Goal: Task Accomplishment & Management: Complete application form

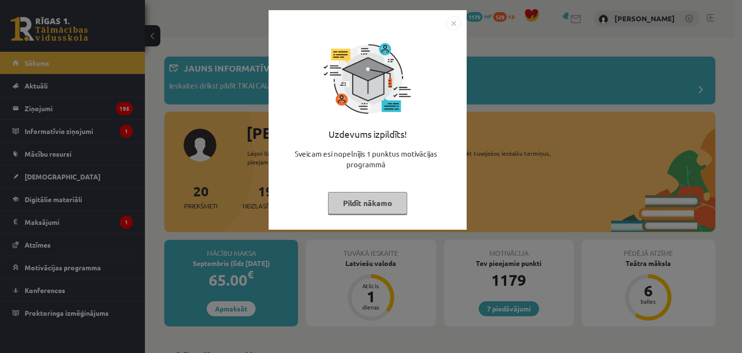
click at [453, 16] on img "Close" at bounding box center [453, 23] width 14 height 14
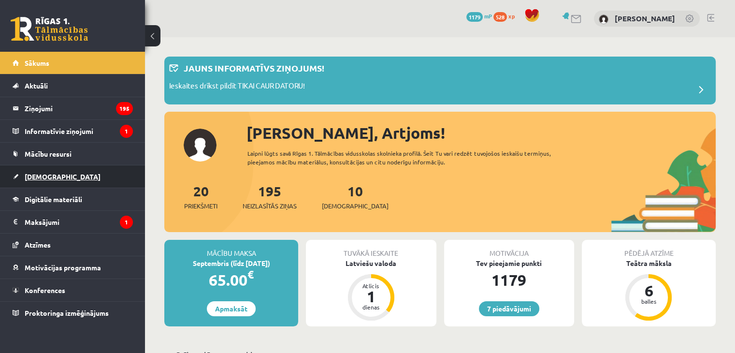
click at [119, 178] on link "[DEMOGRAPHIC_DATA]" at bounding box center [73, 176] width 120 height 22
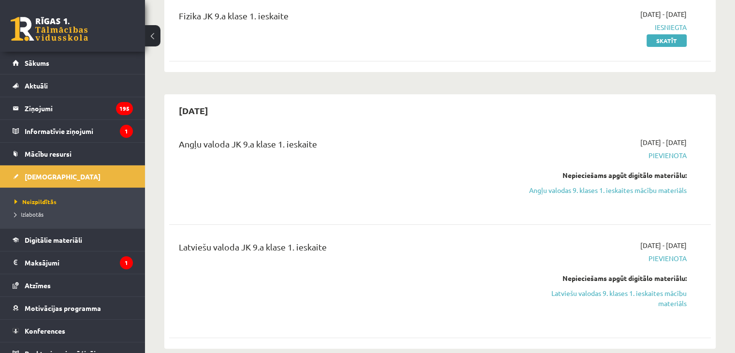
scroll to position [267, 0]
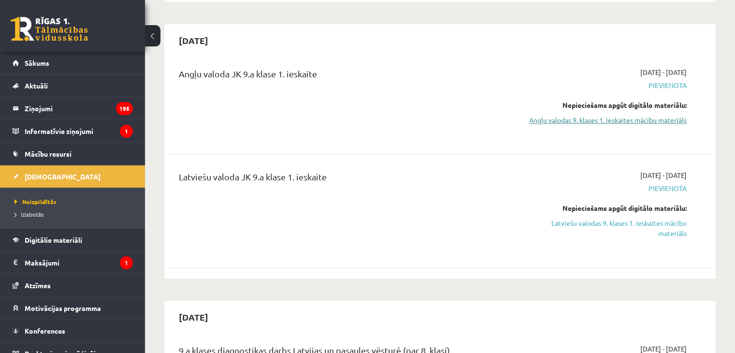
click at [653, 121] on link "Angļu valodas 9. klases 1. ieskaites mācību materiāls" at bounding box center [606, 120] width 159 height 10
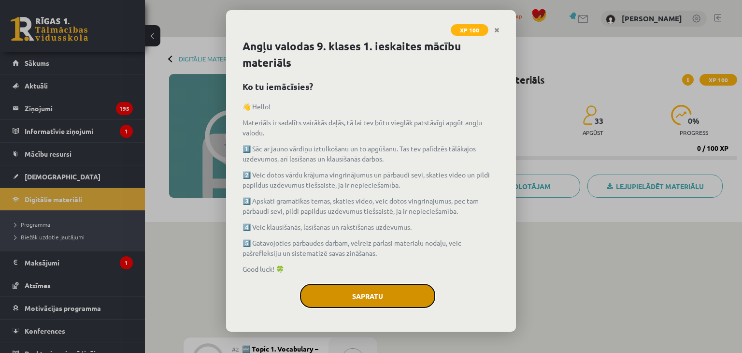
click at [390, 289] on button "Sapratu" at bounding box center [367, 296] width 135 height 24
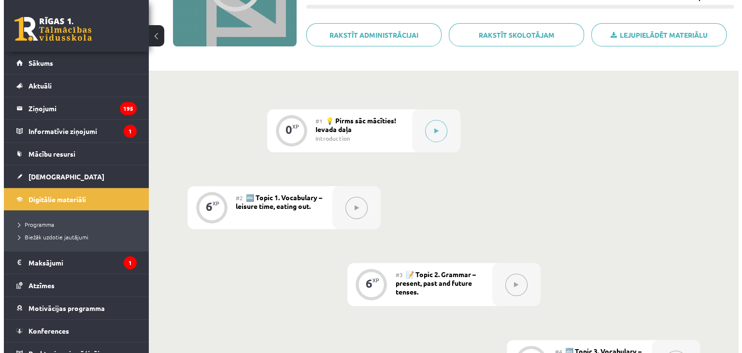
scroll to position [169, 0]
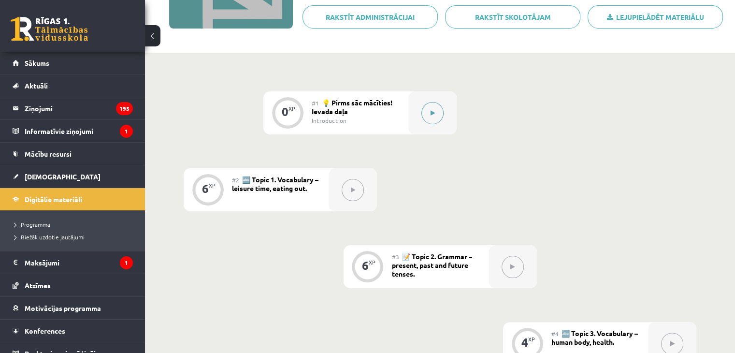
click at [429, 112] on button at bounding box center [432, 113] width 22 height 22
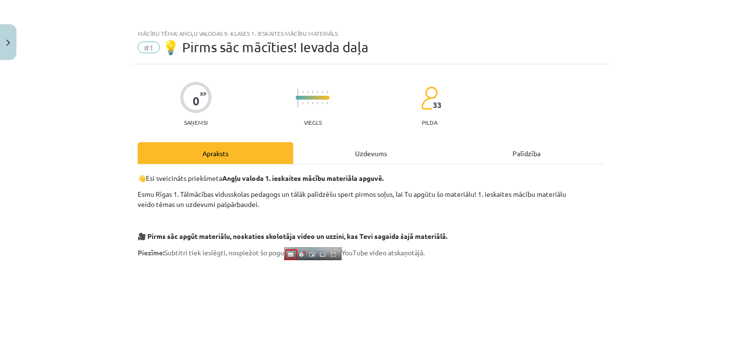
click at [361, 161] on div "Uzdevums" at bounding box center [371, 153] width 156 height 22
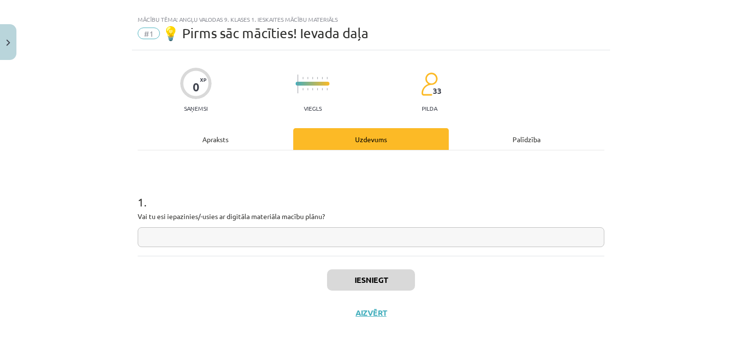
click at [323, 232] on input "text" at bounding box center [371, 237] width 467 height 20
type input "*"
click at [373, 278] on button "Iesniegt" at bounding box center [371, 279] width 88 height 21
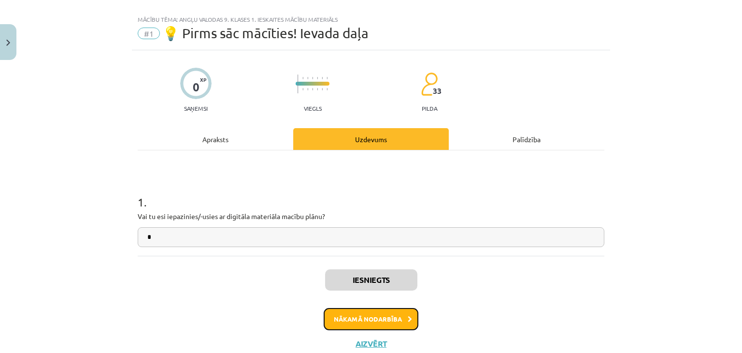
click at [362, 323] on button "Nākamā nodarbība" at bounding box center [371, 319] width 95 height 22
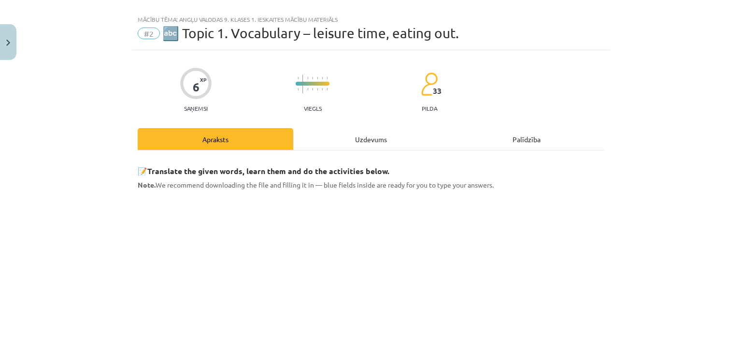
scroll to position [24, 0]
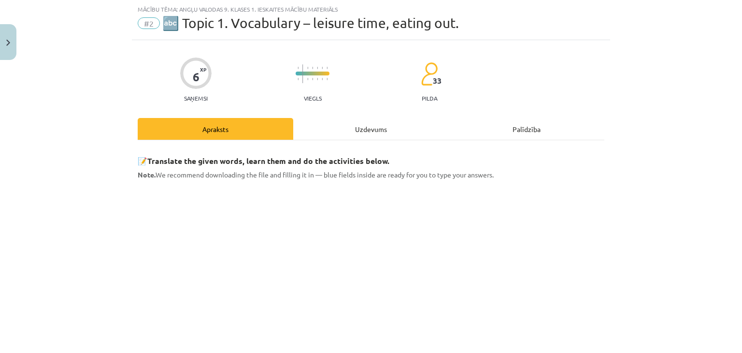
click at [378, 138] on div "Uzdevums" at bounding box center [371, 129] width 156 height 22
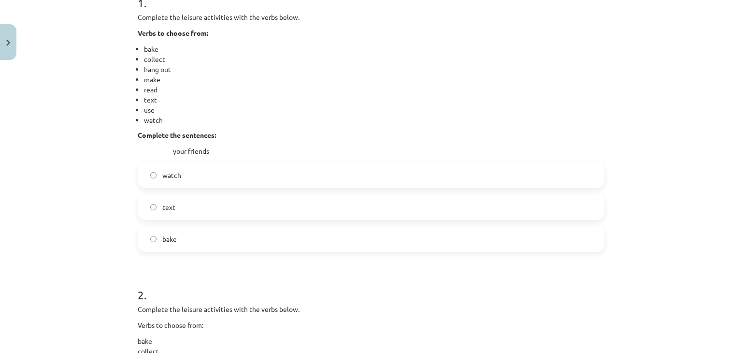
scroll to position [211, 0]
click at [388, 218] on label "text" at bounding box center [371, 209] width 465 height 24
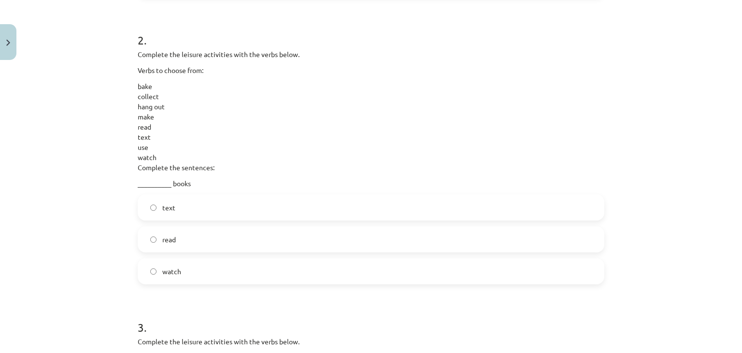
scroll to position [465, 0]
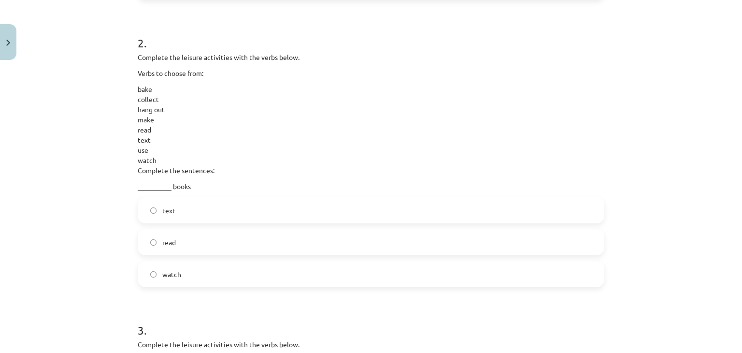
click at [334, 236] on label "read" at bounding box center [371, 242] width 465 height 24
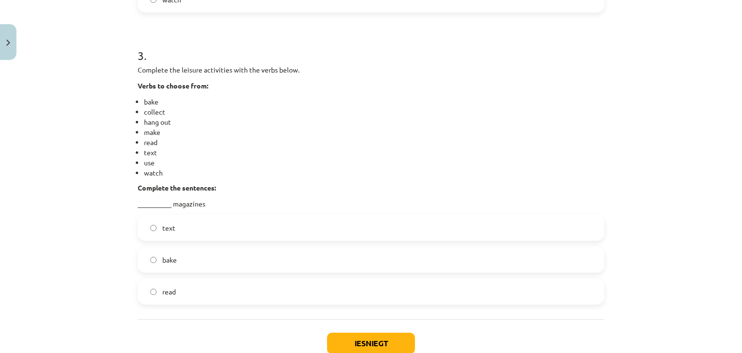
scroll to position [750, 0]
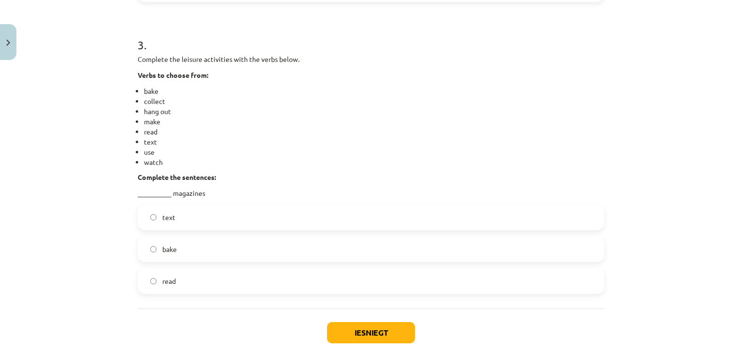
click at [247, 242] on label "bake" at bounding box center [371, 249] width 465 height 24
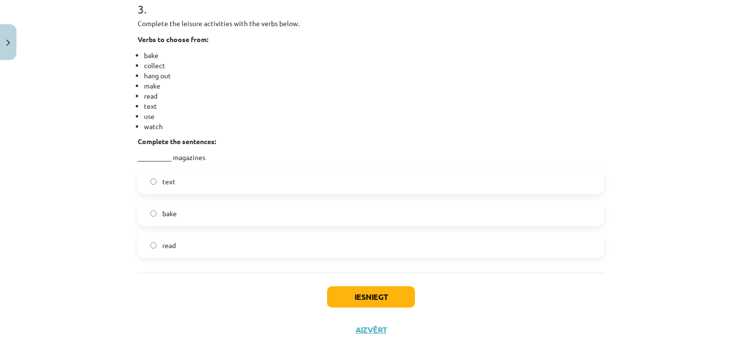
scroll to position [802, 0]
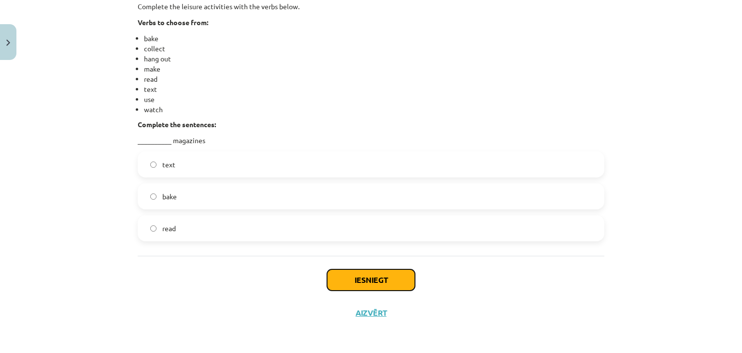
click at [401, 274] on button "Iesniegt" at bounding box center [371, 279] width 88 height 21
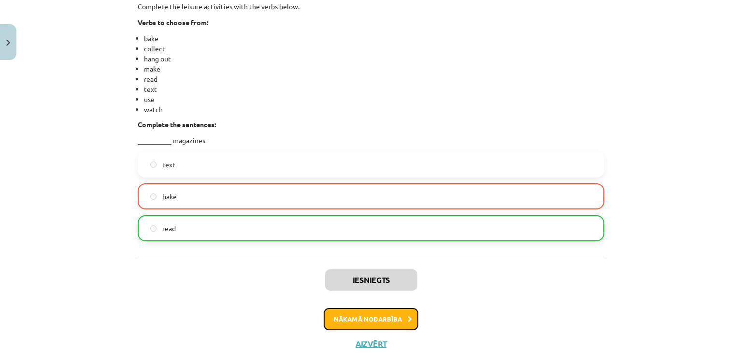
click at [394, 317] on button "Nākamā nodarbība" at bounding box center [371, 319] width 95 height 22
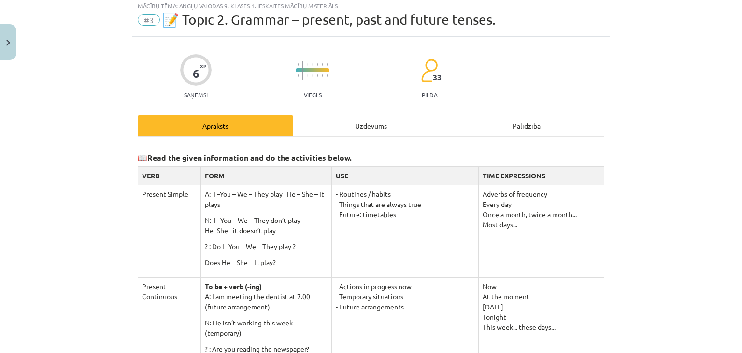
scroll to position [24, 0]
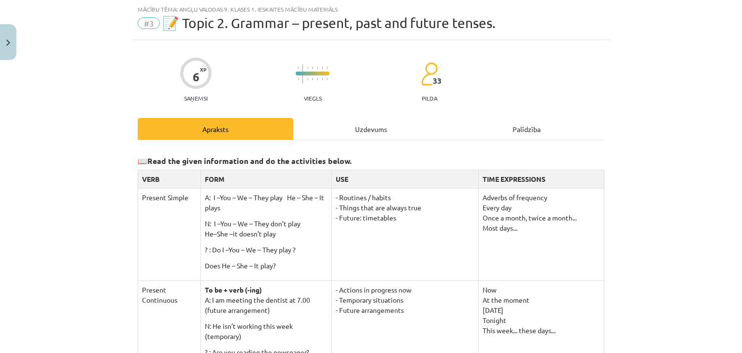
click at [361, 122] on div "Uzdevums" at bounding box center [371, 129] width 156 height 22
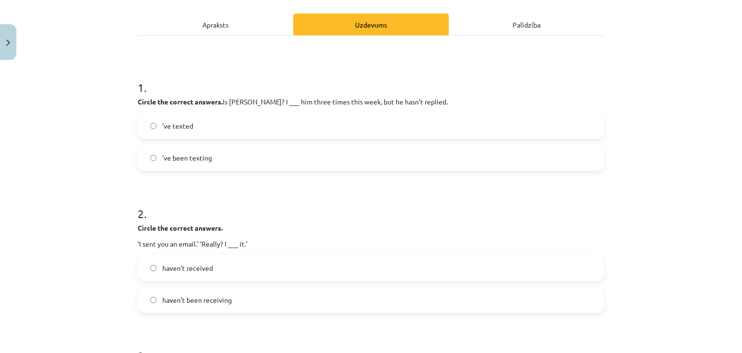
scroll to position [134, 0]
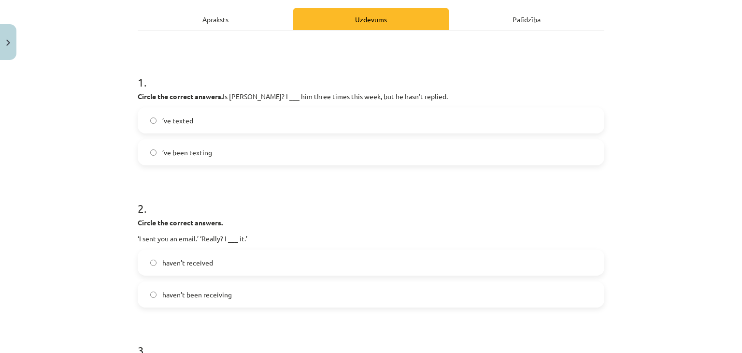
click at [399, 128] on label "’ve texted" at bounding box center [371, 120] width 465 height 24
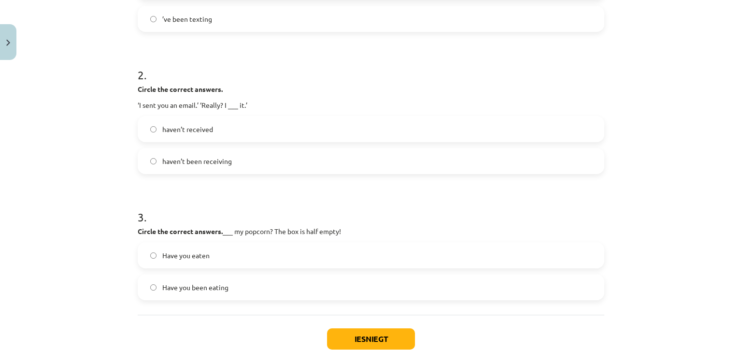
scroll to position [257, 0]
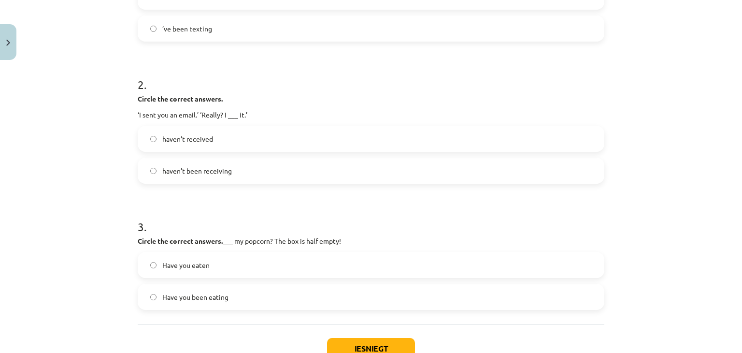
click at [324, 149] on label "haven’t received" at bounding box center [371, 139] width 465 height 24
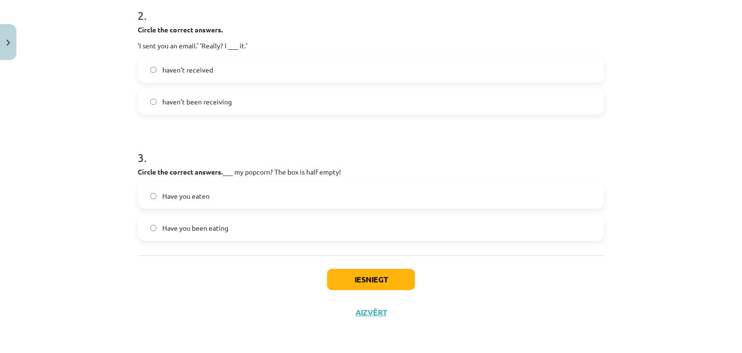
click at [355, 235] on label "Have you been eating" at bounding box center [371, 227] width 465 height 24
click at [397, 283] on button "Iesniegt" at bounding box center [371, 279] width 88 height 21
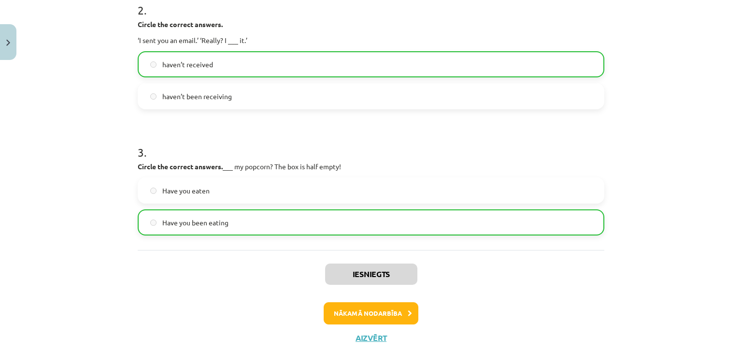
scroll to position [356, 0]
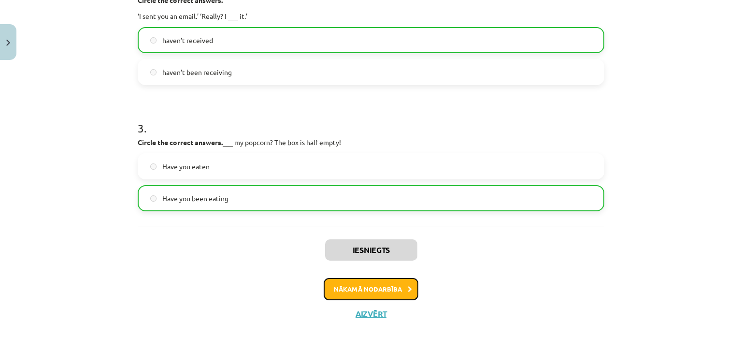
click at [397, 289] on button "Nākamā nodarbība" at bounding box center [371, 289] width 95 height 22
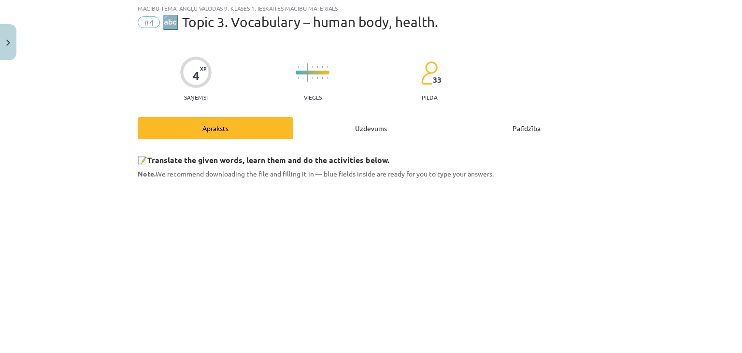
scroll to position [24, 0]
click at [364, 129] on div "Uzdevums" at bounding box center [371, 129] width 156 height 22
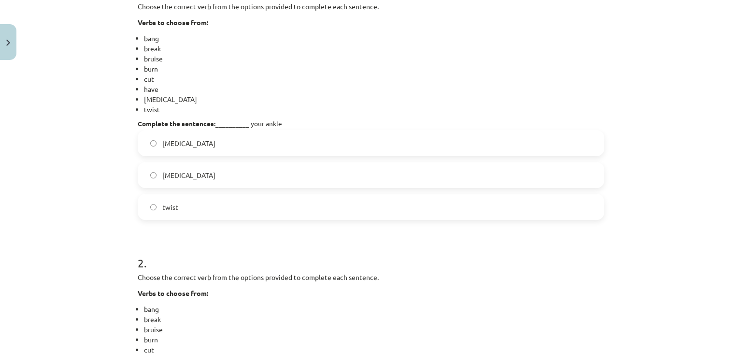
scroll to position [226, 0]
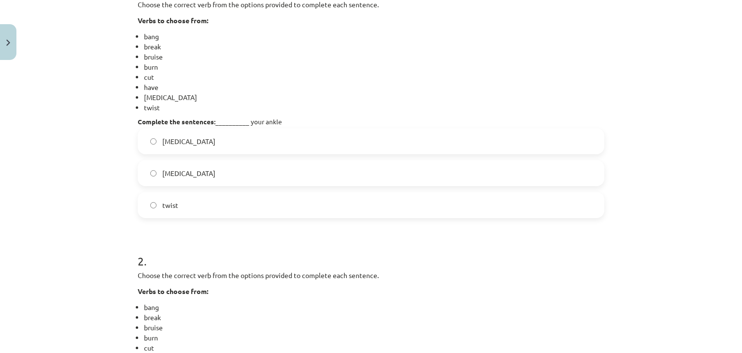
click at [214, 180] on label "sprain" at bounding box center [371, 173] width 465 height 24
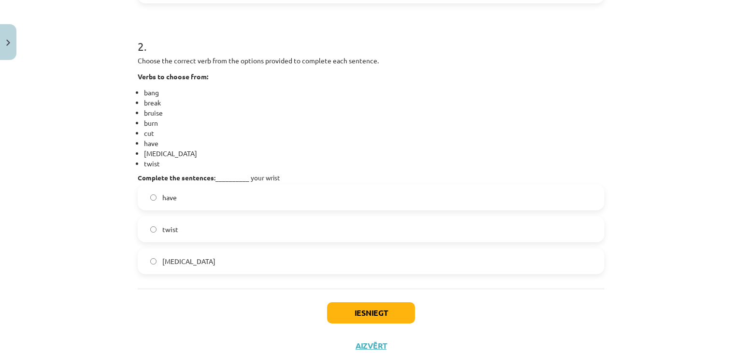
scroll to position [473, 0]
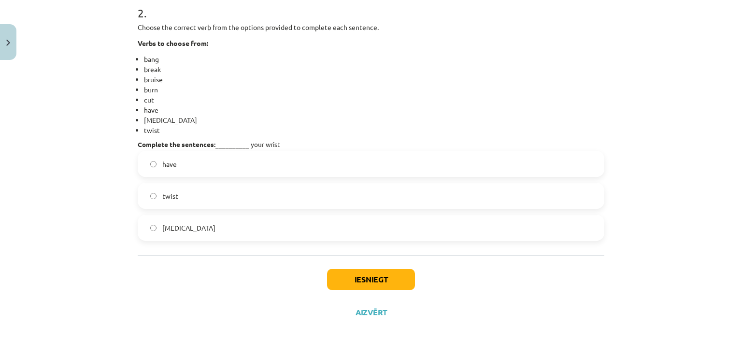
click at [219, 200] on label "twist" at bounding box center [371, 196] width 465 height 24
click at [343, 278] on button "Iesniegt" at bounding box center [371, 279] width 88 height 21
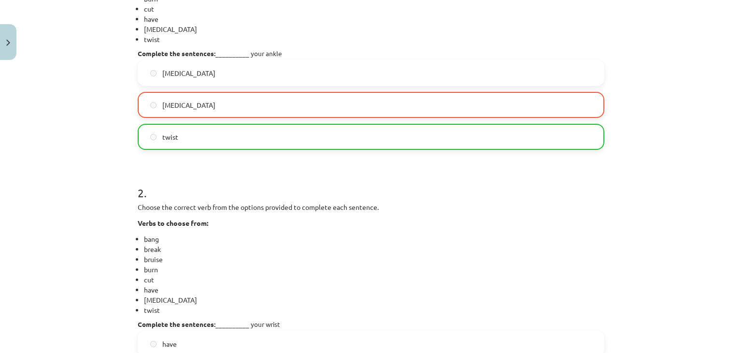
scroll to position [504, 0]
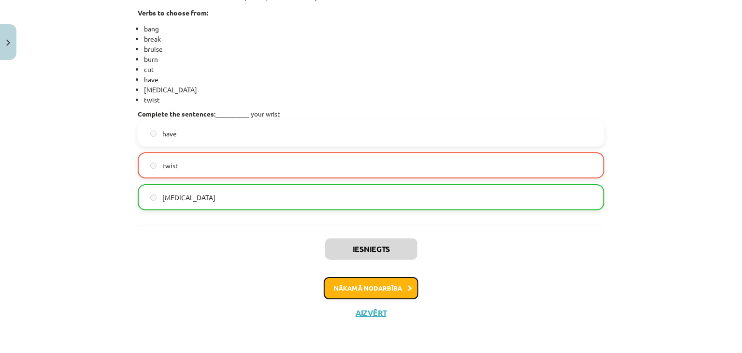
click at [355, 281] on button "Nākamā nodarbība" at bounding box center [371, 288] width 95 height 22
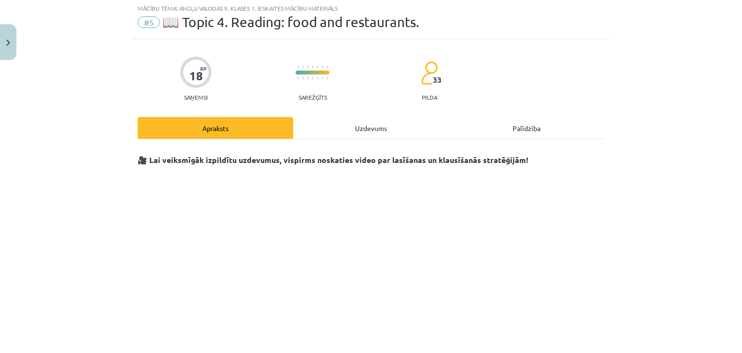
scroll to position [24, 0]
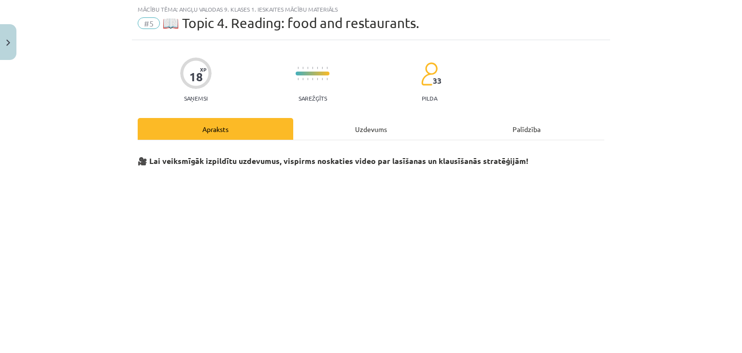
click at [367, 121] on div "Uzdevums" at bounding box center [371, 129] width 156 height 22
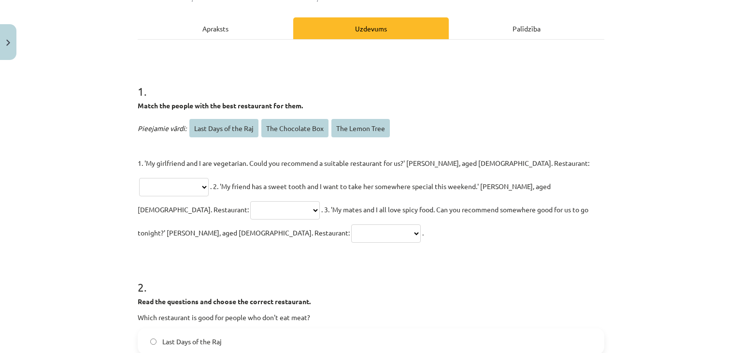
scroll to position [126, 0]
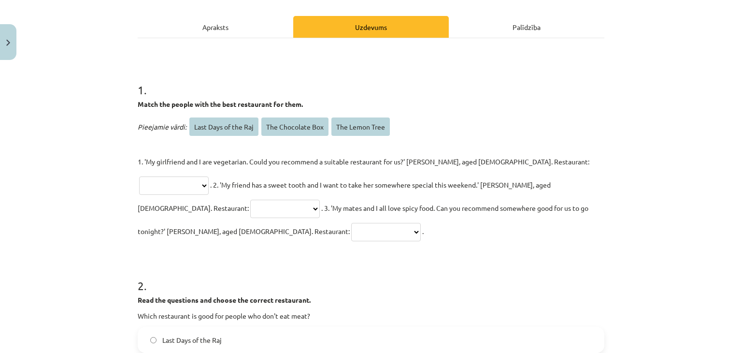
click at [209, 176] on select "**********" at bounding box center [174, 185] width 70 height 18
select select "**********"
click at [209, 176] on select "**********" at bounding box center [174, 185] width 70 height 18
click at [320, 200] on select "**********" at bounding box center [285, 209] width 70 height 18
select select "**********"
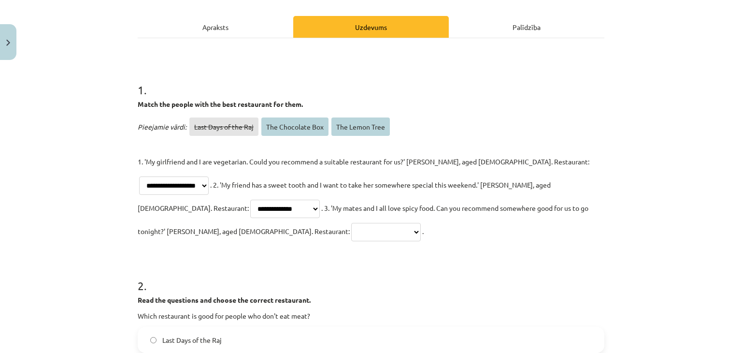
click at [320, 200] on select "**********" at bounding box center [285, 209] width 70 height 18
click at [421, 223] on select "**********" at bounding box center [386, 232] width 70 height 18
select select "**********"
click at [421, 223] on select "**********" at bounding box center [386, 232] width 70 height 18
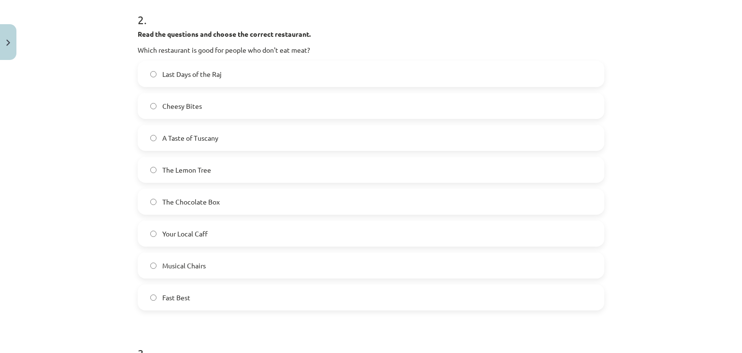
scroll to position [390, 0]
click at [229, 255] on label "Musical Chairs" at bounding box center [371, 267] width 465 height 24
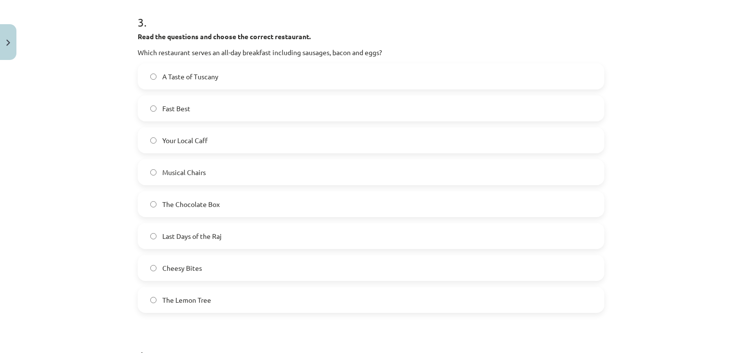
scroll to position [724, 0]
click at [303, 127] on label "Your Local Caff" at bounding box center [371, 139] width 465 height 24
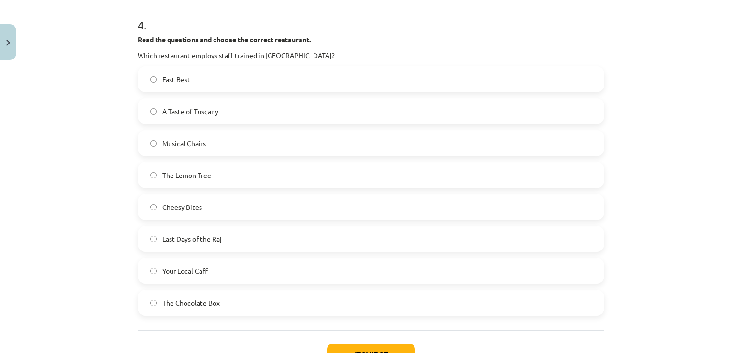
scroll to position [1055, 0]
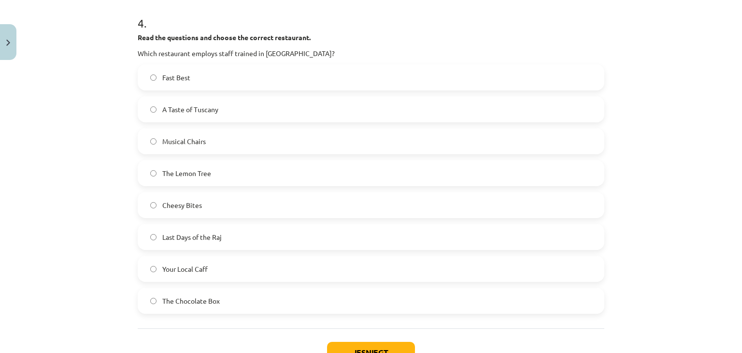
click at [277, 129] on label "Musical Chairs" at bounding box center [371, 141] width 465 height 24
click at [370, 342] on button "Iesniegt" at bounding box center [371, 352] width 88 height 21
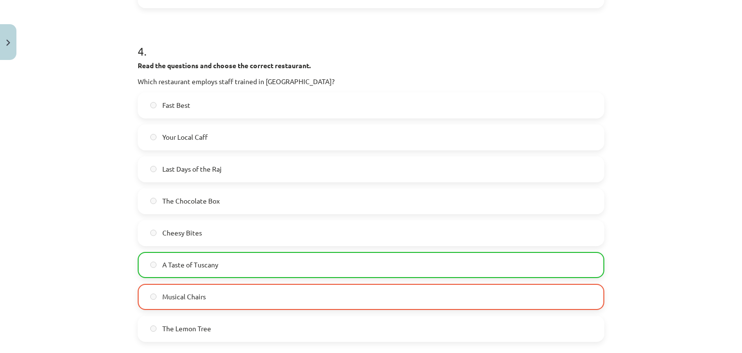
scroll to position [1275, 0]
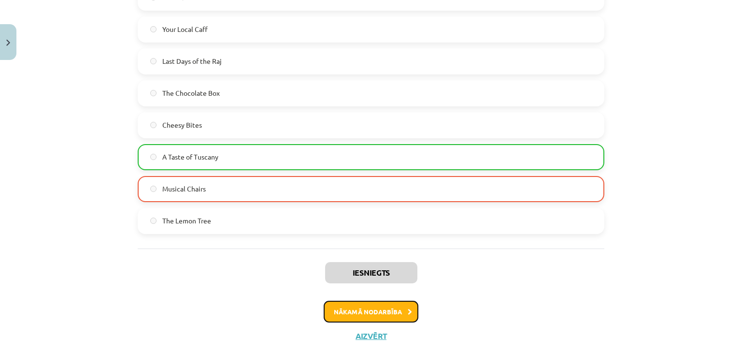
click at [395, 300] on button "Nākamā nodarbība" at bounding box center [371, 311] width 95 height 22
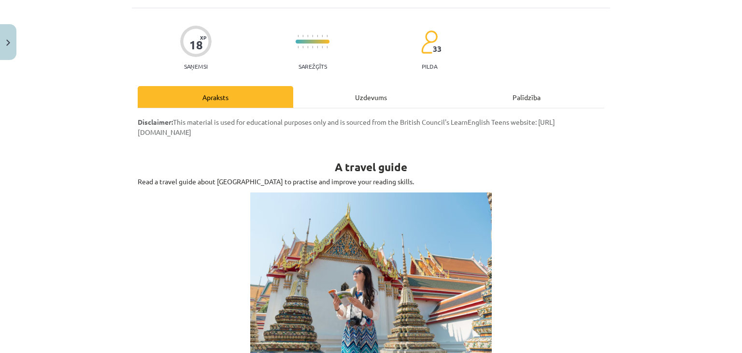
scroll to position [24, 0]
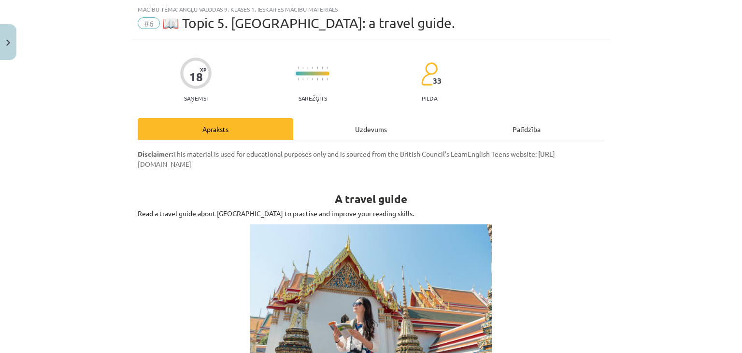
click at [362, 122] on div "Uzdevums" at bounding box center [371, 129] width 156 height 22
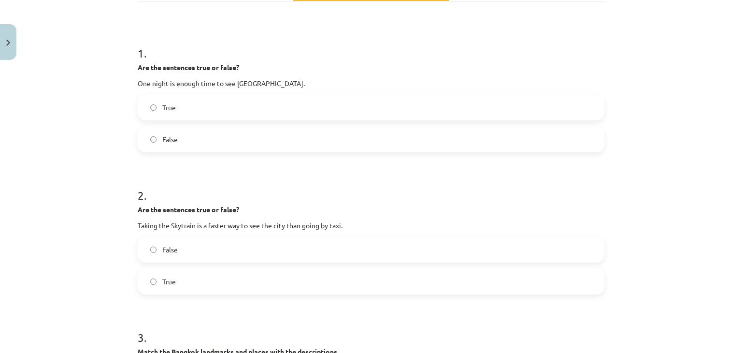
scroll to position [176, 0]
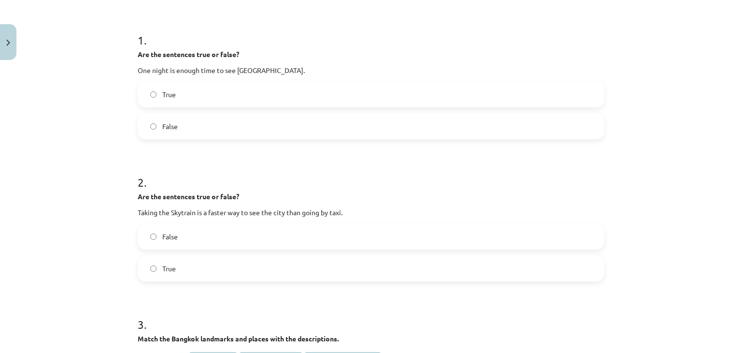
click at [212, 103] on label "True" at bounding box center [371, 94] width 465 height 24
click at [211, 240] on label "False" at bounding box center [371, 236] width 465 height 24
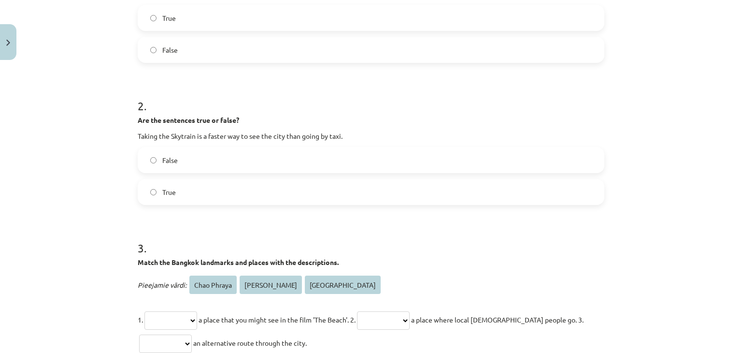
scroll to position [329, 0]
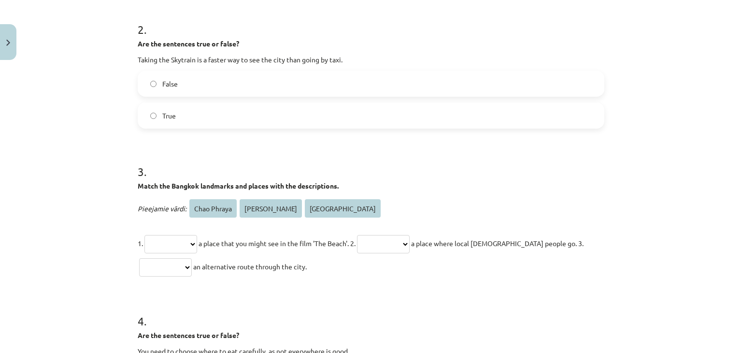
drag, startPoint x: 722, startPoint y: 212, endPoint x: 727, endPoint y: 232, distance: 20.8
click at [727, 232] on div "**********" at bounding box center [371, 176] width 742 height 353
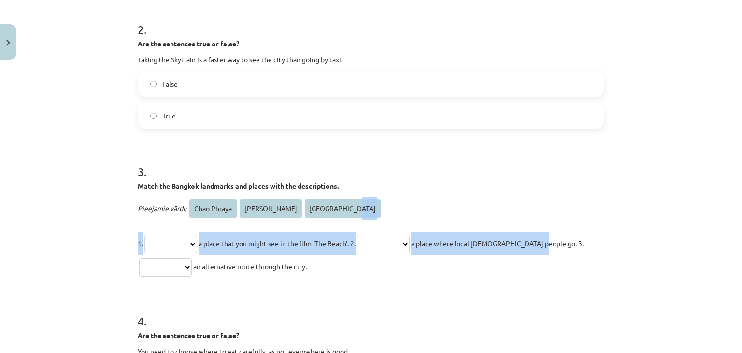
click at [383, 246] on select "**********" at bounding box center [383, 244] width 53 height 18
select select "**********"
click at [372, 235] on select "**********" at bounding box center [383, 244] width 53 height 18
click at [160, 251] on select "**********" at bounding box center [170, 244] width 53 height 18
select select "**********"
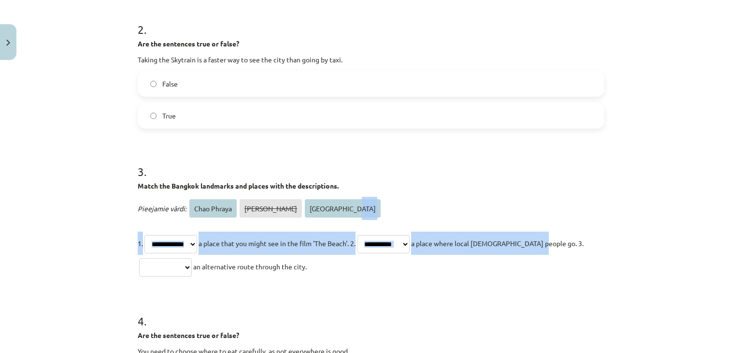
click at [144, 235] on select "**********" at bounding box center [170, 244] width 53 height 18
click at [183, 265] on select "**********" at bounding box center [165, 267] width 53 height 18
select select "**********"
click at [139, 258] on select "**********" at bounding box center [165, 267] width 53 height 18
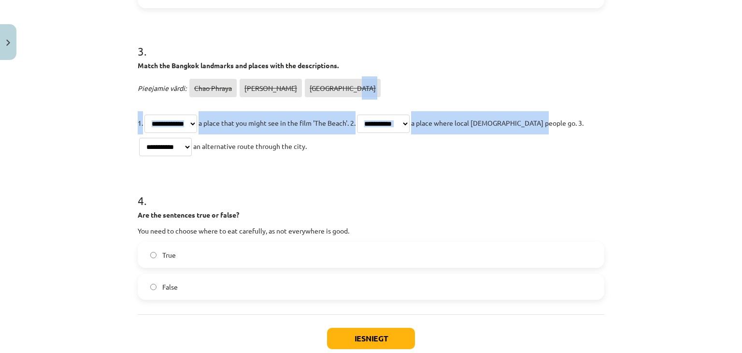
scroll to position [508, 0]
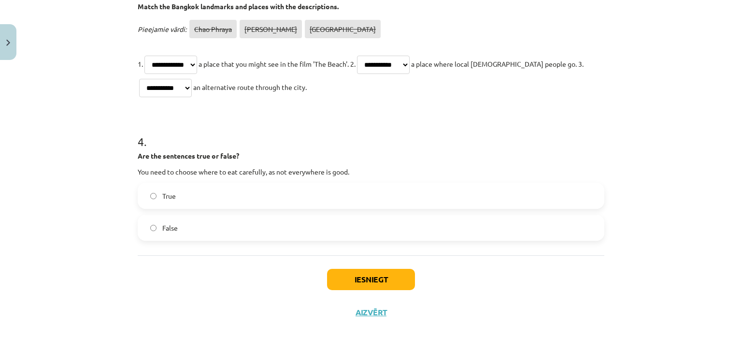
click at [506, 216] on label "False" at bounding box center [371, 227] width 465 height 24
click at [387, 271] on button "Iesniegt" at bounding box center [371, 279] width 88 height 21
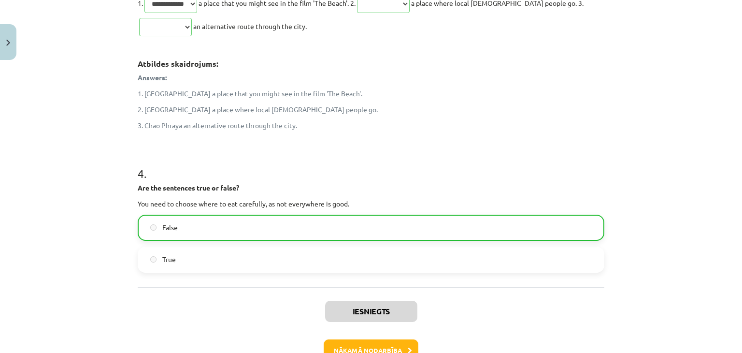
scroll to position [630, 0]
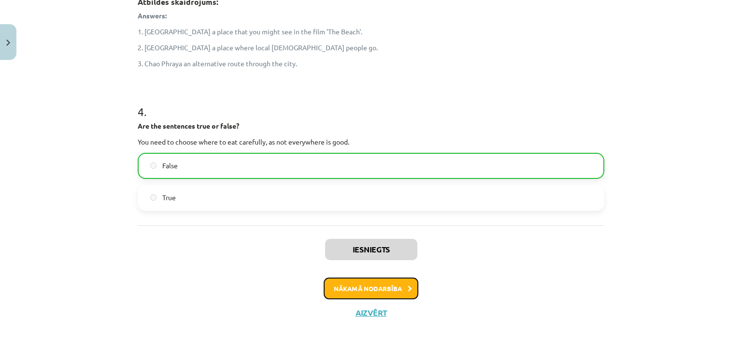
click at [394, 281] on button "Nākamā nodarbība" at bounding box center [371, 288] width 95 height 22
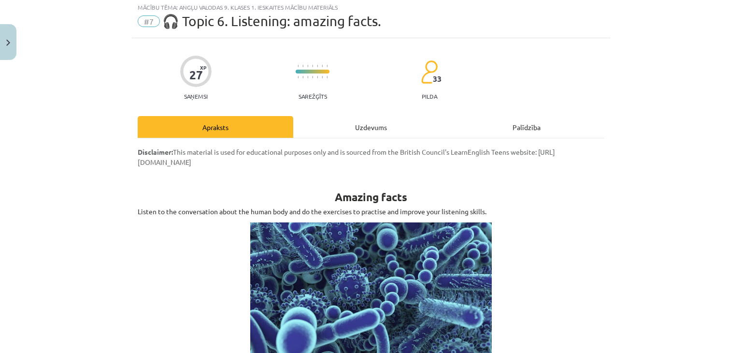
scroll to position [24, 0]
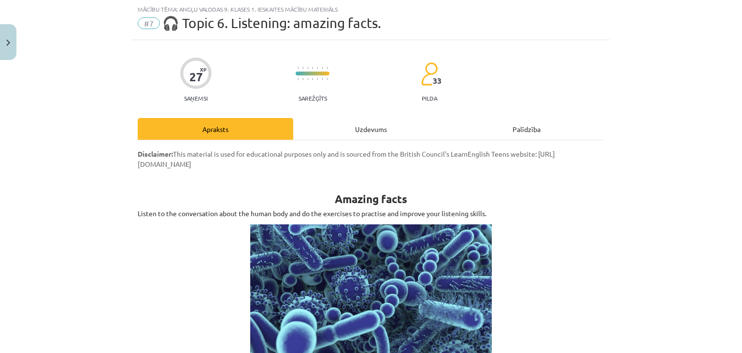
click at [365, 126] on div "Uzdevums" at bounding box center [371, 129] width 156 height 22
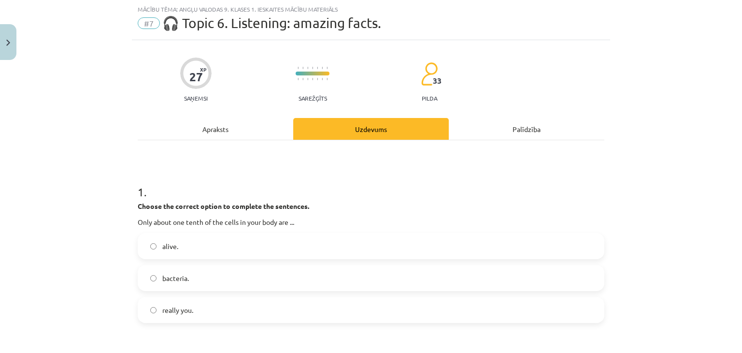
scroll to position [188, 0]
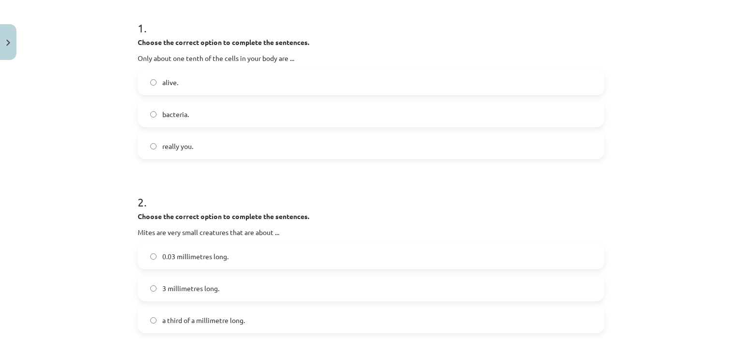
click at [220, 79] on label "alive." at bounding box center [371, 82] width 465 height 24
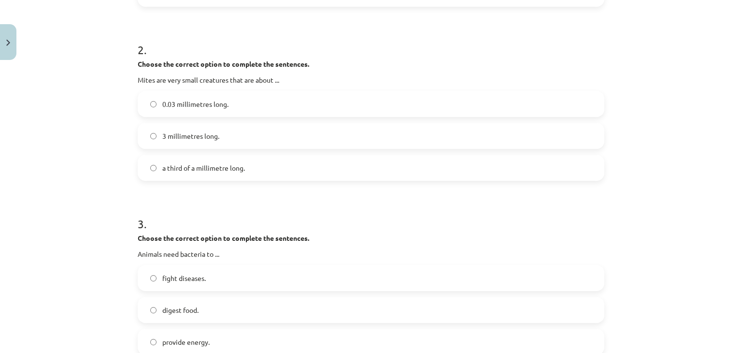
click at [252, 103] on label "0.03 millimetres long." at bounding box center [371, 104] width 465 height 24
click at [399, 140] on label "3 millimetres long." at bounding box center [371, 136] width 465 height 24
click at [424, 117] on div "0.03 millimetres long. 3 millimetres long. a third of a millimetre long." at bounding box center [371, 136] width 467 height 90
click at [400, 177] on label "a third of a millimetre long." at bounding box center [371, 168] width 465 height 24
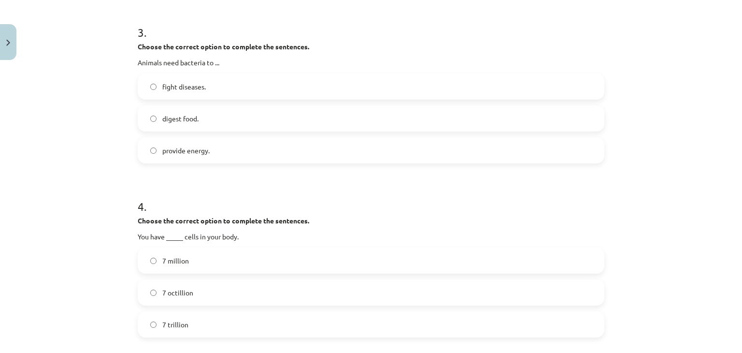
scroll to position [542, 0]
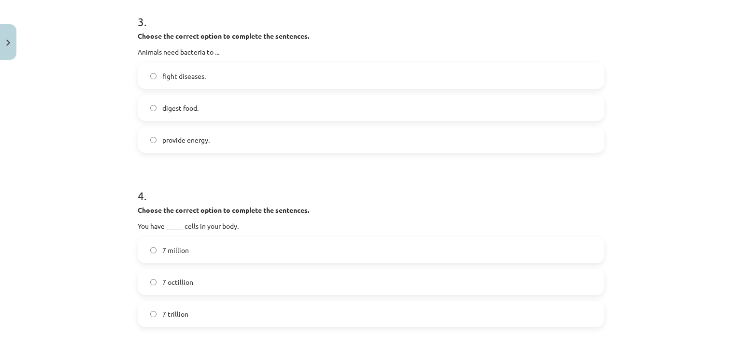
click at [232, 108] on label "digest food." at bounding box center [371, 108] width 465 height 24
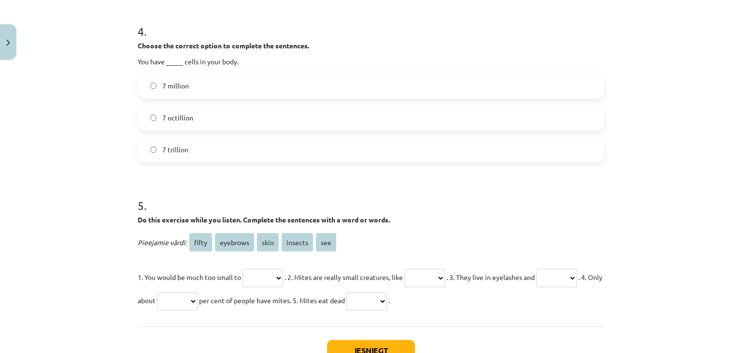
scroll to position [744, 0]
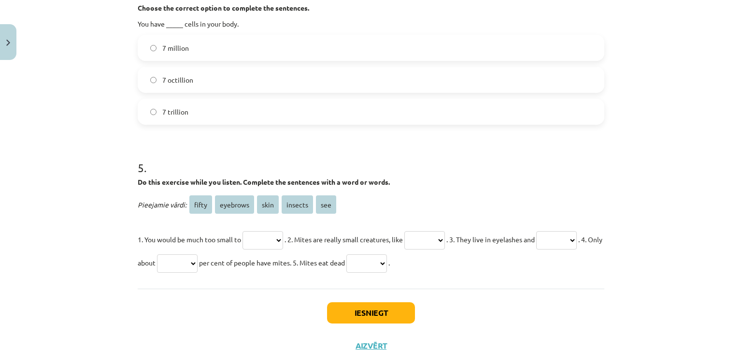
click at [207, 77] on label "7 octillion" at bounding box center [371, 80] width 465 height 24
click at [440, 235] on select "***** ******** **** ******* ***" at bounding box center [424, 240] width 41 height 18
select select "********"
click at [415, 231] on select "***** ******** **** ******* ***" at bounding box center [424, 240] width 41 height 18
click at [267, 241] on select "***** ******** **** ******* ***" at bounding box center [263, 240] width 41 height 18
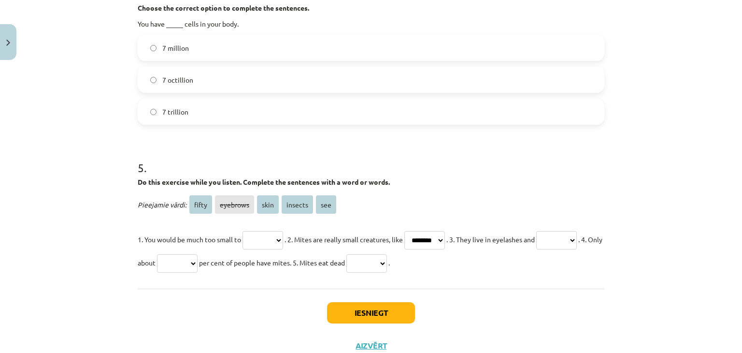
select select "*******"
click at [243, 231] on select "***** ******** **** ******* ***" at bounding box center [263, 240] width 41 height 18
click at [536, 249] on select "***** ******** **** ******* ***" at bounding box center [556, 240] width 41 height 18
select select "***"
click at [536, 249] on select "***** ******** **** ******* ***" at bounding box center [556, 240] width 41 height 18
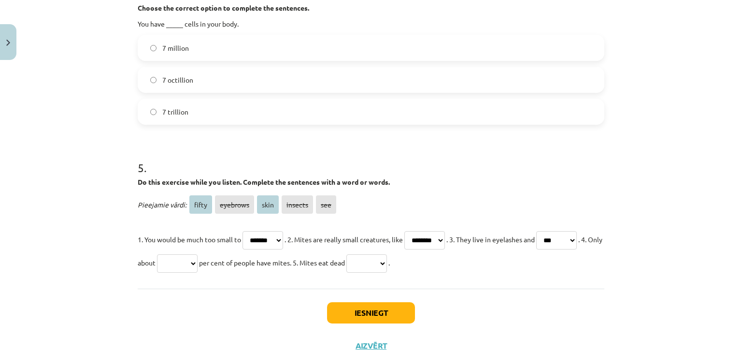
click at [198, 257] on select "***** ******** **** ******* ***" at bounding box center [177, 263] width 41 height 18
select select "*****"
click at [198, 254] on select "***** ******** **** ******* ***" at bounding box center [177, 263] width 41 height 18
click at [387, 263] on select "***** ******** **** ******* ***" at bounding box center [366, 263] width 41 height 18
select select "****"
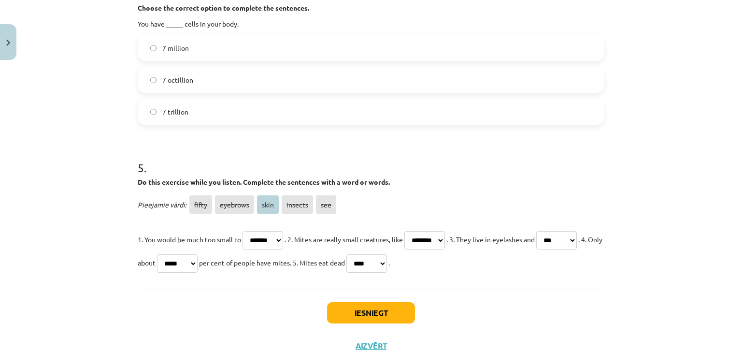
click at [387, 254] on select "***** ******** **** ******* ***" at bounding box center [366, 263] width 41 height 18
click at [342, 300] on div "Iesniegt Aizvērt" at bounding box center [371, 322] width 467 height 68
click at [343, 323] on div "Iesniegt Aizvērt" at bounding box center [371, 322] width 467 height 68
click at [373, 315] on button "Iesniegt" at bounding box center [371, 312] width 88 height 21
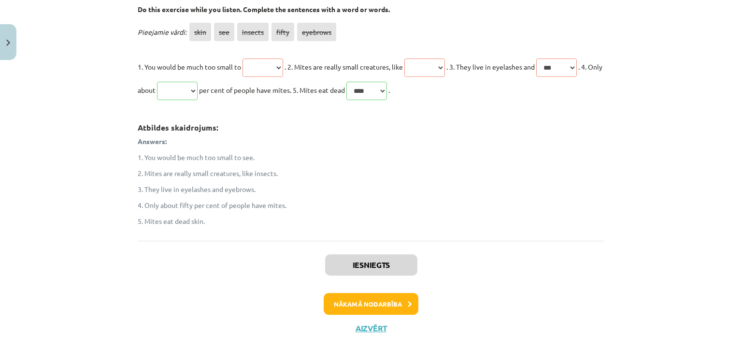
scroll to position [932, 0]
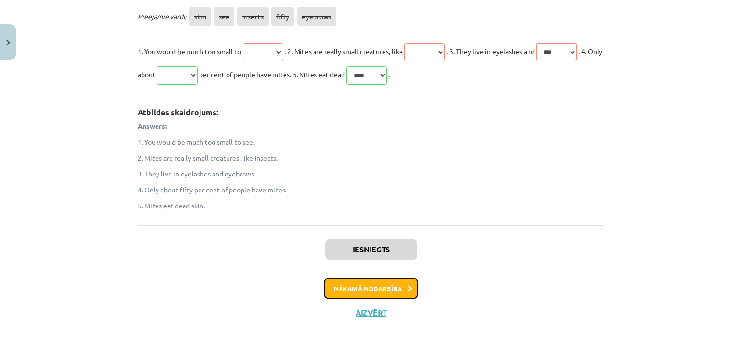
click at [406, 294] on button "Nākamā nodarbība" at bounding box center [371, 288] width 95 height 22
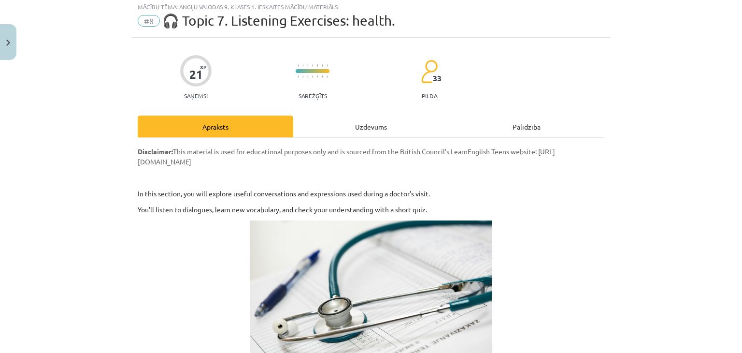
scroll to position [24, 0]
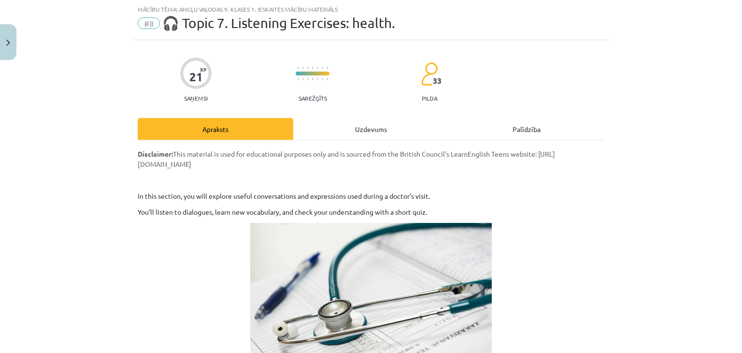
click at [370, 134] on div "Uzdevums" at bounding box center [371, 129] width 156 height 22
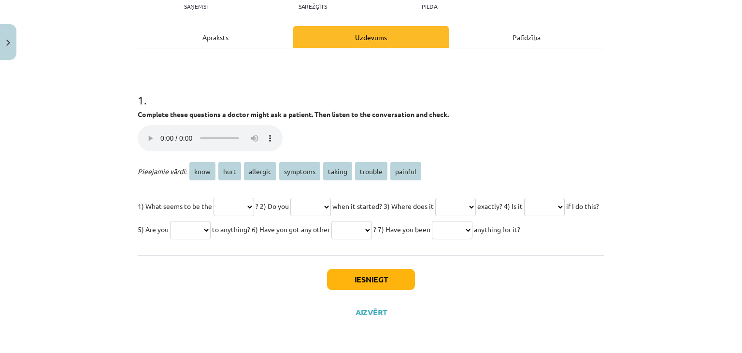
scroll to position [139, 0]
click at [235, 198] on select "**** **** ******** ******** ****** ******* *******" at bounding box center [234, 207] width 41 height 18
select select "********"
click at [214, 198] on select "**** **** ******** ******** ****** ******* *******" at bounding box center [234, 207] width 41 height 18
click at [319, 198] on select "**** **** ******** ******** ****** ******* *******" at bounding box center [310, 207] width 41 height 18
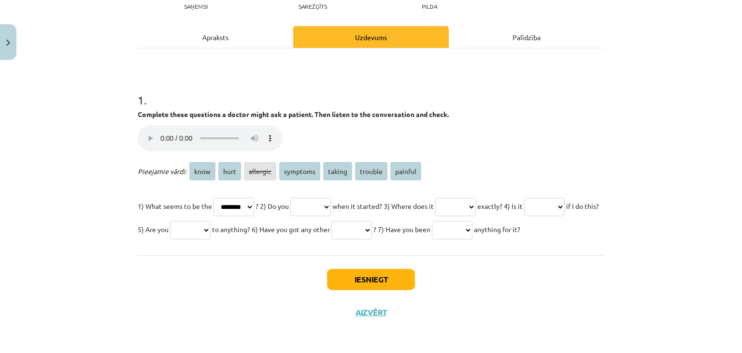
scroll to position [129, 0]
click at [328, 198] on select "**** **** ******** ******** ****** ******* *******" at bounding box center [310, 207] width 41 height 18
select select "*******"
click at [301, 198] on select "**** **** ******** ******** ****** ******* *******" at bounding box center [310, 207] width 41 height 18
click at [483, 194] on p "1) What seems to be the **** **** ******** ******** ****** ******* ******* ? 2)…" at bounding box center [371, 217] width 467 height 46
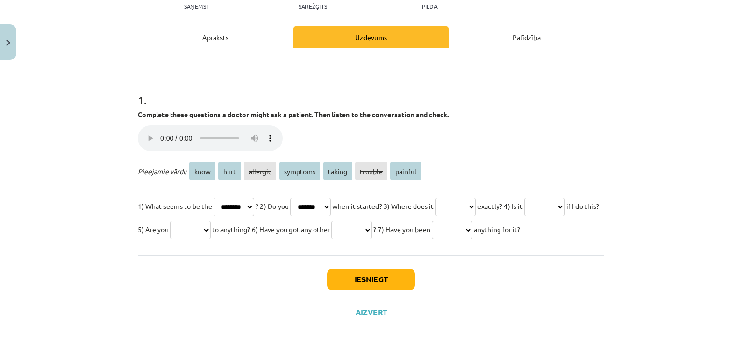
click at [476, 198] on select "**** **** ******** ******** ****** ******* *******" at bounding box center [455, 207] width 41 height 18
select select "****"
click at [460, 198] on select "**** **** ******** ******** ****** ******* *******" at bounding box center [455, 207] width 41 height 18
click at [524, 216] on select "**** **** ******** ******** ****** ******* *******" at bounding box center [544, 207] width 41 height 18
select select "********"
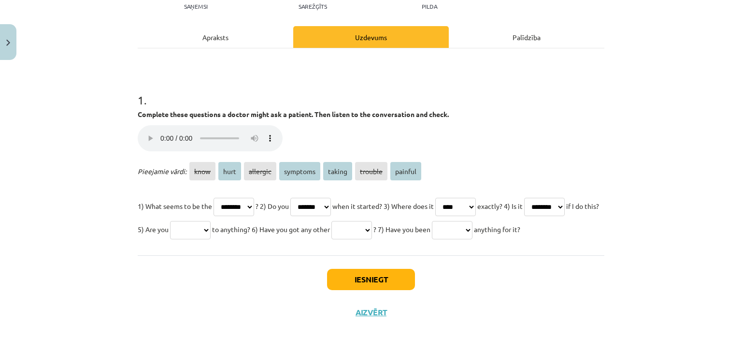
click at [524, 206] on select "**** **** ******** ******** ****** ******* *******" at bounding box center [544, 207] width 41 height 18
click at [211, 221] on select "**** **** ******** ******** ****** ******* *******" at bounding box center [190, 230] width 41 height 18
select select "*******"
click at [211, 221] on select "**** **** ******** ******** ****** ******* *******" at bounding box center [190, 230] width 41 height 18
click at [372, 221] on select "**** **** ******** ******** ****** ******* *******" at bounding box center [351, 230] width 41 height 18
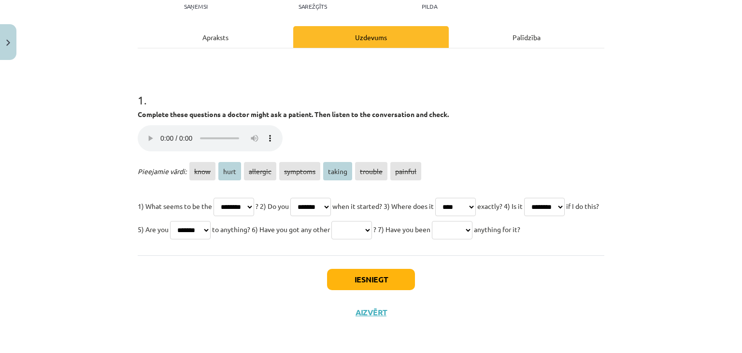
select select "****"
click at [372, 221] on select "**** **** ******** ******** ****** ******* *******" at bounding box center [351, 230] width 41 height 18
click at [432, 239] on select "**** **** ******** ******** ****** ******* *******" at bounding box center [452, 230] width 41 height 18
select select "******"
click at [432, 229] on select "**** **** ******** ******** ****** ******* *******" at bounding box center [452, 230] width 41 height 18
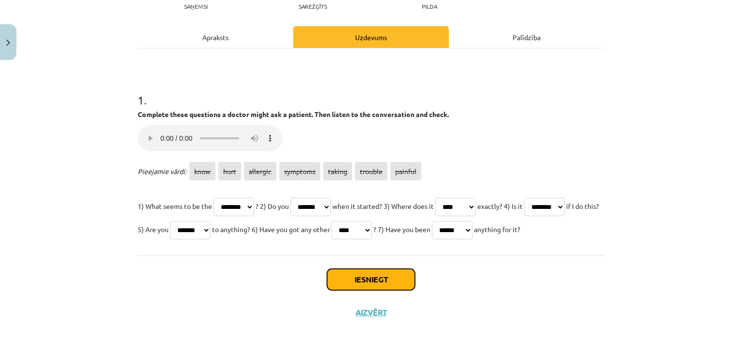
click at [369, 286] on button "Iesniegt" at bounding box center [371, 279] width 88 height 21
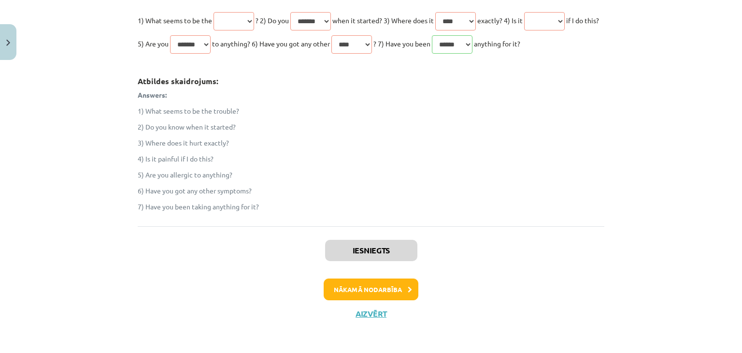
scroll to position [303, 0]
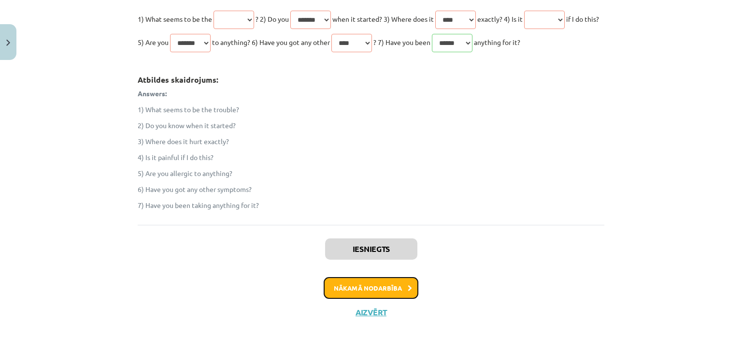
click at [375, 299] on button "Nākamā nodarbība" at bounding box center [371, 288] width 95 height 22
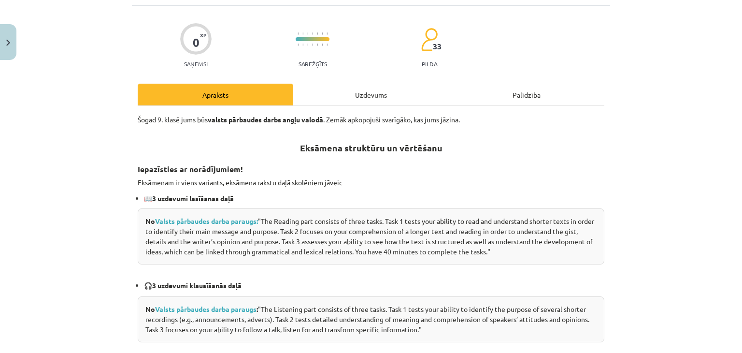
scroll to position [24, 0]
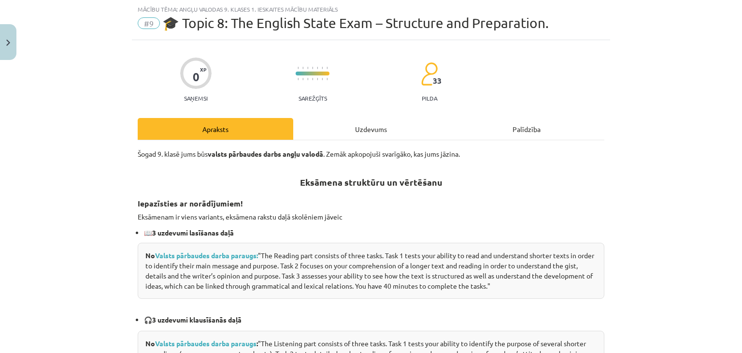
click at [366, 138] on div "Uzdevums" at bounding box center [371, 129] width 156 height 22
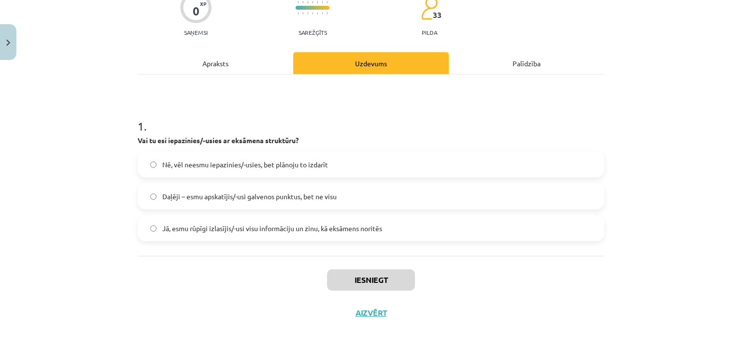
scroll to position [90, 0]
click at [248, 206] on label "Daļēji – esmu apskatījis/-usi galvenos punktus, bet ne visu" at bounding box center [371, 196] width 465 height 24
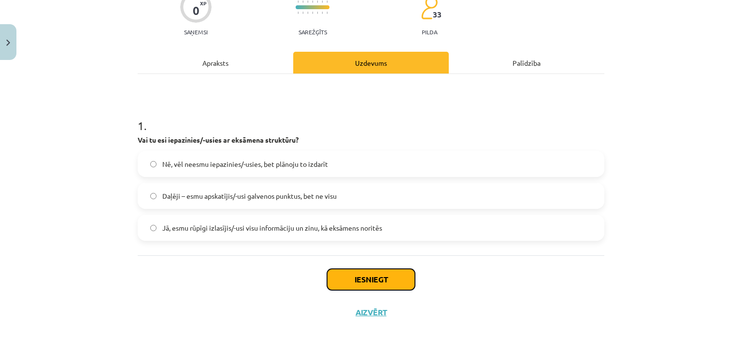
click at [383, 285] on button "Iesniegt" at bounding box center [371, 279] width 88 height 21
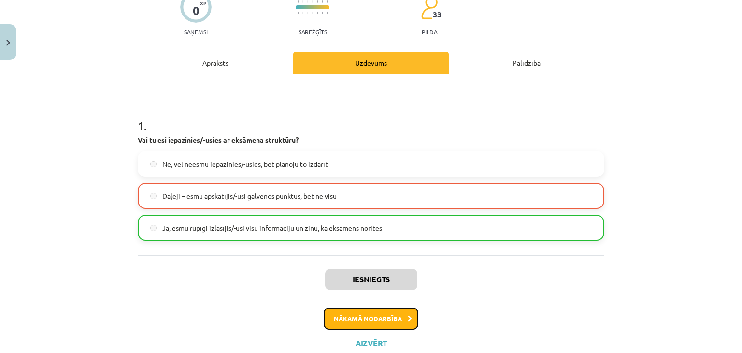
click at [371, 318] on button "Nākamā nodarbība" at bounding box center [371, 318] width 95 height 22
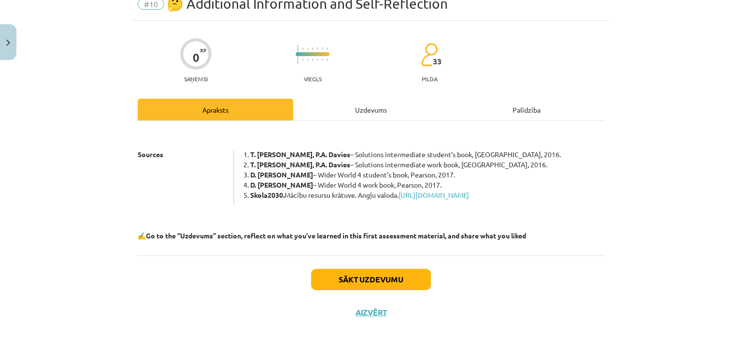
scroll to position [24, 0]
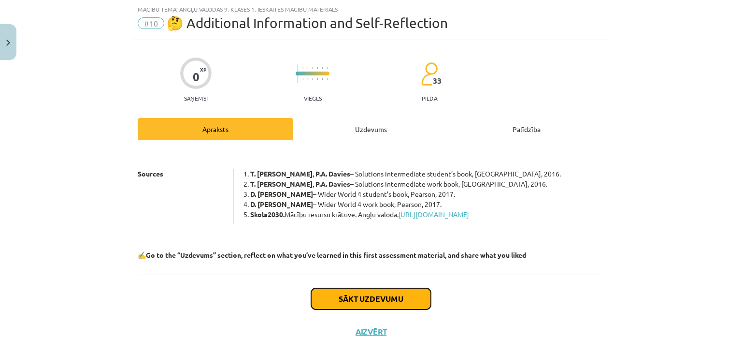
click at [374, 309] on button "Sākt uzdevumu" at bounding box center [371, 298] width 120 height 21
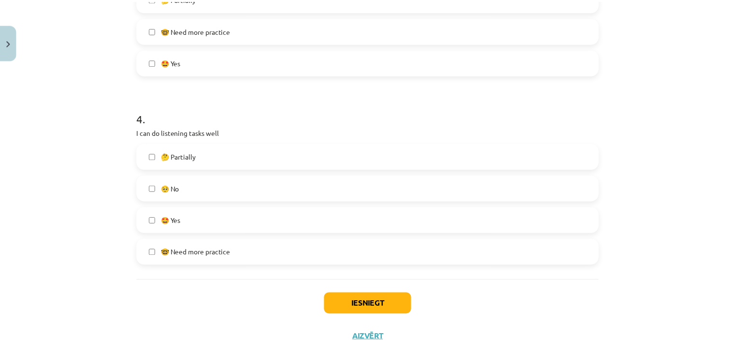
scroll to position [692, 0]
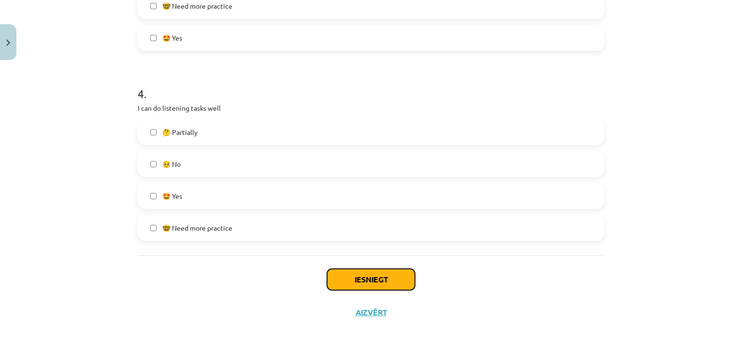
click at [374, 282] on button "Iesniegt" at bounding box center [371, 279] width 88 height 21
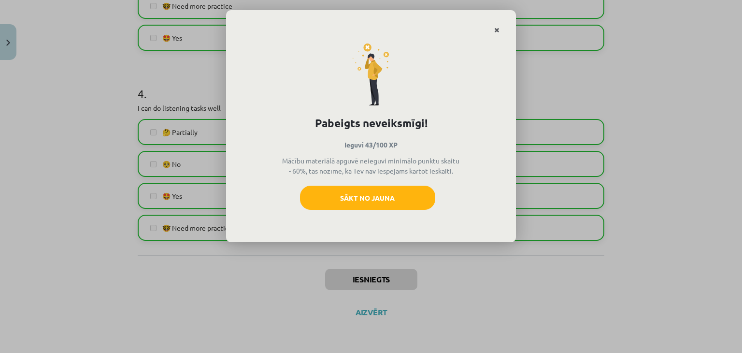
click at [500, 30] on link "Close" at bounding box center [496, 30] width 17 height 19
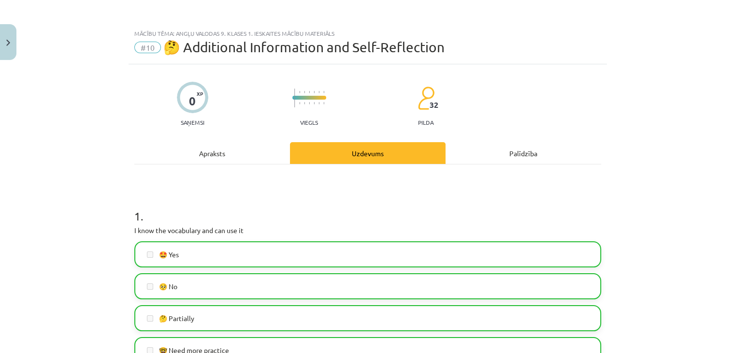
scroll to position [39, 0]
click at [145, 51] on span "#10" at bounding box center [147, 48] width 27 height 12
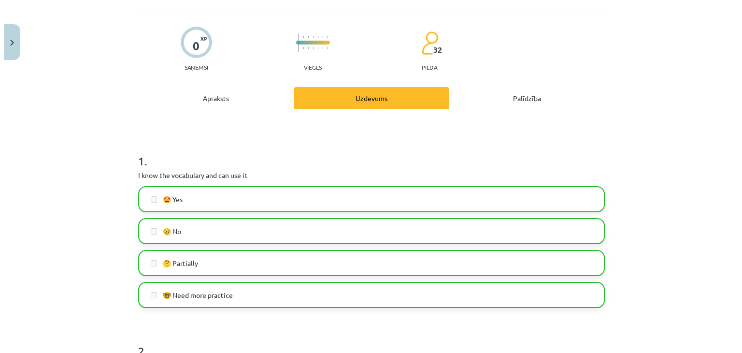
scroll to position [54, 0]
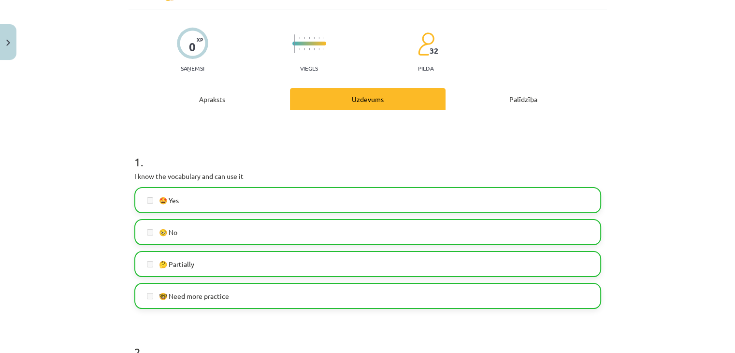
click at [207, 98] on div "Apraksts" at bounding box center [212, 99] width 156 height 22
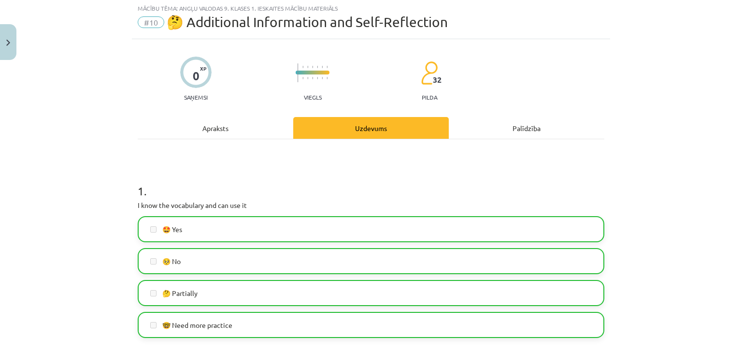
scroll to position [24, 0]
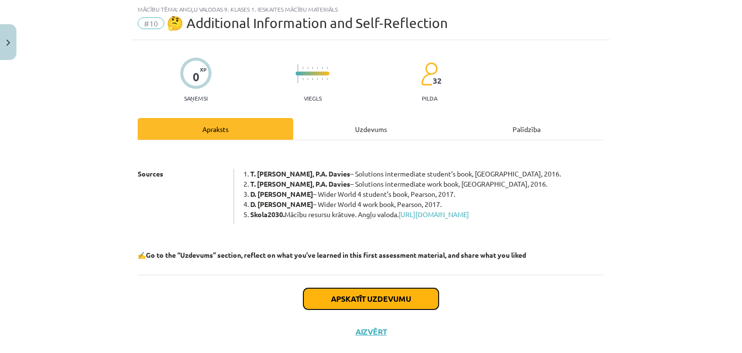
click at [359, 309] on button "Apskatīt uzdevumu" at bounding box center [370, 298] width 135 height 21
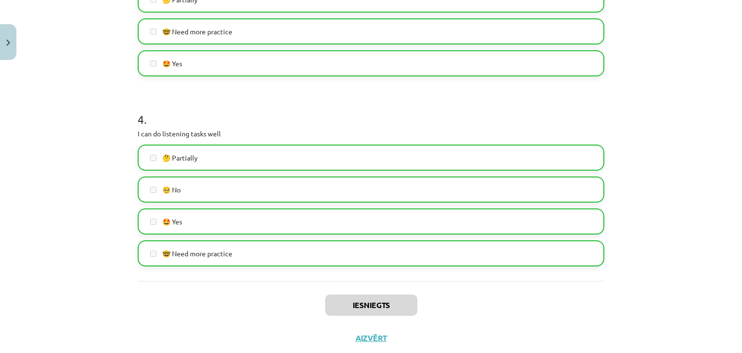
scroll to position [692, 0]
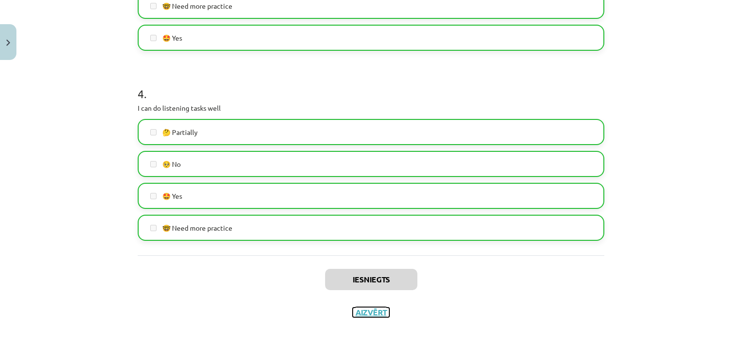
click at [375, 310] on button "Aizvērt" at bounding box center [371, 312] width 37 height 10
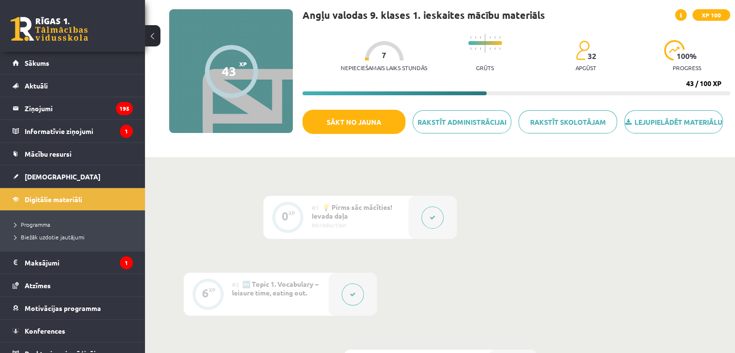
click at [426, 228] on button at bounding box center [432, 217] width 22 height 22
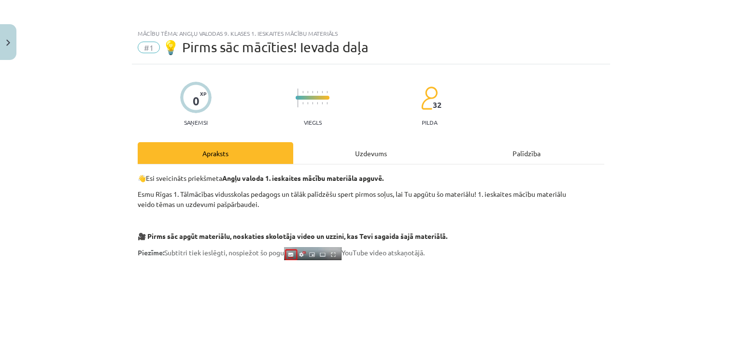
click at [382, 152] on div "Uzdevums" at bounding box center [371, 153] width 156 height 22
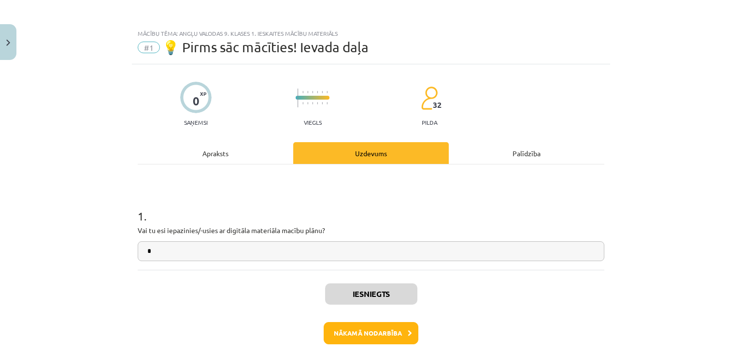
scroll to position [24, 0]
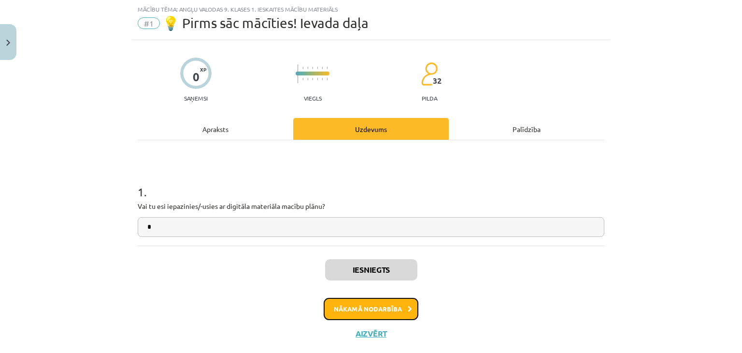
click at [369, 307] on button "Nākamā nodarbība" at bounding box center [371, 309] width 95 height 22
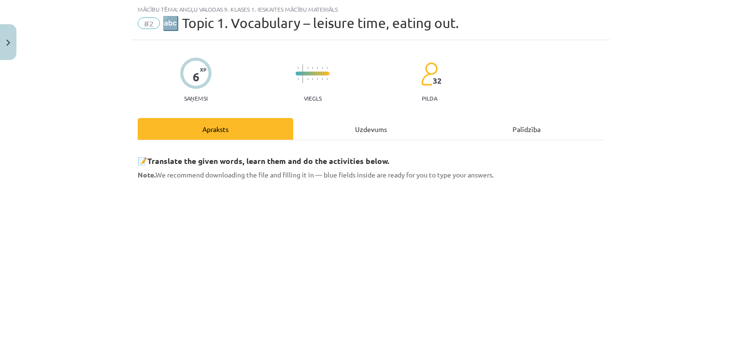
click at [365, 128] on div "Uzdevums" at bounding box center [371, 129] width 156 height 22
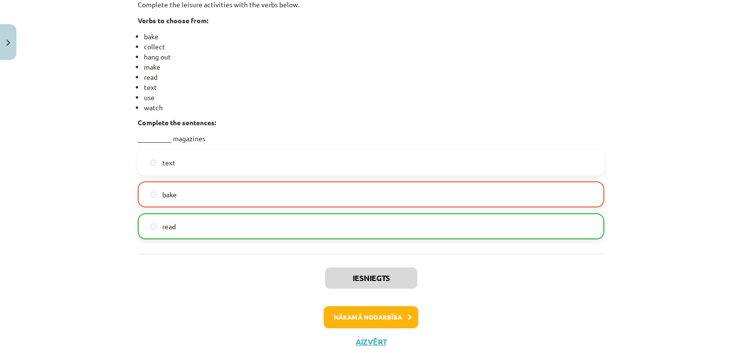
scroll to position [807, 0]
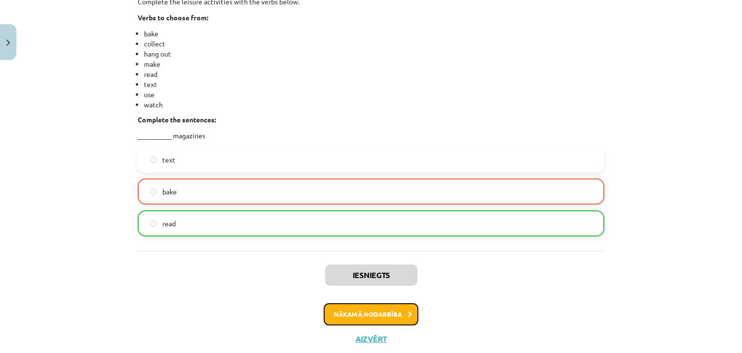
click at [347, 321] on button "Nākamā nodarbība" at bounding box center [371, 314] width 95 height 22
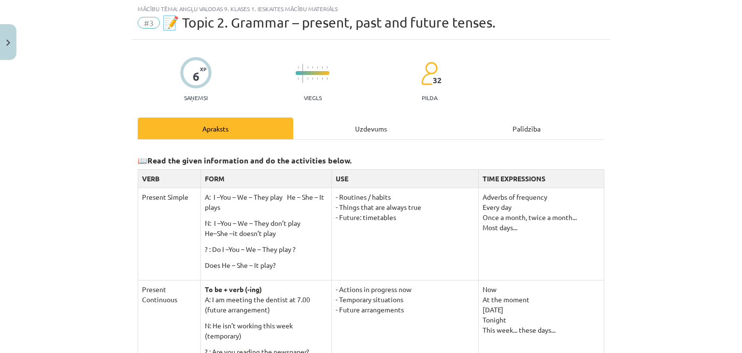
scroll to position [24, 0]
click at [373, 130] on div "Uzdevums" at bounding box center [371, 129] width 156 height 22
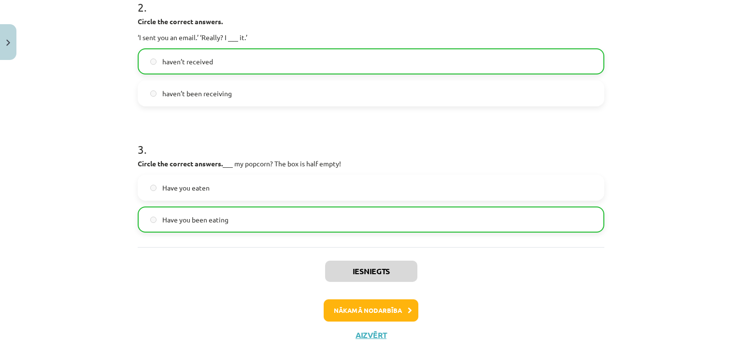
scroll to position [357, 0]
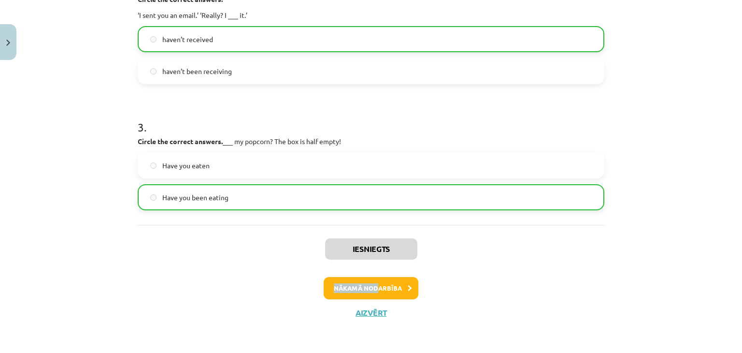
drag, startPoint x: 376, startPoint y: 273, endPoint x: 375, endPoint y: 283, distance: 10.2
click at [375, 283] on div "Iesniegts Nākamā nodarbība Aizvērt" at bounding box center [371, 274] width 467 height 99
click at [375, 283] on button "Nākamā nodarbība" at bounding box center [371, 288] width 95 height 22
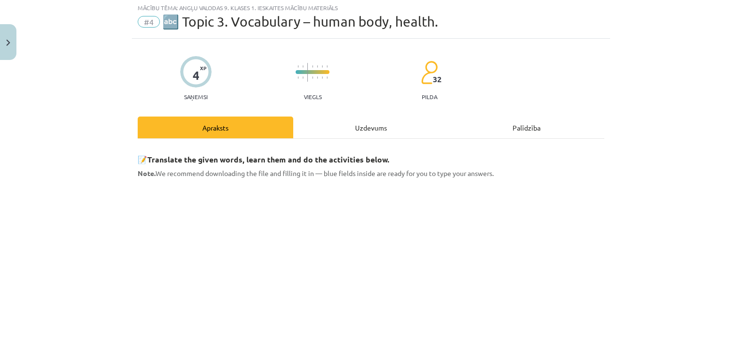
scroll to position [24, 0]
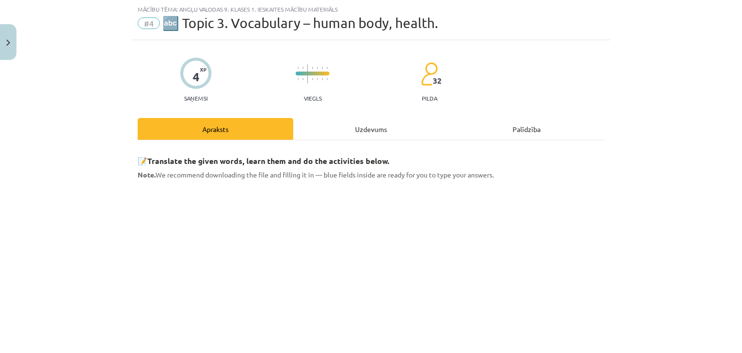
click at [361, 134] on div "Uzdevums" at bounding box center [371, 129] width 156 height 22
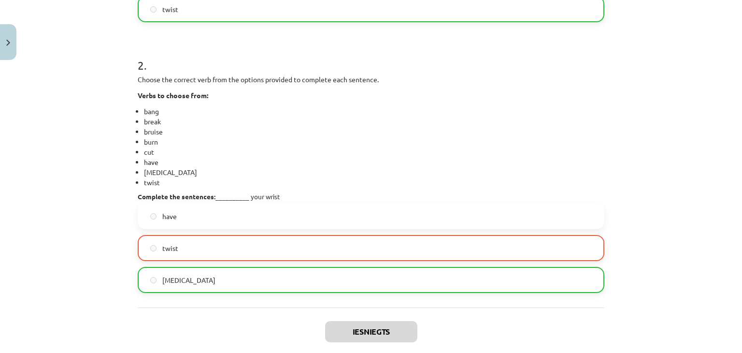
scroll to position [443, 0]
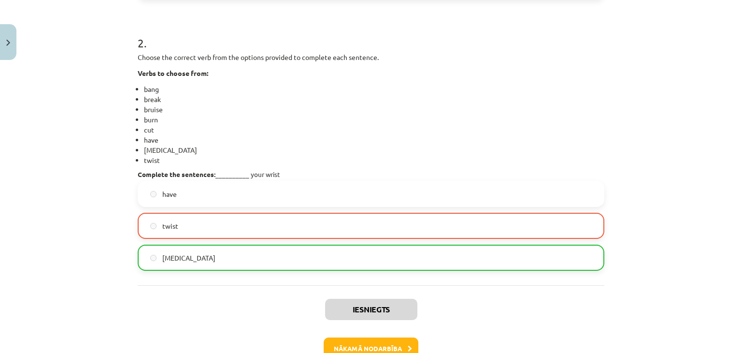
drag, startPoint x: 730, startPoint y: 253, endPoint x: 742, endPoint y: 253, distance: 11.1
click at [742, 253] on div "Mācību tēma: Angļu valodas 9. klases 1. ieskaites mācību materiāls #4 🔤 Topic 3…" at bounding box center [371, 176] width 742 height 353
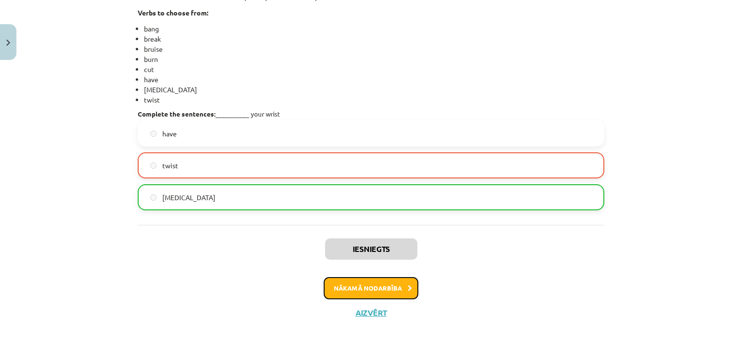
click at [393, 281] on button "Nākamā nodarbība" at bounding box center [371, 288] width 95 height 22
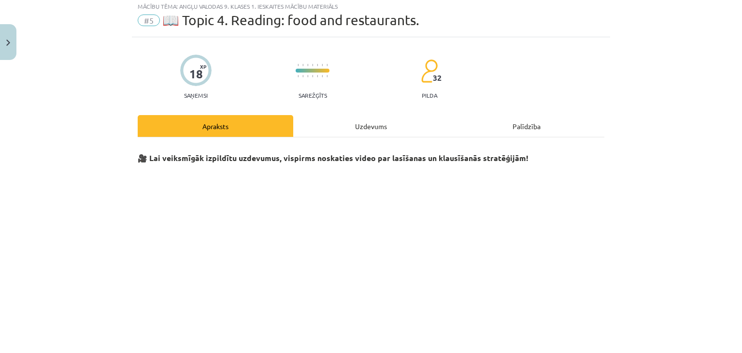
scroll to position [24, 0]
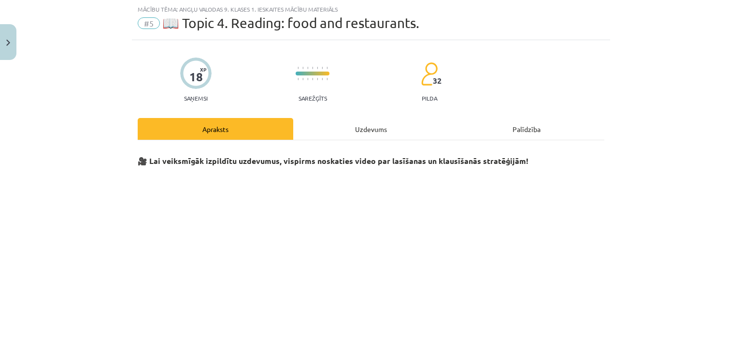
click at [365, 129] on div "Uzdevums" at bounding box center [371, 129] width 156 height 22
select select "**********"
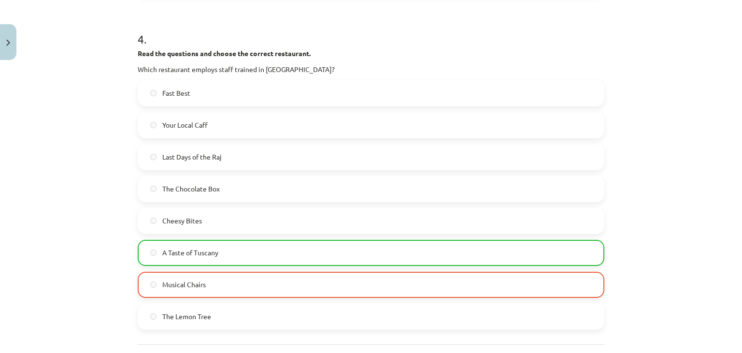
scroll to position [1230, 0]
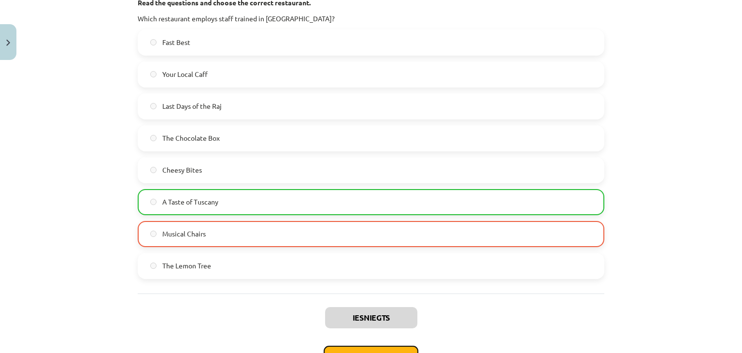
click at [381, 345] on button "Nākamā nodarbība" at bounding box center [371, 356] width 95 height 22
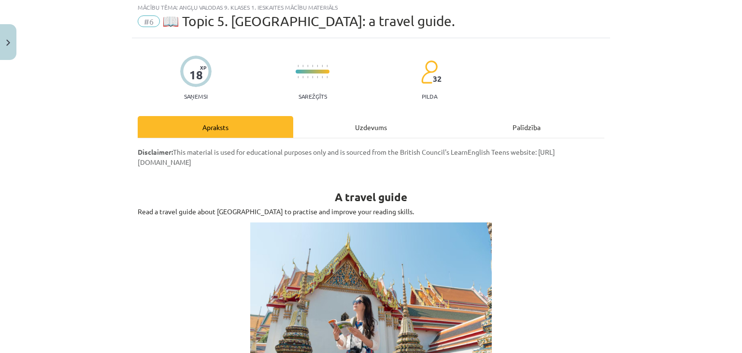
scroll to position [24, 0]
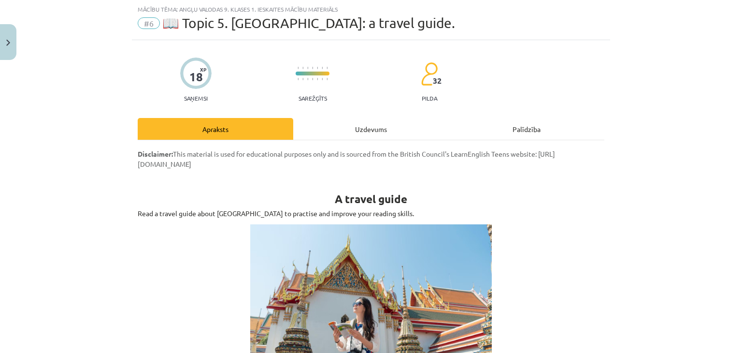
click at [358, 125] on div "Uzdevums" at bounding box center [371, 129] width 156 height 22
select select "**********"
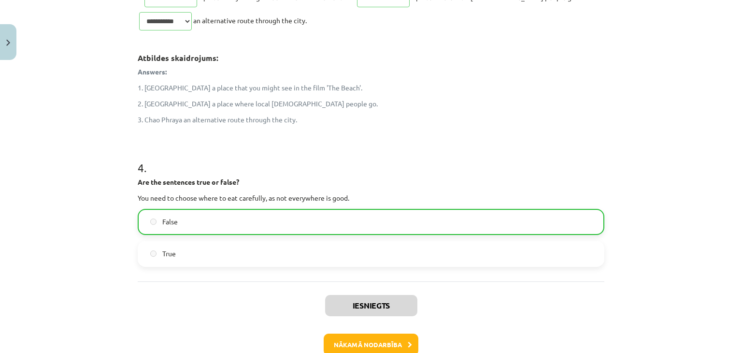
scroll to position [593, 0]
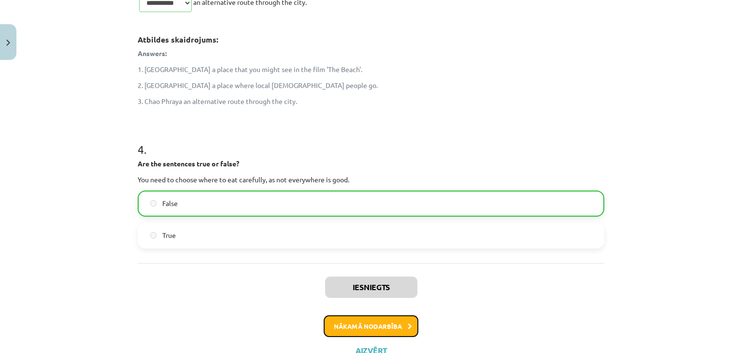
click at [392, 317] on button "Nākamā nodarbība" at bounding box center [371, 326] width 95 height 22
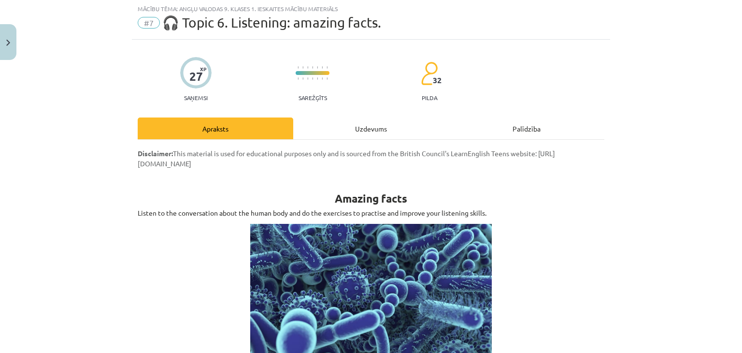
scroll to position [24, 0]
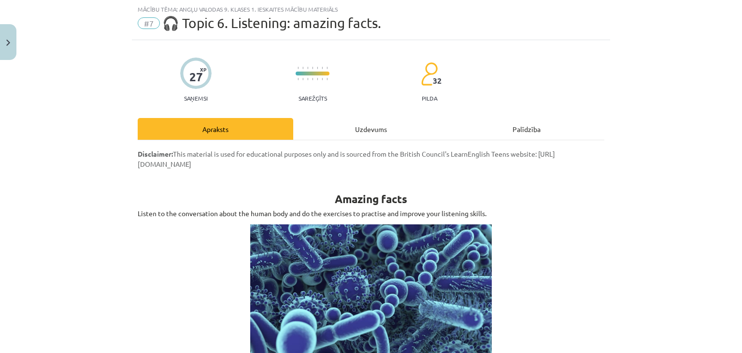
click at [375, 132] on div "Uzdevums" at bounding box center [371, 129] width 156 height 22
select select "*******"
select select "********"
select select "***"
select select "*****"
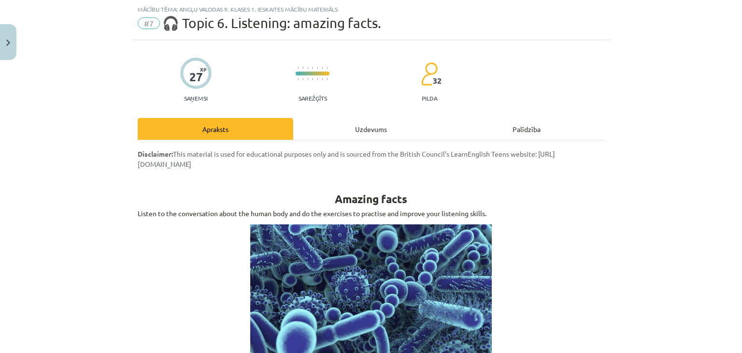
select select "****"
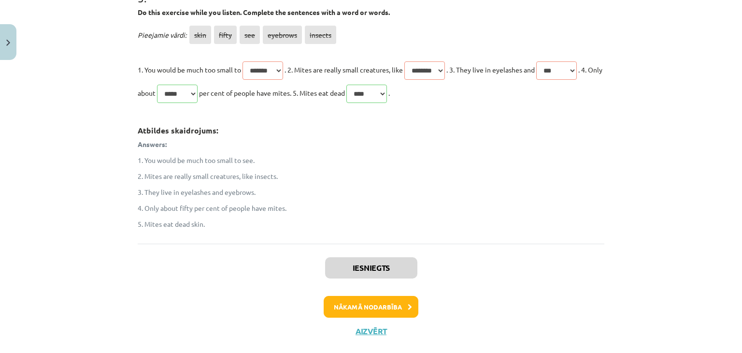
scroll to position [932, 0]
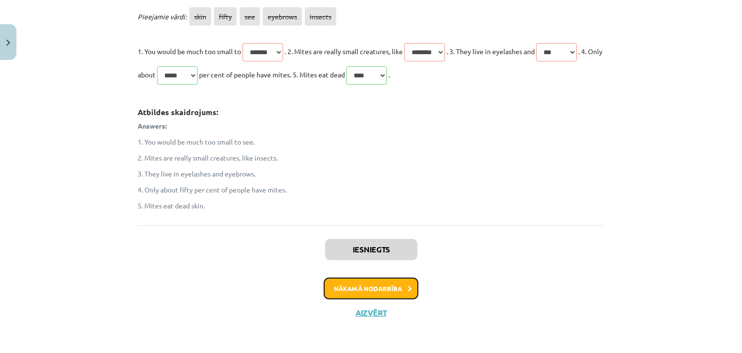
click at [337, 286] on button "Nākamā nodarbība" at bounding box center [371, 288] width 95 height 22
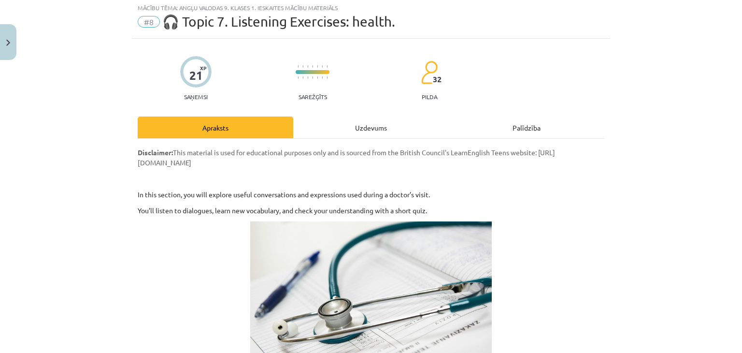
scroll to position [24, 0]
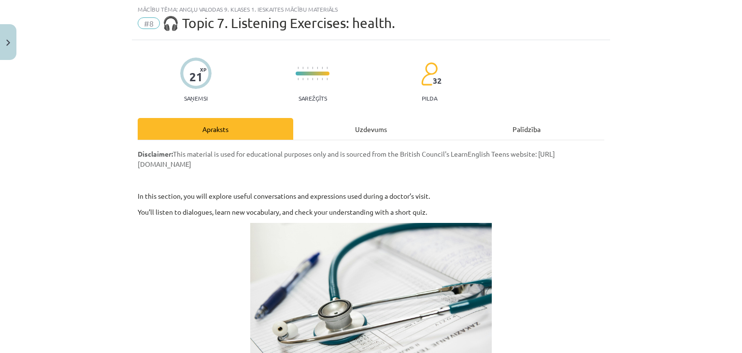
click at [372, 138] on div "Uzdevums" at bounding box center [371, 129] width 156 height 22
select select "********"
select select "*******"
select select "****"
select select "********"
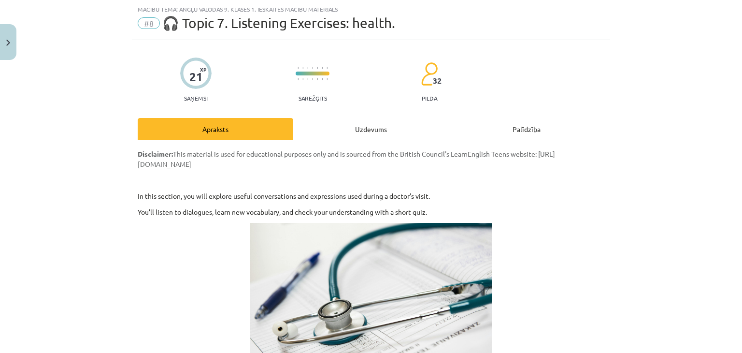
select select "*******"
select select "****"
select select "******"
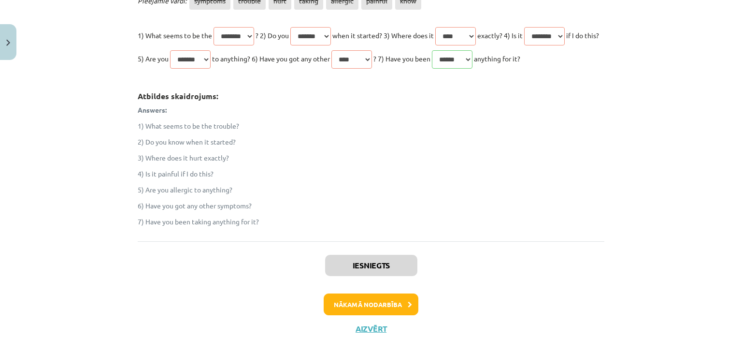
scroll to position [305, 0]
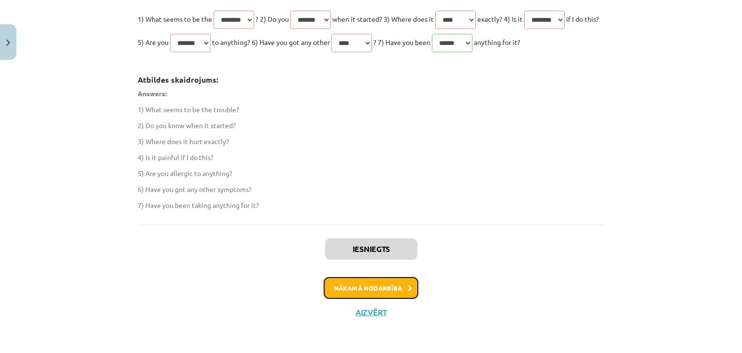
click at [357, 299] on button "Nākamā nodarbība" at bounding box center [371, 288] width 95 height 22
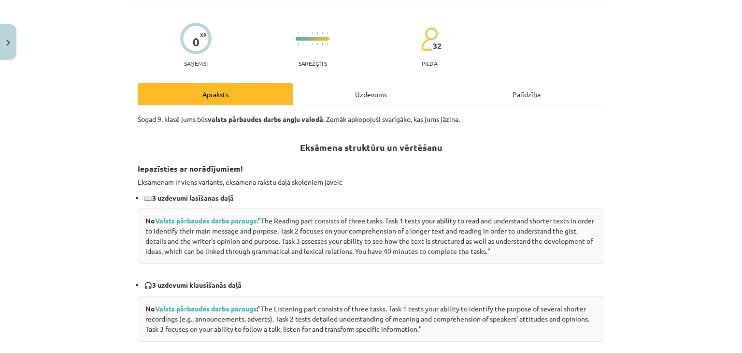
scroll to position [24, 0]
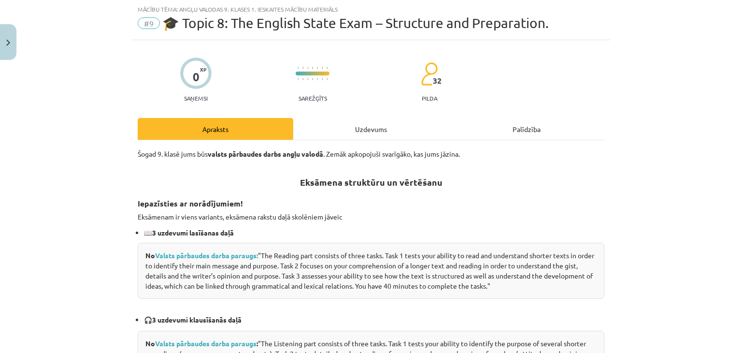
click at [369, 135] on div "Uzdevums" at bounding box center [371, 129] width 156 height 22
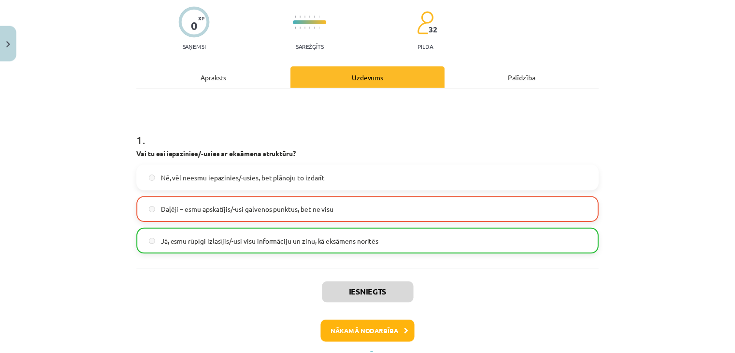
scroll to position [116, 0]
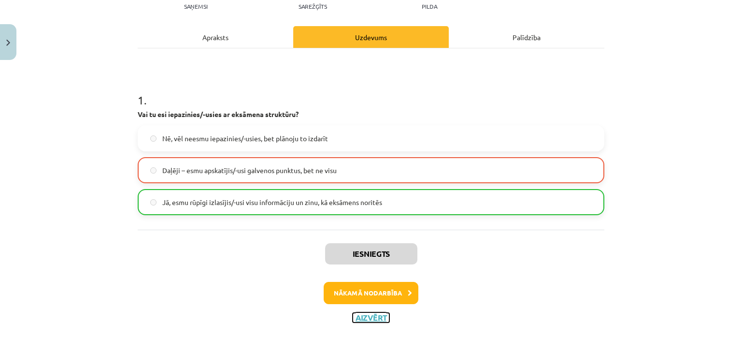
click at [361, 314] on button "Aizvērt" at bounding box center [371, 318] width 37 height 10
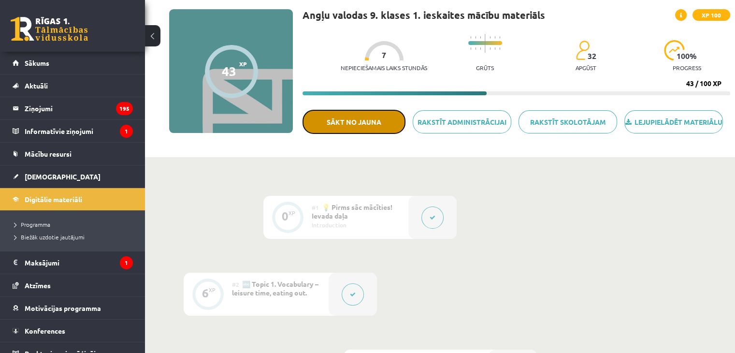
click at [377, 131] on button "Sākt no jauna" at bounding box center [353, 122] width 103 height 24
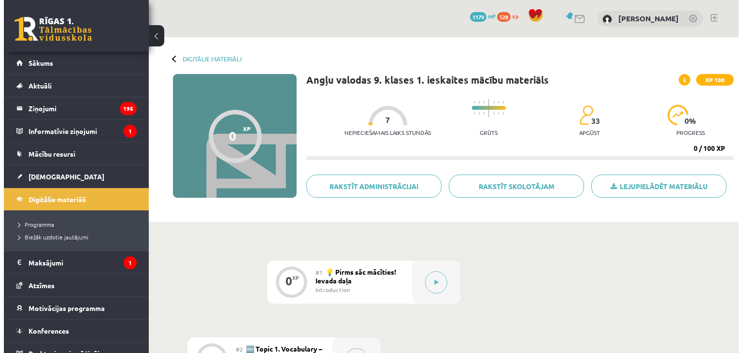
scroll to position [65, 0]
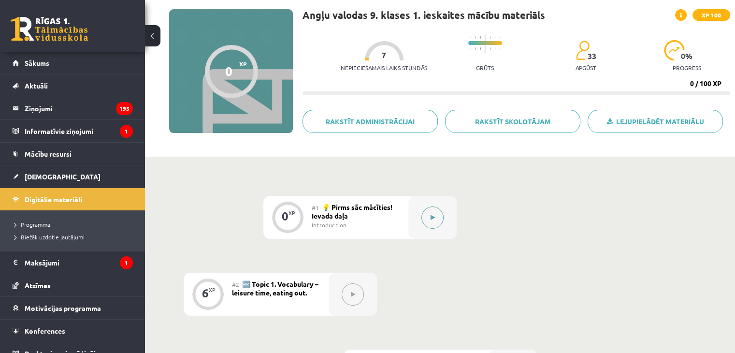
click at [433, 221] on button at bounding box center [432, 217] width 22 height 22
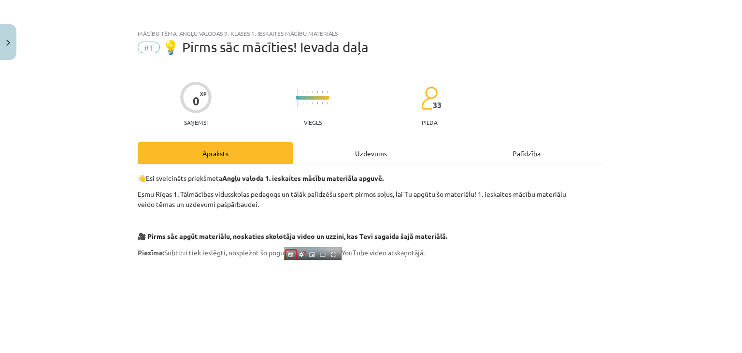
click at [359, 152] on div "Uzdevums" at bounding box center [371, 153] width 156 height 22
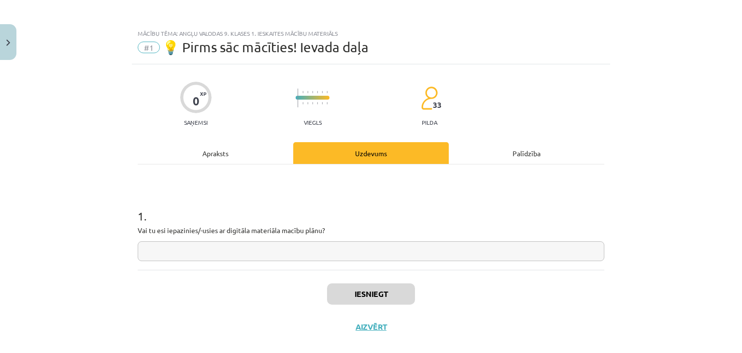
scroll to position [14, 0]
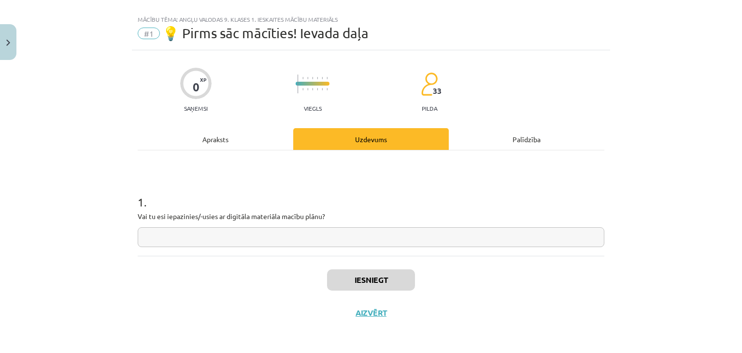
click at [359, 243] on input "text" at bounding box center [371, 237] width 467 height 20
type input "*"
click at [383, 278] on button "Iesniegt" at bounding box center [371, 279] width 88 height 21
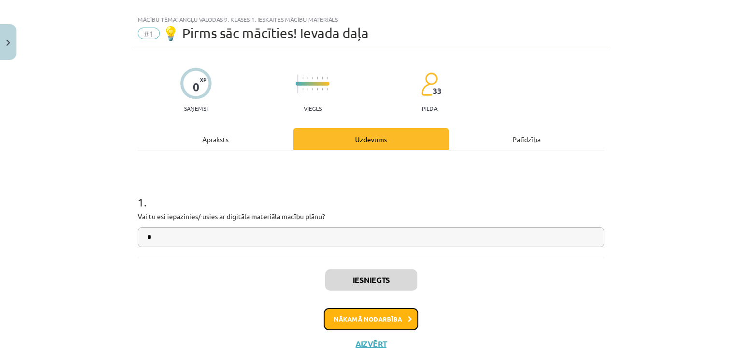
click at [390, 319] on button "Nākamā nodarbība" at bounding box center [371, 319] width 95 height 22
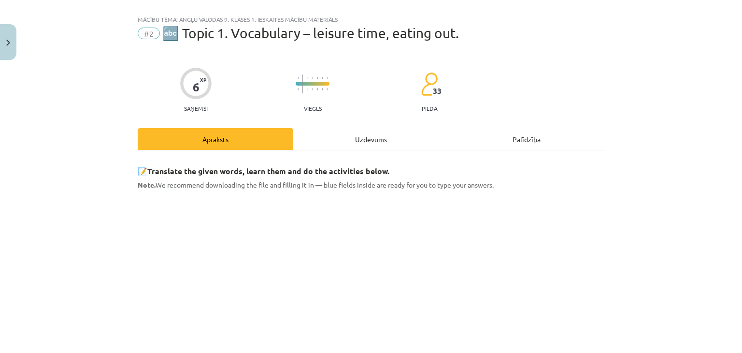
scroll to position [24, 0]
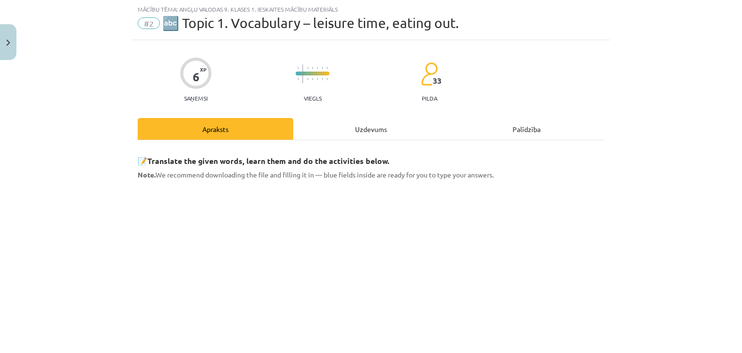
click at [375, 128] on div "Uzdevums" at bounding box center [371, 129] width 156 height 22
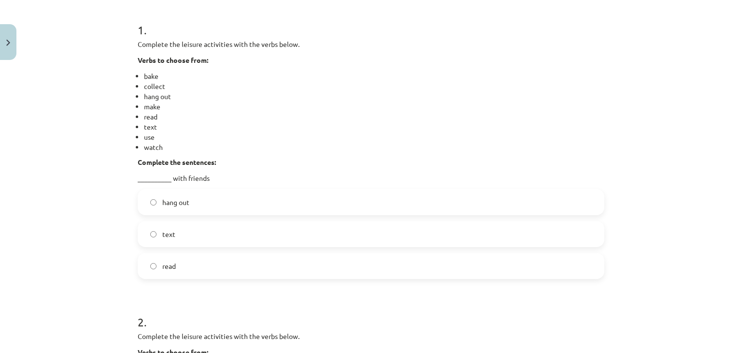
scroll to position [216, 0]
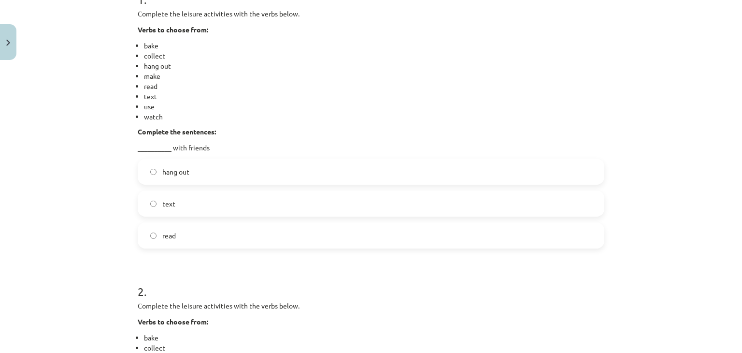
click at [541, 188] on div "hang out text read" at bounding box center [371, 203] width 467 height 90
click at [541, 200] on label "text" at bounding box center [371, 203] width 465 height 24
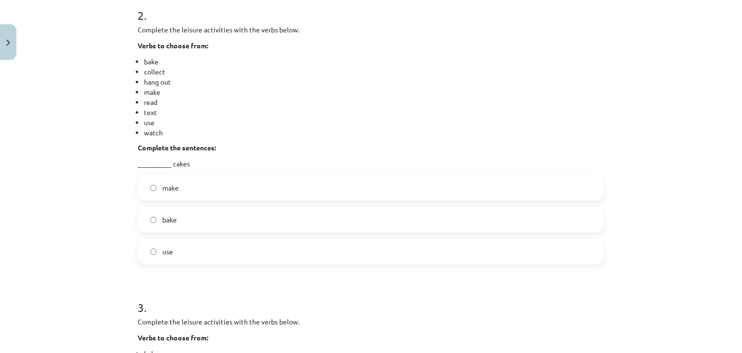
scroll to position [479, 0]
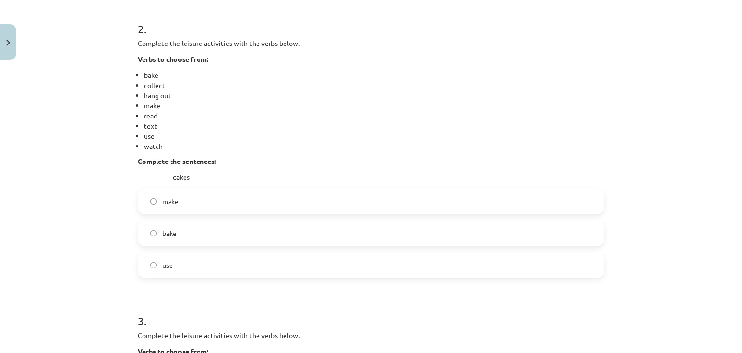
click at [200, 206] on label "make" at bounding box center [371, 201] width 465 height 24
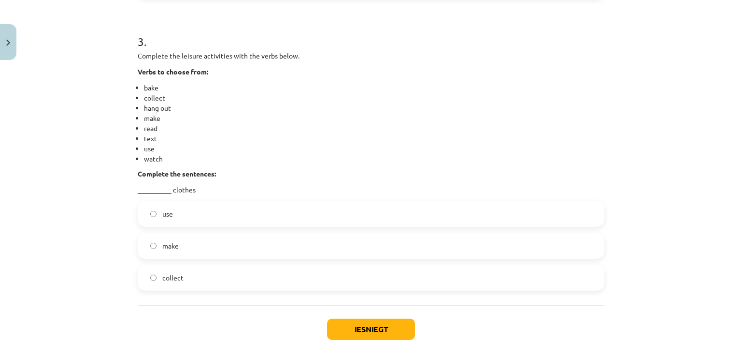
scroll to position [772, 0]
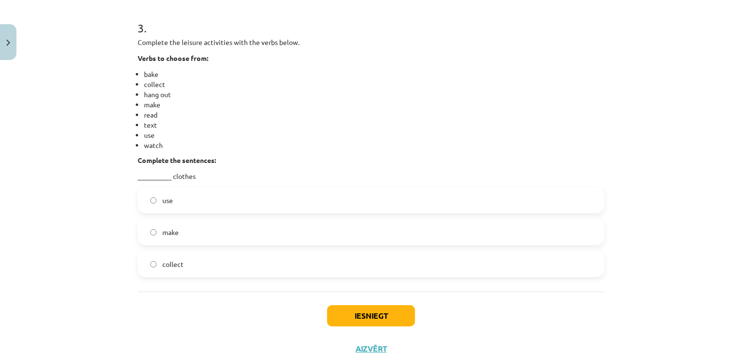
click at [192, 203] on label "use" at bounding box center [371, 200] width 465 height 24
click at [372, 315] on button "Iesniegt" at bounding box center [371, 315] width 88 height 21
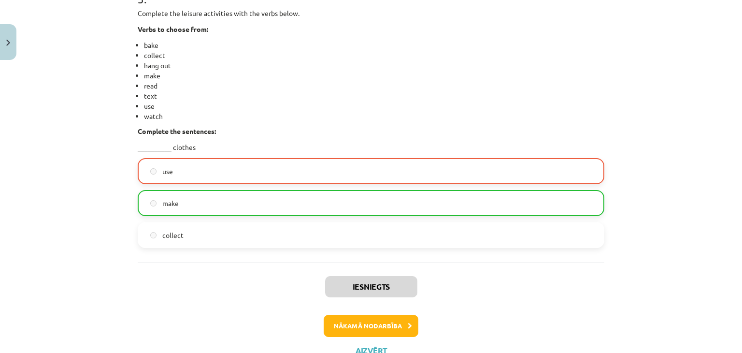
scroll to position [824, 0]
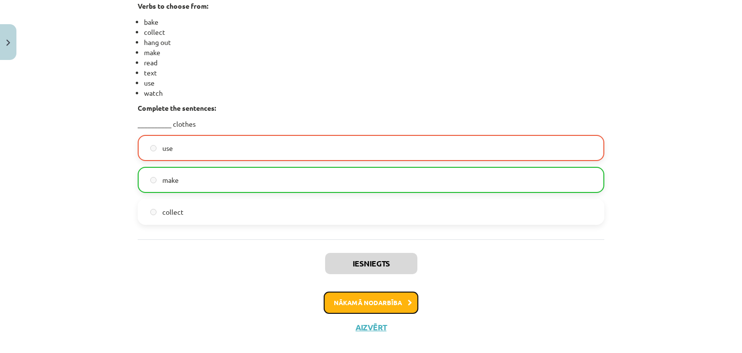
click at [387, 299] on button "Nākamā nodarbība" at bounding box center [371, 302] width 95 height 22
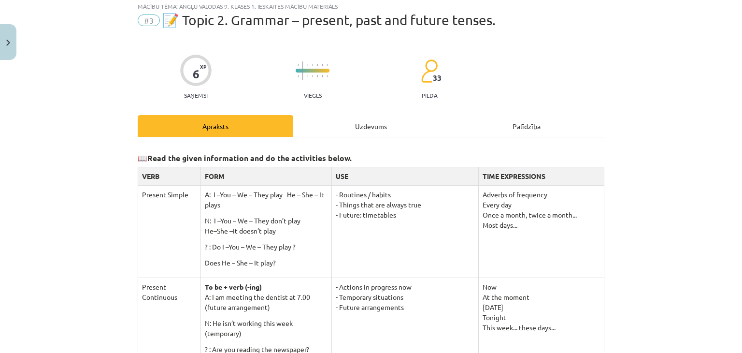
scroll to position [24, 0]
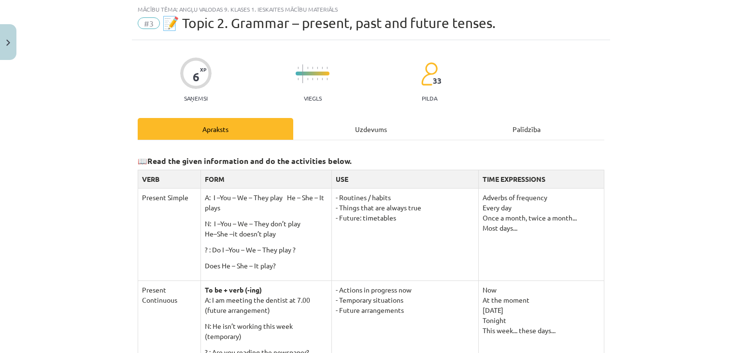
click at [379, 129] on div "Uzdevums" at bounding box center [371, 129] width 156 height 22
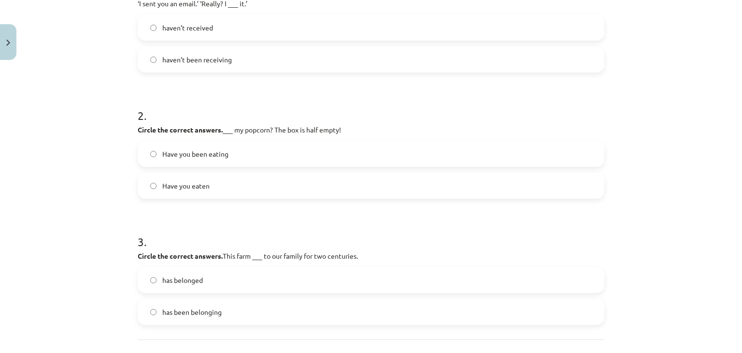
scroll to position [327, 0]
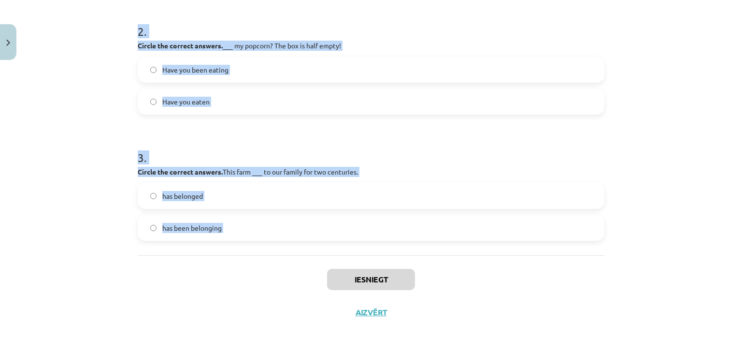
drag, startPoint x: 131, startPoint y: 73, endPoint x: 236, endPoint y: 256, distance: 210.1
click at [236, 256] on div "6 XP Saņemsi Viegls 33 pilda Apraksts Uzdevums Palīdzība 1 . Circle the correct…" at bounding box center [371, 33] width 478 height 591
copy form "1 . Circle the correct answers. ‘I sent you an email.’ ‘Really? I ___ it.’ have…"
click at [684, 231] on div "Mācību tēma: Angļu valodas 9. klases 1. ieskaites mācību materiāls #3 📝 Topic 2…" at bounding box center [371, 176] width 742 height 353
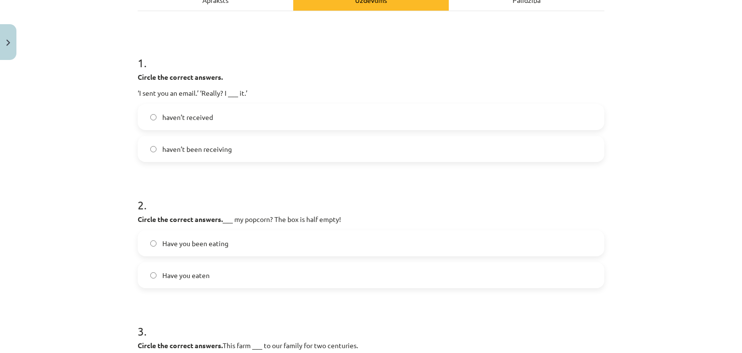
scroll to position [150, 0]
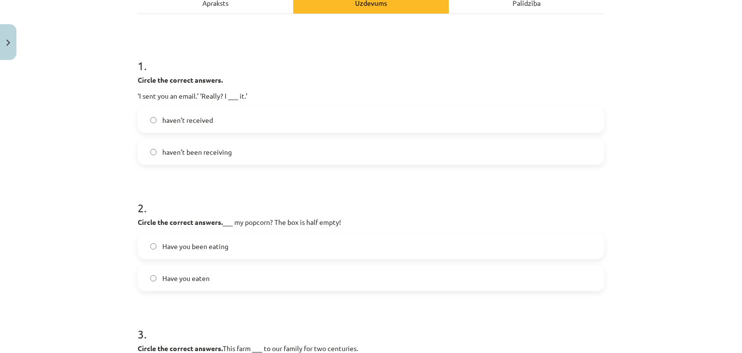
click at [292, 120] on label "haven’t received" at bounding box center [371, 120] width 465 height 24
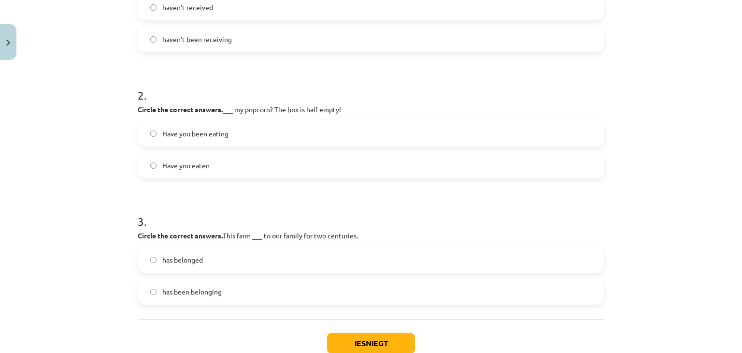
scroll to position [270, 0]
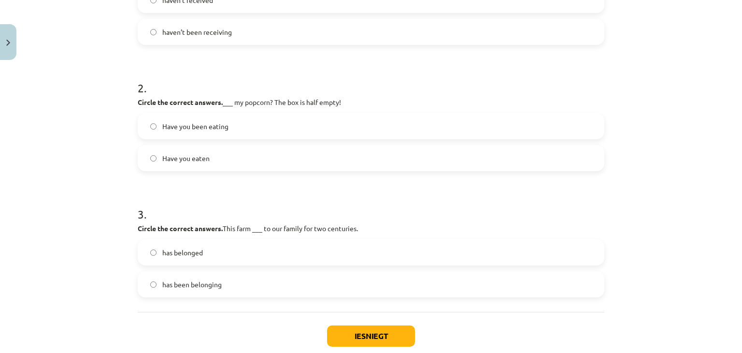
click at [301, 129] on label "Have you been eating" at bounding box center [371, 126] width 465 height 24
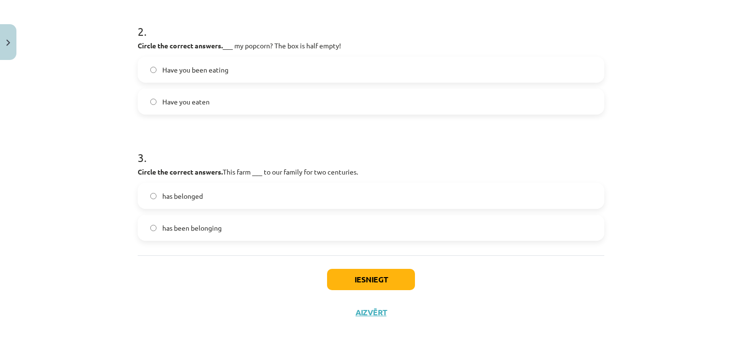
click at [326, 194] on label "has belonged" at bounding box center [371, 196] width 465 height 24
click at [367, 276] on button "Iesniegt" at bounding box center [371, 279] width 88 height 21
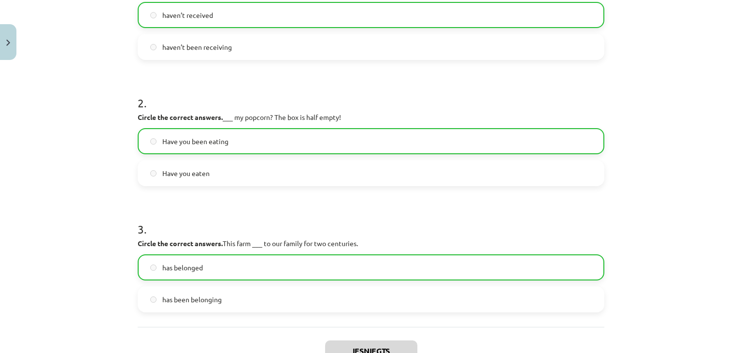
scroll to position [332, 0]
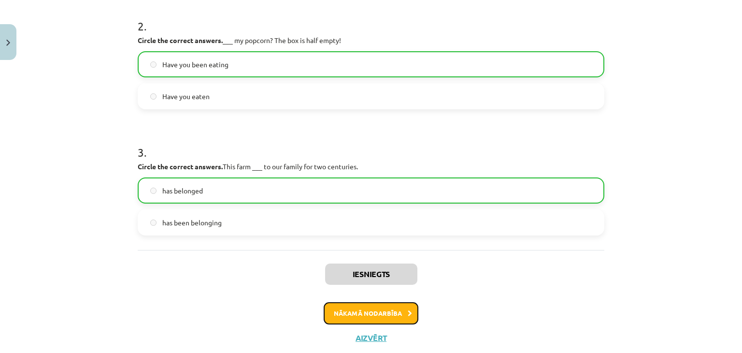
click at [400, 305] on button "Nākamā nodarbība" at bounding box center [371, 313] width 95 height 22
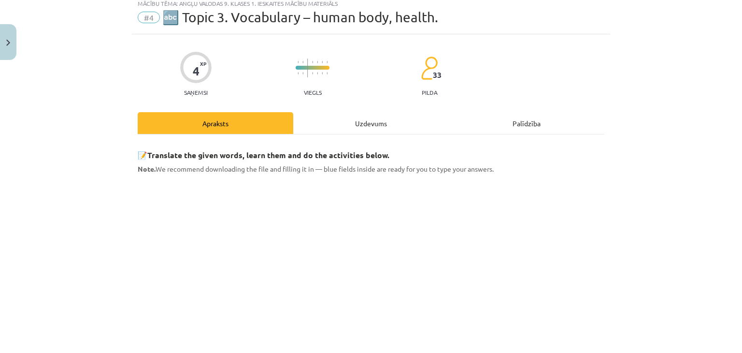
scroll to position [24, 0]
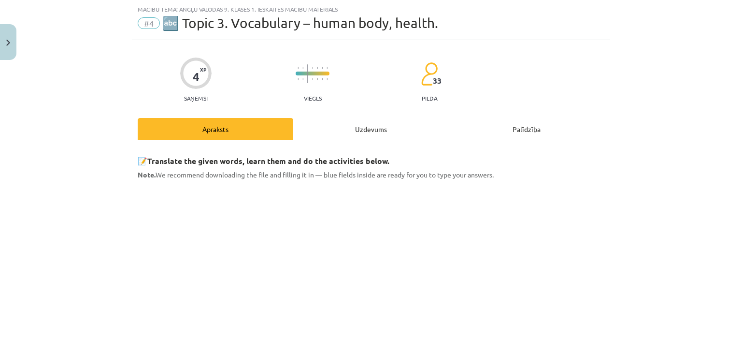
click at [364, 128] on div "Uzdevums" at bounding box center [371, 129] width 156 height 22
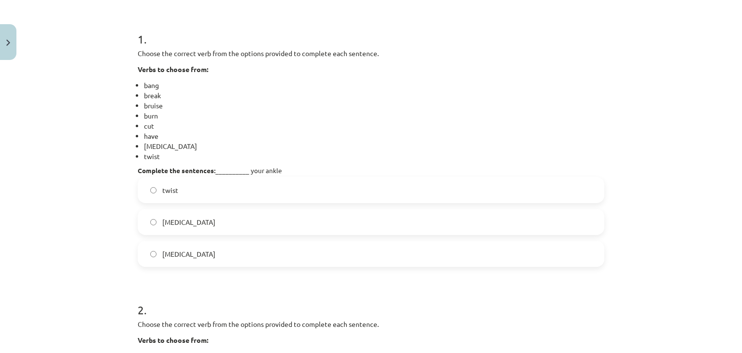
scroll to position [188, 0]
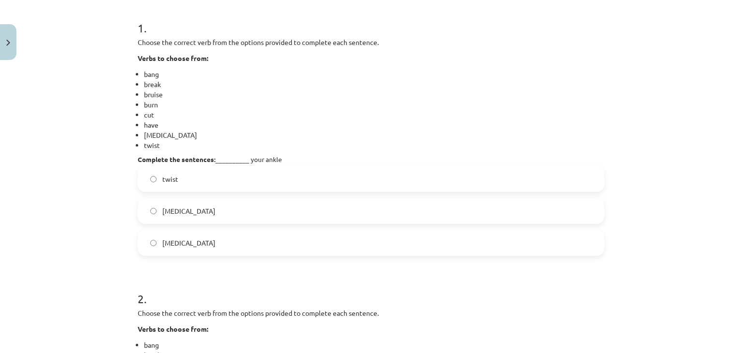
click at [269, 188] on label "twist" at bounding box center [371, 179] width 465 height 24
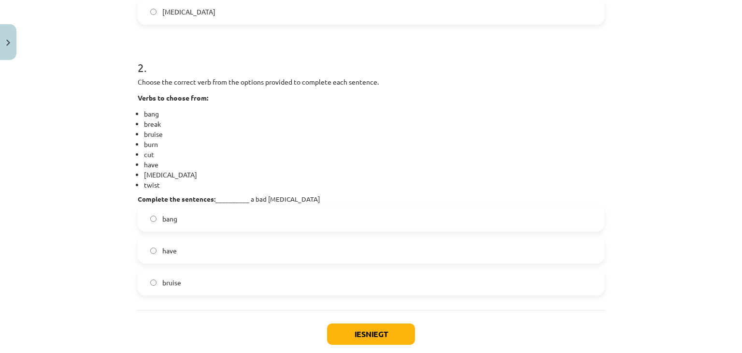
scroll to position [421, 0]
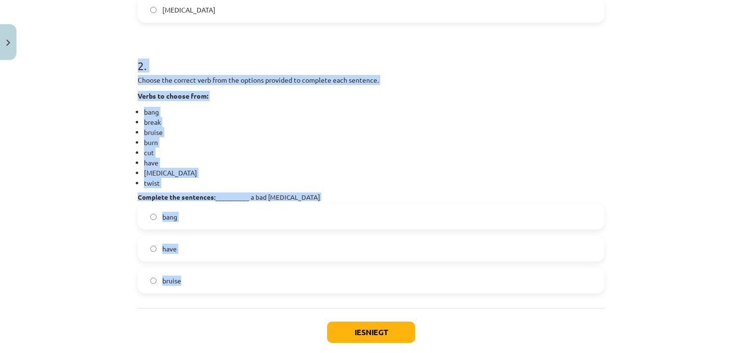
drag, startPoint x: 114, startPoint y: 63, endPoint x: 309, endPoint y: 297, distance: 305.3
click at [309, 297] on div "Mācību tēma: Angļu valodas 9. klases 1. ieskaites mācību materiāls #4 🔤 Topic 3…" at bounding box center [371, 176] width 742 height 353
click at [309, 297] on div "1 . Choose the correct verb from the options provided to complete each sentence…" at bounding box center [371, 25] width 467 height 564
drag, startPoint x: 272, startPoint y: 300, endPoint x: 108, endPoint y: 54, distance: 296.1
click at [108, 54] on div "Mācību tēma: Angļu valodas 9. klases 1. ieskaites mācību materiāls #4 🔤 Topic 3…" at bounding box center [371, 176] width 742 height 353
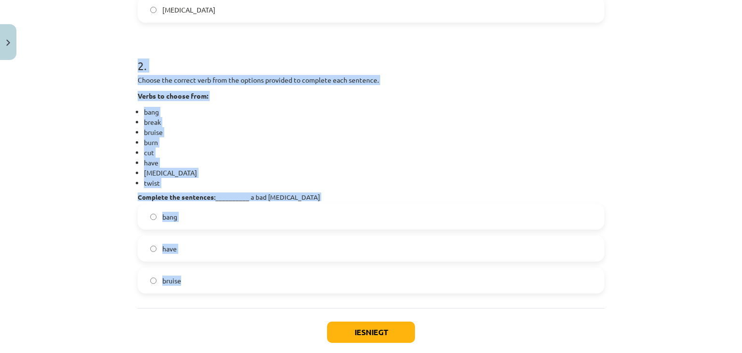
copy div "2 . Choose the correct verb from the options provided to complete each sentence…"
click at [435, 169] on li "sprain" at bounding box center [374, 173] width 460 height 10
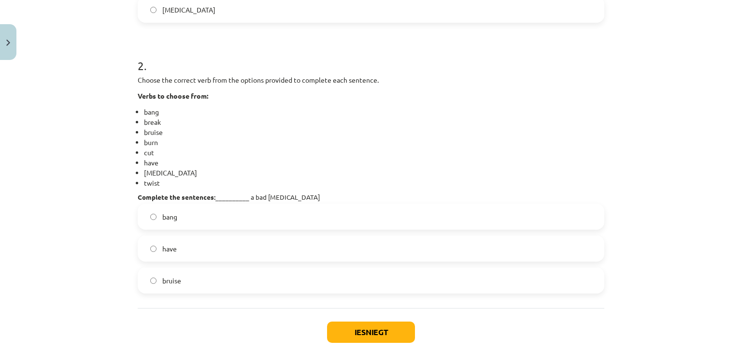
click at [215, 246] on label "have" at bounding box center [371, 248] width 465 height 24
click at [364, 334] on button "Iesniegt" at bounding box center [371, 331] width 88 height 21
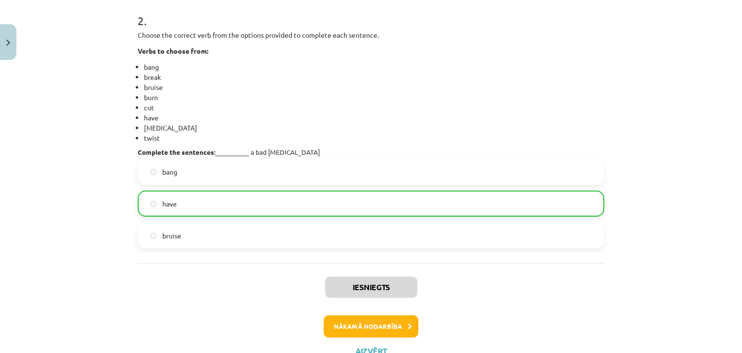
scroll to position [504, 0]
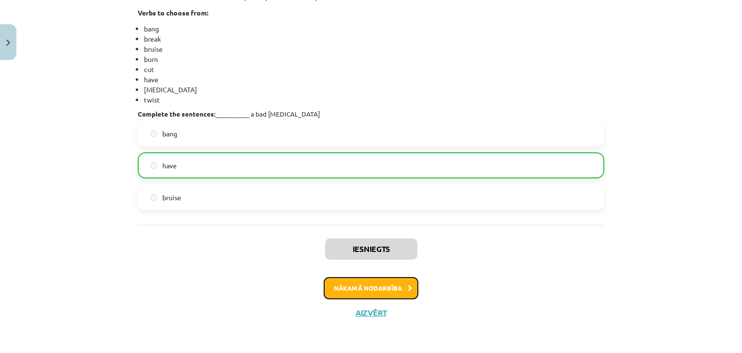
click at [379, 284] on button "Nākamā nodarbība" at bounding box center [371, 288] width 95 height 22
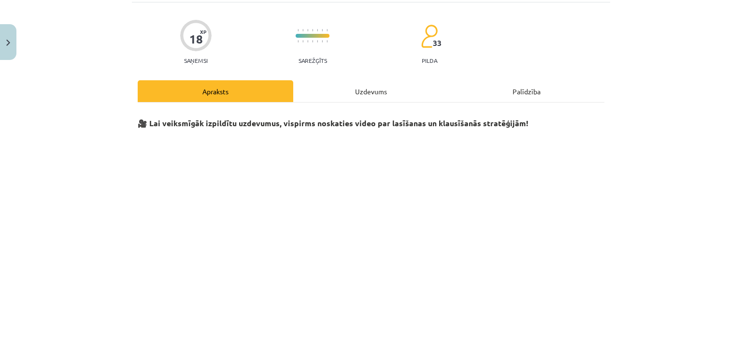
scroll to position [24, 0]
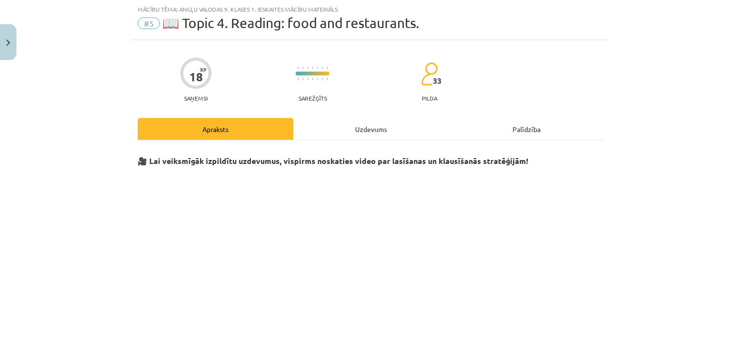
click at [373, 127] on div "Uzdevums" at bounding box center [371, 129] width 156 height 22
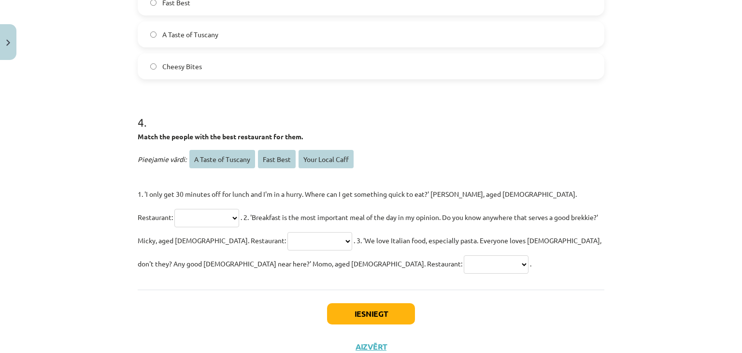
scroll to position [1128, 0]
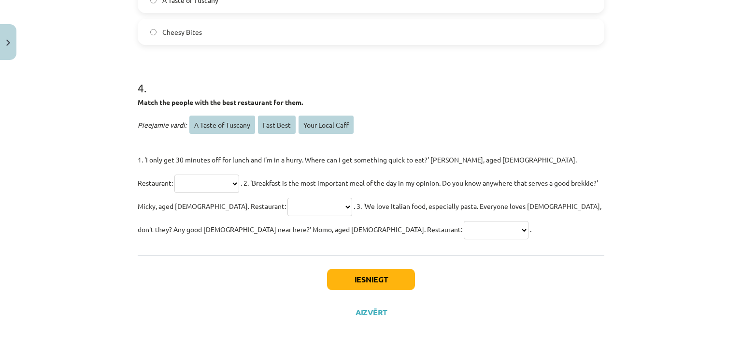
drag, startPoint x: 115, startPoint y: 88, endPoint x: 361, endPoint y: 250, distance: 294.5
click at [361, 250] on div "Mācību tēma: Angļu valodas 9. klases 1. ieskaites mācību materiāls #5 📖 Topic 4…" at bounding box center [371, 176] width 742 height 353
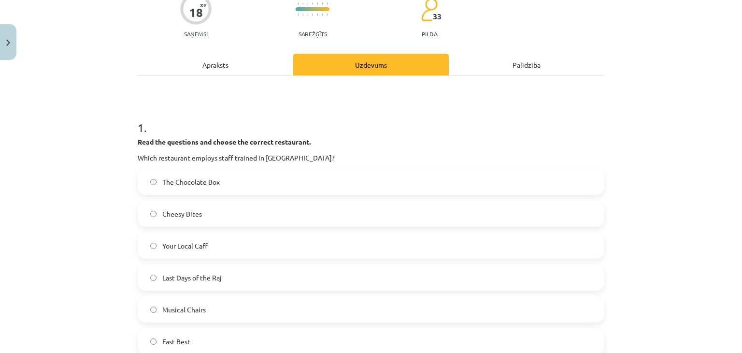
scroll to position [84, 0]
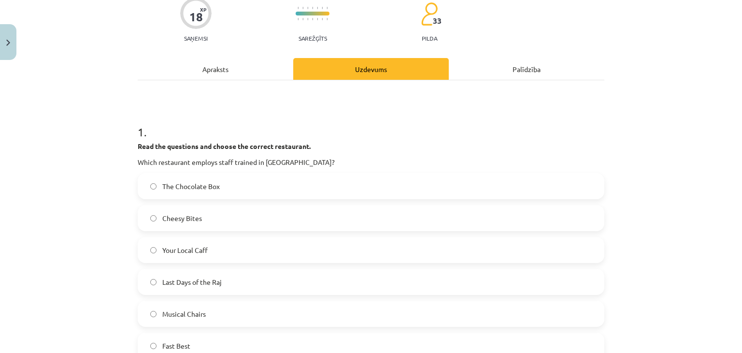
drag, startPoint x: 361, startPoint y: 250, endPoint x: 129, endPoint y: 118, distance: 266.5
copy form "**********"
click at [715, 213] on div "Mācību tēma: Angļu valodas 9. klases 1. ieskaites mācību materiāls #5 📖 Topic 4…" at bounding box center [371, 176] width 742 height 353
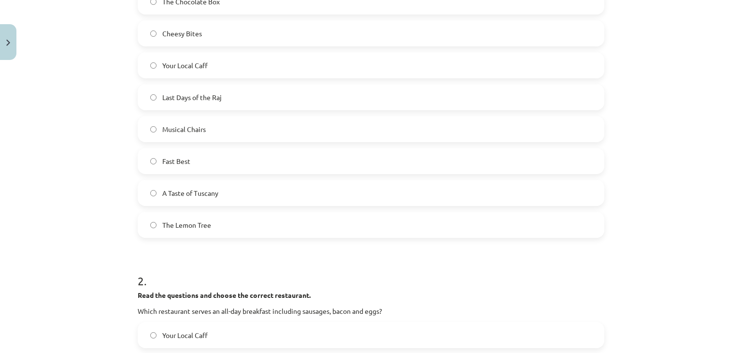
scroll to position [296, 0]
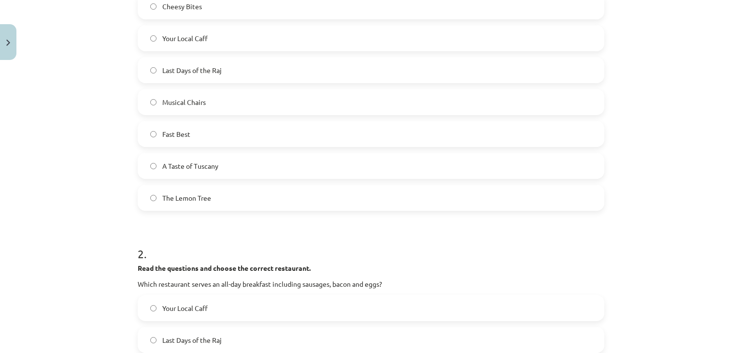
click at [228, 191] on label "The Lemon Tree" at bounding box center [371, 198] width 465 height 24
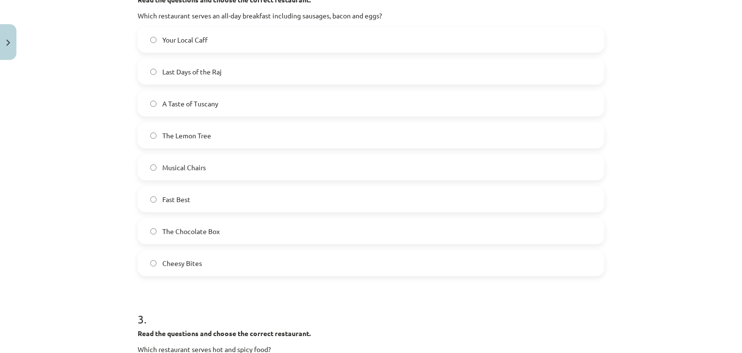
scroll to position [558, 0]
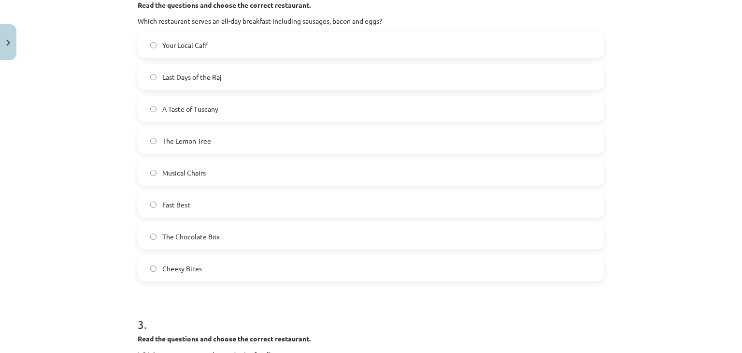
click at [193, 48] on span "Your Local Caff" at bounding box center [184, 45] width 45 height 10
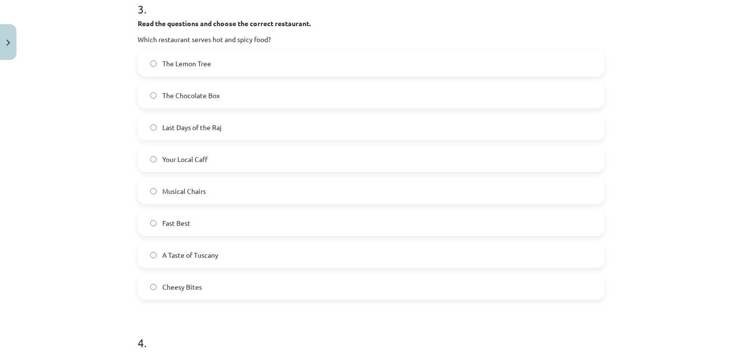
scroll to position [875, 0]
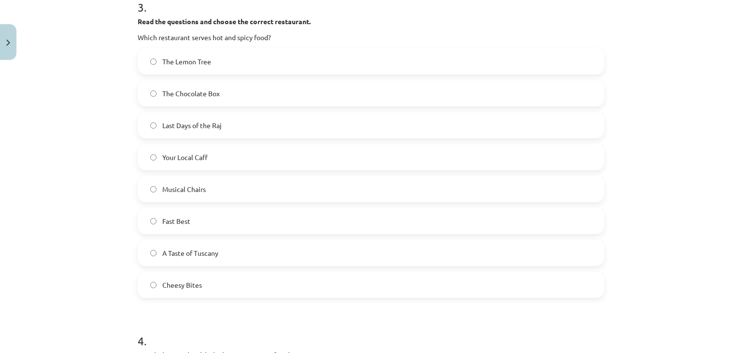
click at [389, 159] on label "Your Local Caff" at bounding box center [371, 157] width 465 height 24
click at [251, 123] on label "Last Days of the Raj" at bounding box center [371, 125] width 465 height 24
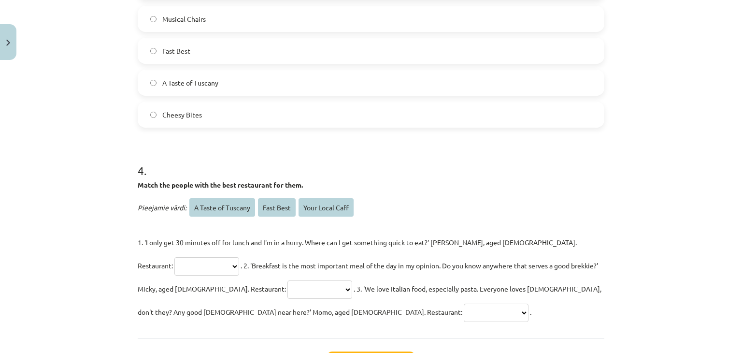
scroll to position [1128, 0]
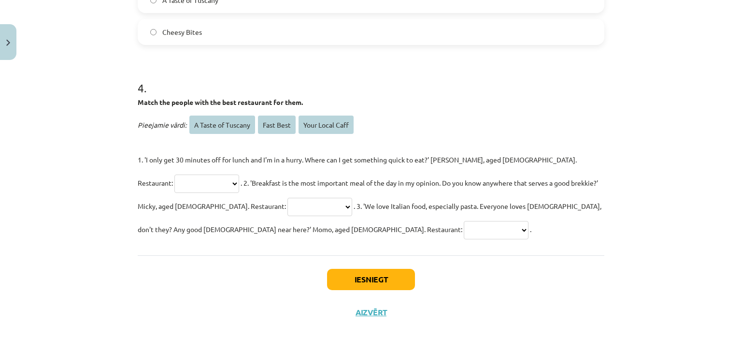
click at [239, 174] on select "**********" at bounding box center [206, 183] width 65 height 18
select select "*********"
click at [239, 174] on select "**********" at bounding box center [206, 183] width 65 height 18
click at [287, 207] on select "**********" at bounding box center [319, 207] width 65 height 18
select select "**********"
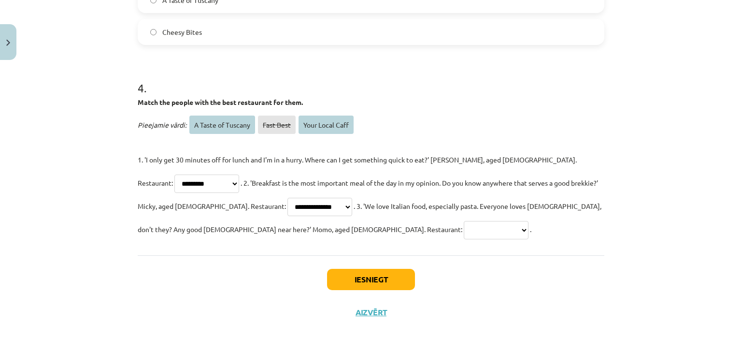
click at [287, 198] on select "**********" at bounding box center [319, 207] width 65 height 18
click at [464, 235] on select "**********" at bounding box center [496, 230] width 65 height 18
select select "**********"
click at [464, 221] on select "**********" at bounding box center [496, 230] width 65 height 18
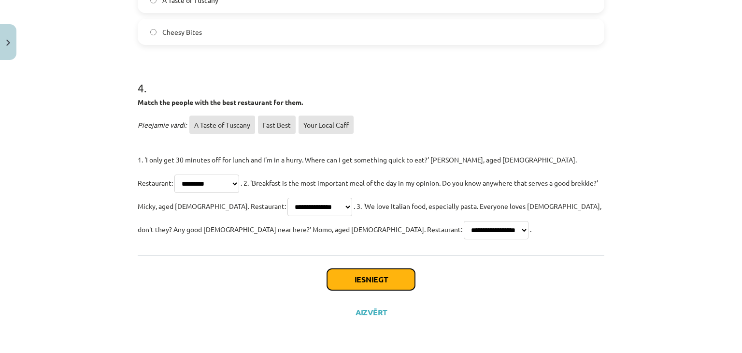
click at [375, 275] on button "Iesniegt" at bounding box center [371, 279] width 88 height 21
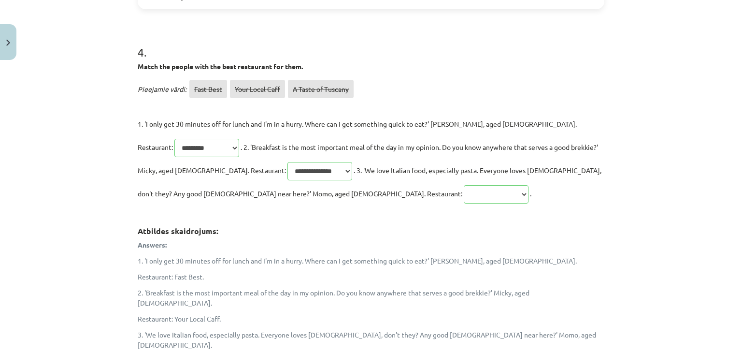
scroll to position [1299, 0]
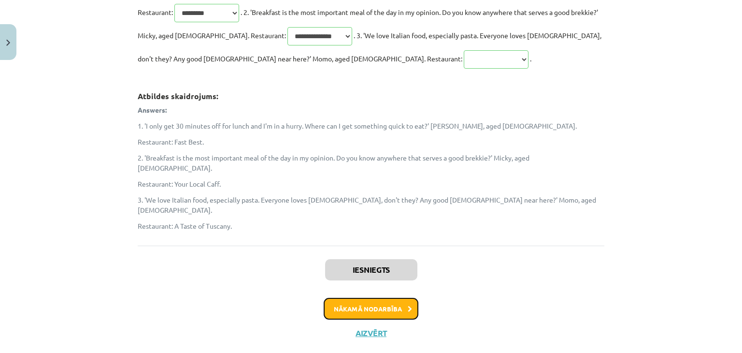
click at [413, 298] on button "Nākamā nodarbība" at bounding box center [371, 309] width 95 height 22
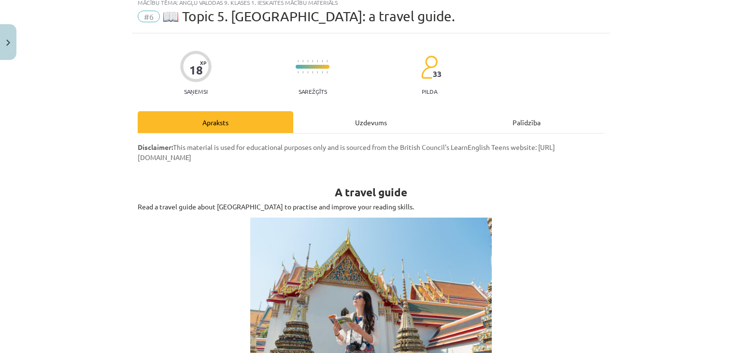
scroll to position [24, 0]
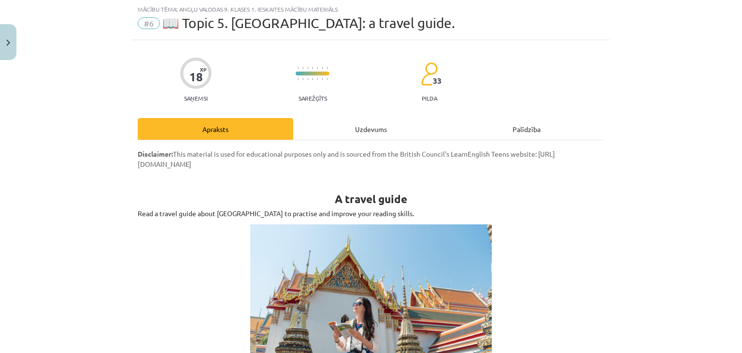
click at [363, 136] on div "Uzdevums" at bounding box center [371, 129] width 156 height 22
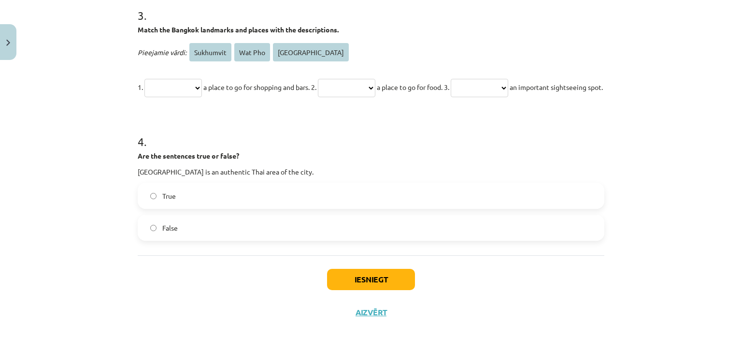
scroll to position [508, 0]
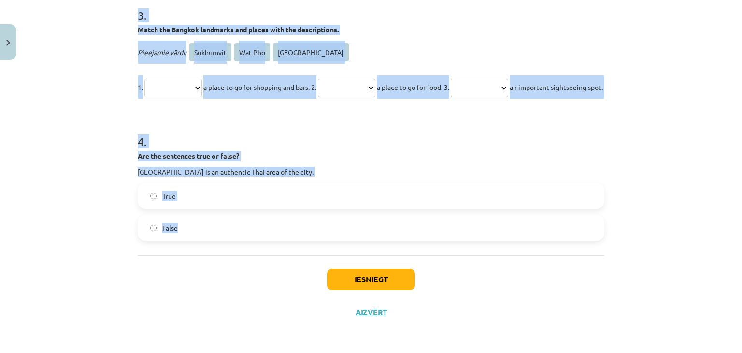
drag, startPoint x: 128, startPoint y: 174, endPoint x: 359, endPoint y: 244, distance: 242.1
copy form "**********"
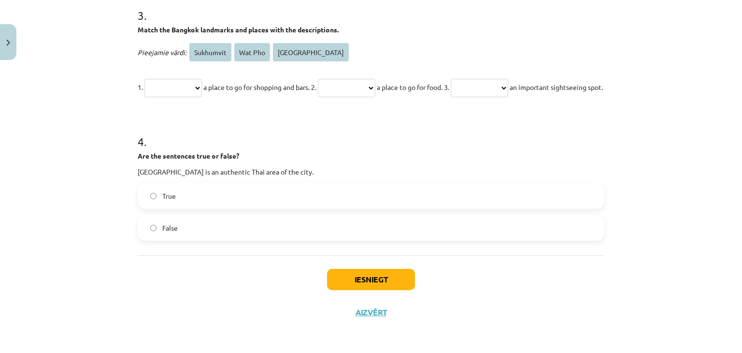
click at [429, 231] on label "False" at bounding box center [371, 227] width 465 height 24
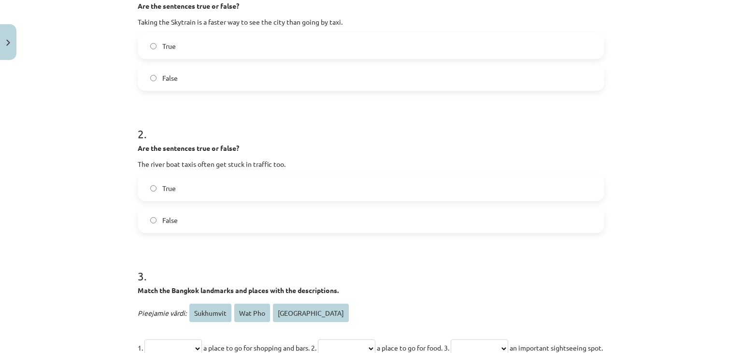
scroll to position [225, 0]
click at [411, 217] on label "False" at bounding box center [371, 219] width 465 height 24
click at [370, 41] on label "True" at bounding box center [371, 45] width 465 height 24
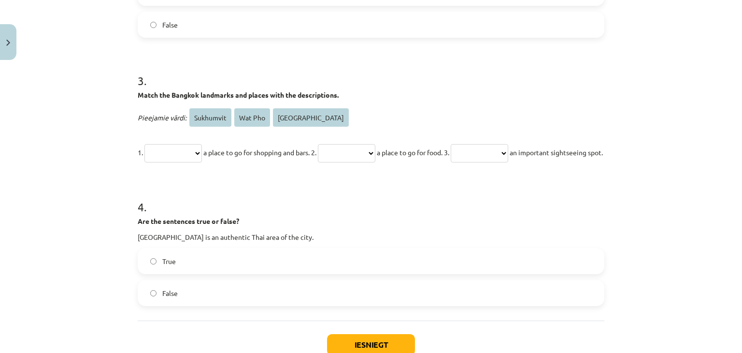
scroll to position [421, 0]
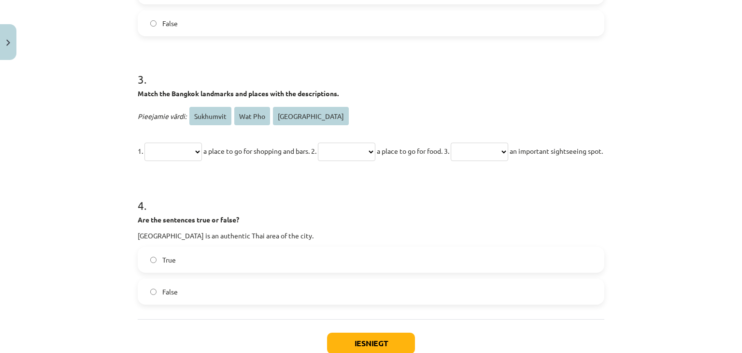
click at [170, 143] on select "**********" at bounding box center [172, 152] width 57 height 18
select select "*********"
click at [144, 143] on select "**********" at bounding box center [172, 152] width 57 height 18
click at [363, 148] on select "**********" at bounding box center [346, 152] width 57 height 18
select select "**********"
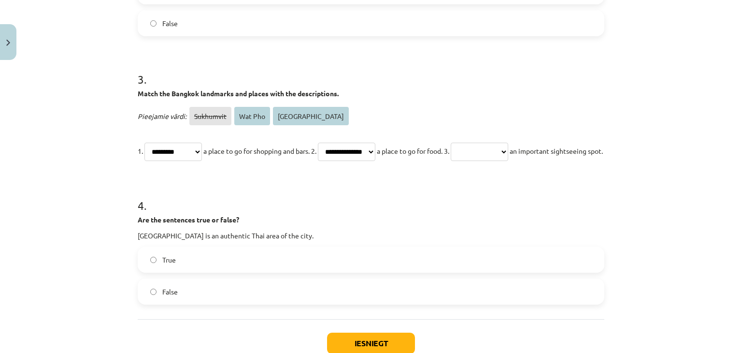
click at [334, 143] on select "**********" at bounding box center [346, 152] width 57 height 18
click at [508, 149] on select "**********" at bounding box center [479, 152] width 57 height 18
select select "*******"
click at [485, 143] on select "**********" at bounding box center [479, 152] width 57 height 18
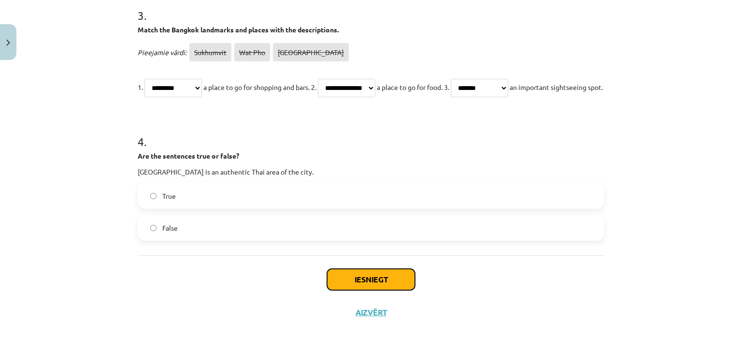
click at [406, 279] on button "Iesniegt" at bounding box center [371, 279] width 88 height 21
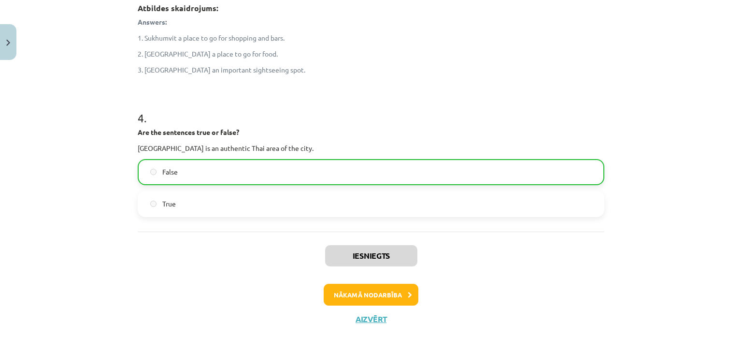
scroll to position [630, 0]
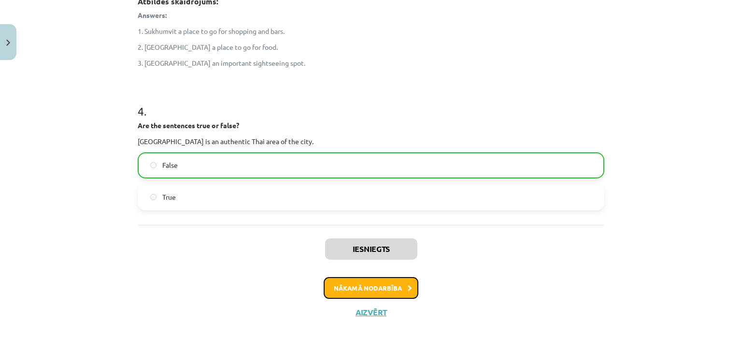
click at [400, 283] on button "Nākamā nodarbība" at bounding box center [371, 288] width 95 height 22
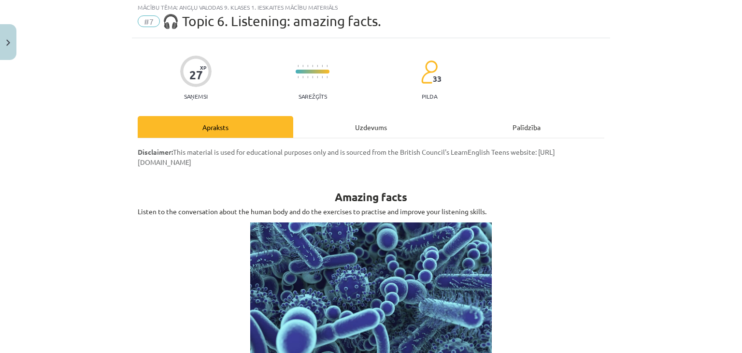
scroll to position [24, 0]
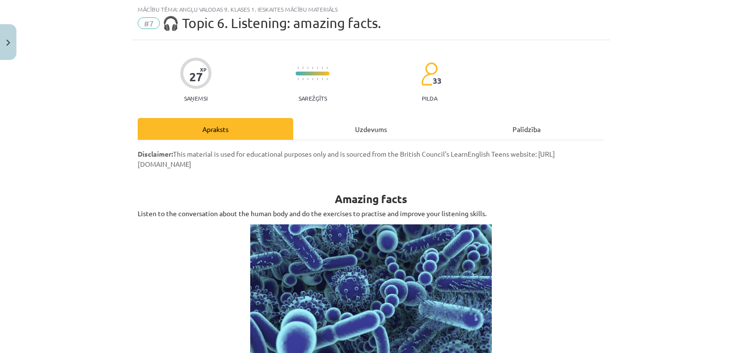
click at [375, 129] on div "Uzdevums" at bounding box center [371, 129] width 156 height 22
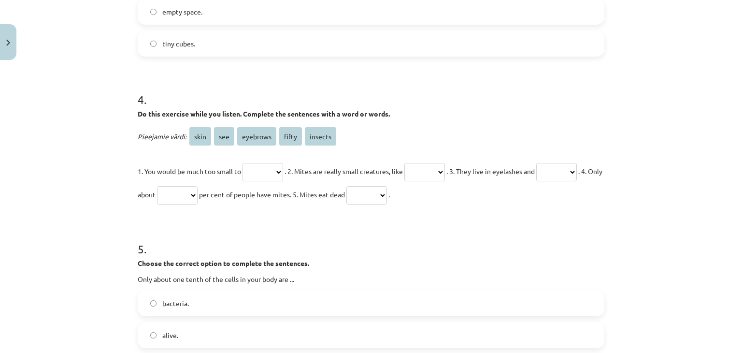
scroll to position [777, 0]
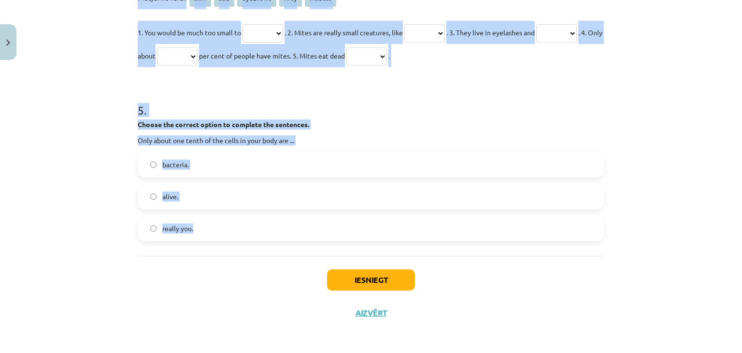
drag, startPoint x: 126, startPoint y: 177, endPoint x: 298, endPoint y: 242, distance: 184.2
click at [298, 242] on div "Mācību tēma: Angļu valodas 9. klases 1. ieskaites mācību materiāls #7 🎧 Topic 6…" at bounding box center [371, 176] width 742 height 353
copy form "1 . Choose the correct option to complete the sentences. You have _____ cells i…"
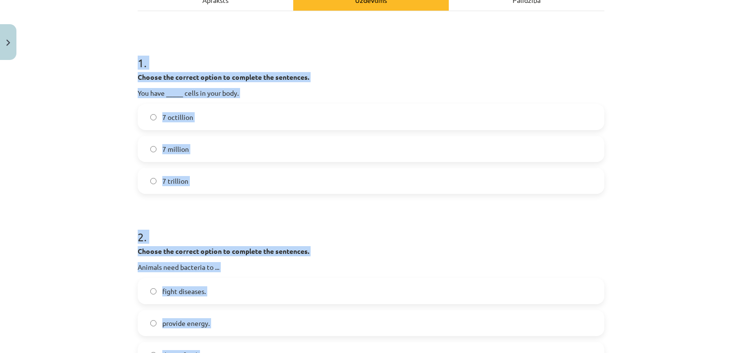
scroll to position [148, 0]
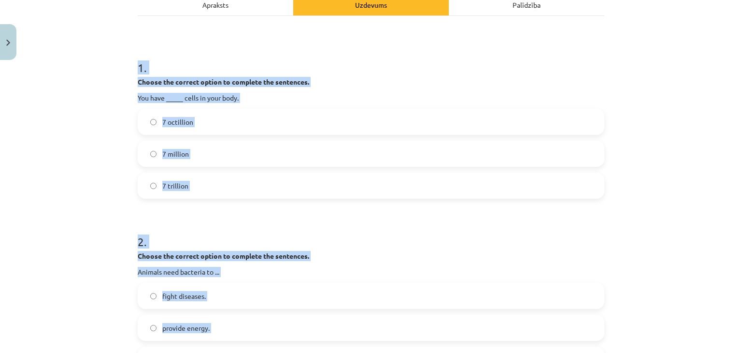
click at [408, 119] on label "7 octillion" at bounding box center [371, 122] width 465 height 24
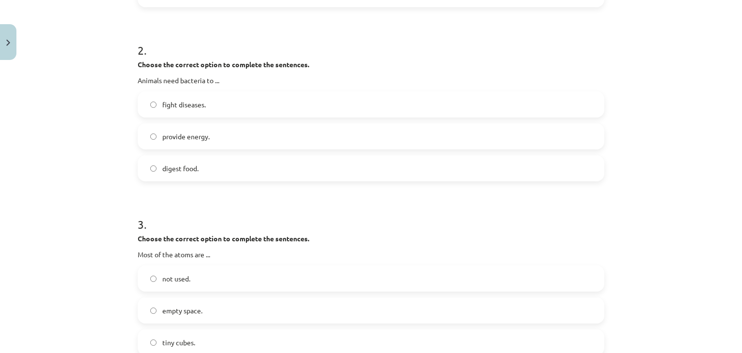
scroll to position [357, 0]
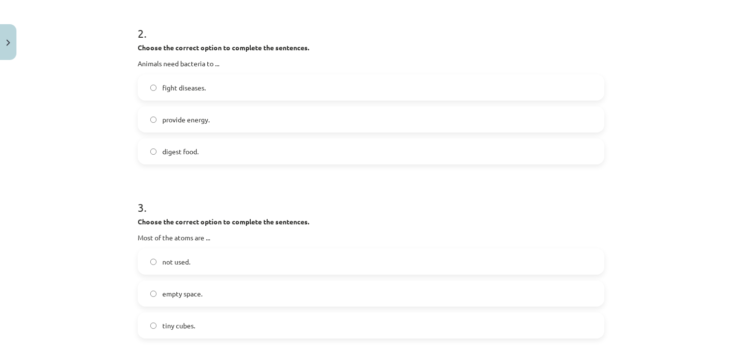
click at [242, 151] on label "digest food." at bounding box center [371, 151] width 465 height 24
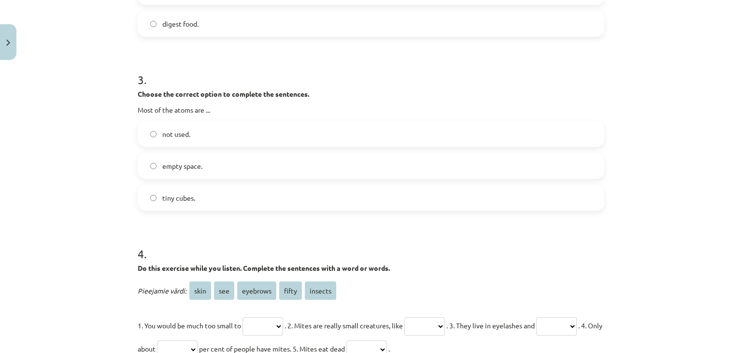
scroll to position [505, 0]
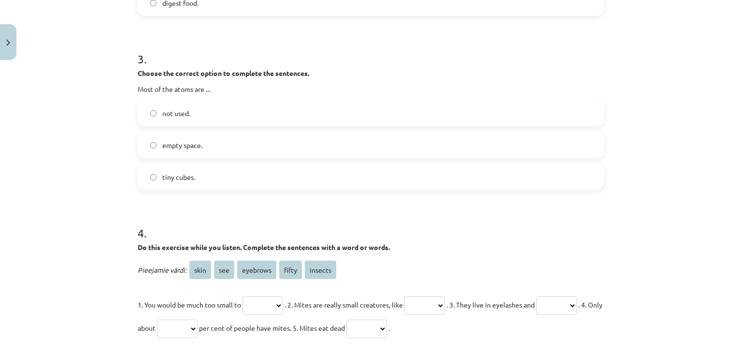
click at [245, 147] on label "empty space." at bounding box center [371, 145] width 465 height 24
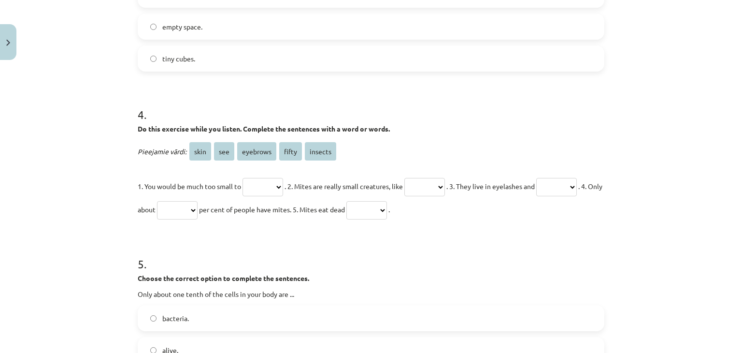
scroll to position [631, 0]
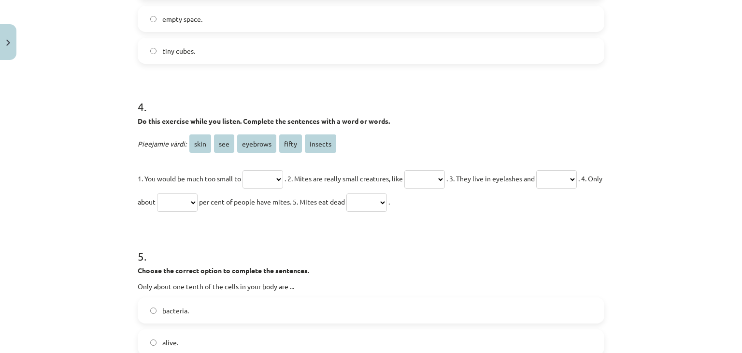
click at [266, 186] on select "**** *** ******** ***** *******" at bounding box center [263, 179] width 41 height 18
select select "***"
click at [243, 170] on select "**** *** ******** ***** *******" at bounding box center [263, 179] width 41 height 18
click at [427, 170] on select "**** *** ******** ***** *******" at bounding box center [424, 179] width 41 height 18
select select "*******"
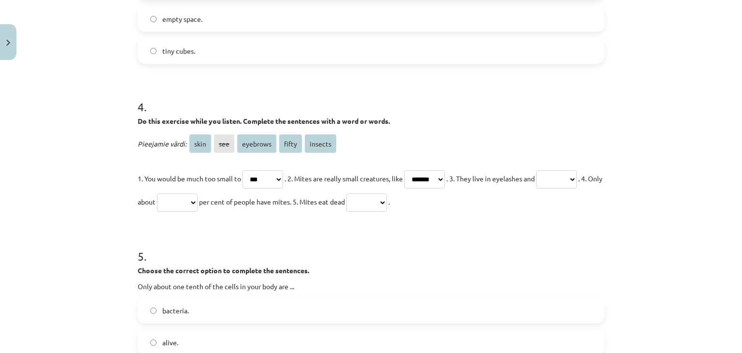
click at [415, 170] on select "**** *** ******** ***** *******" at bounding box center [424, 179] width 41 height 18
click at [536, 188] on select "**** *** ******** ***** *******" at bounding box center [556, 179] width 41 height 18
select select "********"
click at [536, 188] on select "**** *** ******** ***** *******" at bounding box center [556, 179] width 41 height 18
click at [387, 206] on select "**** *** ******** ***** *******" at bounding box center [366, 202] width 41 height 18
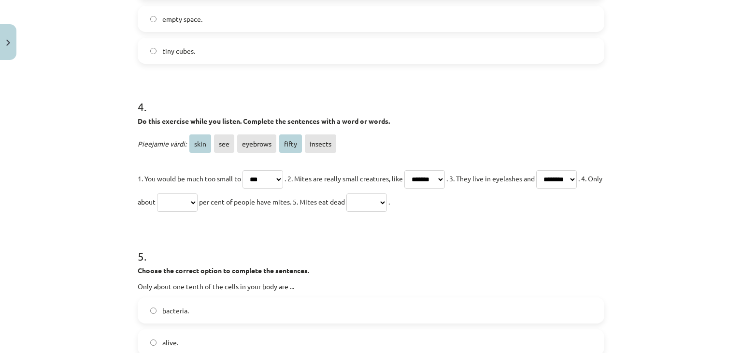
select select "****"
click at [387, 193] on select "**** *** ******** ***** *******" at bounding box center [366, 202] width 41 height 18
click at [198, 208] on select "**** *** ******** ***** *******" at bounding box center [177, 202] width 41 height 18
select select "*****"
click at [198, 193] on select "**** *** ******** ***** *******" at bounding box center [177, 202] width 41 height 18
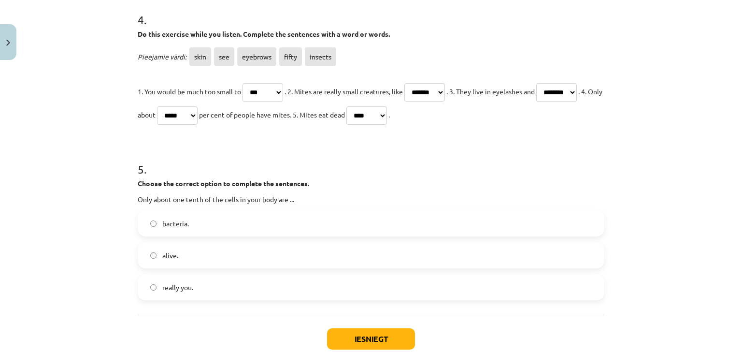
scroll to position [777, 0]
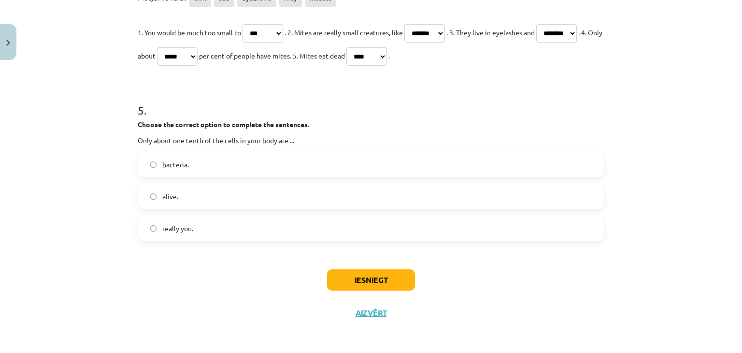
click at [193, 235] on label "really you." at bounding box center [371, 228] width 465 height 24
click at [352, 277] on button "Iesniegt" at bounding box center [371, 279] width 88 height 21
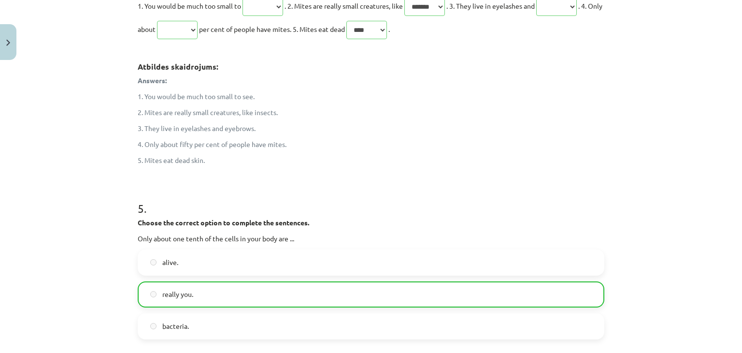
scroll to position [932, 0]
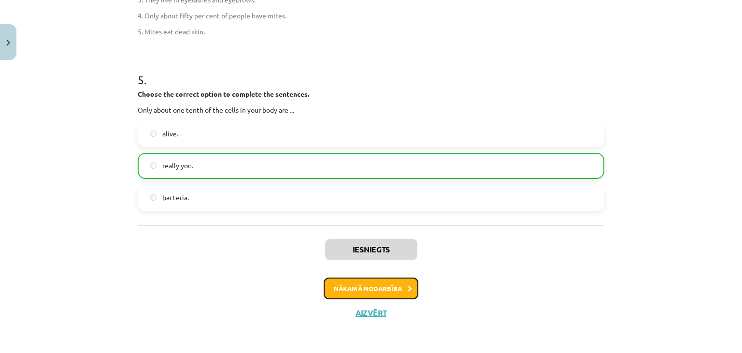
click at [408, 288] on icon at bounding box center [410, 289] width 4 height 6
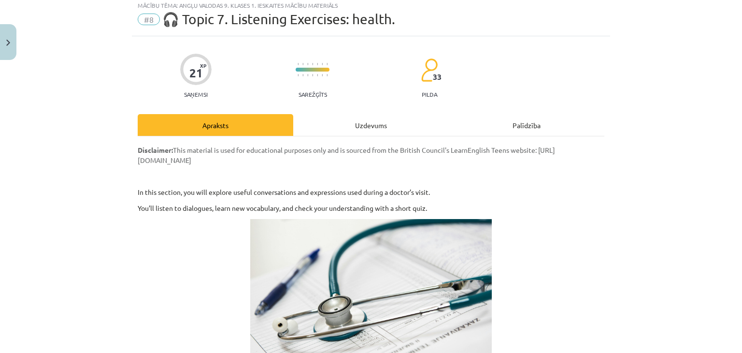
scroll to position [24, 0]
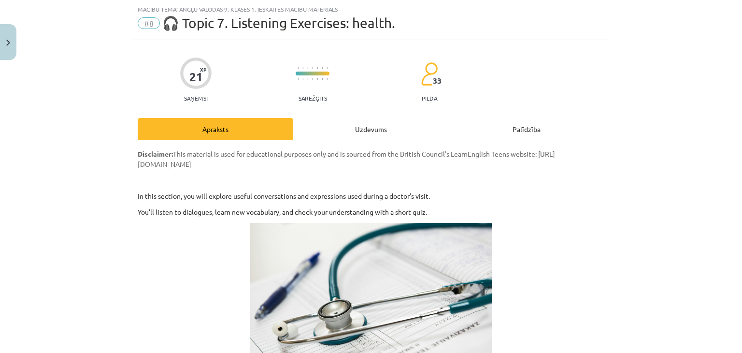
click at [353, 125] on div "Uzdevums" at bounding box center [371, 129] width 156 height 22
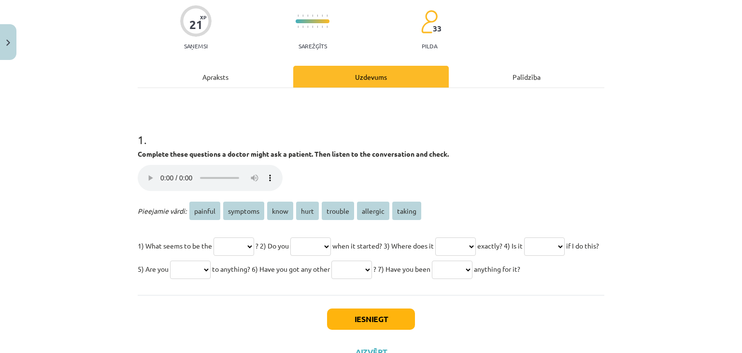
scroll to position [139, 0]
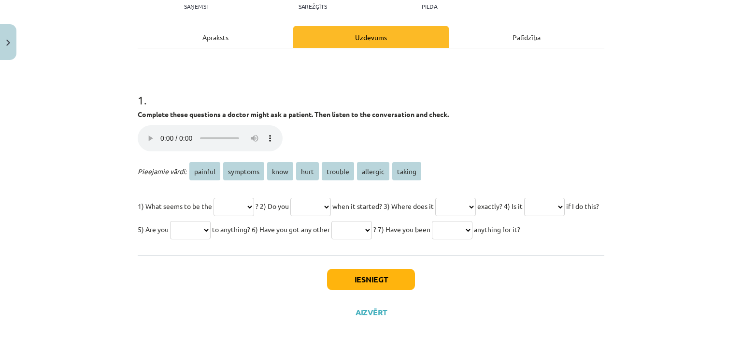
drag, startPoint x: 300, startPoint y: 249, endPoint x: 95, endPoint y: 79, distance: 266.2
click at [95, 79] on div "Mācību tēma: Angļu valodas 9. klases 1. ieskaites mācību materiāls #8 🎧 Topic 7…" at bounding box center [371, 176] width 742 height 353
copy div "1 . Complete these questions a doctor might ask a patient. Then listen to the c…"
click at [239, 198] on select "******* ******** **** **** ******* ******** ******" at bounding box center [234, 207] width 41 height 18
select select "*******"
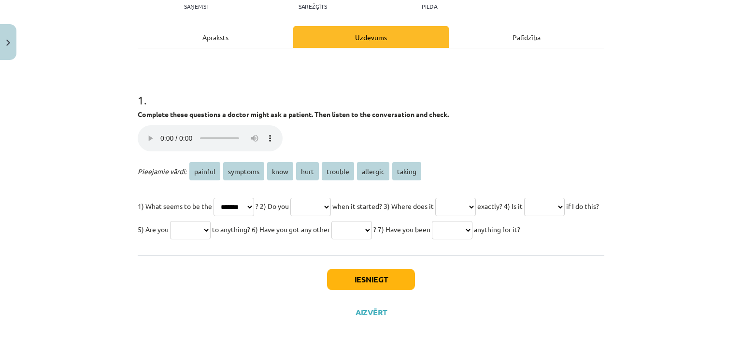
click at [214, 198] on select "******* ******** **** **** ******* ******** ******" at bounding box center [234, 207] width 41 height 18
click at [322, 198] on select "******* ******** **** **** ******* ******** ******" at bounding box center [310, 207] width 41 height 18
select select "****"
click at [301, 198] on select "******* ******** **** **** ******* ******** ******" at bounding box center [310, 207] width 41 height 18
click at [290, 265] on div "Iesniegt Aizvērt" at bounding box center [371, 289] width 467 height 68
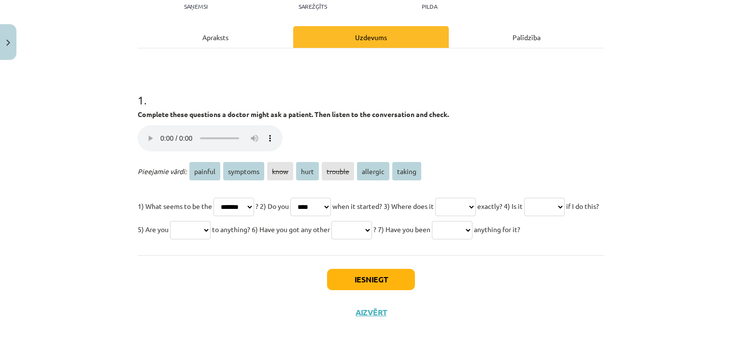
click at [476, 198] on select "******* ******** **** **** ******* ******** ******" at bounding box center [455, 207] width 41 height 18
select select "****"
click at [460, 198] on select "******* ******** **** **** ******* ******** ******" at bounding box center [455, 207] width 41 height 18
click at [524, 205] on select "******* ******** **** **** ******* ******** ******" at bounding box center [544, 207] width 41 height 18
select select "*******"
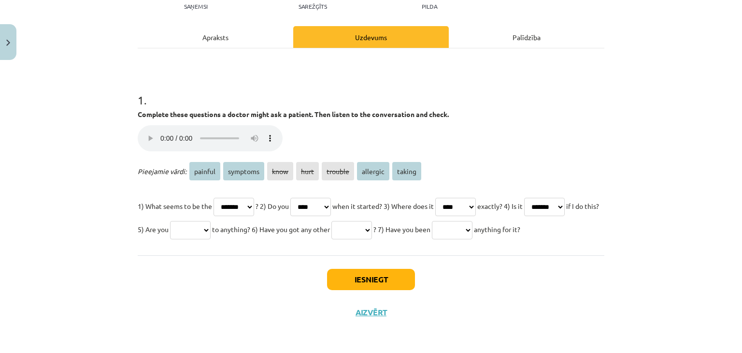
click at [524, 198] on select "******* ******** **** **** ******* ******** ******" at bounding box center [544, 207] width 41 height 18
click at [432, 232] on select "******* ******** **** **** ******* ******** ******" at bounding box center [452, 230] width 41 height 18
select select "******"
click at [432, 221] on select "******* ******** **** **** ******* ******** ******" at bounding box center [452, 230] width 41 height 18
click at [372, 221] on select "******* ******** **** **** ******* ******** ******" at bounding box center [351, 230] width 41 height 18
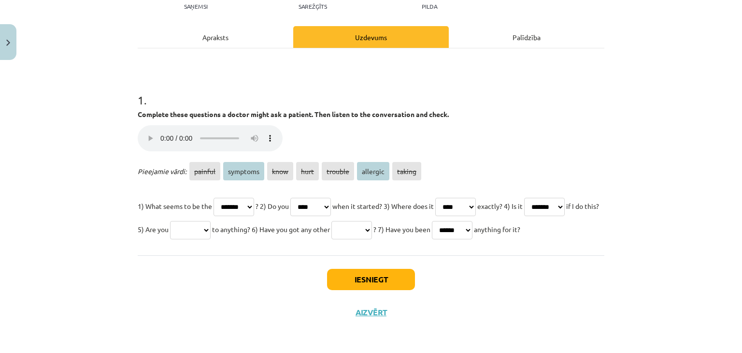
select select "********"
click at [372, 221] on select "******* ******** **** **** ******* ******** ******" at bounding box center [351, 230] width 41 height 18
click at [211, 221] on select "******* ******** **** **** ******* ******** ******" at bounding box center [190, 230] width 41 height 18
select select "********"
click at [211, 221] on select "******* ******** **** **** ******* ******** ******" at bounding box center [190, 230] width 41 height 18
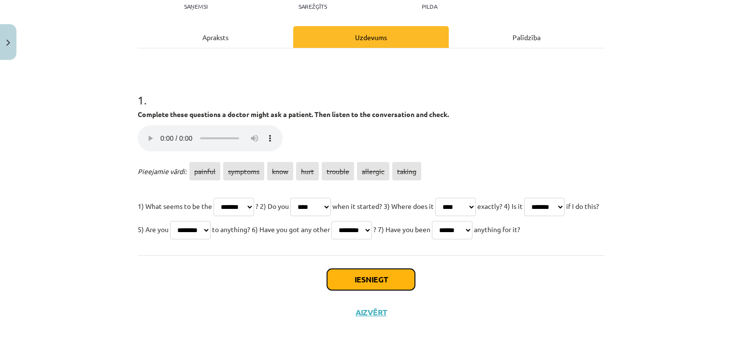
click at [369, 286] on button "Iesniegt" at bounding box center [371, 279] width 88 height 21
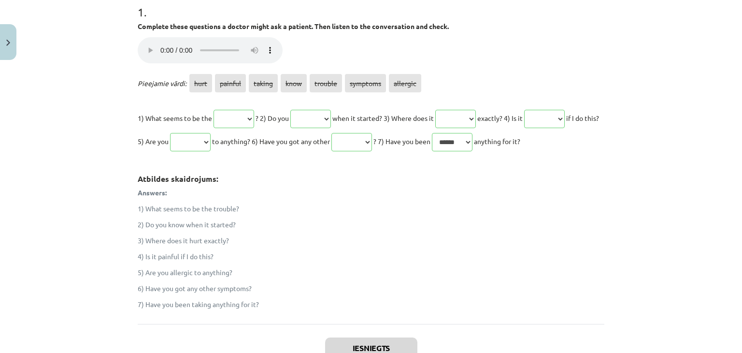
scroll to position [214, 0]
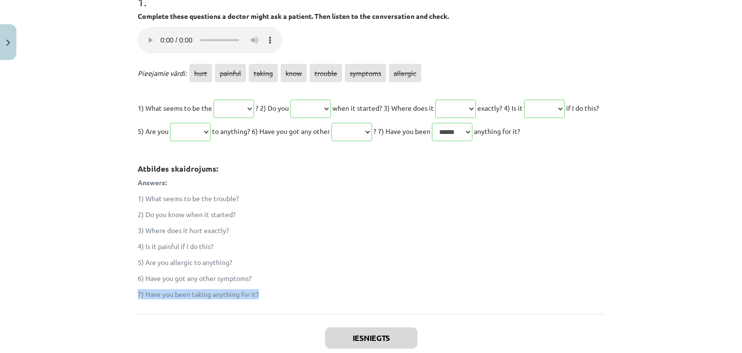
drag, startPoint x: 734, startPoint y: 292, endPoint x: 736, endPoint y: 314, distance: 21.8
click at [734, 314] on div "Mācību tēma: Angļu valodas 9. klases 1. ieskaites mācību materiāls #8 🎧 Topic 7…" at bounding box center [371, 176] width 742 height 353
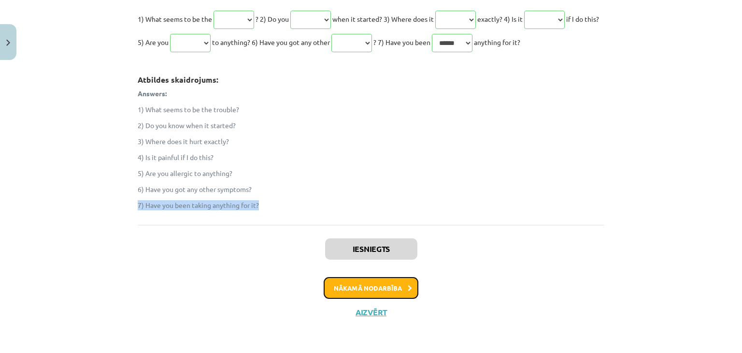
click at [388, 294] on button "Nākamā nodarbība" at bounding box center [371, 288] width 95 height 22
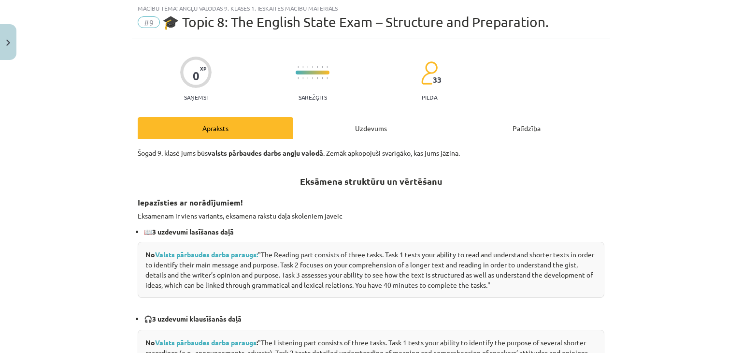
scroll to position [24, 0]
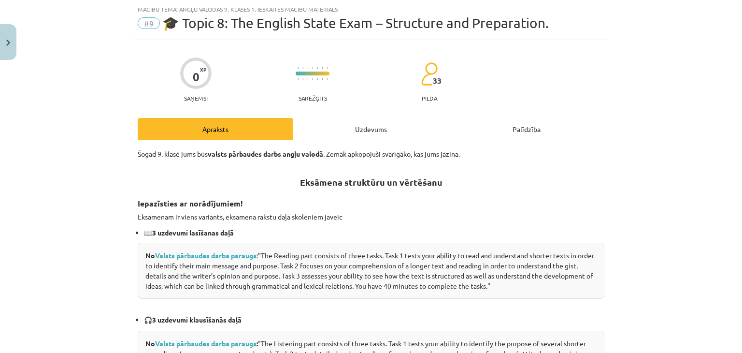
click at [367, 139] on div "Uzdevums" at bounding box center [371, 129] width 156 height 22
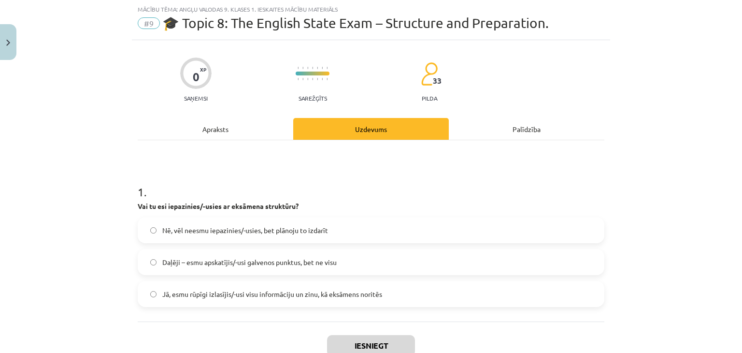
click at [334, 307] on div "1 . Vai tu esi iepazinies/-usies ar eksāmena struktūru? Nē, vēl neesmu iepazini…" at bounding box center [371, 230] width 467 height 181
click at [353, 298] on label "Jā, esmu rūpīgi izlasījis/-usi visu informāciju un zinu, kā eksāmens noritēs" at bounding box center [371, 294] width 465 height 24
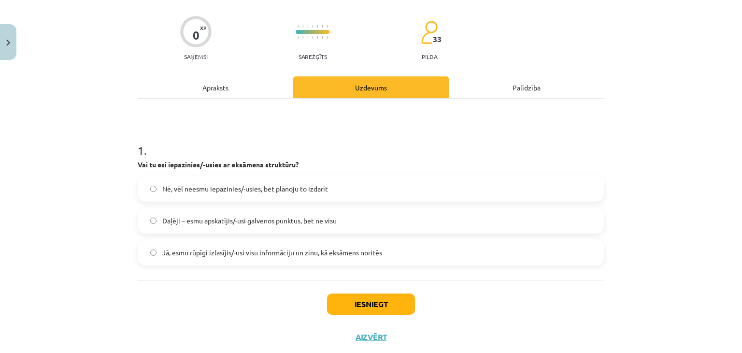
scroll to position [90, 0]
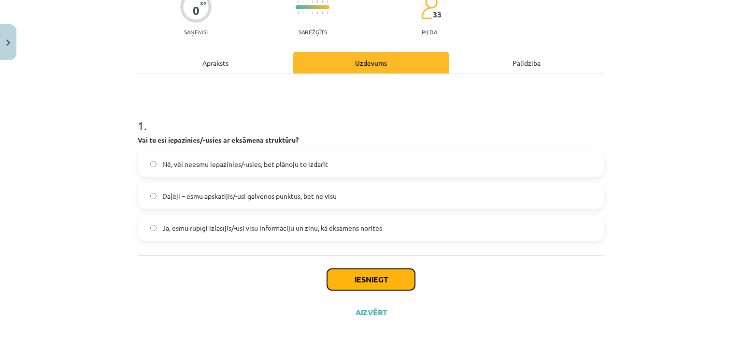
click at [357, 279] on button "Iesniegt" at bounding box center [371, 279] width 88 height 21
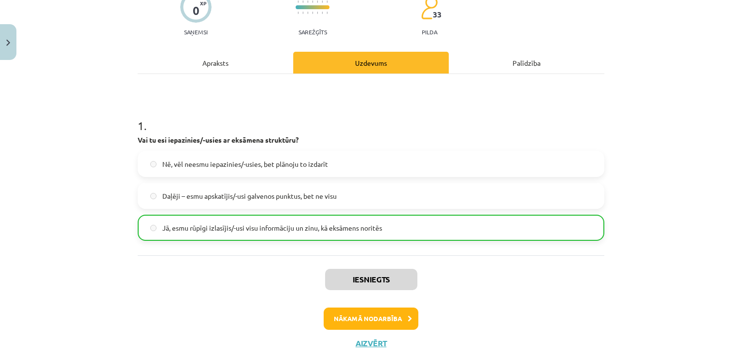
scroll to position [91, 0]
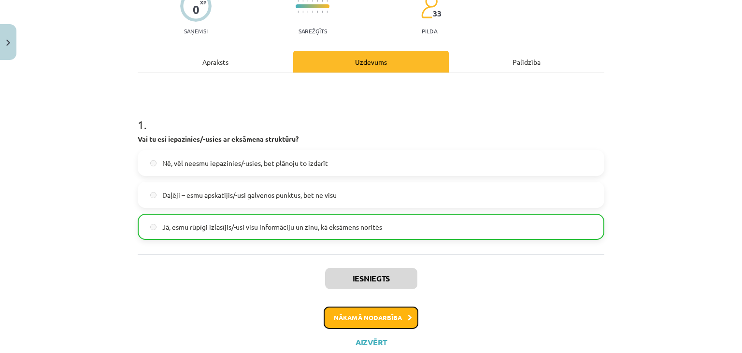
click at [402, 319] on button "Nākamā nodarbība" at bounding box center [371, 317] width 95 height 22
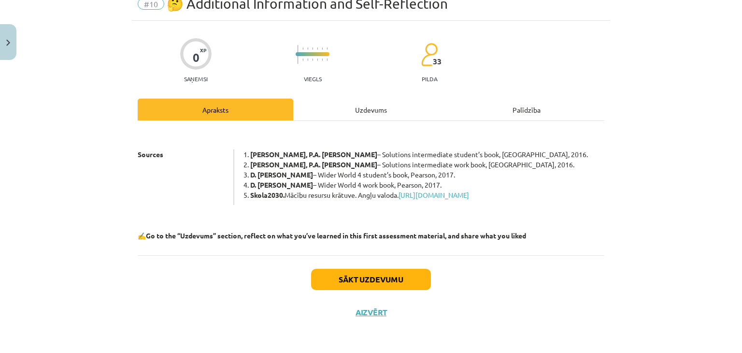
scroll to position [24, 0]
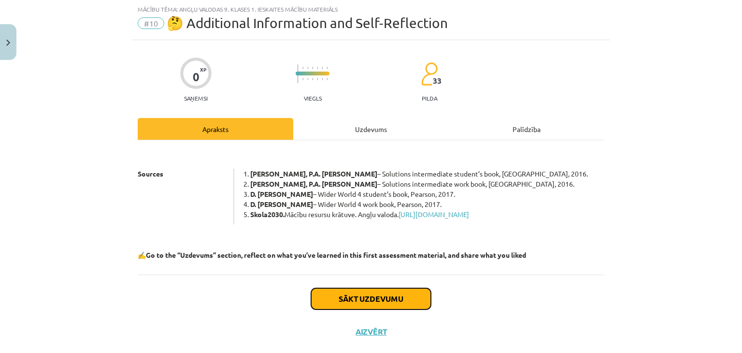
click at [365, 309] on button "Sākt uzdevumu" at bounding box center [371, 298] width 120 height 21
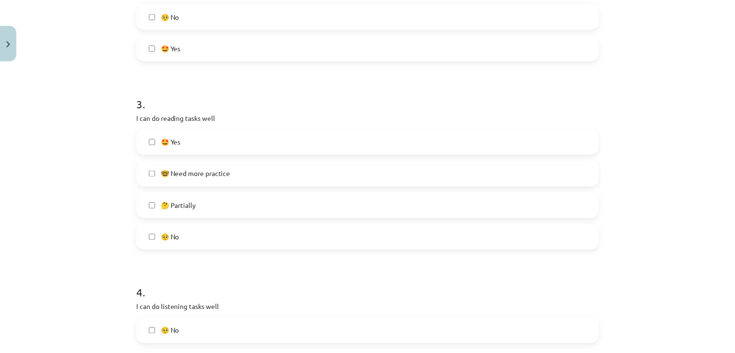
scroll to position [683, 0]
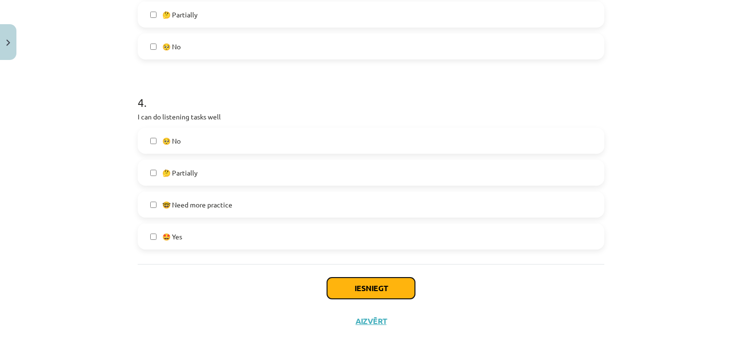
click at [363, 282] on button "Iesniegt" at bounding box center [371, 287] width 88 height 21
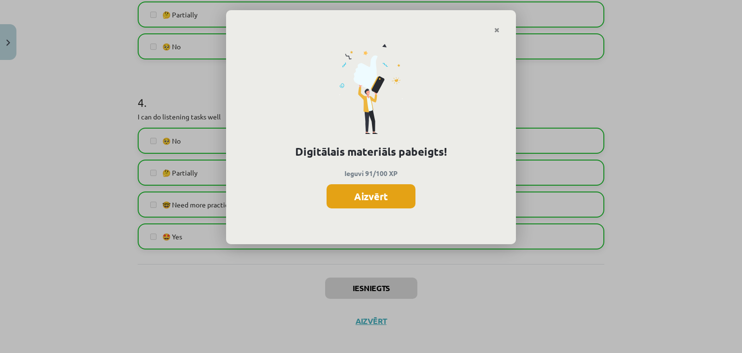
click at [383, 203] on button "Aizvērt" at bounding box center [371, 196] width 89 height 24
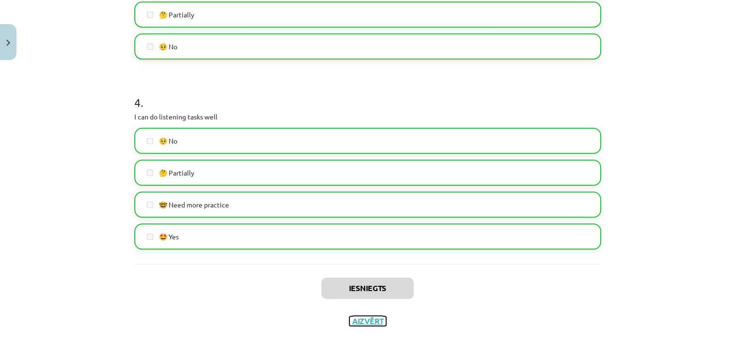
click at [361, 318] on button "Aizvērt" at bounding box center [367, 321] width 37 height 10
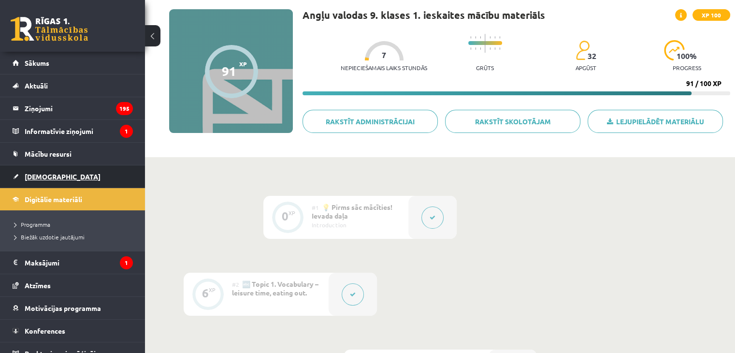
click at [96, 170] on link "[DEMOGRAPHIC_DATA]" at bounding box center [73, 176] width 120 height 22
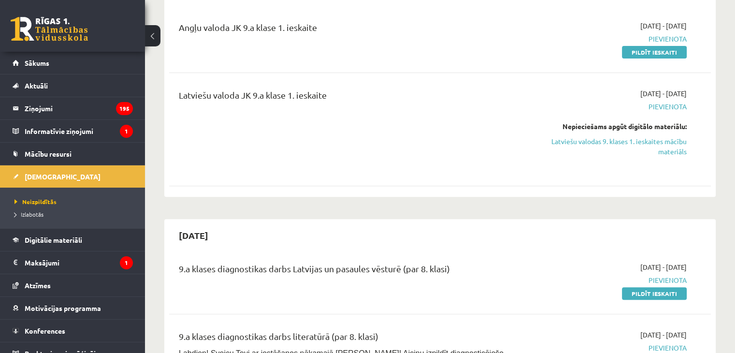
scroll to position [301, 0]
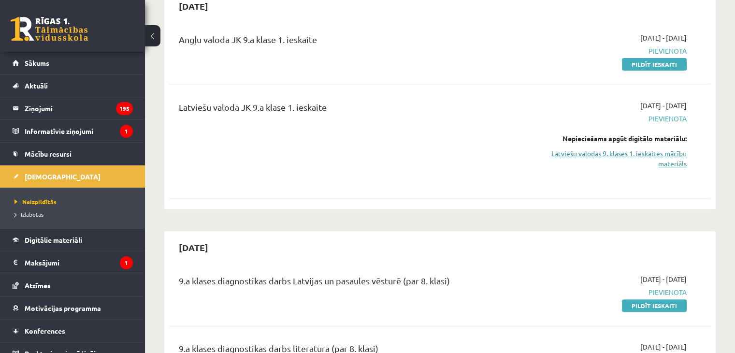
click at [659, 155] on link "Latviešu valodas 9. klases 1. ieskaites mācību materiāls" at bounding box center [606, 158] width 159 height 20
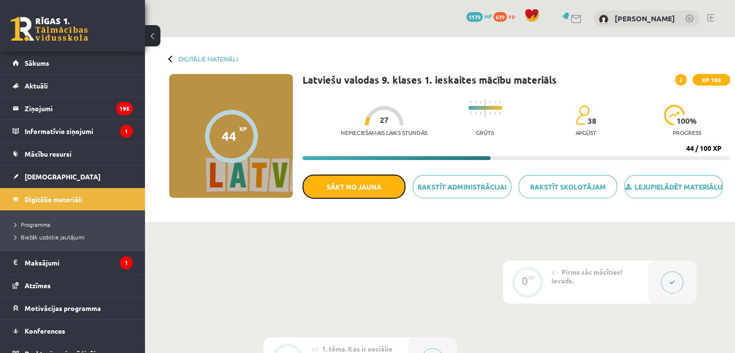
click at [384, 198] on button "Sākt no jauna" at bounding box center [353, 186] width 103 height 24
click at [372, 195] on button "Sākt no jauna" at bounding box center [353, 186] width 103 height 24
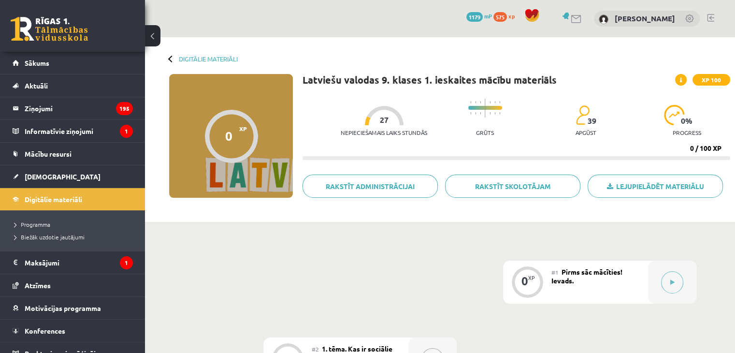
click at [720, 127] on div "Nepieciešamais laiks stundās 27 Grūts 39 apgūst 0 % progress" at bounding box center [535, 118] width 389 height 48
click at [670, 289] on button at bounding box center [672, 282] width 22 height 22
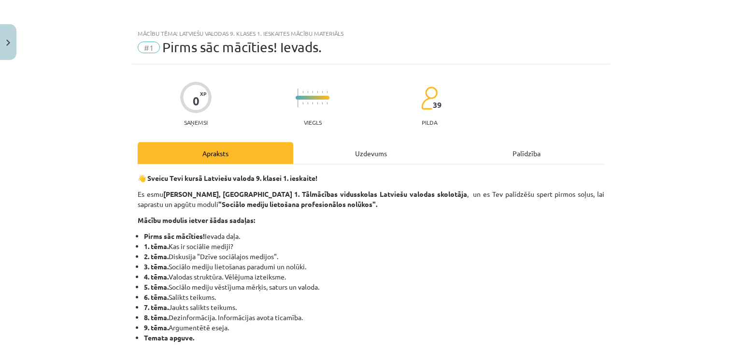
click at [362, 154] on div "Uzdevums" at bounding box center [371, 153] width 156 height 22
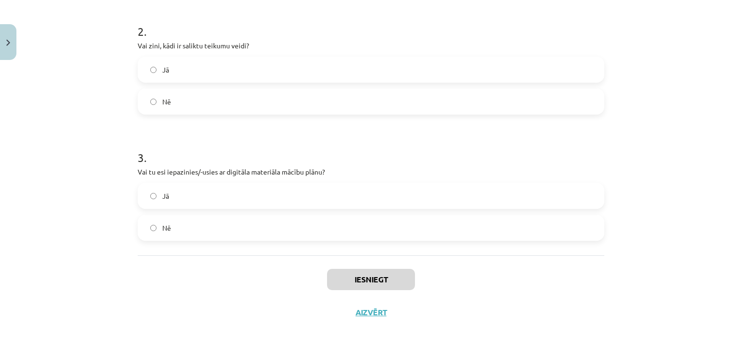
scroll to position [24, 0]
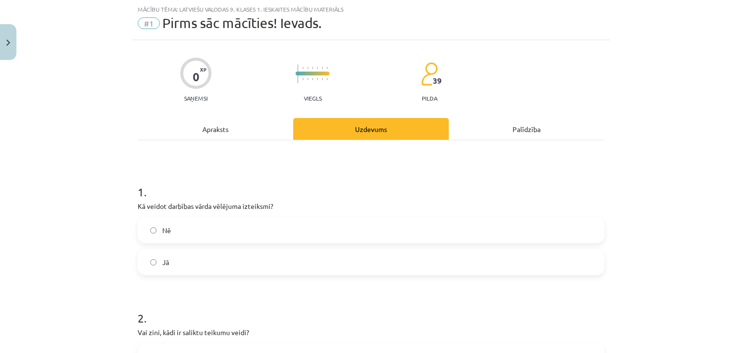
click at [433, 263] on label "Jā" at bounding box center [371, 262] width 465 height 24
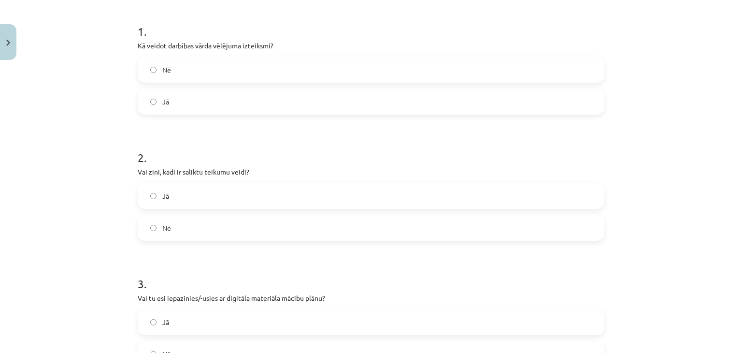
scroll to position [222, 0]
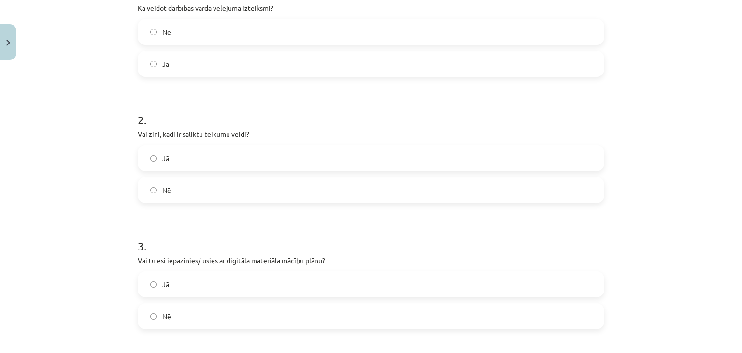
click at [412, 169] on label "Jā" at bounding box center [371, 158] width 465 height 24
click at [447, 289] on label "Jā" at bounding box center [371, 284] width 465 height 24
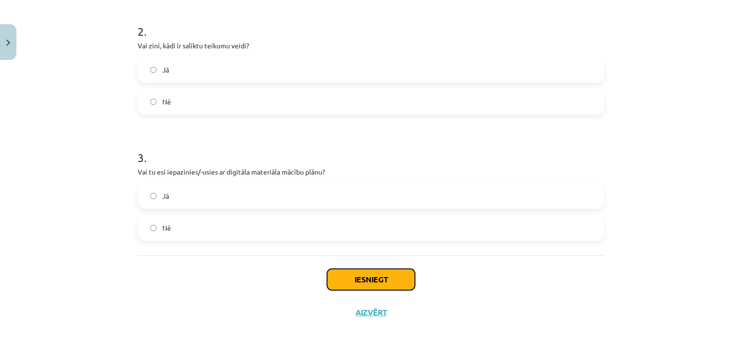
click at [402, 279] on button "Iesniegt" at bounding box center [371, 279] width 88 height 21
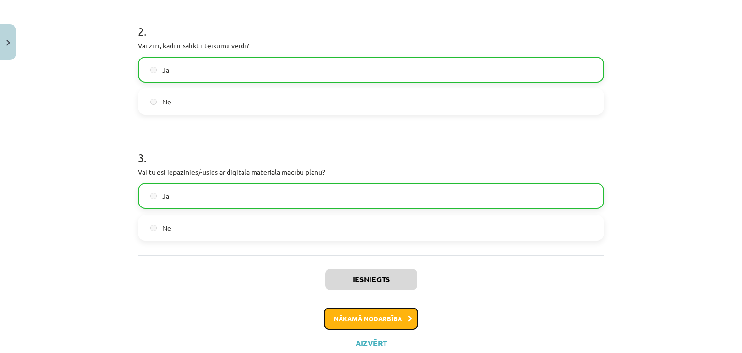
click at [363, 314] on button "Nākamā nodarbība" at bounding box center [371, 318] width 95 height 22
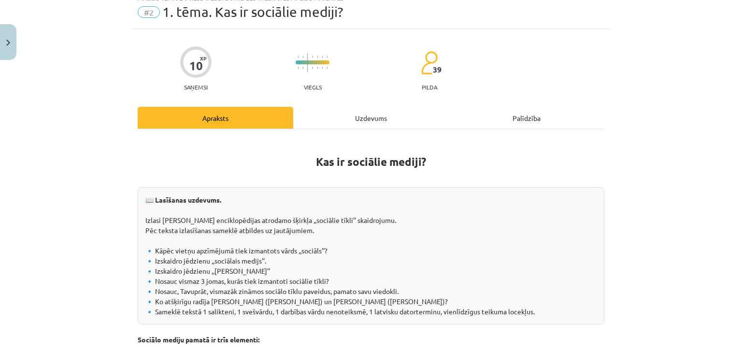
scroll to position [24, 0]
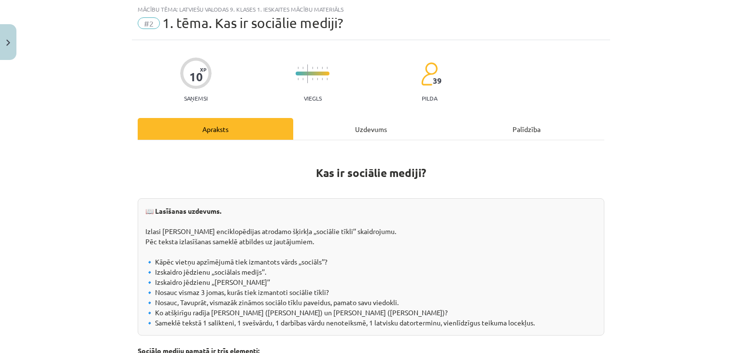
click at [369, 129] on div "Uzdevums" at bounding box center [371, 129] width 156 height 22
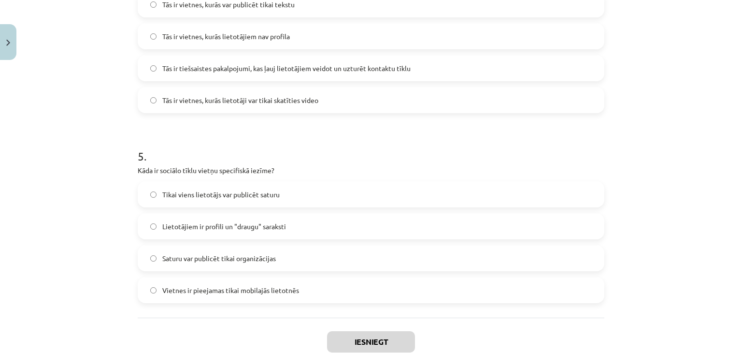
scroll to position [881, 0]
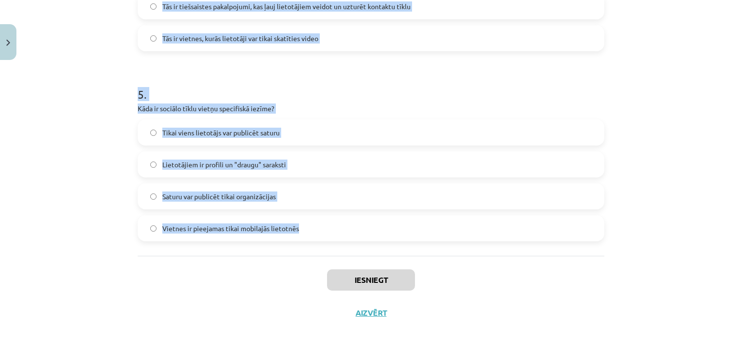
drag, startPoint x: 123, startPoint y: 211, endPoint x: 308, endPoint y: 251, distance: 189.3
click at [308, 251] on div "Mācību tēma: Latviešu valodas 9. klases 1. ieskaites mācību materiāls #2 1. tēm…" at bounding box center [371, 176] width 742 height 353
copy form "1 . Kas ir sociālo mediju trīs pamatelementi? Teksts, attēli un programmatūra D…"
click at [715, 250] on div "Mācību tēma: Latviešu valodas 9. klases 1. ieskaites mācību materiāls #2 1. tēm…" at bounding box center [371, 176] width 742 height 353
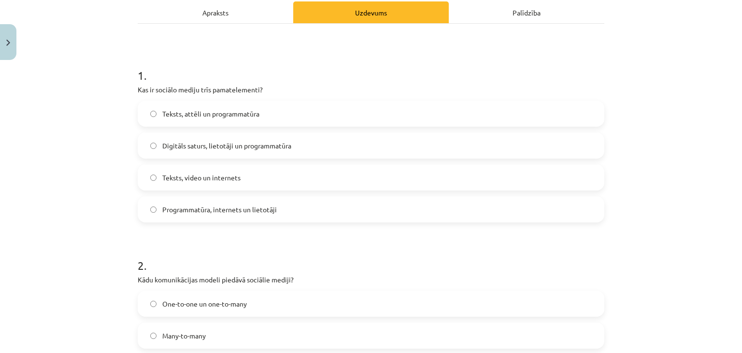
scroll to position [142, 0]
click at [380, 138] on label "Digitāls saturs, lietotāji un programmatūra" at bounding box center [371, 144] width 465 height 24
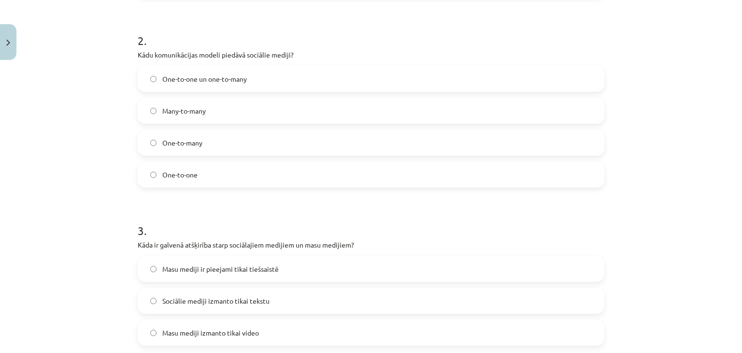
scroll to position [405, 0]
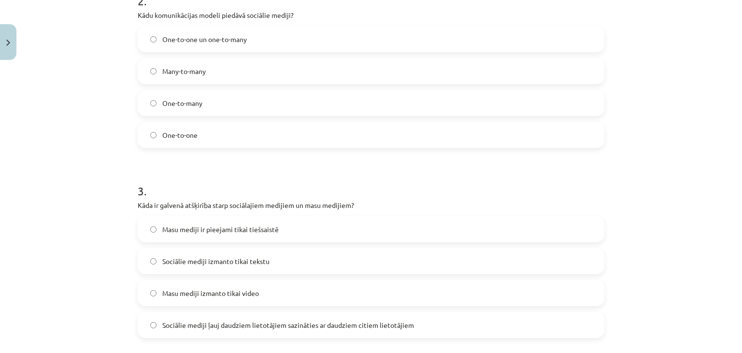
click at [222, 73] on label "Many-to-many" at bounding box center [371, 71] width 465 height 24
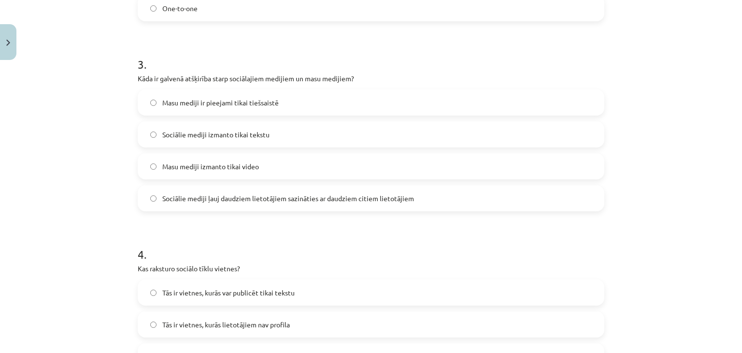
scroll to position [545, 0]
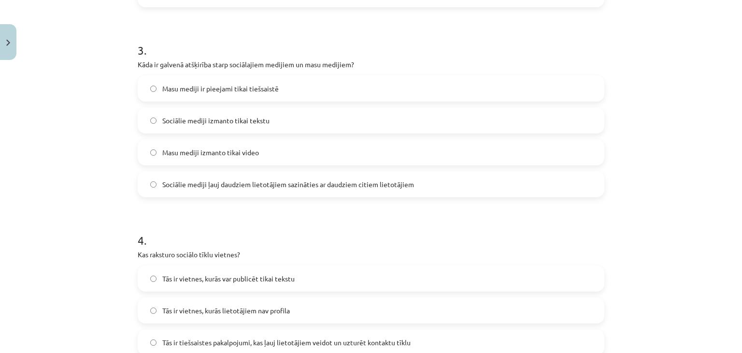
click at [419, 180] on label "Sociālie mediji ļauj daudziem lietotājiem sazināties ar daudziem citiem lietotā…" at bounding box center [371, 184] width 465 height 24
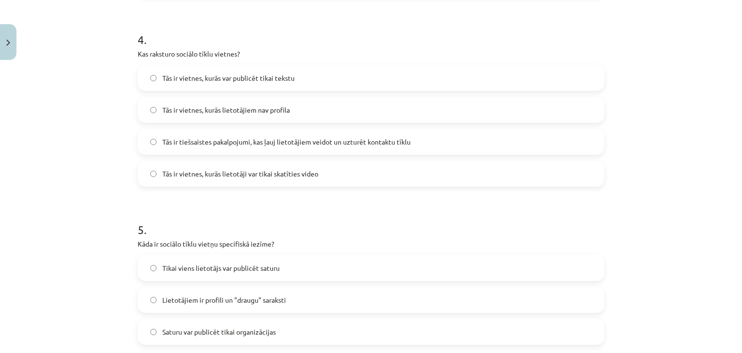
scroll to position [775, 0]
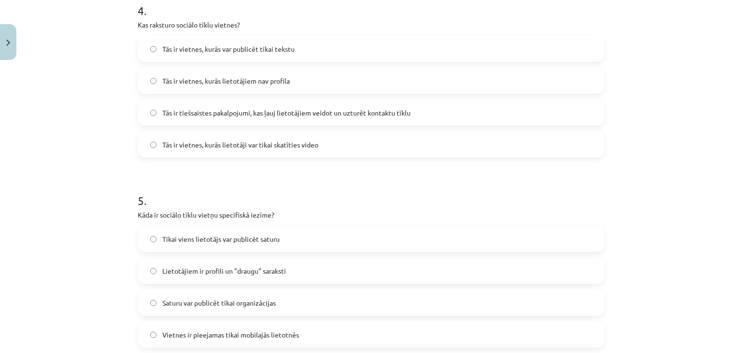
click at [518, 114] on label "Tās ir tiešsaistes pakalpojumi, kas ļauj lietotājiem veidot un uzturēt kontaktu…" at bounding box center [371, 112] width 465 height 24
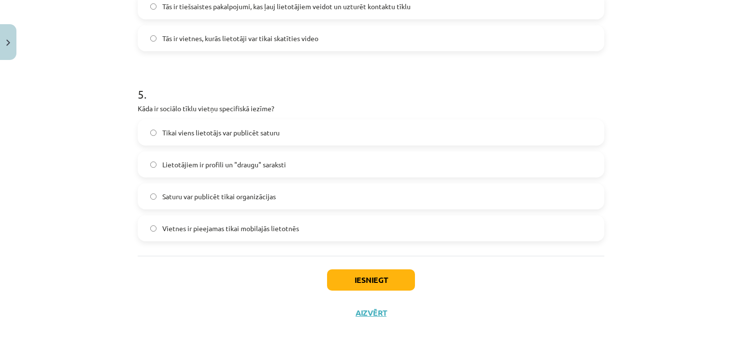
scroll to position [881, 0]
click at [308, 160] on label "Lietotājiem ir profili un "draugu" saraksti" at bounding box center [371, 164] width 465 height 24
click at [359, 272] on button "Iesniegt" at bounding box center [371, 279] width 88 height 21
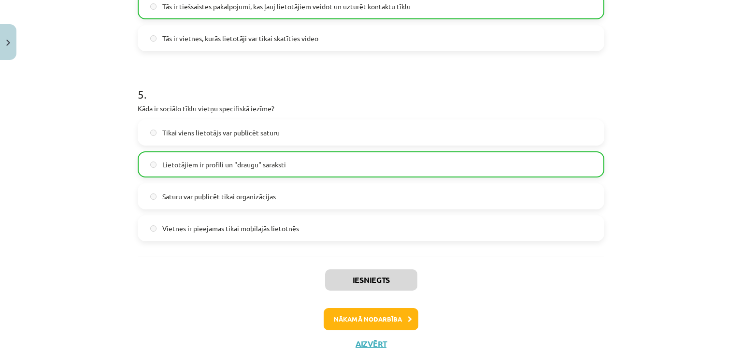
click at [365, 330] on div "Iesniegts Nākamā nodarbība Aizvērt" at bounding box center [371, 305] width 467 height 99
click at [384, 318] on button "Nākamā nodarbība" at bounding box center [371, 319] width 95 height 22
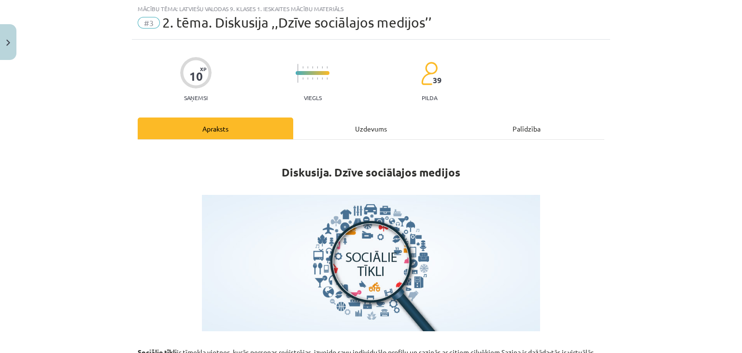
scroll to position [24, 0]
click at [353, 133] on div "Uzdevums" at bounding box center [371, 129] width 156 height 22
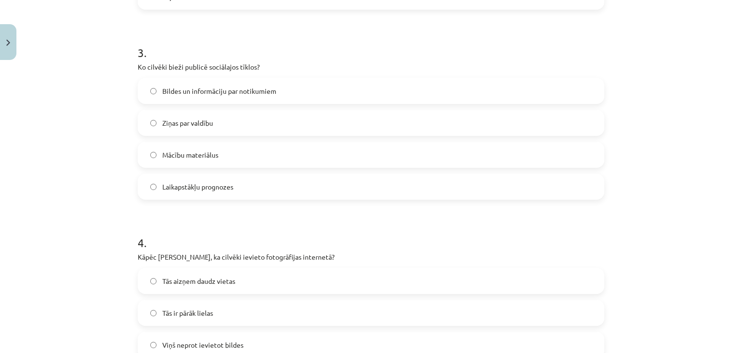
scroll to position [881, 0]
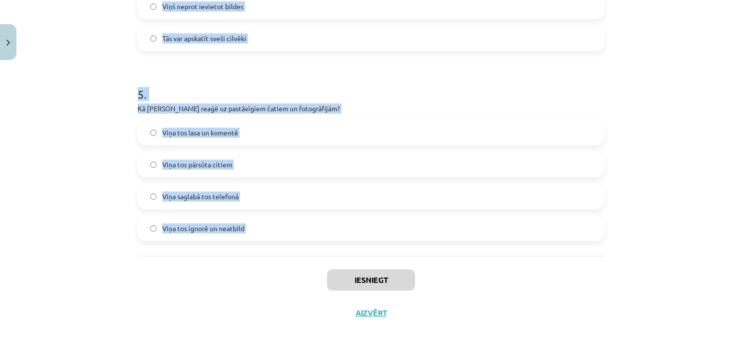
drag, startPoint x: 111, startPoint y: 185, endPoint x: 285, endPoint y: 267, distance: 192.6
click at [285, 267] on div "Mācību tēma: Latviešu valodas 9. klases 1. ieskaites mācību materiāls #3 2. tēm…" at bounding box center [371, 176] width 742 height 353
copy form "1 . Kas, pēc Jura domām, ir ļoti populārs mūsdienās? Televīzija Avīzes Sociālie…"
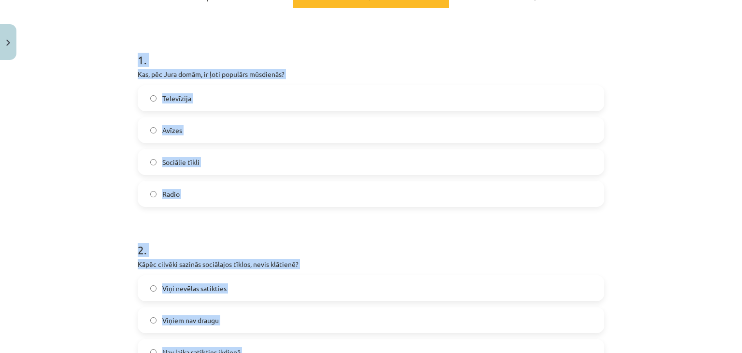
scroll to position [153, 0]
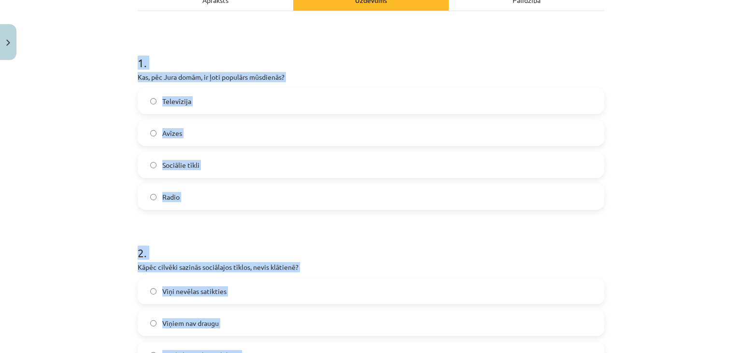
click at [322, 164] on label "Sociālie tīkli" at bounding box center [371, 165] width 465 height 24
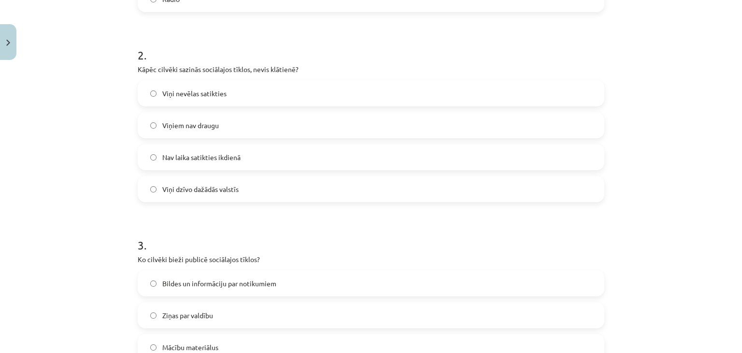
scroll to position [369, 0]
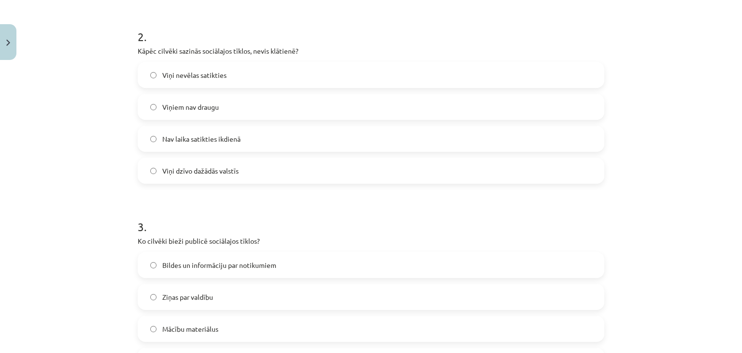
click at [301, 137] on label "Nav laika satikties ikdienā" at bounding box center [371, 139] width 465 height 24
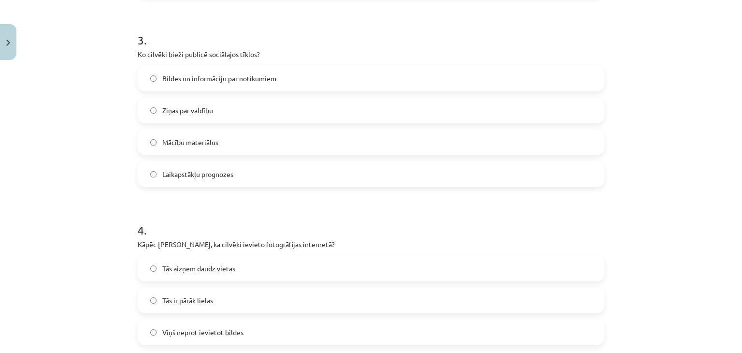
scroll to position [570, 0]
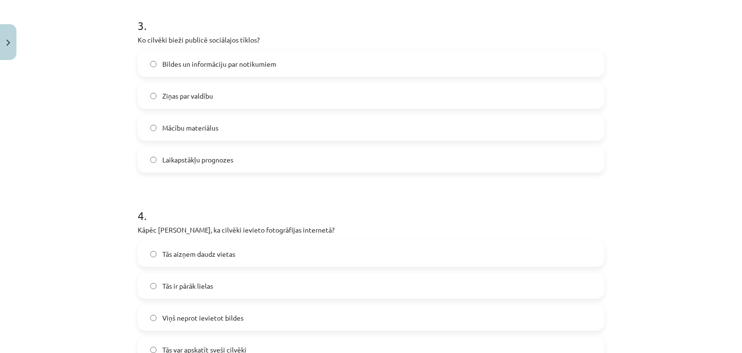
click at [372, 65] on label "Bildes un informāciju par notikumiem" at bounding box center [371, 64] width 465 height 24
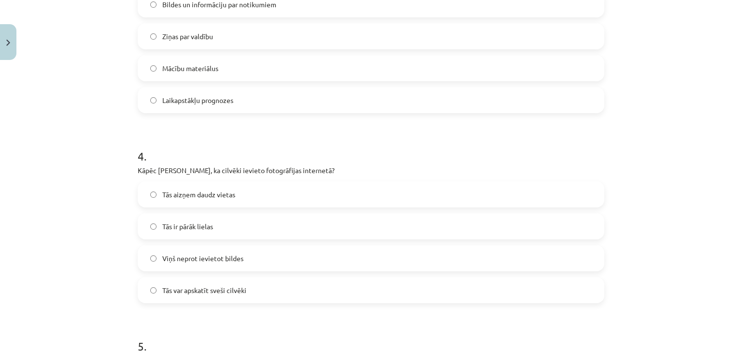
scroll to position [756, 0]
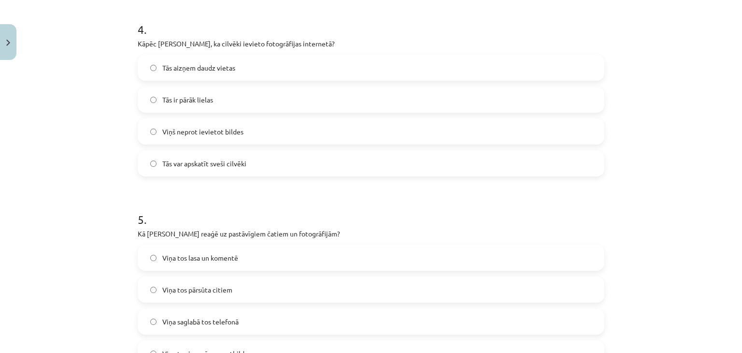
click at [251, 155] on label "Tās var apskatīt sveši cilvēki" at bounding box center [371, 163] width 465 height 24
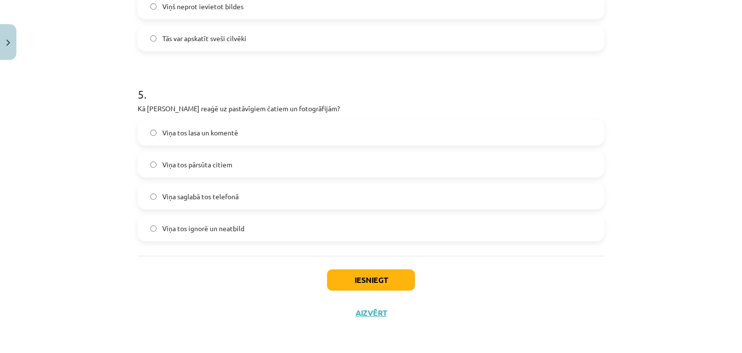
click at [341, 220] on label "Viņa tos ignorē un neatbild" at bounding box center [371, 228] width 465 height 24
click at [371, 272] on button "Iesniegt" at bounding box center [371, 279] width 88 height 21
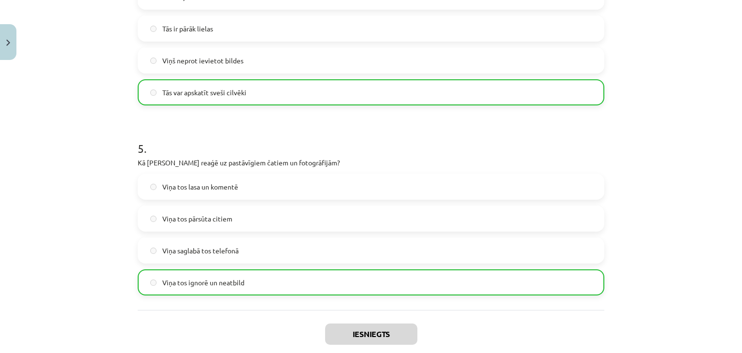
scroll to position [912, 0]
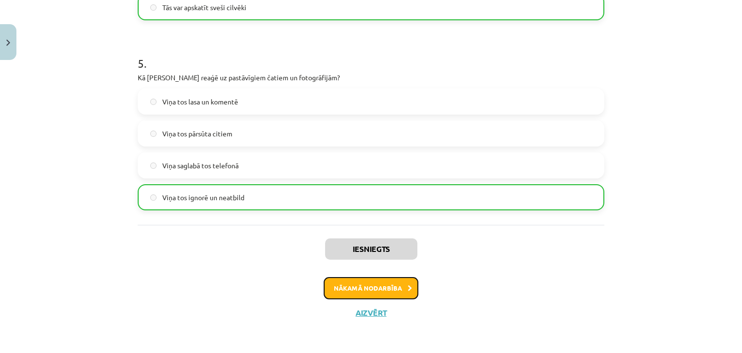
click at [398, 289] on button "Nākamā nodarbība" at bounding box center [371, 288] width 95 height 22
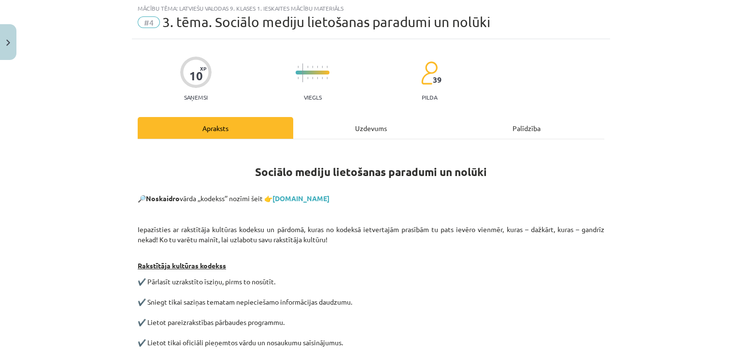
scroll to position [24, 0]
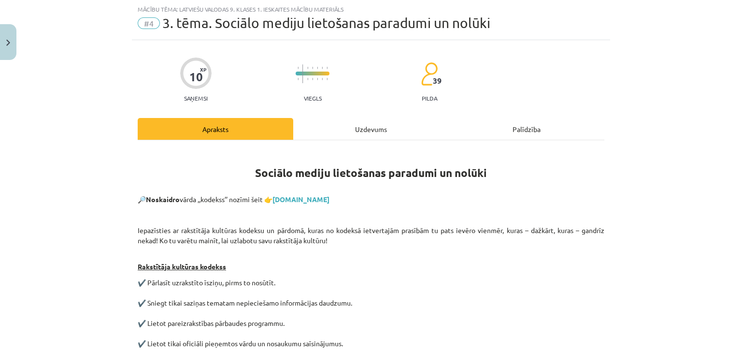
click at [343, 124] on div "Uzdevums" at bounding box center [371, 129] width 156 height 22
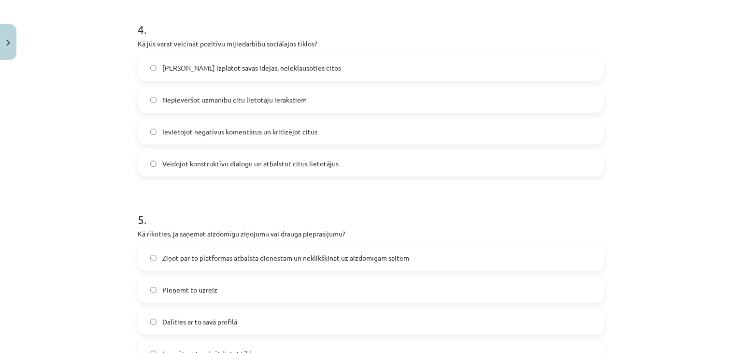
scroll to position [881, 0]
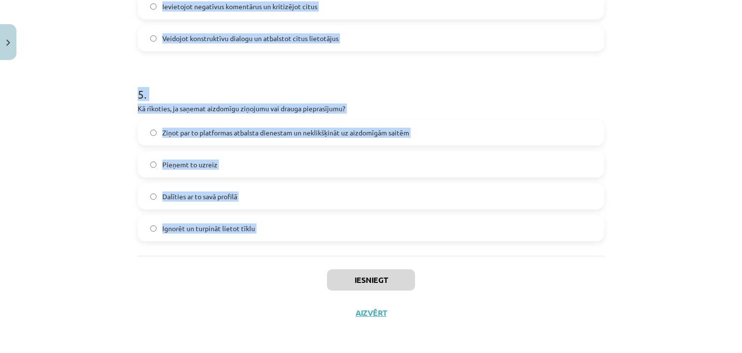
drag, startPoint x: 102, startPoint y: 186, endPoint x: 326, endPoint y: 258, distance: 235.7
click at [326, 258] on div "Mācību tēma: Latviešu valodas 9. klases 1. ieskaites mācību materiāls #4 3. tēm…" at bounding box center [371, 176] width 742 height 353
copy form "1 . Kāda loma ir privātuma iestatījumiem sociālajos tīklos? Tie nav nepieciešam…"
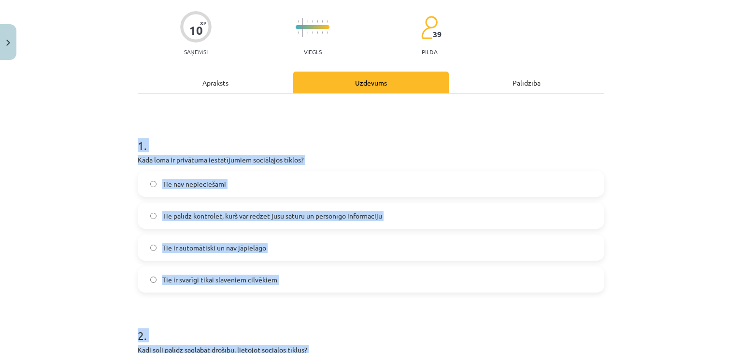
scroll to position [68, 0]
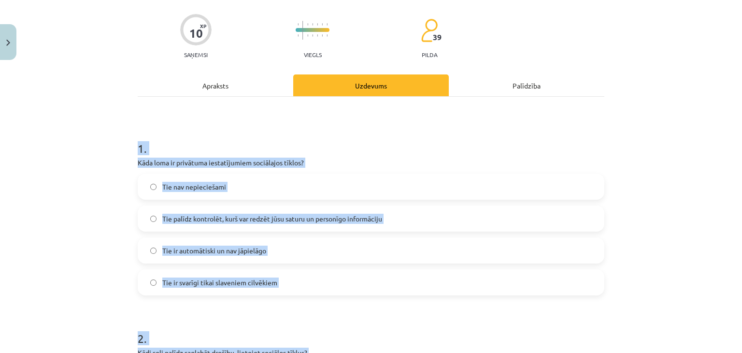
click at [406, 227] on label "Tie palīdz kontrolēt, kurš var redzēt jūsu saturu un personīgo informāciju" at bounding box center [371, 218] width 465 height 24
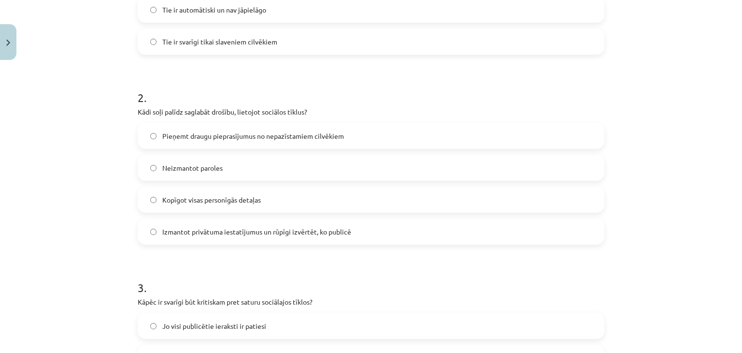
scroll to position [340, 0]
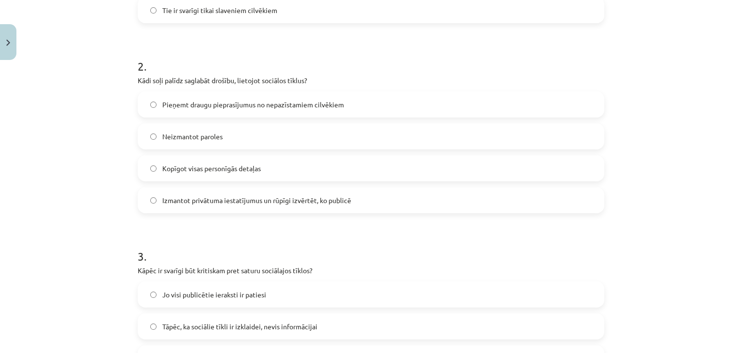
click at [378, 201] on label "Izmantot privātuma iestatījumus un rūpīgi izvērtēt, ko publicē" at bounding box center [371, 200] width 465 height 24
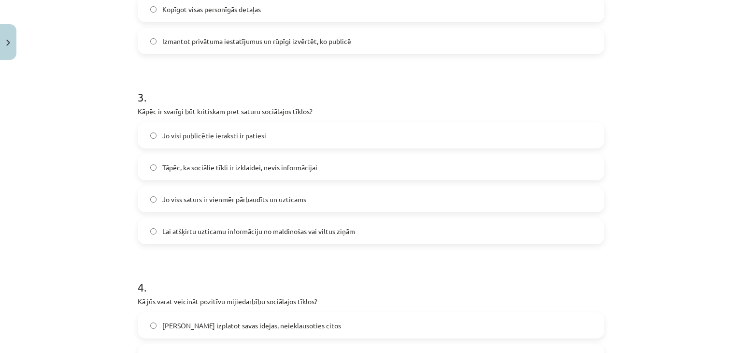
scroll to position [500, 0]
click at [361, 235] on label "Lai atšķirtu uzticamu informāciju no maldinošas vai viltus ziņām" at bounding box center [371, 229] width 465 height 24
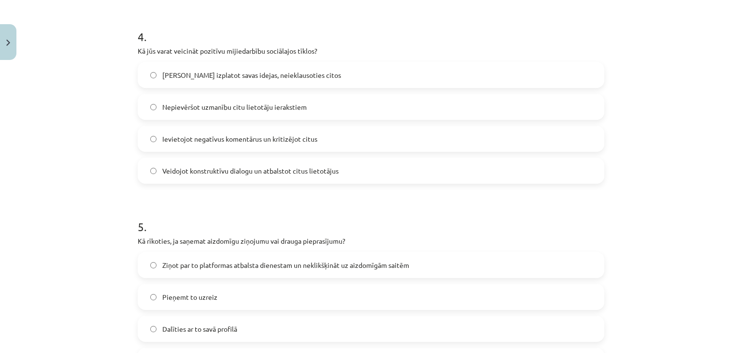
scroll to position [746, 0]
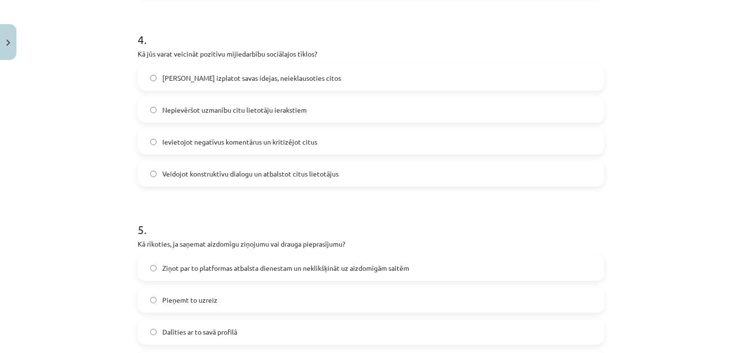
click at [434, 169] on label "Veidojot konstruktīvu dialogu un atbalstot citus lietotājus" at bounding box center [371, 173] width 465 height 24
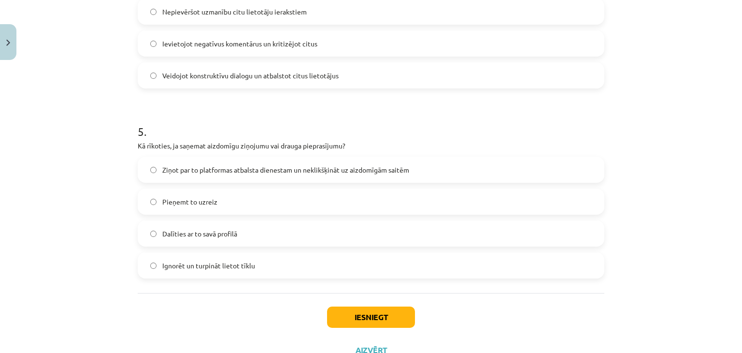
scroll to position [868, 0]
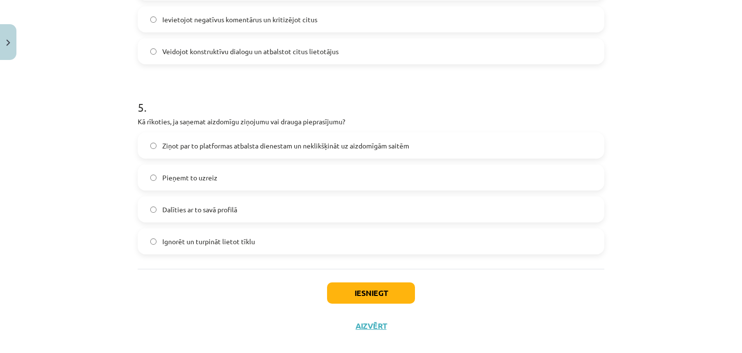
click at [478, 134] on label "Ziņot par to platformas atbalsta dienestam un neklikšķināt uz aizdomīgām saitēm" at bounding box center [371, 145] width 465 height 24
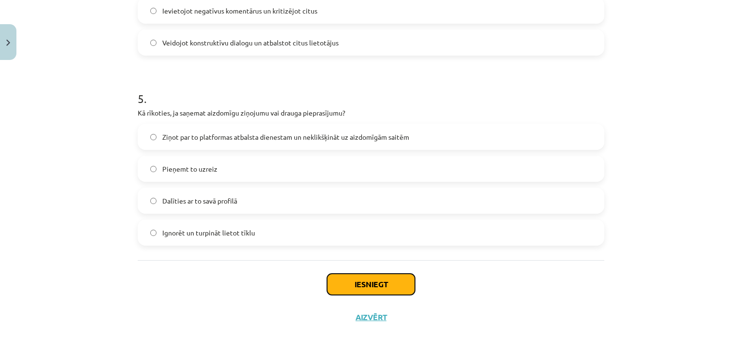
click at [402, 285] on button "Iesniegt" at bounding box center [371, 283] width 88 height 21
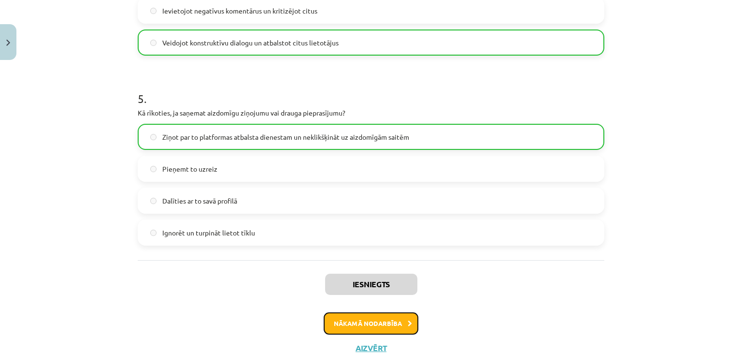
click at [384, 314] on button "Nākamā nodarbība" at bounding box center [371, 323] width 95 height 22
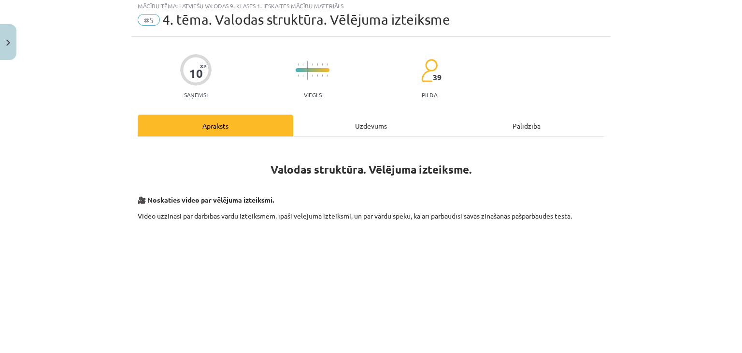
scroll to position [24, 0]
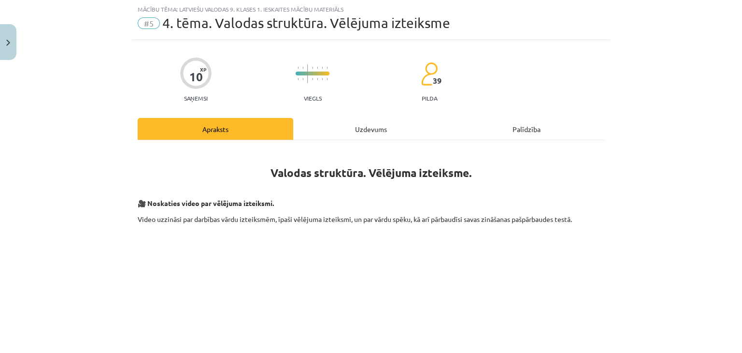
click at [358, 126] on div "Uzdevums" at bounding box center [371, 129] width 156 height 22
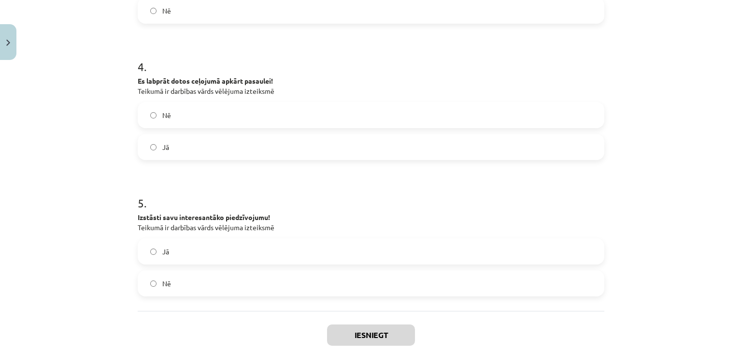
scroll to position [603, 0]
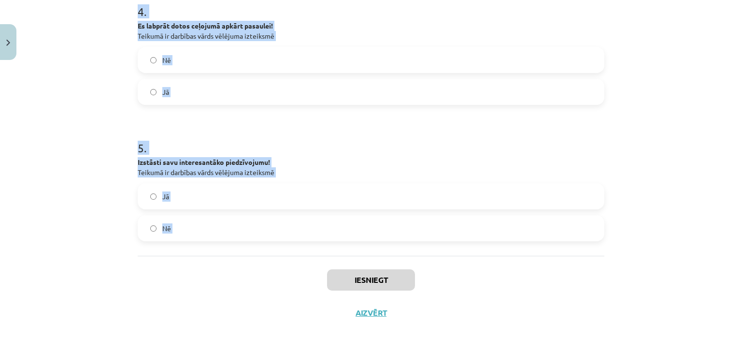
drag, startPoint x: 125, startPoint y: 183, endPoint x: 284, endPoint y: 267, distance: 179.6
click at [284, 267] on div "Mācību tēma: Latviešu valodas 9. klases 1. ieskaites mācību materiāls #5 4. tēm…" at bounding box center [371, 176] width 742 height 353
copy form "1 . Kaut es varētu aizceļot uz citu laiku! Teikumā ir darbības vārds vēlējuma i…"
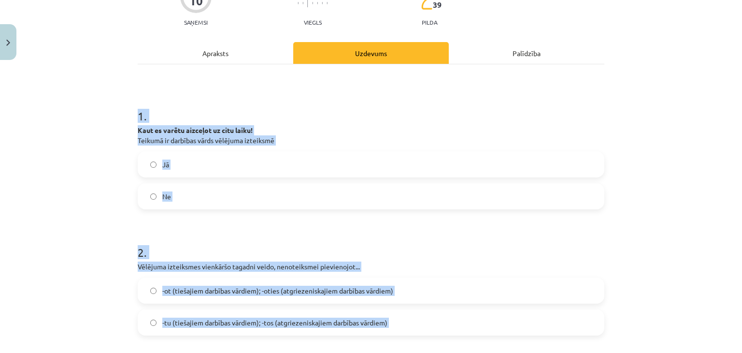
scroll to position [102, 0]
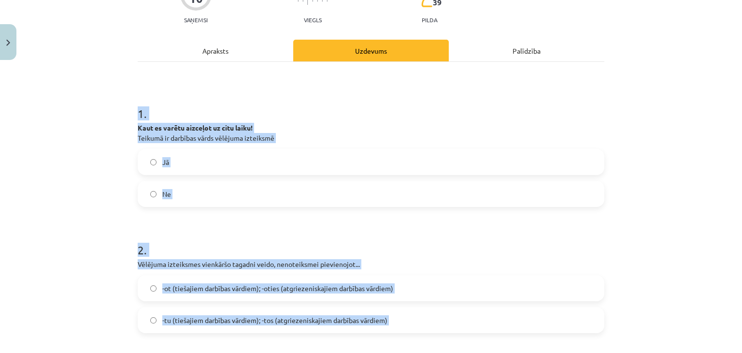
click at [309, 165] on label "Jā" at bounding box center [371, 162] width 465 height 24
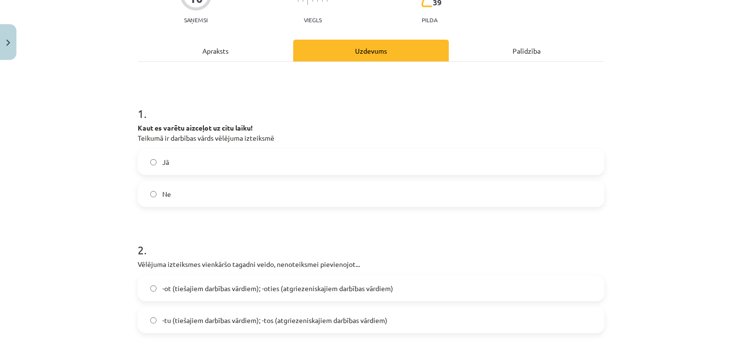
click at [210, 317] on span "-tu (tiešajiem darbības vārdiem); -tos (atgriezeniskajiem darbības vārdiem)" at bounding box center [274, 320] width 225 height 10
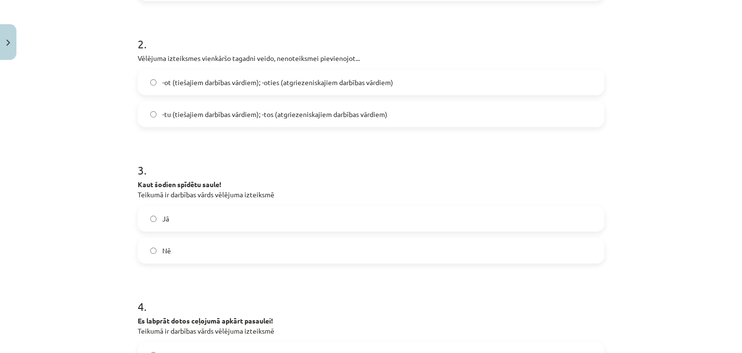
scroll to position [326, 0]
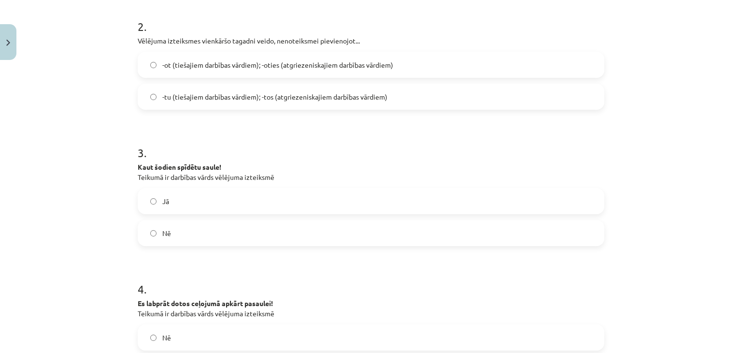
click at [320, 194] on label "Jā" at bounding box center [371, 201] width 465 height 24
click at [556, 239] on label "Nē" at bounding box center [371, 233] width 465 height 24
click at [516, 217] on div "Jā Nē" at bounding box center [371, 217] width 467 height 58
click at [532, 208] on label "Jā" at bounding box center [371, 201] width 465 height 24
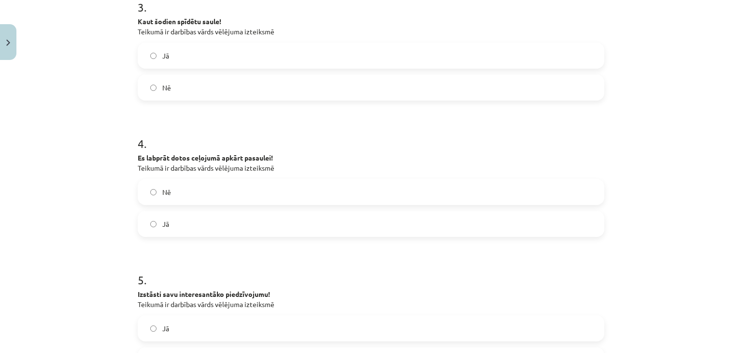
scroll to position [500, 0]
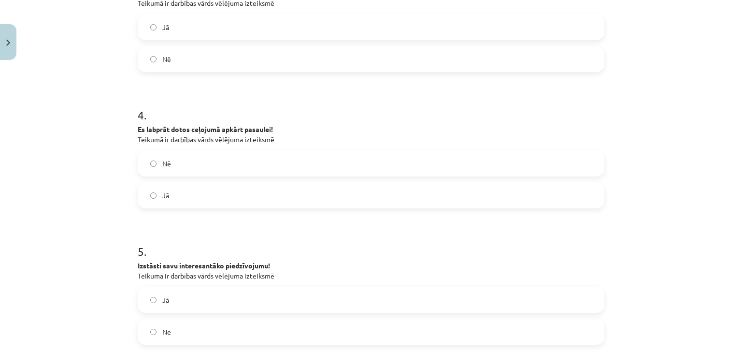
click at [456, 195] on label "Jā" at bounding box center [371, 195] width 465 height 24
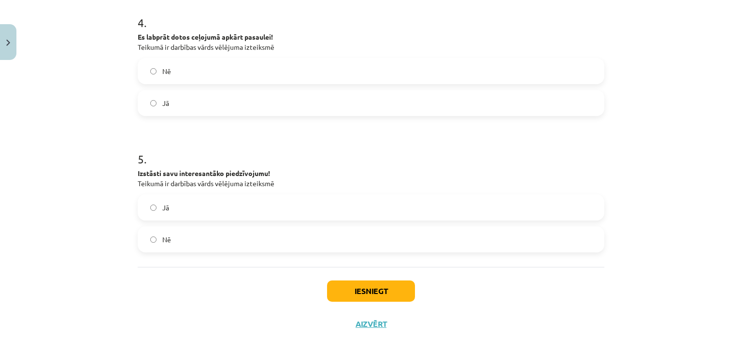
scroll to position [603, 0]
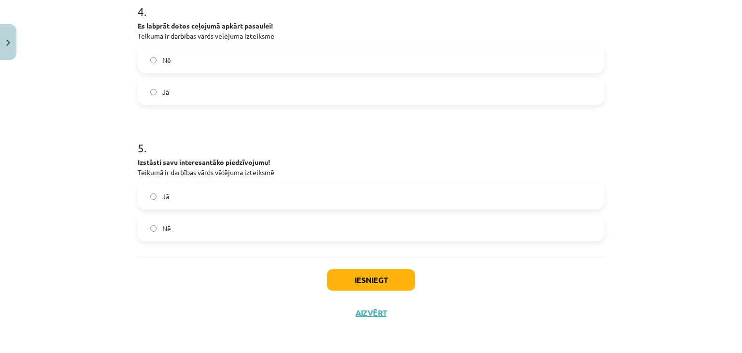
click at [328, 234] on label "Nē" at bounding box center [371, 228] width 465 height 24
click at [386, 277] on button "Iesniegt" at bounding box center [371, 279] width 88 height 21
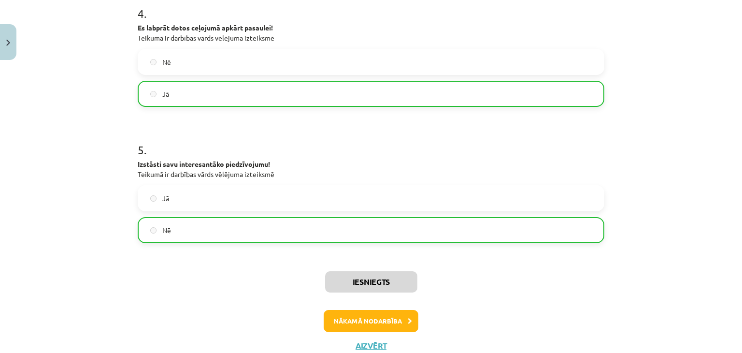
scroll to position [634, 0]
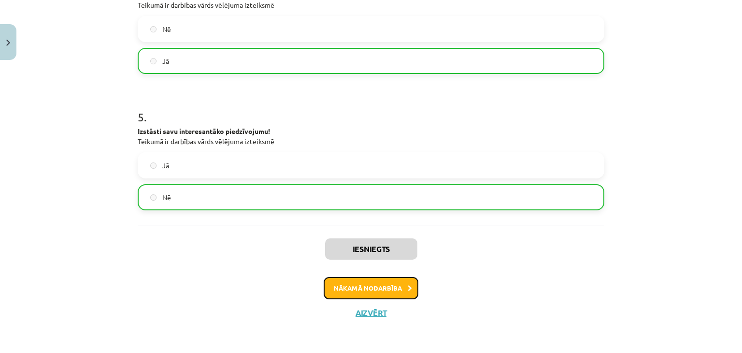
click at [401, 285] on button "Nākamā nodarbība" at bounding box center [371, 288] width 95 height 22
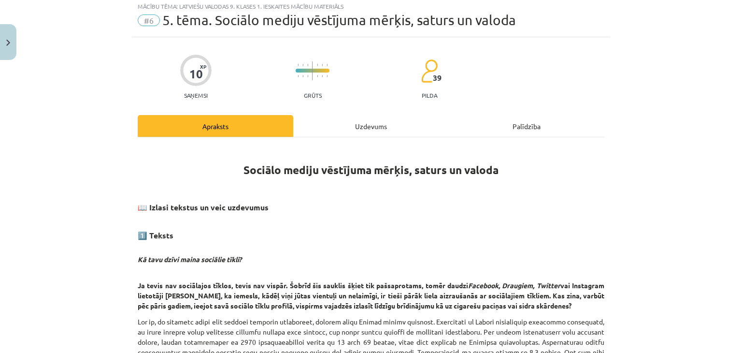
scroll to position [24, 0]
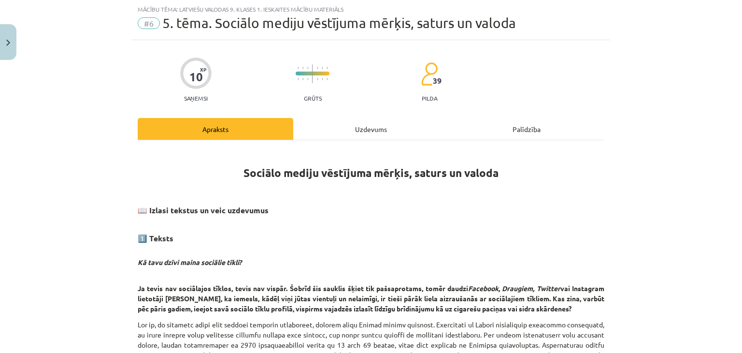
click at [371, 131] on div "Uzdevums" at bounding box center [371, 129] width 156 height 22
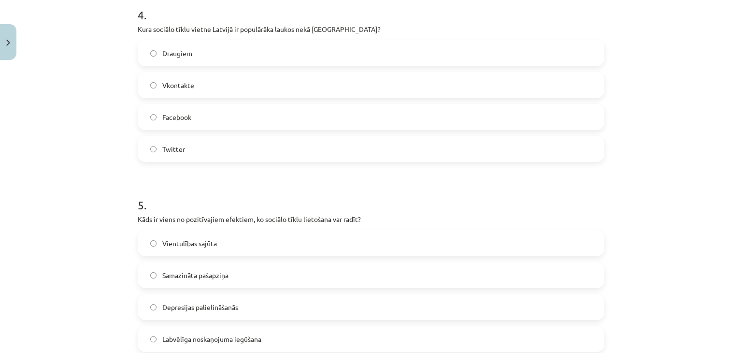
scroll to position [881, 0]
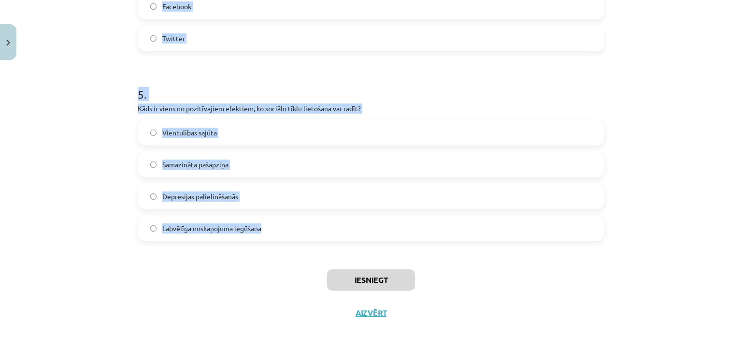
drag, startPoint x: 121, startPoint y: 185, endPoint x: 343, endPoint y: 248, distance: 230.5
click at [343, 248] on div "Mācību tēma: Latviešu valodas 9. klases 1. ieskaites mācību materiāls #6 5. tēm…" at bounding box center [371, 176] width 742 height 353
copy form "1 . Kāda bija laimes izjūtas līmeņa izmaiņa grupā, kura nedēļu neizmantoja soci…"
click at [663, 244] on div "Mācību tēma: Latviešu valodas 9. klases 1. ieskaites mācību materiāls #6 5. tēm…" at bounding box center [371, 176] width 742 height 353
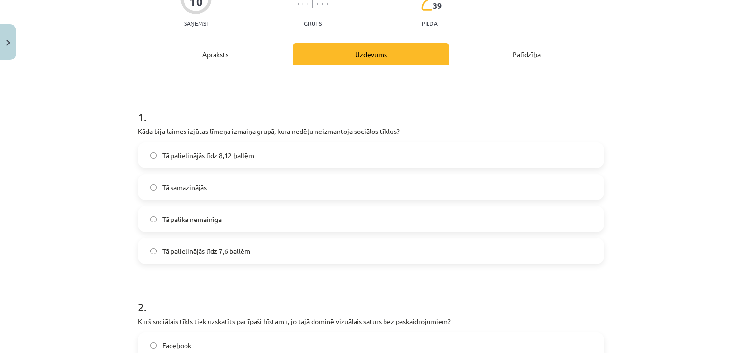
scroll to position [78, 0]
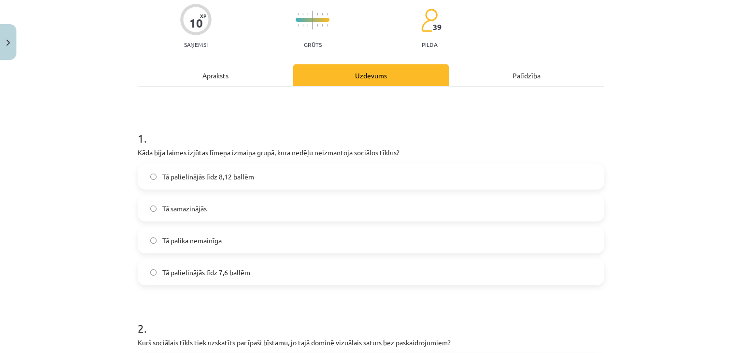
click at [305, 190] on div "Tā palielinājās līdz 8,12 ballēm Tā samazinājās Tā palika nemainīga Tā palielin…" at bounding box center [371, 224] width 467 height 122
click at [443, 171] on label "Tā palielinājās līdz 8,12 ballēm" at bounding box center [371, 176] width 465 height 24
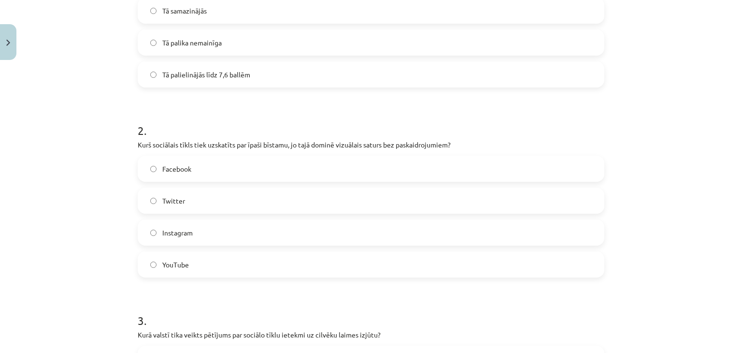
scroll to position [294, 0]
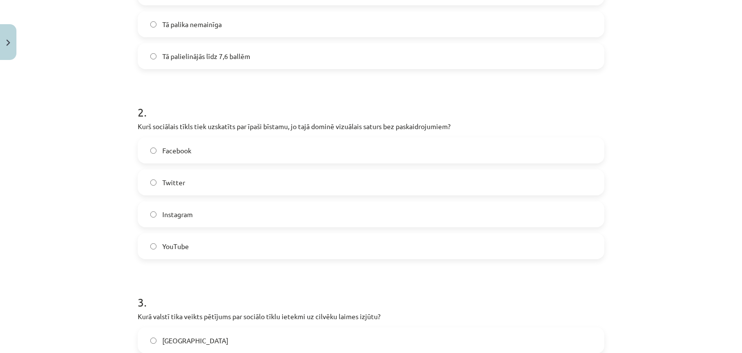
click at [315, 164] on div "Facebook Twitter Instagram YouTube" at bounding box center [371, 198] width 467 height 122
click at [238, 223] on label "Instagram" at bounding box center [371, 214] width 465 height 24
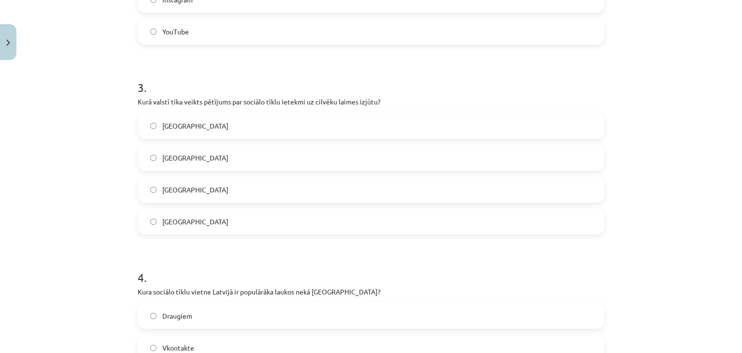
scroll to position [513, 0]
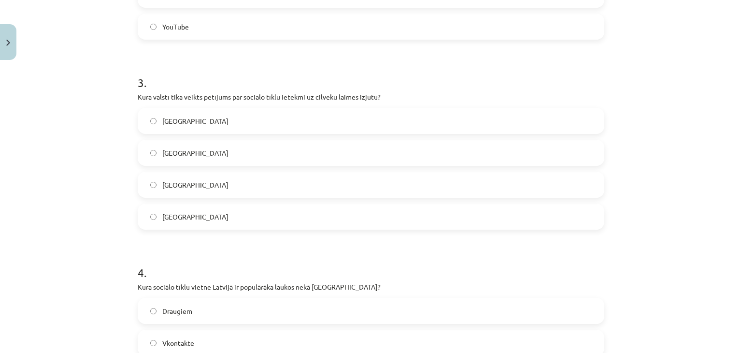
click at [319, 159] on label "ASV" at bounding box center [371, 153] width 465 height 24
click at [234, 300] on label "Draugiem" at bounding box center [371, 311] width 465 height 24
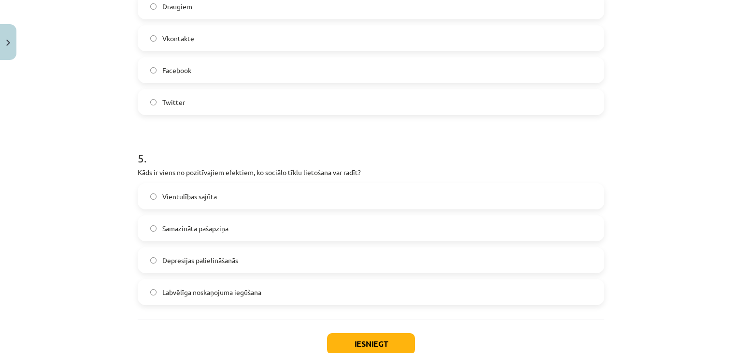
scroll to position [881, 0]
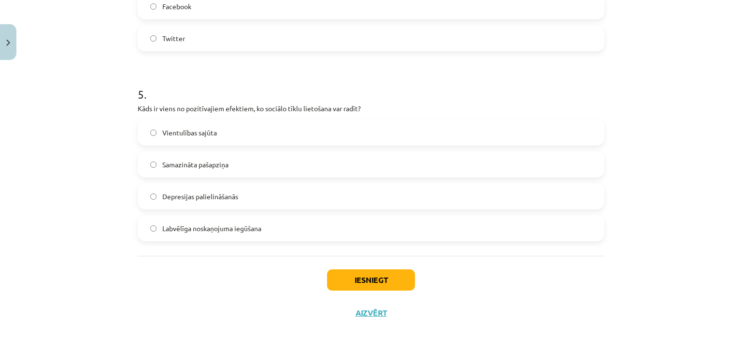
click at [321, 228] on label "Labvēlīga noskaņojuma iegūšana" at bounding box center [371, 228] width 465 height 24
click at [369, 286] on button "Iesniegt" at bounding box center [371, 279] width 88 height 21
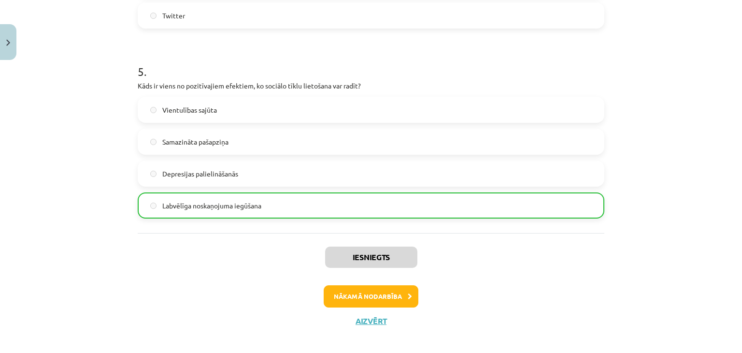
scroll to position [912, 0]
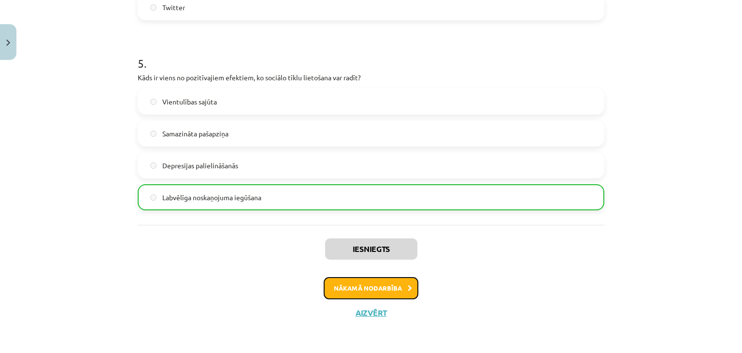
click at [397, 288] on button "Nākamā nodarbība" at bounding box center [371, 288] width 95 height 22
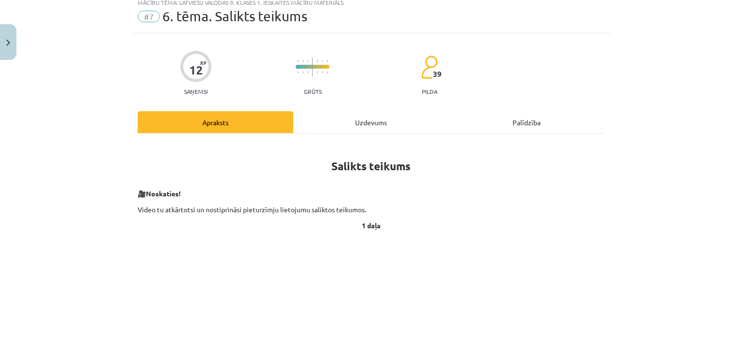
scroll to position [24, 0]
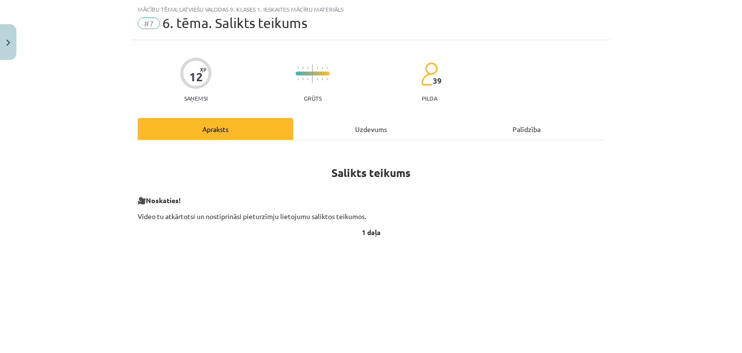
click at [354, 131] on div "Uzdevums" at bounding box center [371, 129] width 156 height 22
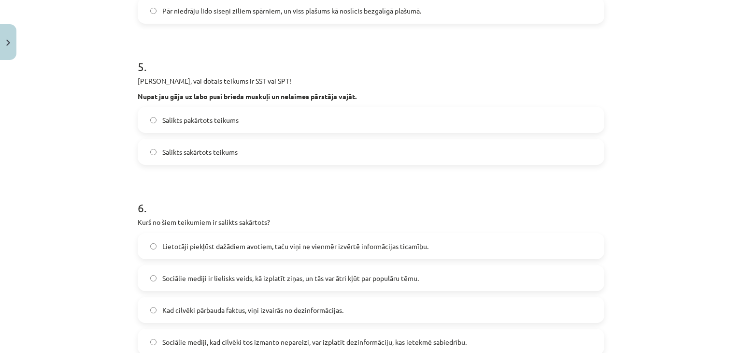
scroll to position [784, 0]
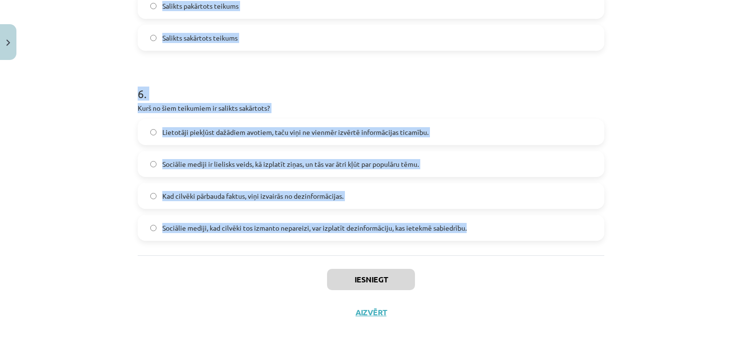
drag, startPoint x: 143, startPoint y: 188, endPoint x: 494, endPoint y: 238, distance: 354.3
click at [494, 238] on div "Mācību tēma: Latviešu valodas 9. klases 1. ieskaites mācību materiāls #7 6. tēm…" at bounding box center [371, 176] width 742 height 353
copy form "1 . Izvēlies pareizo variantu! Pēkšņi atvēru acis un pa logu ieraudzīju ābolu. …"
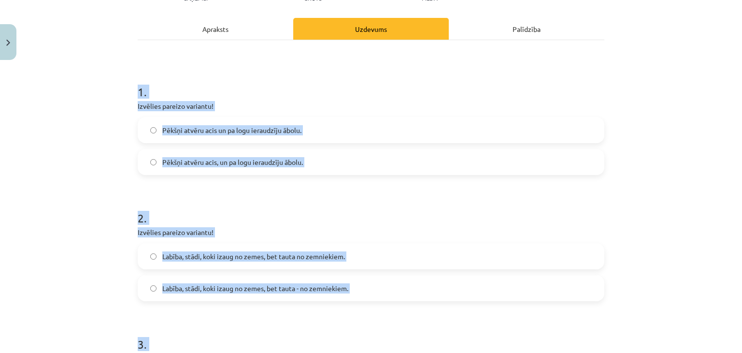
scroll to position [123, 0]
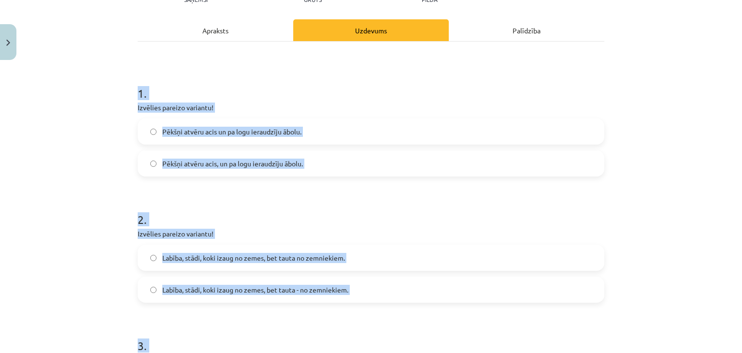
click at [355, 124] on label "Pēkšņi atvēru acis un pa logu ieraudzīju ābolu." at bounding box center [371, 131] width 465 height 24
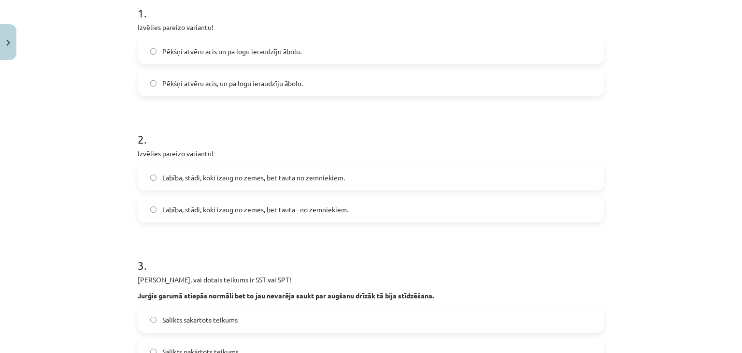
scroll to position [205, 0]
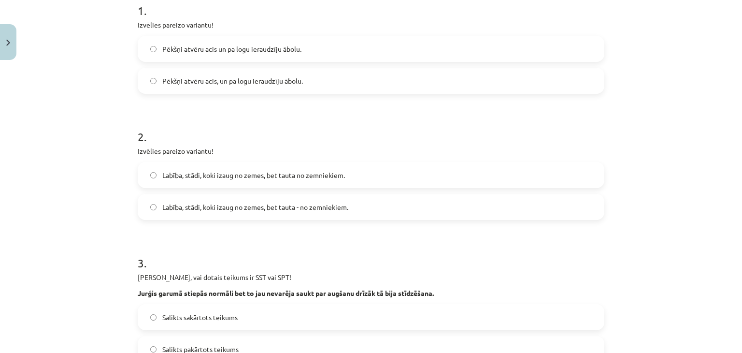
click at [314, 198] on label "Labība, stādi, koki izaug no zemes, bet tauta - no zemniekiem." at bounding box center [371, 207] width 465 height 24
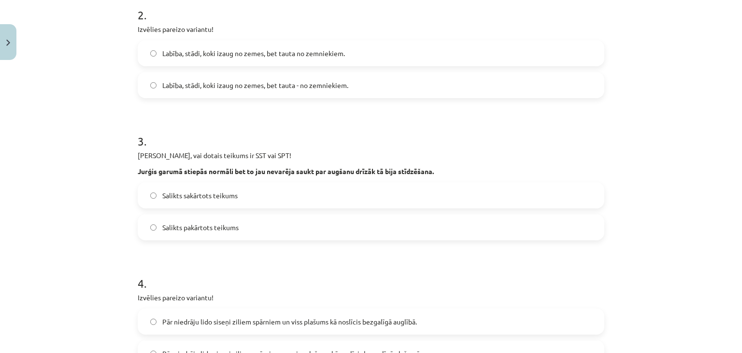
scroll to position [368, 0]
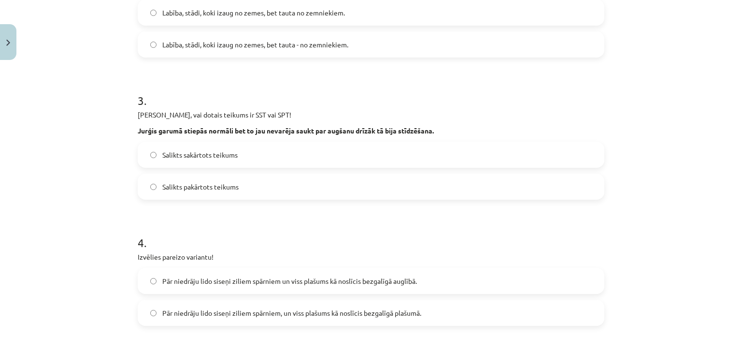
click at [297, 153] on label "Salikts sakārtots teikums" at bounding box center [371, 155] width 465 height 24
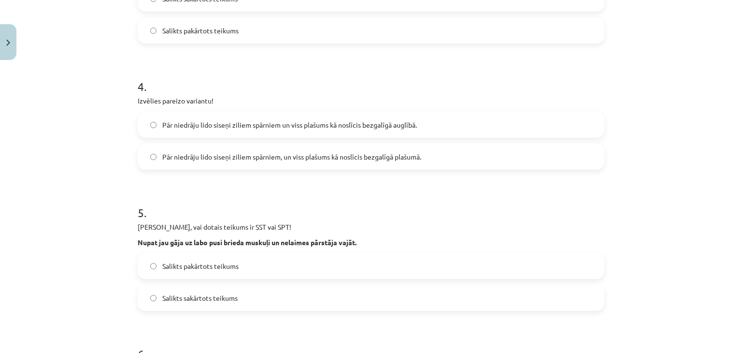
scroll to position [537, 0]
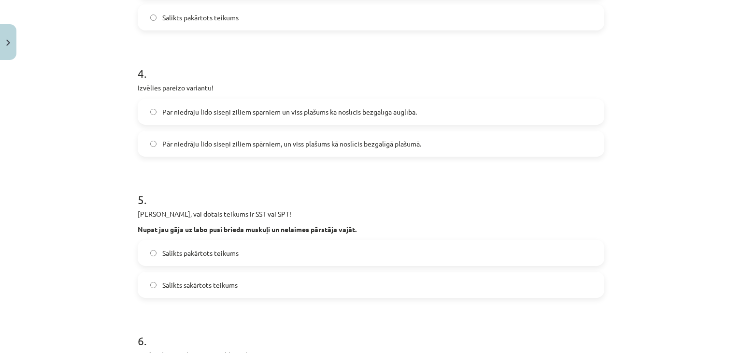
click at [309, 101] on label "Pār niedrāju lido siseņi ziliem spārniem un viss plašums kā noslīcis bezgalīgā …" at bounding box center [371, 112] width 465 height 24
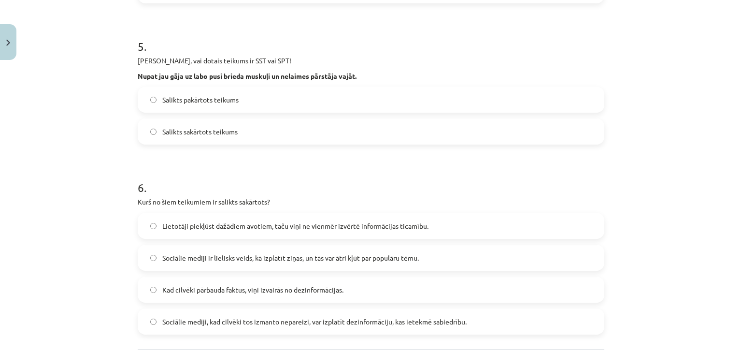
scroll to position [694, 0]
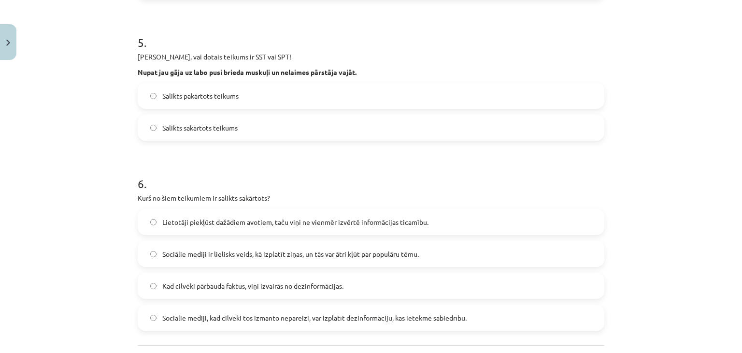
click at [307, 132] on label "Salikts sakārtots teikums" at bounding box center [371, 127] width 465 height 24
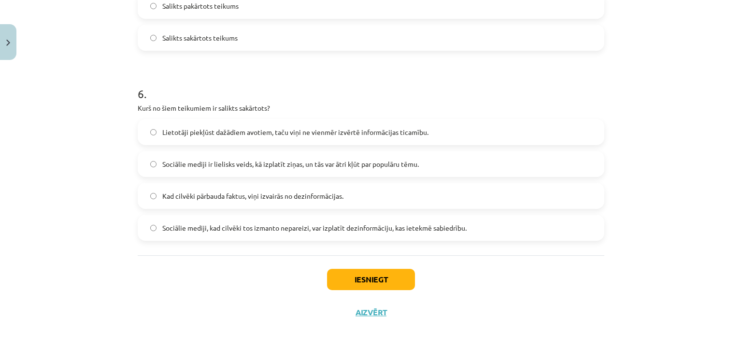
click at [449, 226] on span "Sociālie mediji, kad cilvēki tos izmanto nepareizi, var izplatīt dezinformāciju…" at bounding box center [314, 228] width 304 height 10
click at [357, 265] on div "Iesniegt Aizvērt" at bounding box center [371, 289] width 467 height 68
click at [355, 285] on button "Iesniegt" at bounding box center [371, 279] width 88 height 21
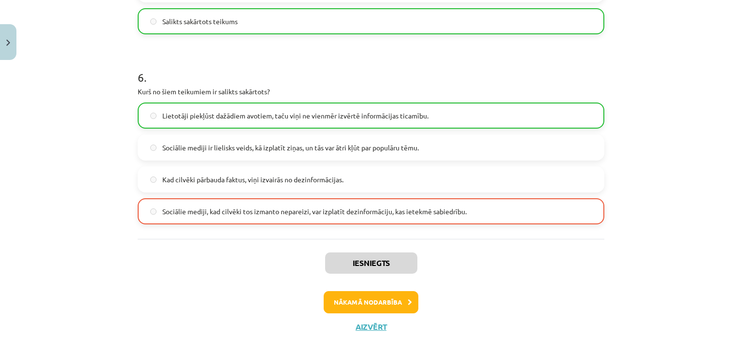
scroll to position [814, 0]
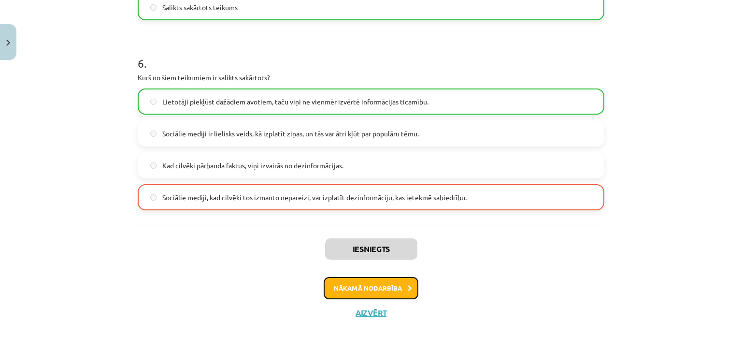
click at [412, 285] on button "Nākamā nodarbība" at bounding box center [371, 288] width 95 height 22
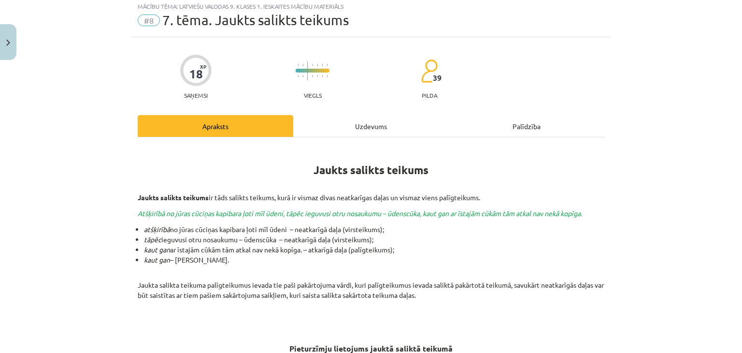
scroll to position [24, 0]
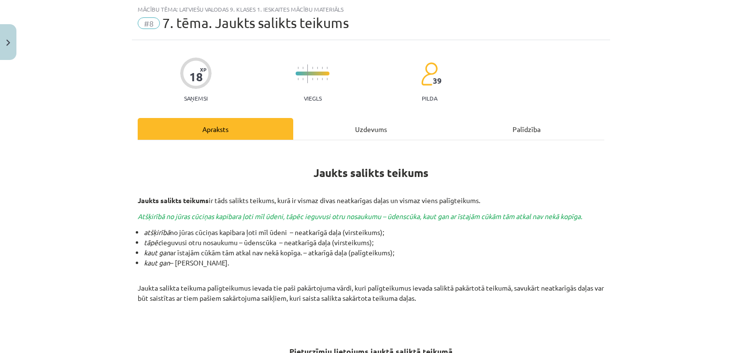
click at [354, 133] on div "Uzdevums" at bounding box center [371, 129] width 156 height 22
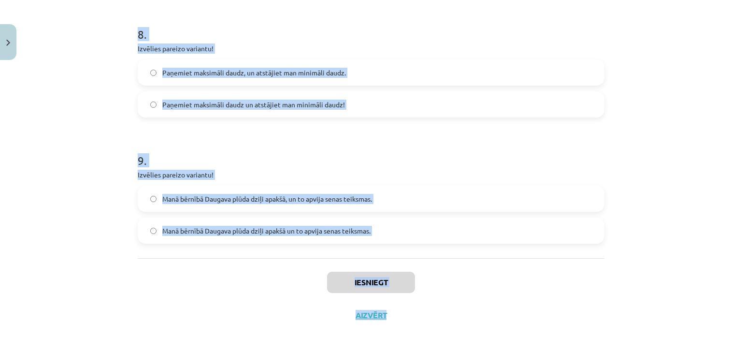
scroll to position [1157, 0]
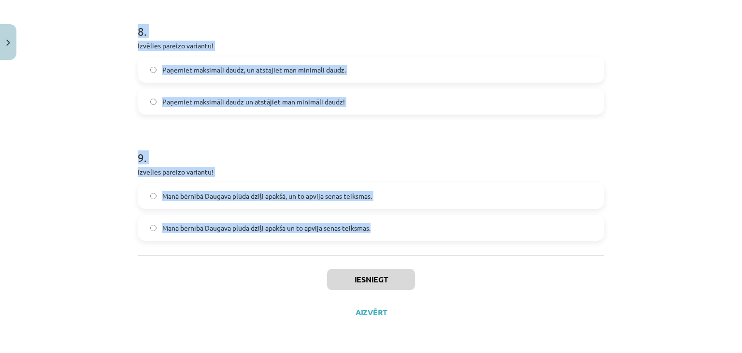
drag, startPoint x: 120, startPoint y: 184, endPoint x: 460, endPoint y: 230, distance: 343.7
click at [460, 230] on div "Mācību tēma: Latviešu valodas 9. klases 1. ieskaites mācību materiāls #8 7. tēm…" at bounding box center [371, 176] width 742 height 353
copy form "1 . Izvēlies pareizo variantu! Un Mentīte teikusi: tas ir labi, ka Puteklis šķa…"
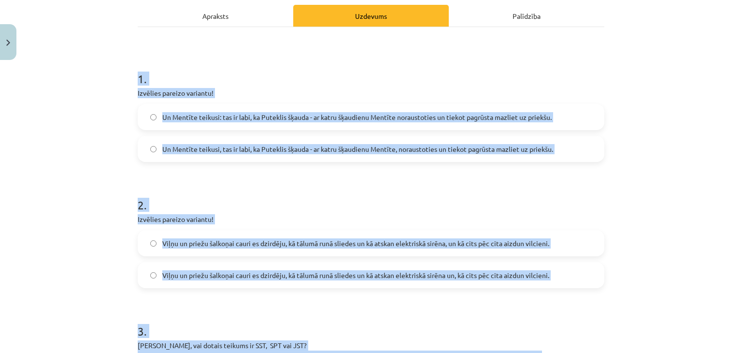
scroll to position [135, 0]
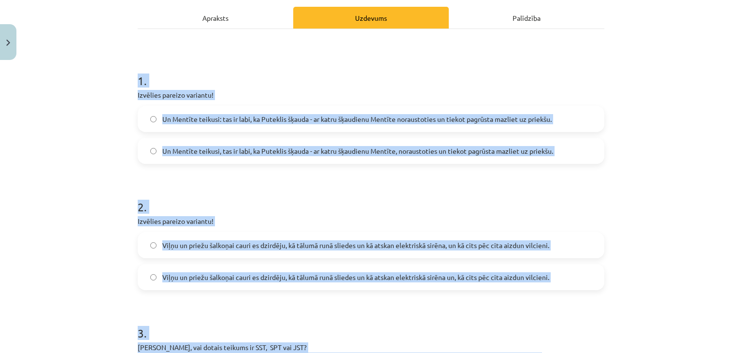
click at [643, 174] on div "Mācību tēma: Latviešu valodas 9. klases 1. ieskaites mācību materiāls #8 7. tēm…" at bounding box center [371, 176] width 742 height 353
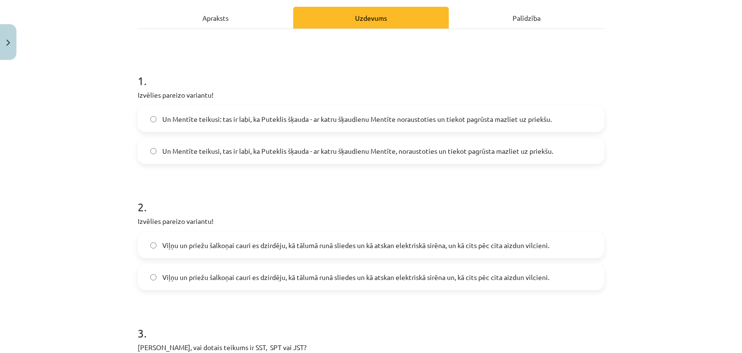
click at [298, 160] on label "Un Mentīte teikusi, tas ir labi, ka Puteklis šķauda - ar katru šķaudienu Mentīt…" at bounding box center [371, 151] width 465 height 24
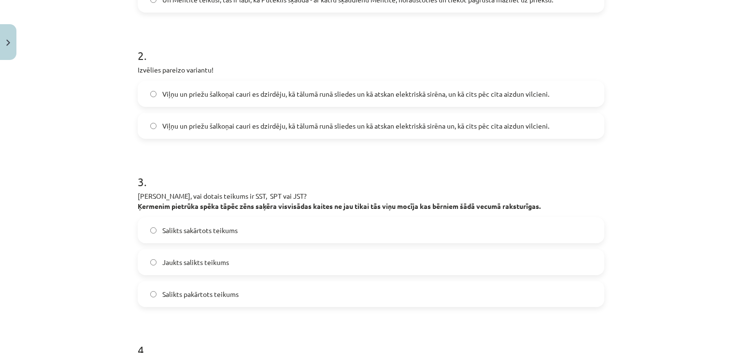
scroll to position [304, 0]
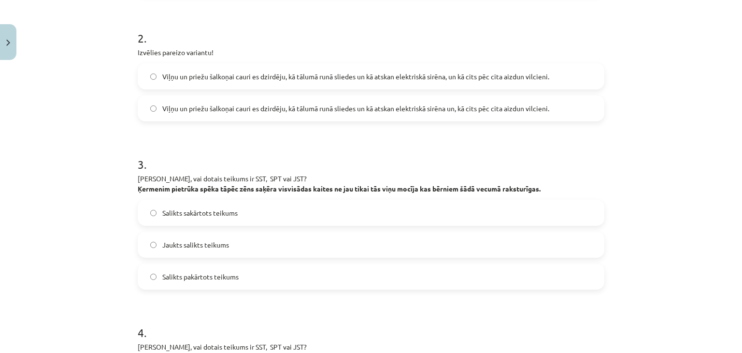
click at [423, 78] on span "Viļņu un priežu šalkoņai cauri es dzirdēju, kā tālumā runā sliedes un kā atskan…" at bounding box center [355, 76] width 387 height 10
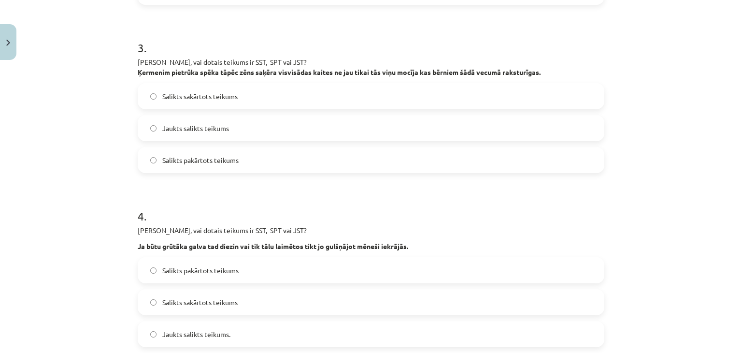
scroll to position [424, 0]
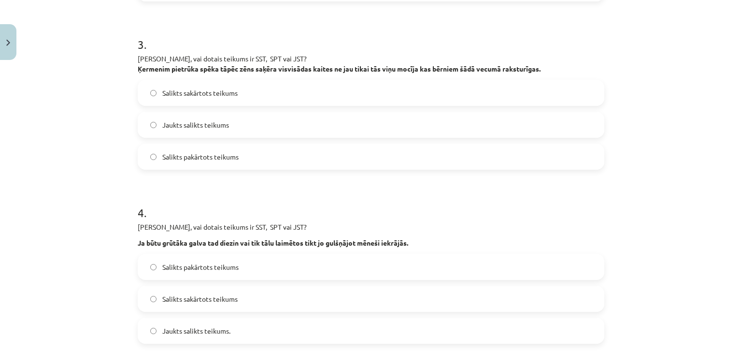
click at [316, 128] on label "Jaukts salikts teikums" at bounding box center [371, 125] width 465 height 24
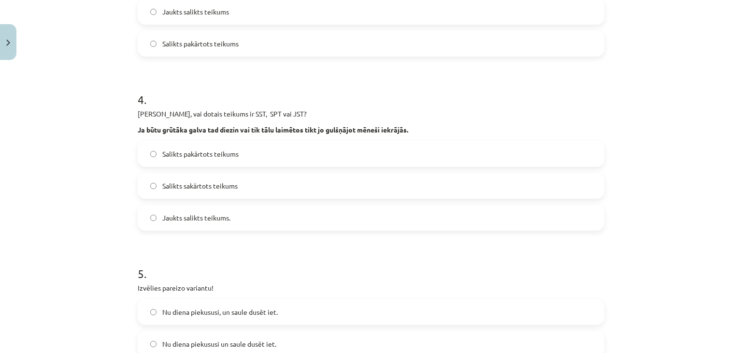
scroll to position [566, 0]
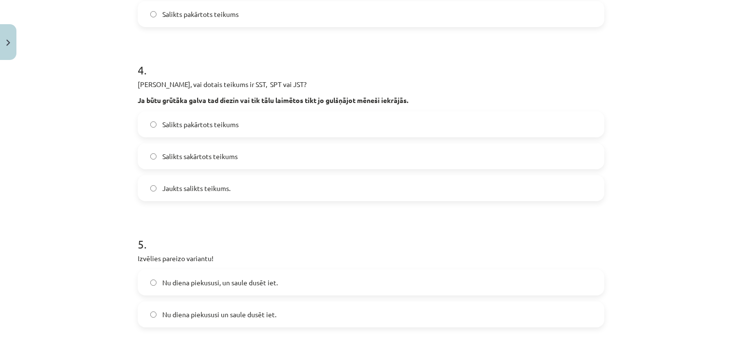
click at [307, 112] on label "Salikts pakārtots teikums" at bounding box center [371, 124] width 465 height 24
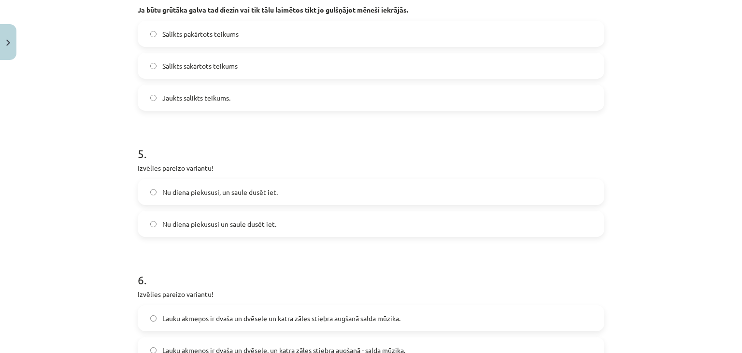
scroll to position [671, 0]
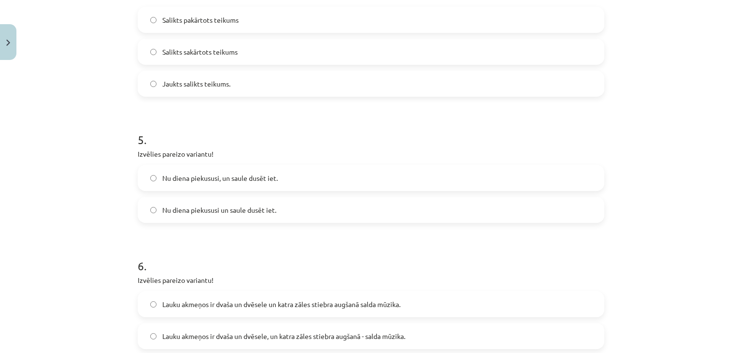
click at [278, 180] on label "Nu diena piekususi, un saule dusēt iet." at bounding box center [371, 178] width 465 height 24
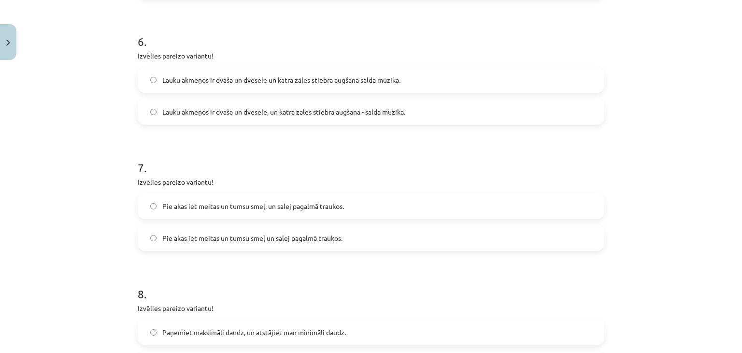
scroll to position [929, 0]
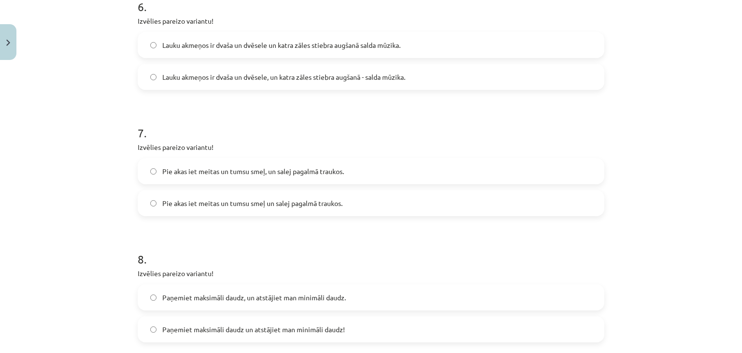
click at [286, 87] on label "Lauku akmeņos ir dvaša un dvēsele, un katra zāles stiebra augšanā - salda mūzik…" at bounding box center [371, 77] width 465 height 24
click at [309, 171] on span "Pie akas iet meitas un tumsu smeļ, un salej pagalmā traukos." at bounding box center [253, 171] width 182 height 10
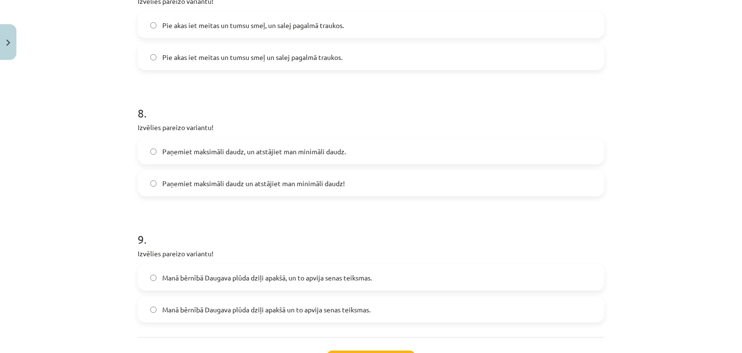
scroll to position [1103, 0]
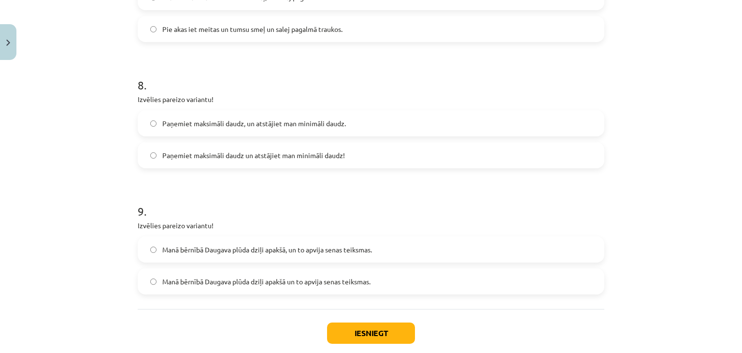
click at [286, 120] on span "Paņemiet maksimāli daudz, un atstājiet man minimāli daudz." at bounding box center [254, 123] width 184 height 10
click at [352, 246] on span "Manā bērnībā Daugava plūda dziļi apakšā, un to apvija senas teiksmas." at bounding box center [267, 249] width 210 height 10
click at [357, 329] on button "Iesniegt" at bounding box center [371, 332] width 88 height 21
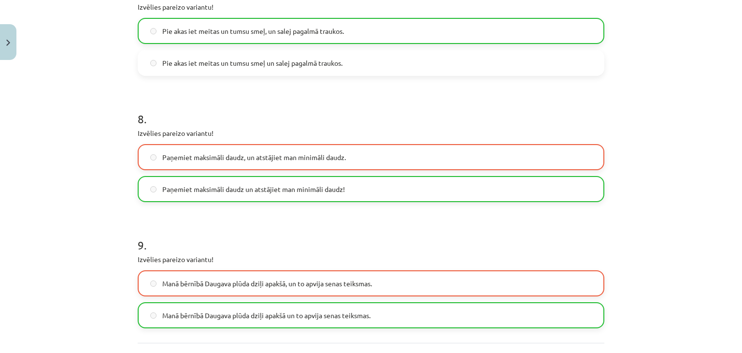
scroll to position [1187, 0]
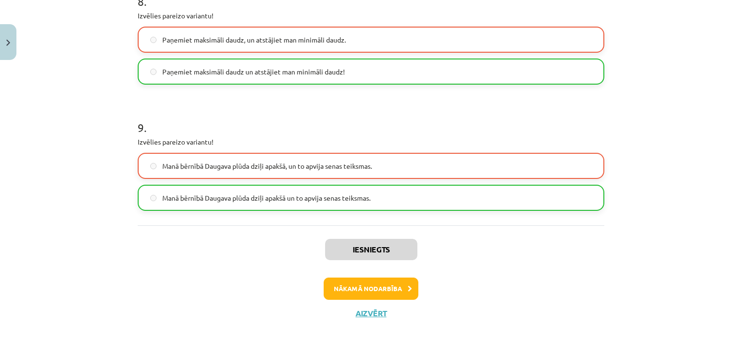
click at [408, 300] on div "Iesniegts Nākamā nodarbība Aizvērt" at bounding box center [371, 274] width 467 height 99
click at [400, 286] on button "Nākamā nodarbība" at bounding box center [371, 288] width 95 height 22
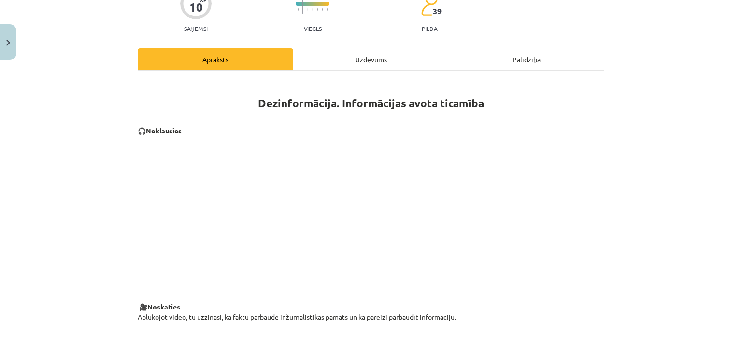
scroll to position [24, 0]
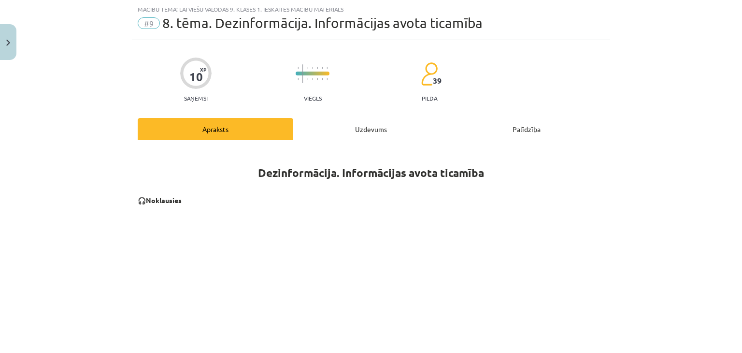
click at [370, 131] on div "Uzdevums" at bounding box center [371, 129] width 156 height 22
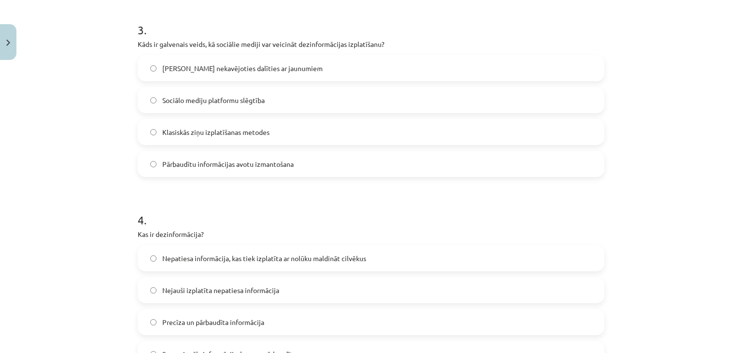
scroll to position [881, 0]
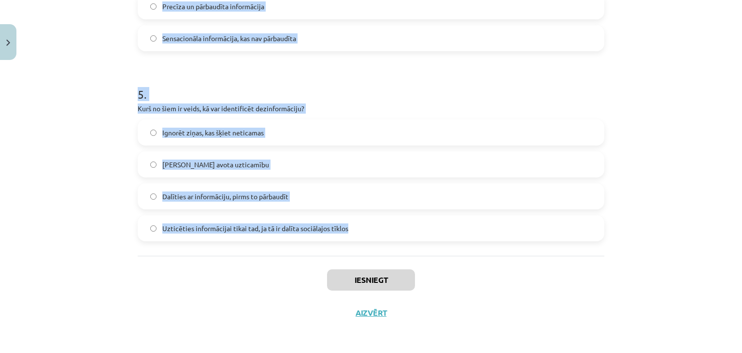
drag, startPoint x: 116, startPoint y: 188, endPoint x: 368, endPoint y: 246, distance: 257.8
click at [368, 246] on div "Mācību tēma: Latviešu valodas 9. klases 1. ieskaites mācību materiāls #9 8. tēm…" at bounding box center [371, 176] width 742 height 353
copy form "1 . Kura no šīm stratēģijām palīdz cīnīties pret dezinformāciju? Uzticēties inf…"
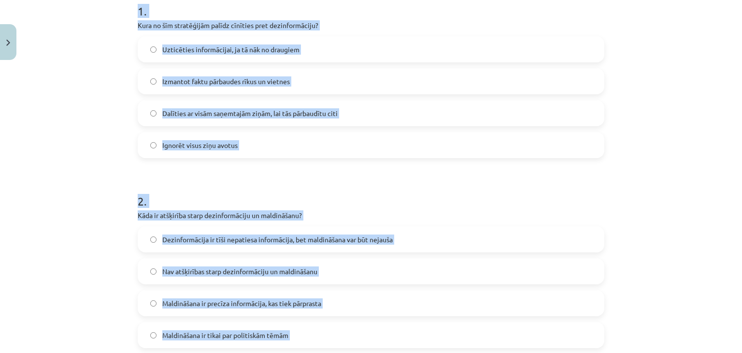
scroll to position [168, 0]
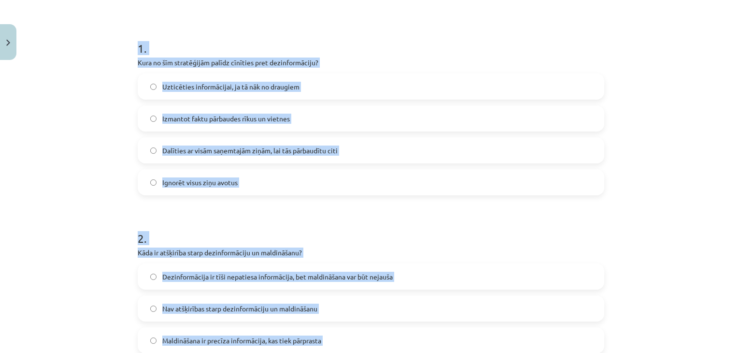
click at [440, 60] on p "Kura no šīm stratēģijām palīdz cīnīties pret dezinformāciju?" at bounding box center [371, 62] width 467 height 10
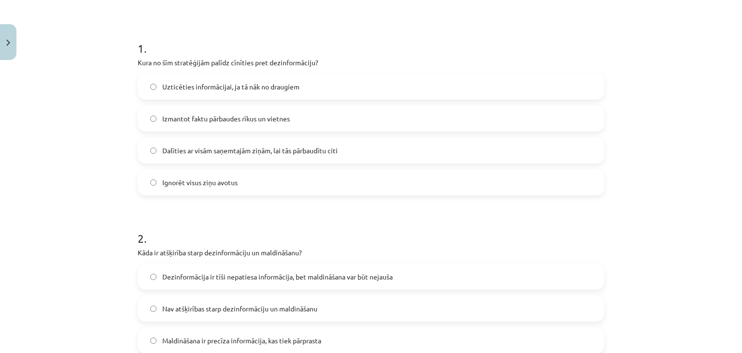
click at [340, 120] on label "Izmantot faktu pārbaudes rīkus un vietnes" at bounding box center [371, 118] width 465 height 24
click at [416, 279] on label "Dezinformācija ir tīši nepatiesa informācija, bet maldināšana var būt nejauša" at bounding box center [371, 276] width 465 height 24
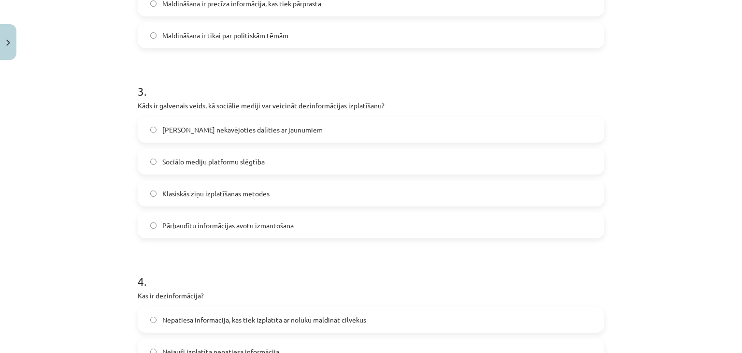
scroll to position [513, 0]
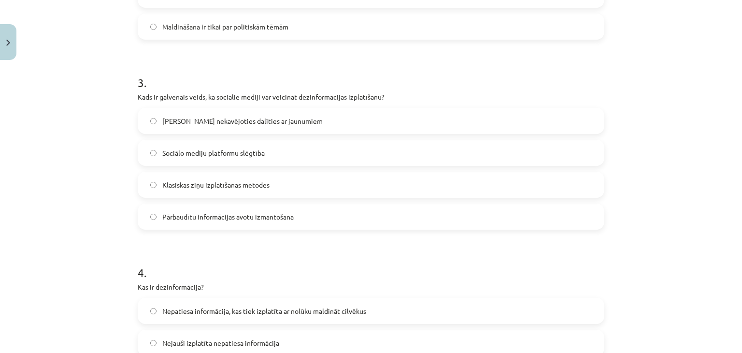
click at [315, 123] on label "Iespēja nekavējoties dalīties ar jaunumiem" at bounding box center [371, 121] width 465 height 24
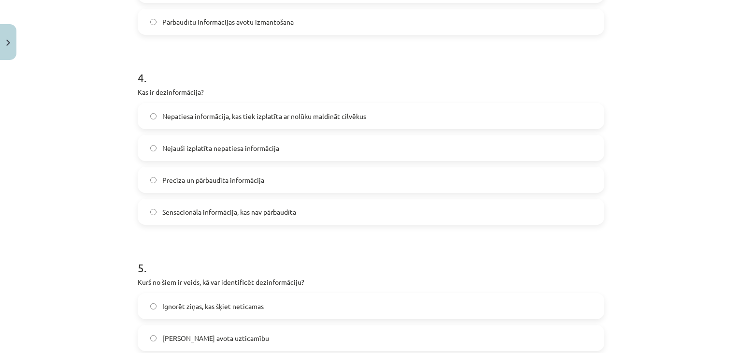
scroll to position [739, 0]
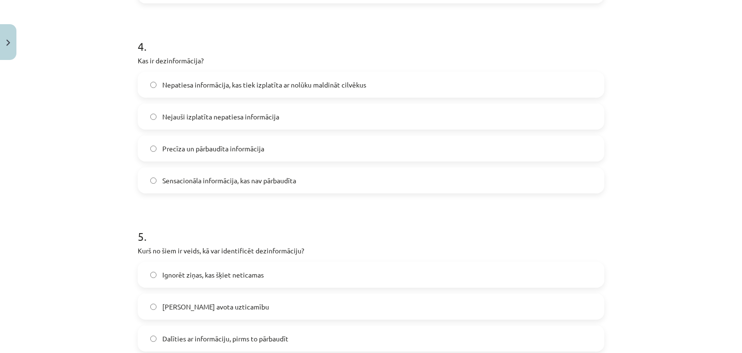
click at [328, 88] on span "Nepatiesa informācija, kas tiek izplatīta ar nolūku maldināt cilvēkus" at bounding box center [264, 85] width 204 height 10
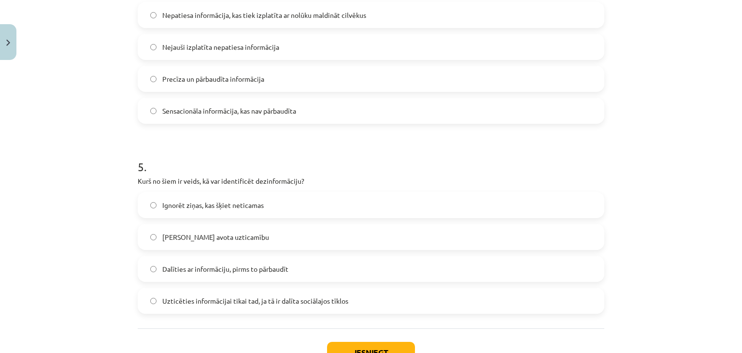
scroll to position [837, 0]
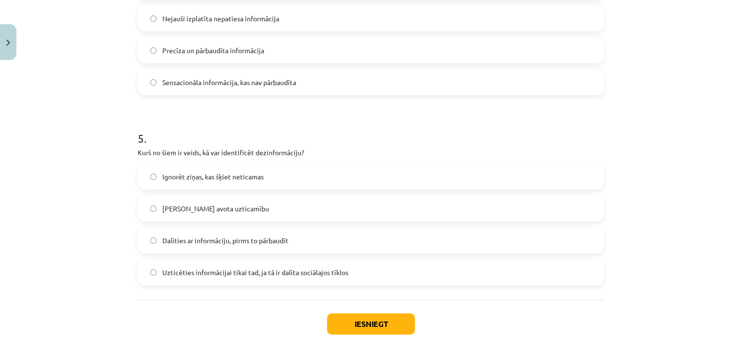
click at [253, 211] on label "Pārbaudīt avota uzticamību" at bounding box center [371, 208] width 465 height 24
click at [356, 315] on button "Iesniegt" at bounding box center [371, 323] width 88 height 21
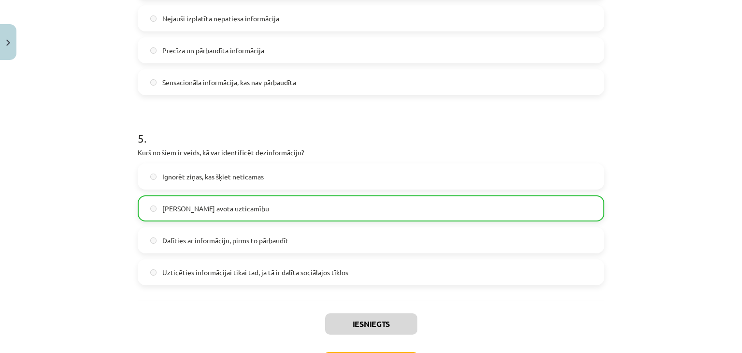
scroll to position [912, 0]
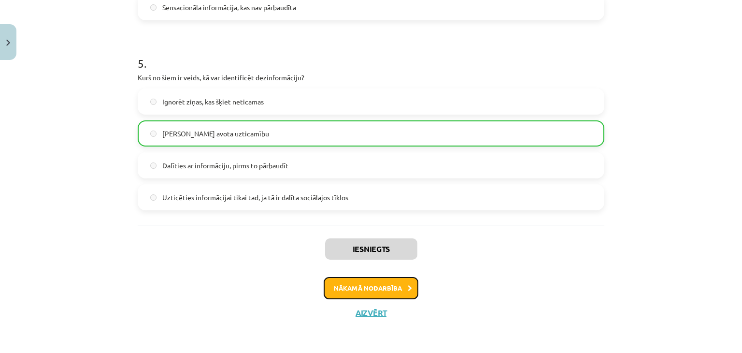
click at [401, 284] on button "Nākamā nodarbība" at bounding box center [371, 288] width 95 height 22
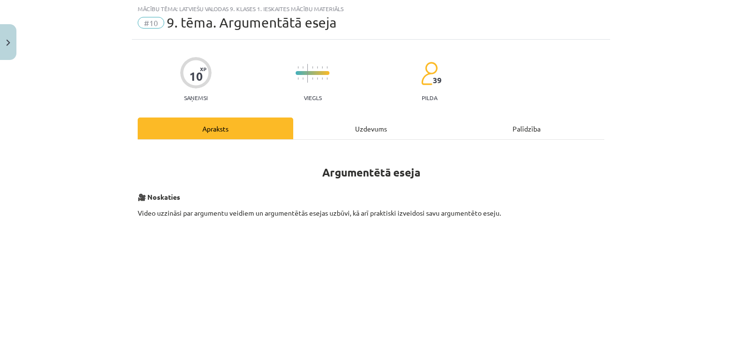
scroll to position [24, 0]
click at [380, 131] on div "Uzdevums" at bounding box center [371, 129] width 156 height 22
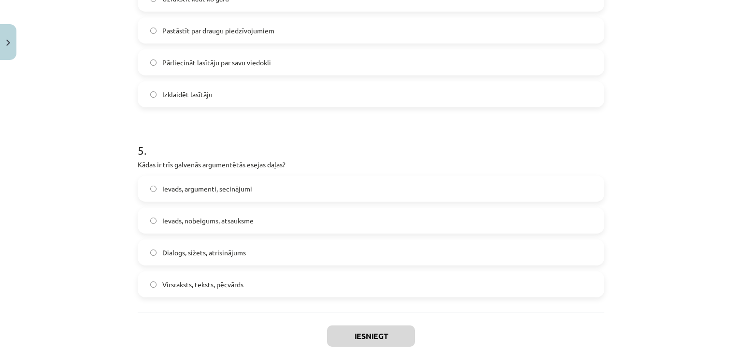
scroll to position [881, 0]
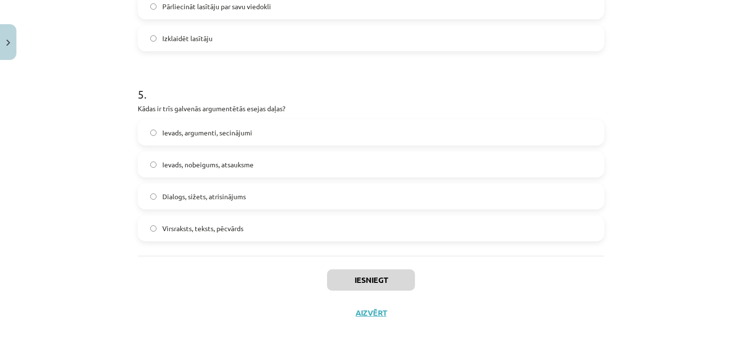
click at [412, 188] on label "Dialogs, sižets, atrisinājums" at bounding box center [371, 196] width 465 height 24
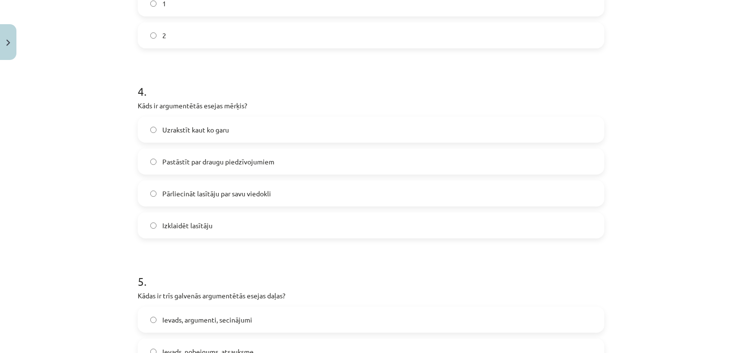
scroll to position [692, 0]
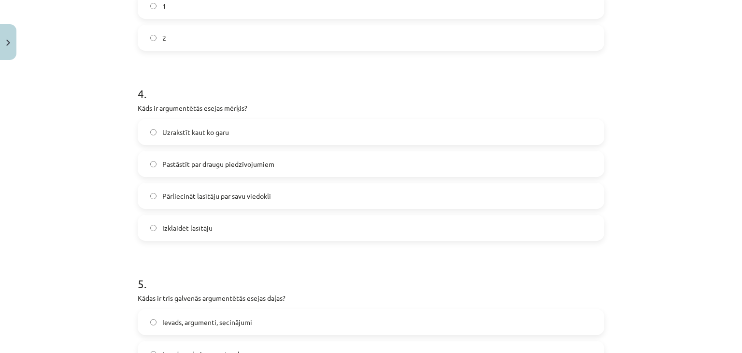
click at [400, 172] on label "Pastāstīt par draugu piedzīvojumiem" at bounding box center [371, 164] width 465 height 24
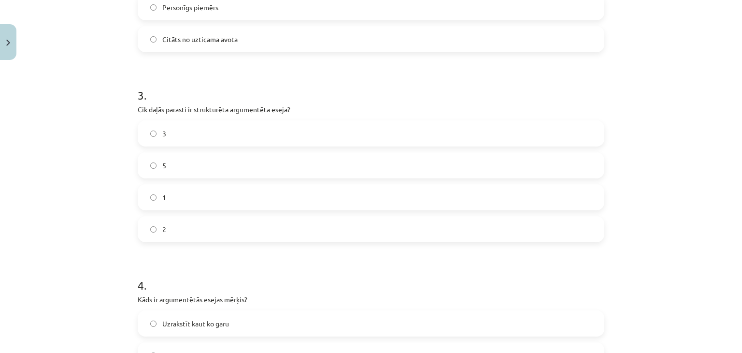
scroll to position [416, 0]
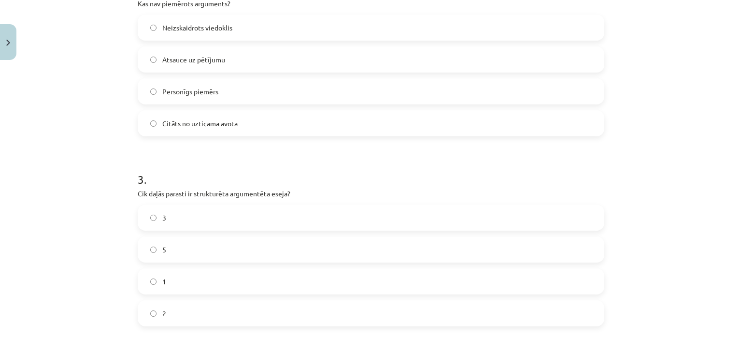
click at [423, 256] on label "5" at bounding box center [371, 249] width 465 height 24
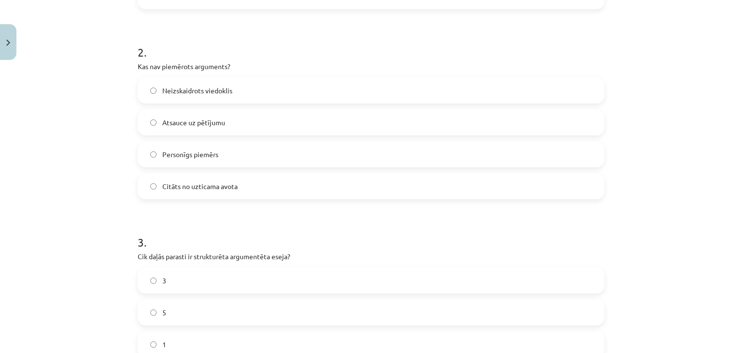
scroll to position [292, 0]
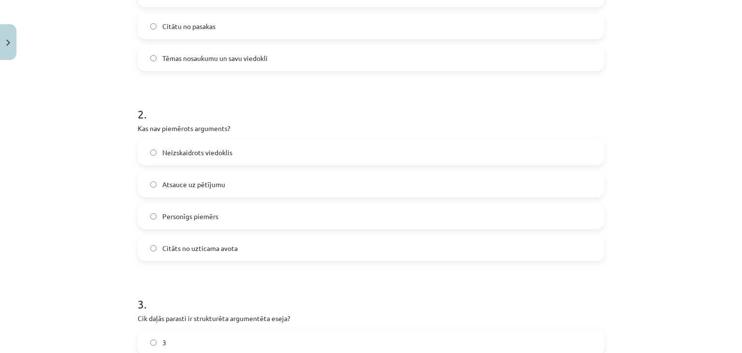
click at [572, 186] on label "Atsauce uz pētījumu" at bounding box center [371, 184] width 465 height 24
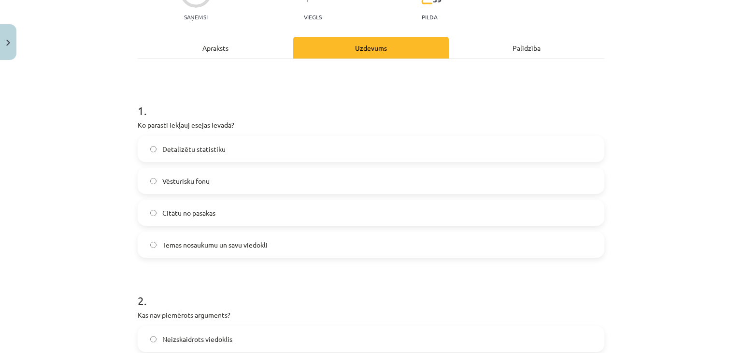
scroll to position [102, 0]
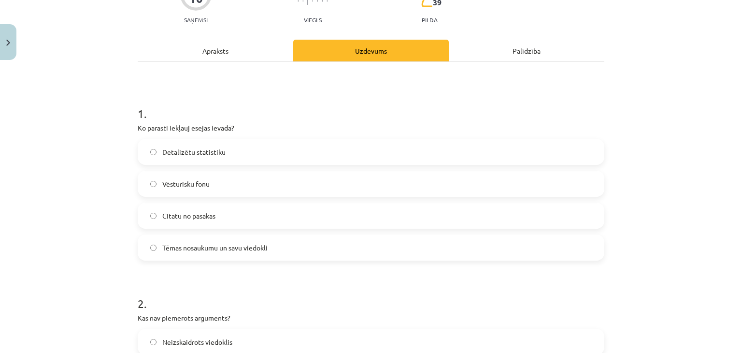
click at [465, 190] on label "Vēsturisku fonu" at bounding box center [371, 184] width 465 height 24
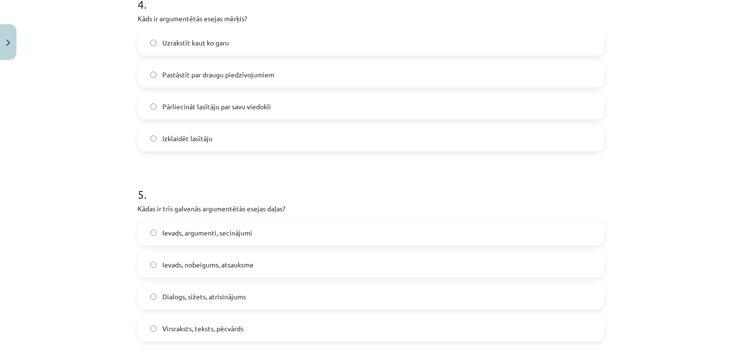
scroll to position [881, 0]
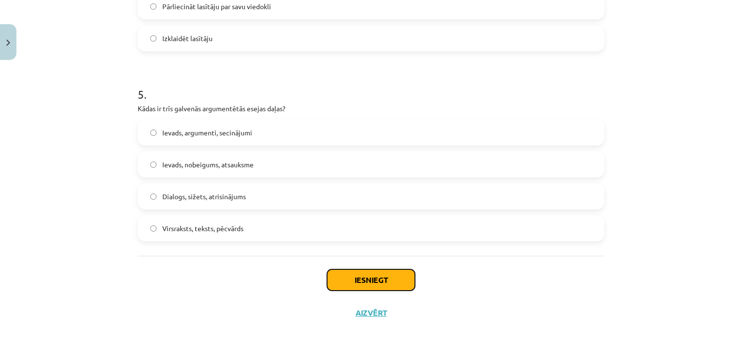
click at [361, 283] on button "Iesniegt" at bounding box center [371, 279] width 88 height 21
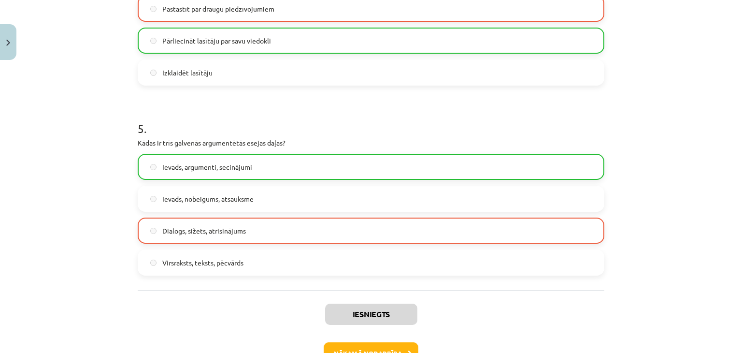
scroll to position [912, 0]
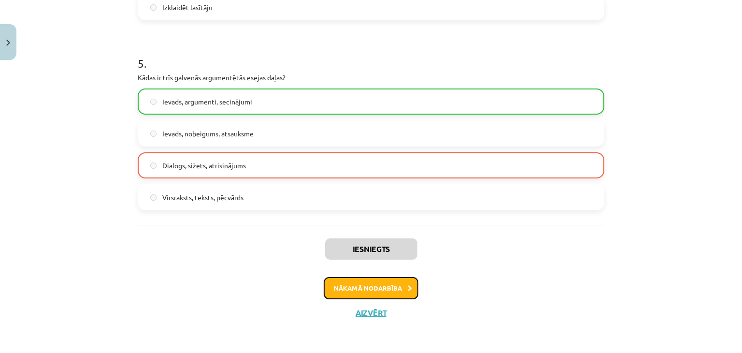
click at [393, 280] on button "Nākamā nodarbība" at bounding box center [371, 288] width 95 height 22
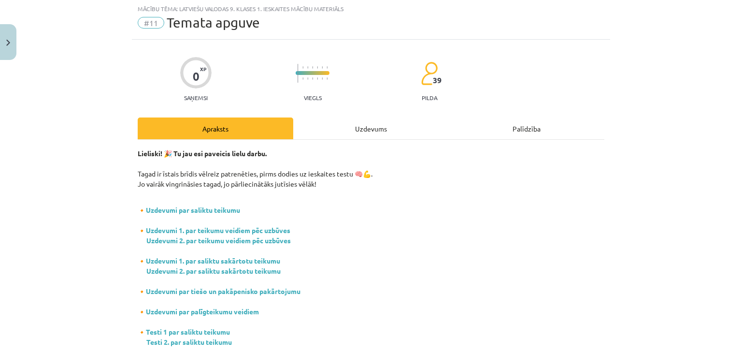
scroll to position [24, 0]
click at [366, 118] on div "Uzdevums" at bounding box center [371, 129] width 156 height 22
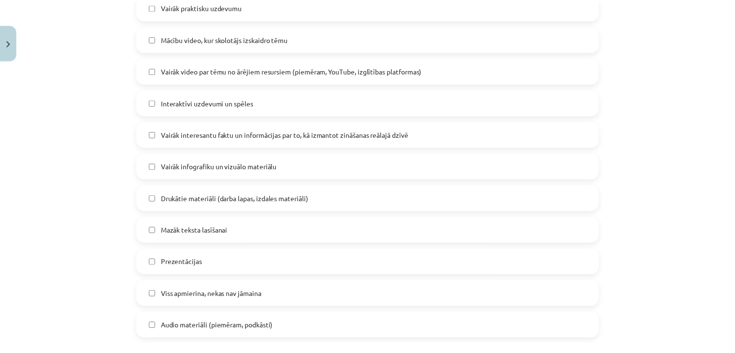
scroll to position [609, 0]
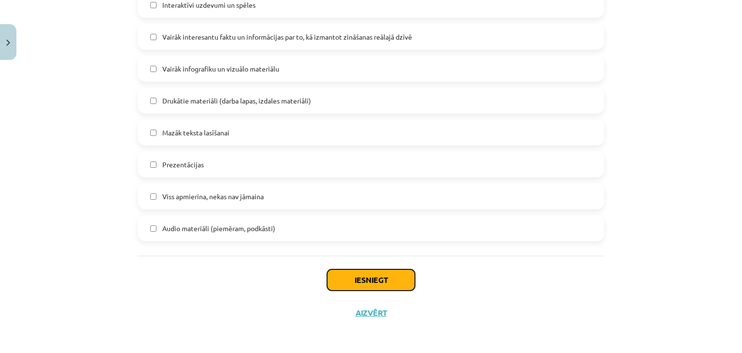
click at [379, 279] on button "Iesniegt" at bounding box center [371, 279] width 88 height 21
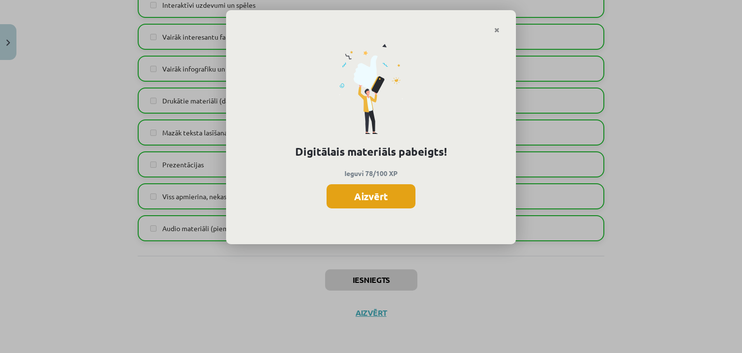
click at [352, 197] on button "Aizvērt" at bounding box center [371, 196] width 89 height 24
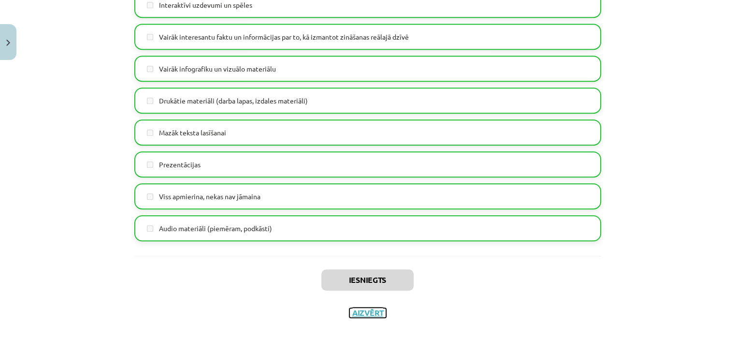
click at [368, 312] on button "Aizvērt" at bounding box center [367, 313] width 37 height 10
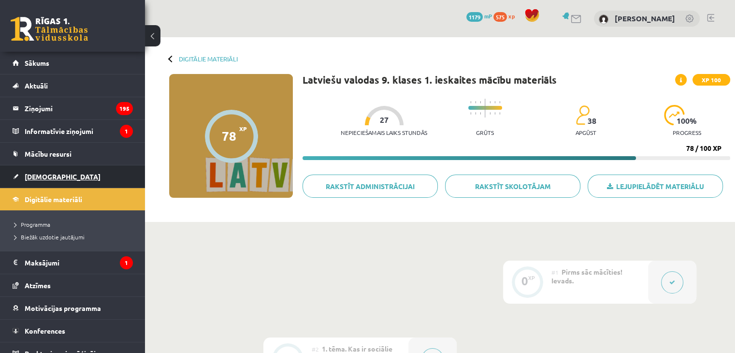
click at [69, 175] on link "[DEMOGRAPHIC_DATA]" at bounding box center [73, 176] width 120 height 22
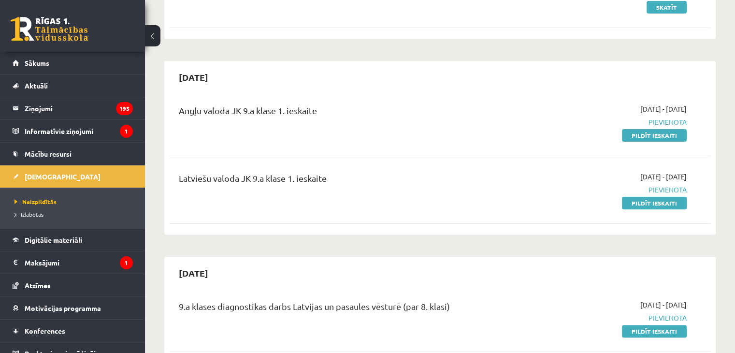
scroll to position [218, 0]
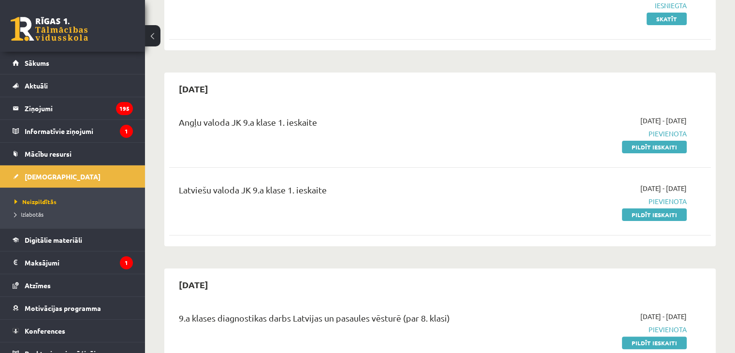
drag, startPoint x: 660, startPoint y: 147, endPoint x: 413, endPoint y: 55, distance: 264.6
click at [660, 147] on link "Pildīt ieskaiti" at bounding box center [654, 147] width 65 height 13
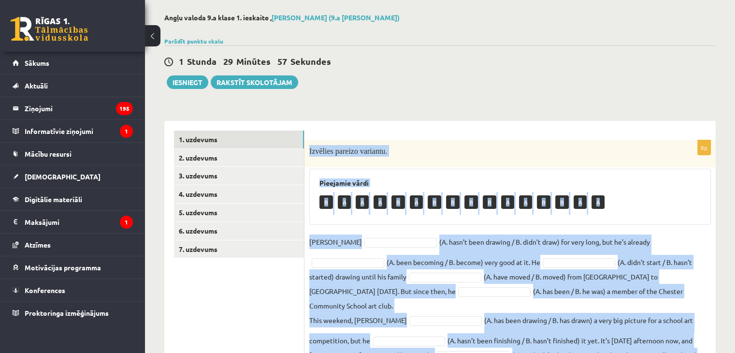
scroll to position [71, 0]
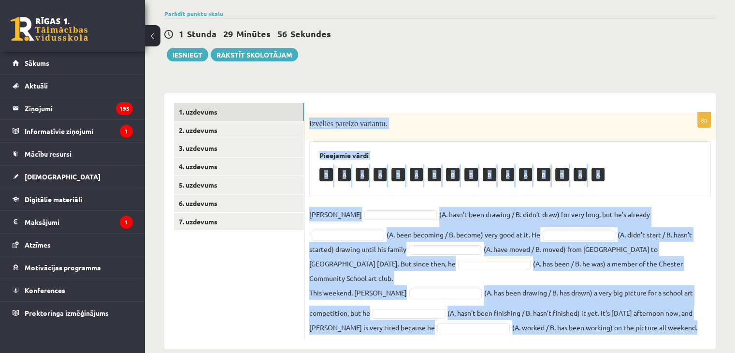
drag, startPoint x: 306, startPoint y: 147, endPoint x: 671, endPoint y: 337, distance: 411.0
click at [671, 337] on div "**********" at bounding box center [440, 167] width 590 height 401
copy div "Loremips dolorsi ametcons. Adipiscin elits D E T I U L E D M A E A M V Q N Exer…"
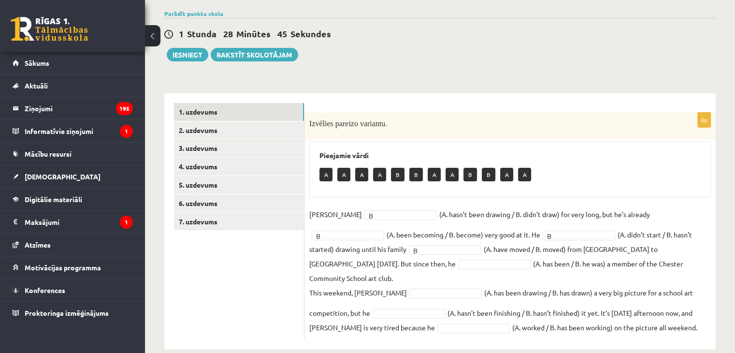
click at [334, 269] on fieldset "[PERSON_NAME] * (A. hasn’t been drawing / B. didn’t draw) for very long, but he…" at bounding box center [509, 271] width 401 height 128
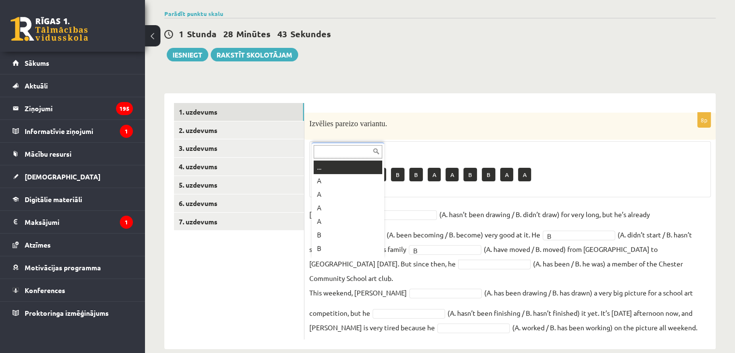
scroll to position [12, 0]
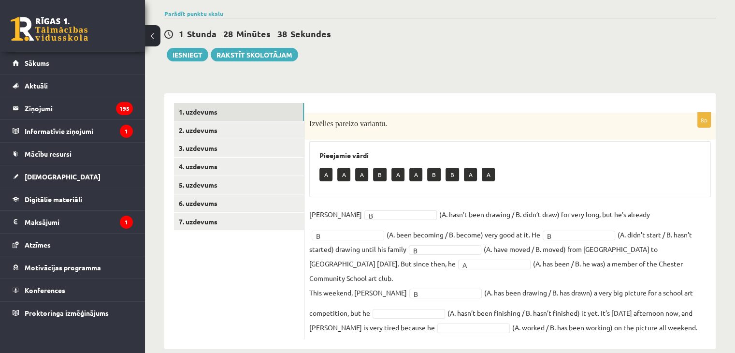
click at [369, 291] on fieldset "[PERSON_NAME] * (A. hasn’t been drawing / B. didn’t draw) for very long, but he…" at bounding box center [509, 271] width 401 height 128
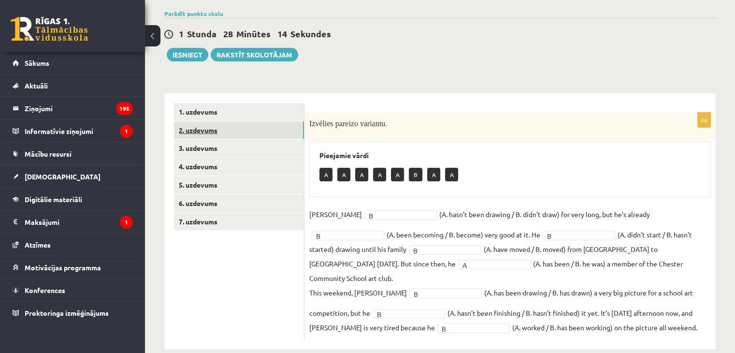
click at [236, 129] on link "2. uzdevums" at bounding box center [239, 130] width 130 height 18
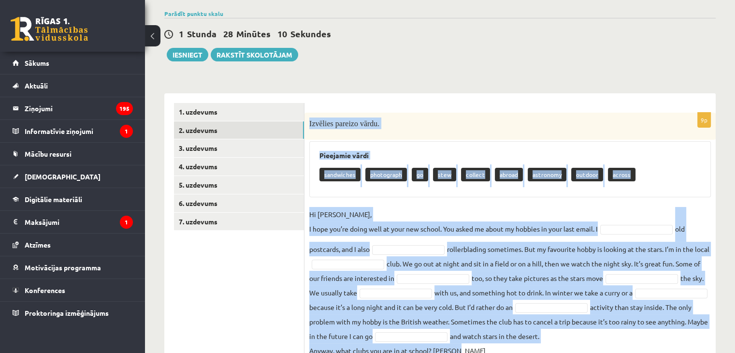
scroll to position [108, 0]
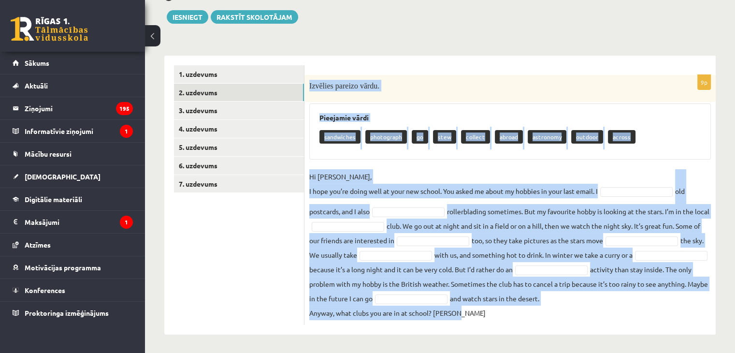
drag, startPoint x: 307, startPoint y: 122, endPoint x: 640, endPoint y: 308, distance: 381.3
click at [640, 308] on div "9p Izvēlies pareizo vārdu. Pieejamie vārdi sandwiches photograph go stew collec…" at bounding box center [509, 200] width 411 height 250
copy div "Loremips dolorsi ametc. Adipiscin elits doeiusmodt incididunt ut labo etdolor m…"
click at [640, 172] on fieldset "Hi [PERSON_NAME], I hope you’re doing well at your new school. You asked me abo…" at bounding box center [509, 244] width 401 height 151
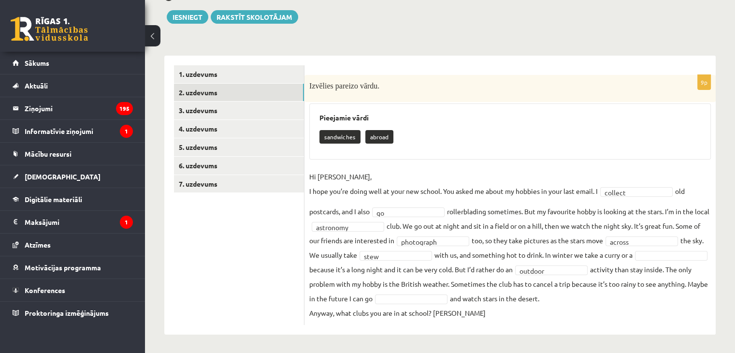
click at [502, 259] on fieldset "**********" at bounding box center [509, 244] width 401 height 151
click at [509, 259] on fieldset "**********" at bounding box center [509, 244] width 401 height 151
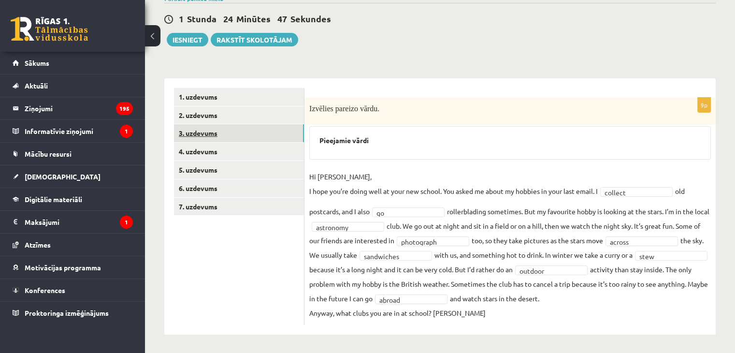
click at [269, 128] on link "3. uzdevums" at bounding box center [239, 133] width 130 height 18
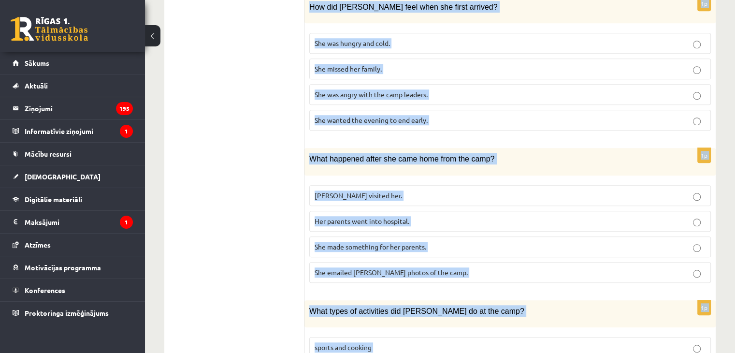
scroll to position [865, 0]
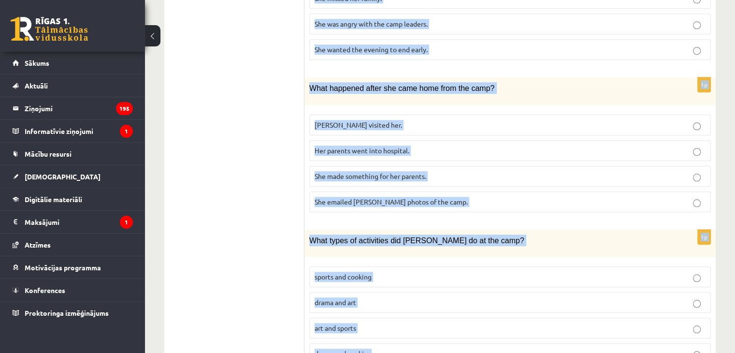
drag, startPoint x: 314, startPoint y: 175, endPoint x: 513, endPoint y: 316, distance: 244.0
copy form "Lore ipsumd si ametcons adipisc elitsedd. E Temporin utlabo etdo Magnaa enima m…"
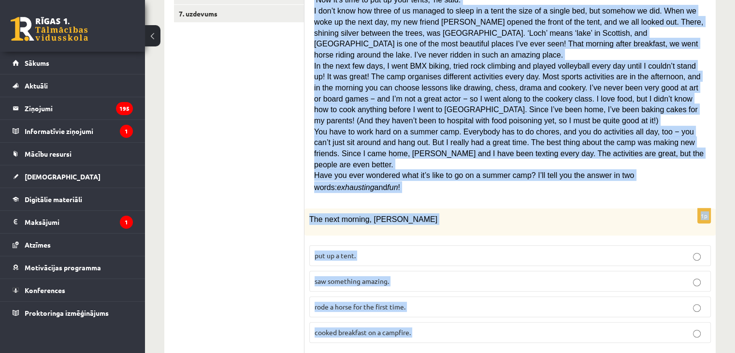
scroll to position [272, 0]
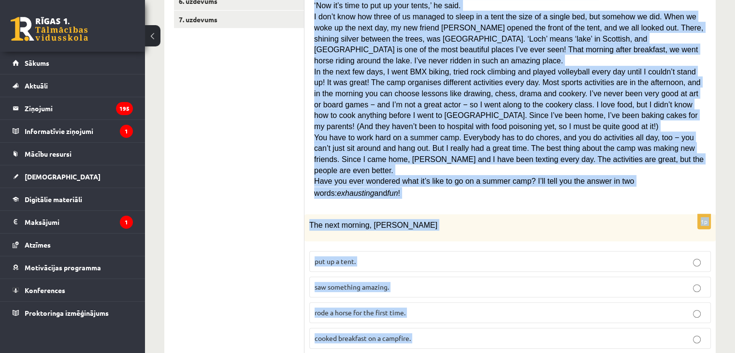
click at [468, 276] on label "saw something amazing." at bounding box center [509, 286] width 401 height 21
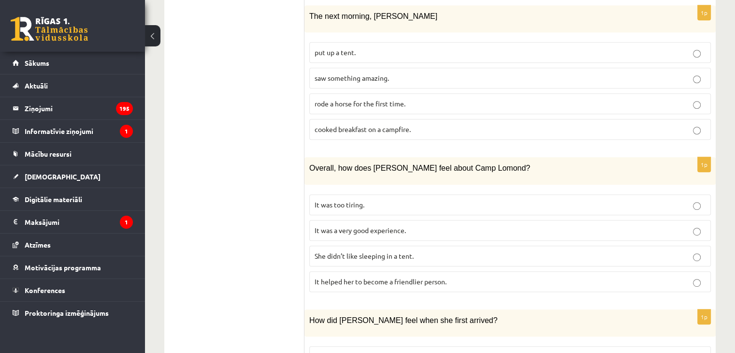
scroll to position [566, 0]
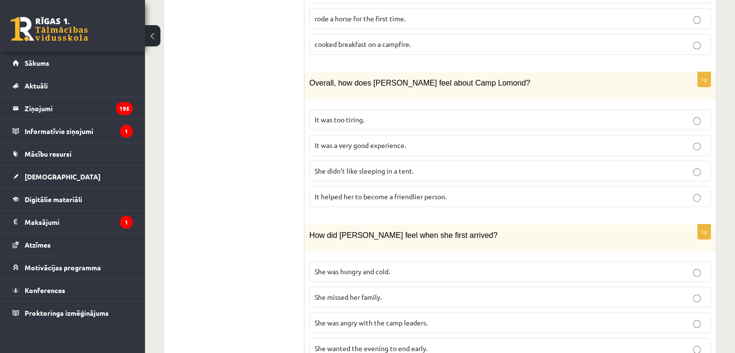
click at [456, 140] on p "It was a very good experience." at bounding box center [510, 145] width 391 height 10
click at [446, 343] on p "She wanted the evening to end early." at bounding box center [510, 348] width 391 height 10
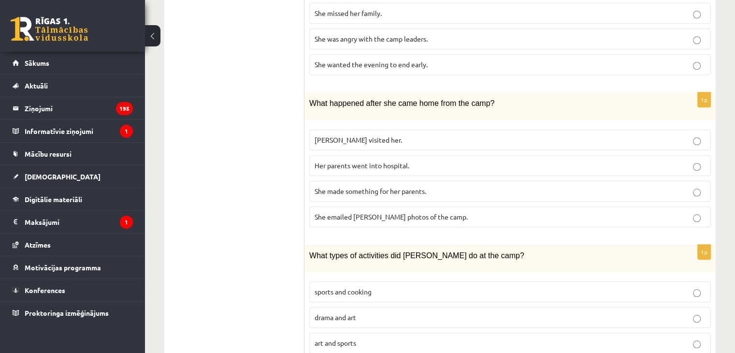
scroll to position [865, 0]
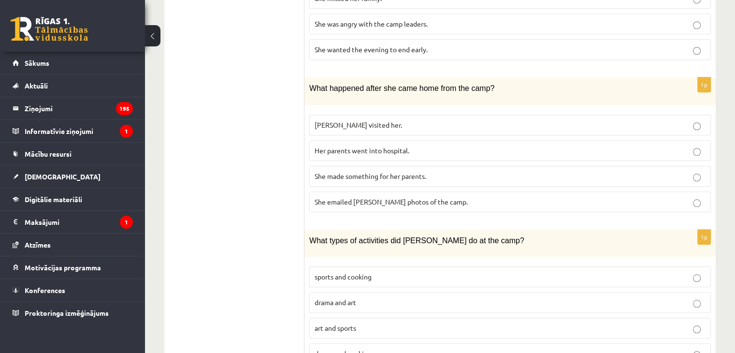
click at [400, 348] on p "drama and cooking" at bounding box center [510, 353] width 391 height 10
click at [467, 171] on p "She made something for her parents." at bounding box center [510, 176] width 391 height 10
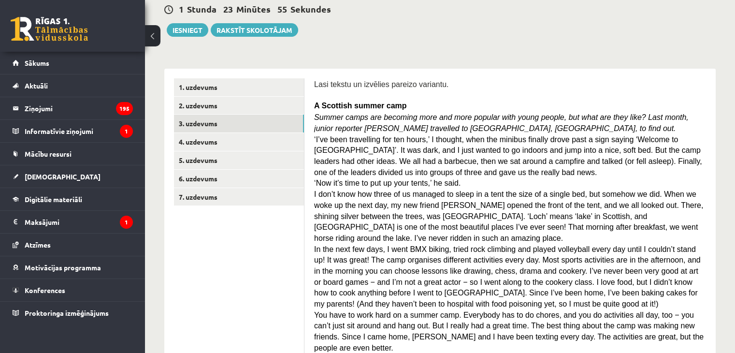
scroll to position [57, 0]
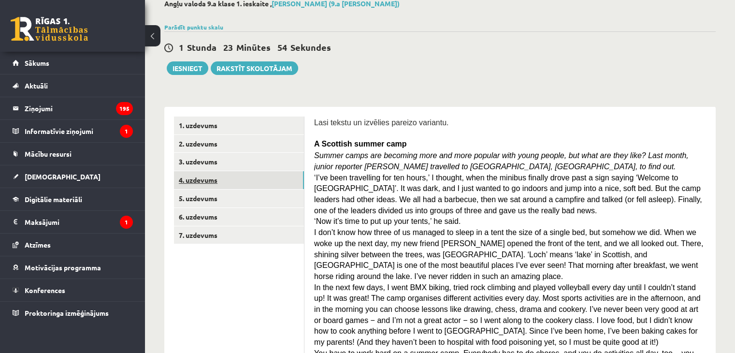
click at [293, 180] on link "4. uzdevums" at bounding box center [239, 180] width 130 height 18
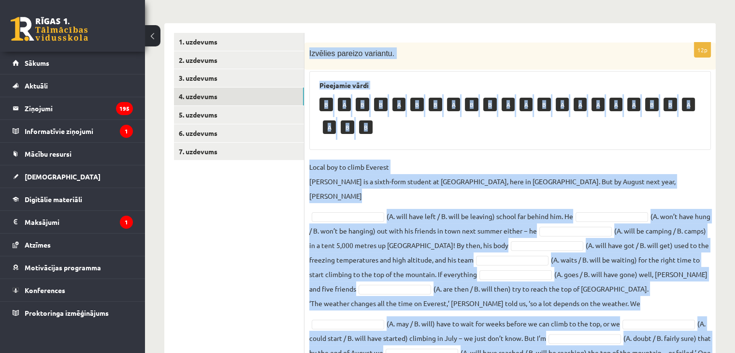
scroll to position [180, 0]
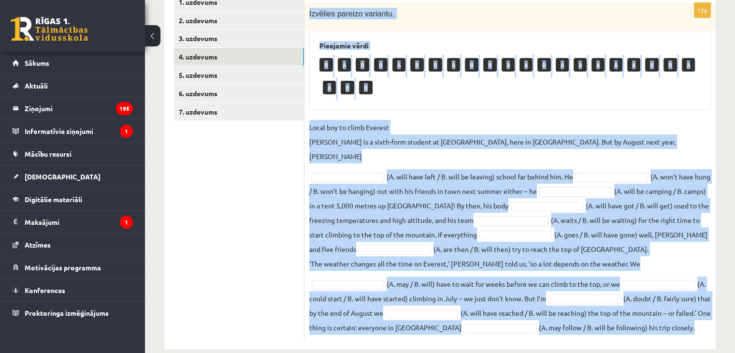
drag, startPoint x: 307, startPoint y: 136, endPoint x: 667, endPoint y: 324, distance: 405.8
click at [667, 324] on div "12p Izvēlies pareizo variantu. Pieejamie vārdi B A B B A B B A B B A A B A A A …" at bounding box center [509, 166] width 411 height 365
copy div "Loremips dolorsi ametcons. Adipiscin elits D E T I U L E D M A E A M V Q N E U …"
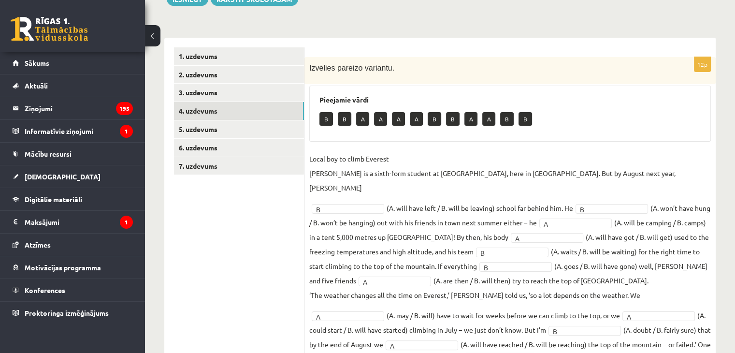
scroll to position [115, 0]
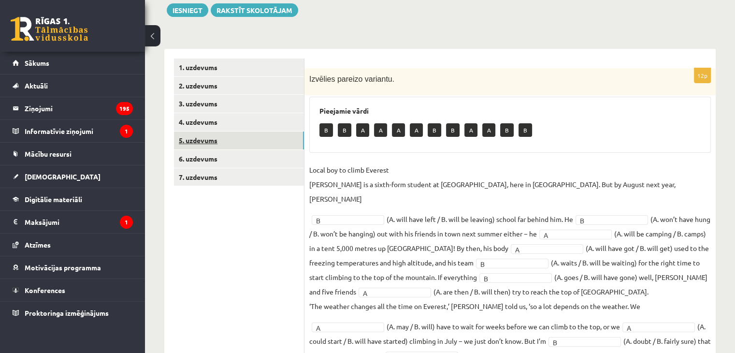
click at [279, 138] on link "5. uzdevums" at bounding box center [239, 140] width 130 height 18
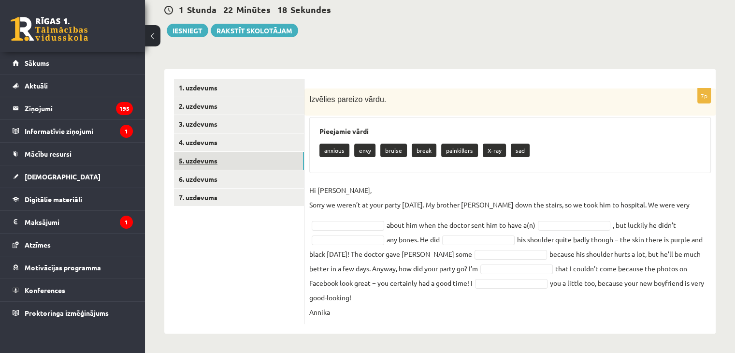
scroll to position [79, 0]
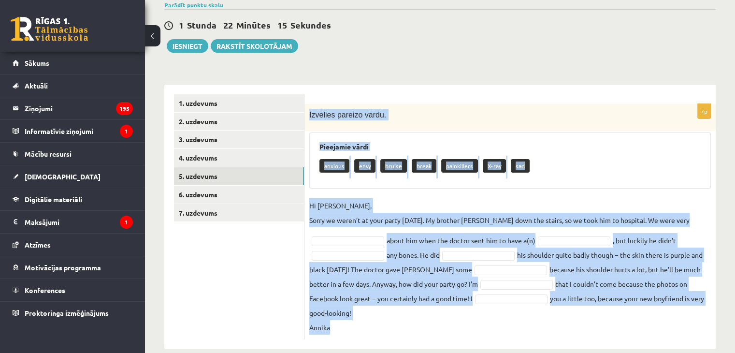
drag, startPoint x: 309, startPoint y: 108, endPoint x: 632, endPoint y: 336, distance: 395.8
click at [632, 336] on div "**********" at bounding box center [440, 163] width 590 height 410
copy div "Loremips dolorsi ametc. Adipiscin elits doeiusm temp incidi utlab etdoloremag A…"
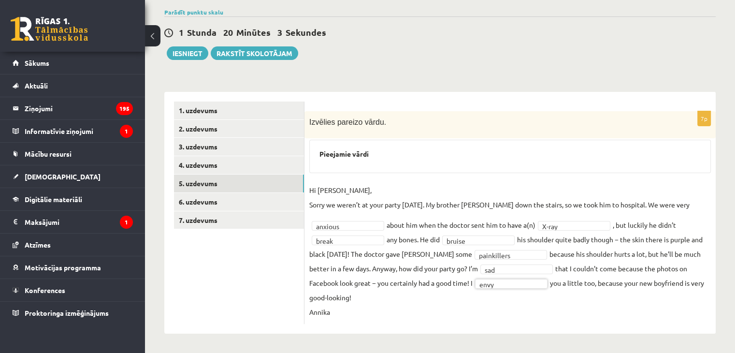
scroll to position [57, 0]
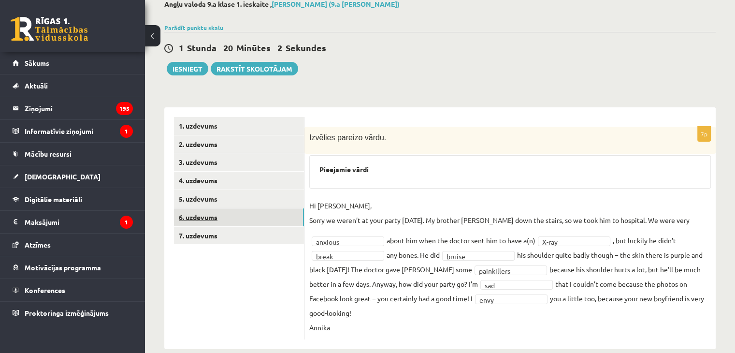
click at [282, 218] on link "6. uzdevums" at bounding box center [239, 217] width 130 height 18
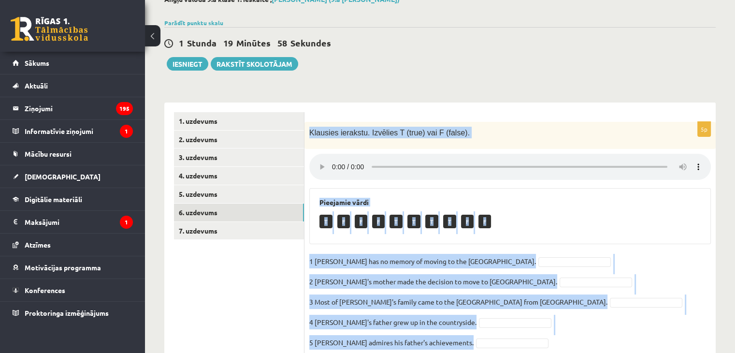
scroll to position [97, 0]
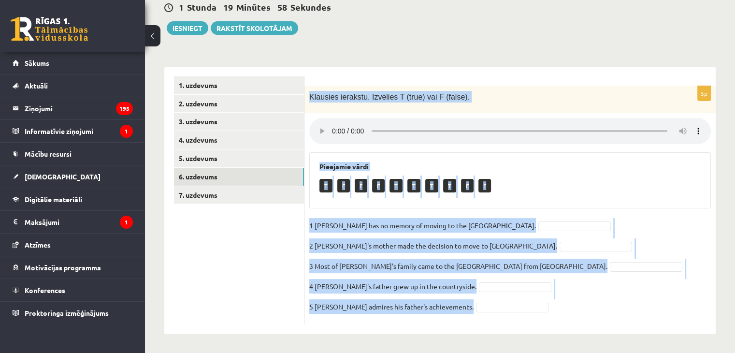
drag, startPoint x: 309, startPoint y: 137, endPoint x: 554, endPoint y: 324, distance: 308.4
click at [554, 324] on div "5p [PERSON_NAME]. Izvēlies T (true) vai F (false). Pieejamie vārdi T F F F T T …" at bounding box center [509, 200] width 411 height 267
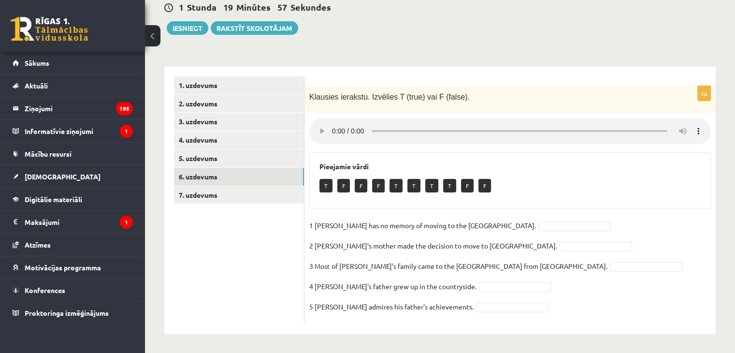
click at [554, 324] on div "5p [PERSON_NAME]. Izvēlies T (true) vai F (false). Pieejamie vārdi T F F F T T …" at bounding box center [509, 200] width 411 height 267
drag, startPoint x: 554, startPoint y: 324, endPoint x: 371, endPoint y: 242, distance: 200.7
drag, startPoint x: 371, startPoint y: 242, endPoint x: 606, endPoint y: 306, distance: 243.4
click at [606, 306] on fieldset "1 [PERSON_NAME] has no memory of moving to the [GEOGRAPHIC_DATA]. 2 [PERSON_NAM…" at bounding box center [509, 268] width 401 height 101
drag, startPoint x: 440, startPoint y: 327, endPoint x: 285, endPoint y: 225, distance: 185.7
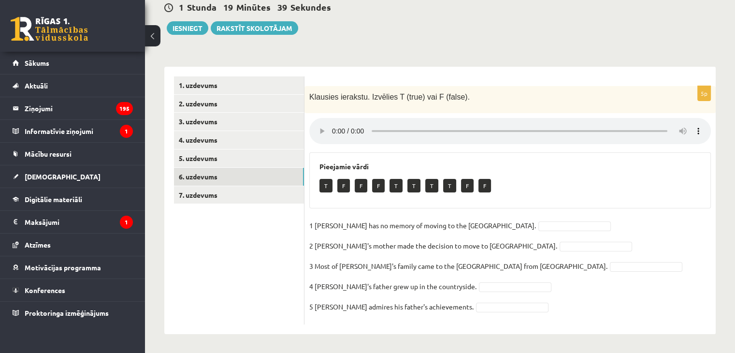
click at [285, 227] on div "**********" at bounding box center [439, 200] width 551 height 267
copy div "5p [PERSON_NAME]. Izvēlies T (true) vai F (false). Pieejamie vārdi T F F F T T …"
click at [468, 311] on fieldset "1 [PERSON_NAME] has no memory of moving to the [GEOGRAPHIC_DATA]. T * 2 [PERSON…" at bounding box center [509, 268] width 401 height 101
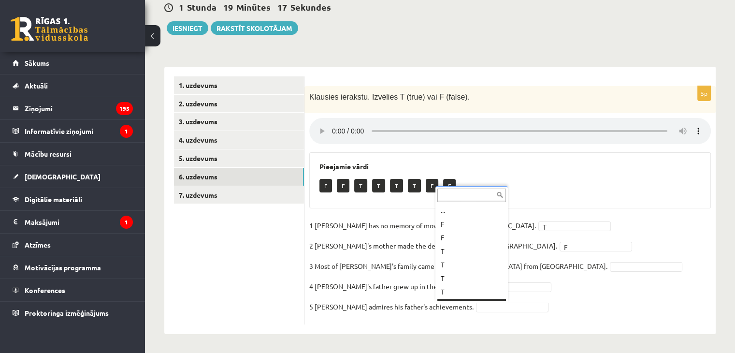
scroll to position [12, 0]
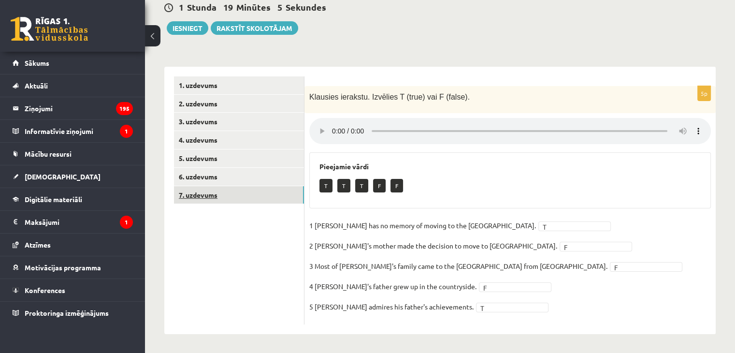
click at [249, 195] on link "7. uzdevums" at bounding box center [239, 195] width 130 height 18
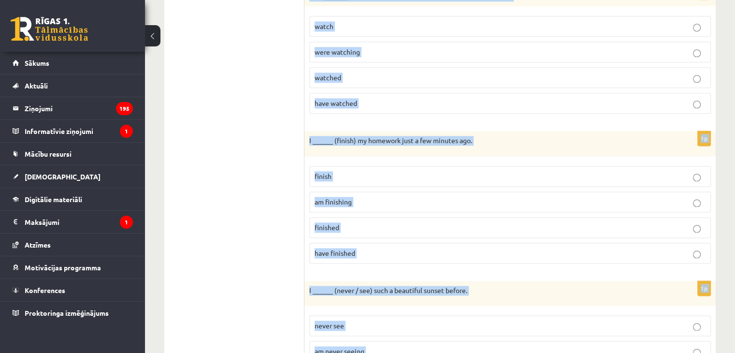
scroll to position [1335, 0]
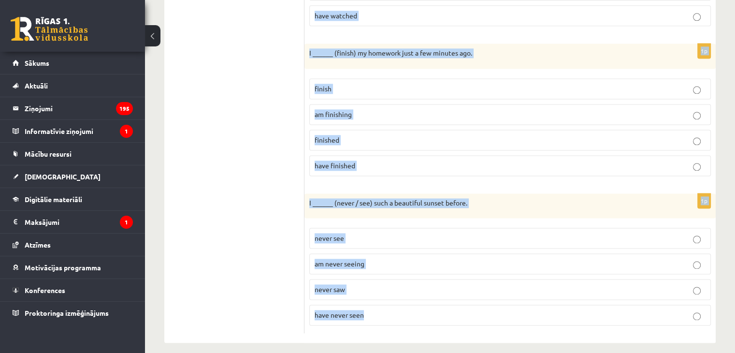
drag, startPoint x: 306, startPoint y: 90, endPoint x: 589, endPoint y: 335, distance: 374.3
copy form "She ______ (work) as a teacher for five years now. works is working worked has …"
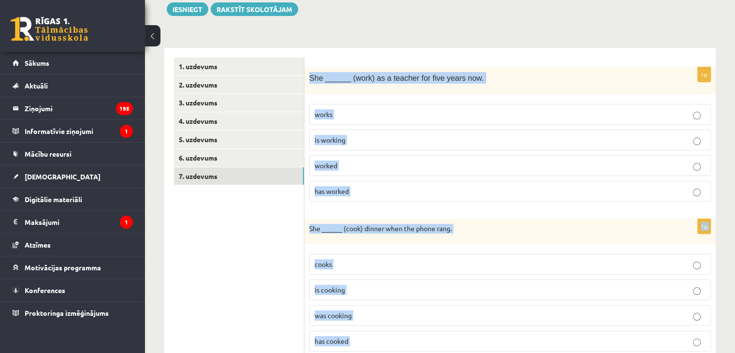
scroll to position [112, 0]
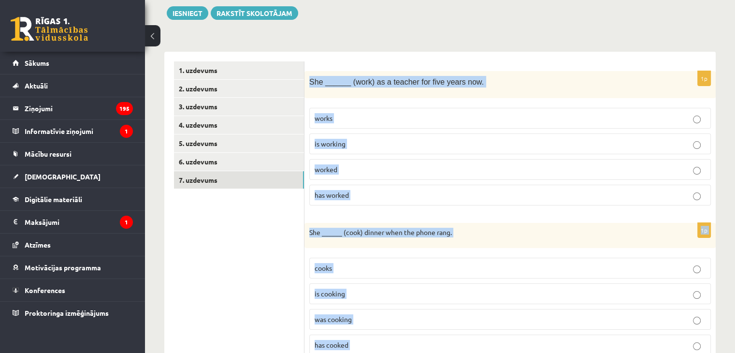
click at [369, 191] on p "has worked" at bounding box center [510, 195] width 391 height 10
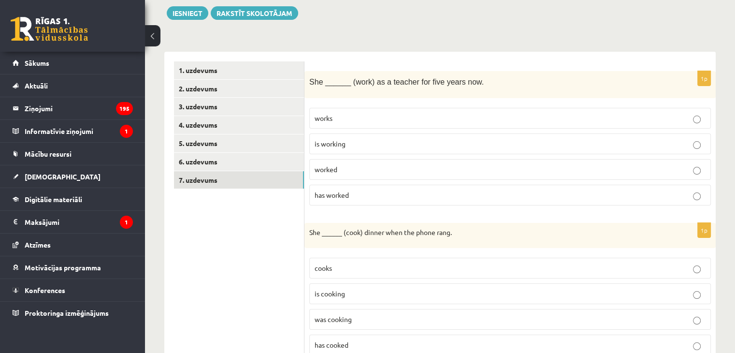
click at [363, 314] on p "was cooking" at bounding box center [510, 319] width 391 height 10
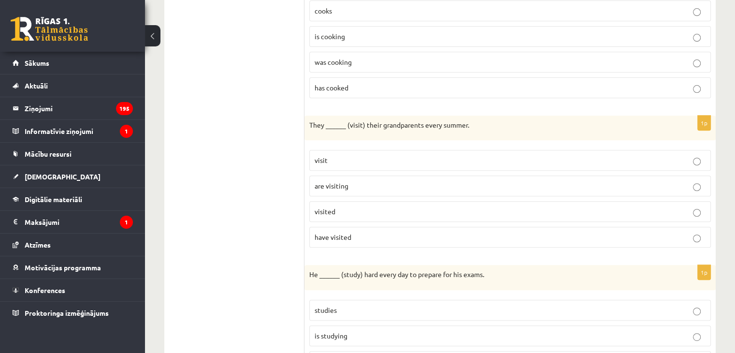
scroll to position [408, 0]
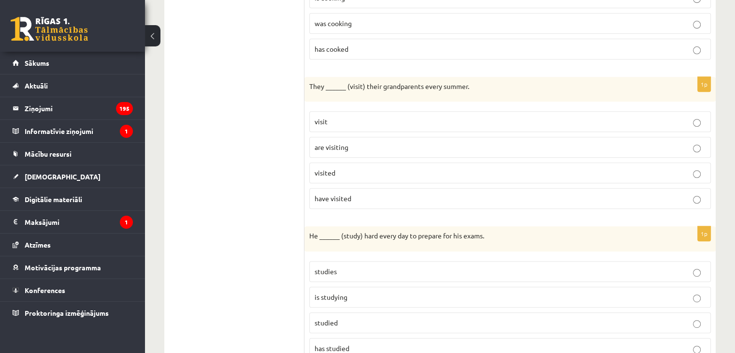
click at [392, 113] on label "visit" at bounding box center [509, 121] width 401 height 21
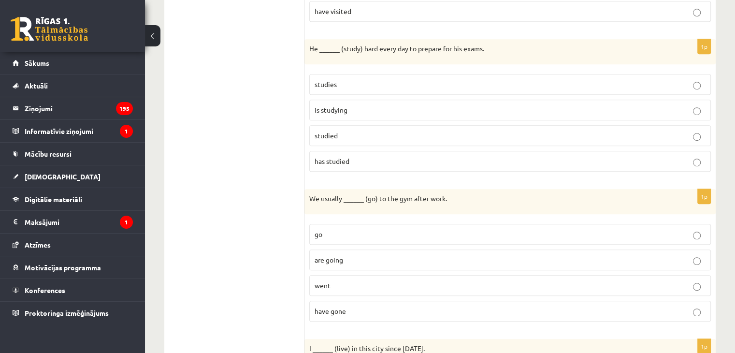
scroll to position [597, 0]
click at [385, 77] on p "studies" at bounding box center [510, 82] width 391 height 10
click at [327, 222] on label "go" at bounding box center [509, 232] width 401 height 21
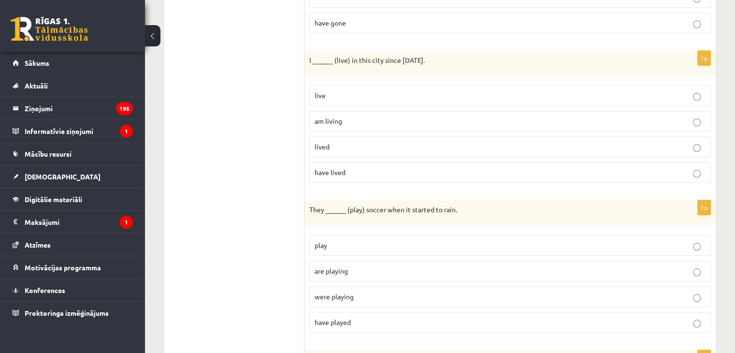
scroll to position [894, 0]
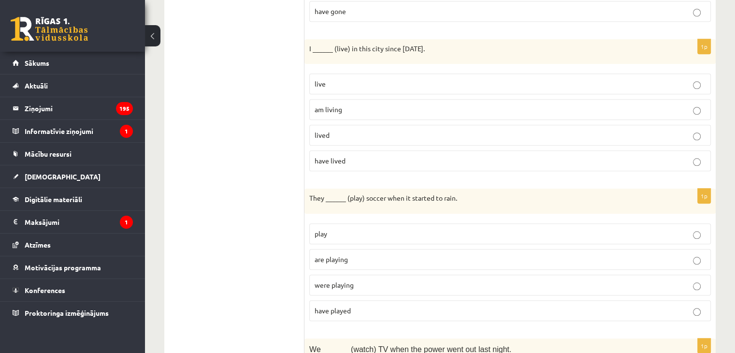
click at [357, 280] on p "were playing" at bounding box center [510, 285] width 391 height 10
click at [353, 150] on label "have lived" at bounding box center [509, 160] width 401 height 21
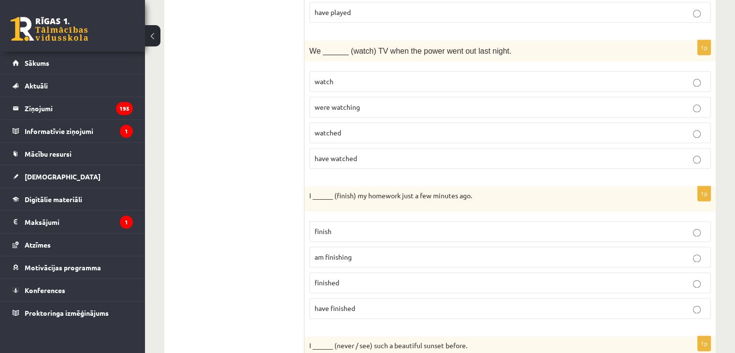
scroll to position [1198, 0]
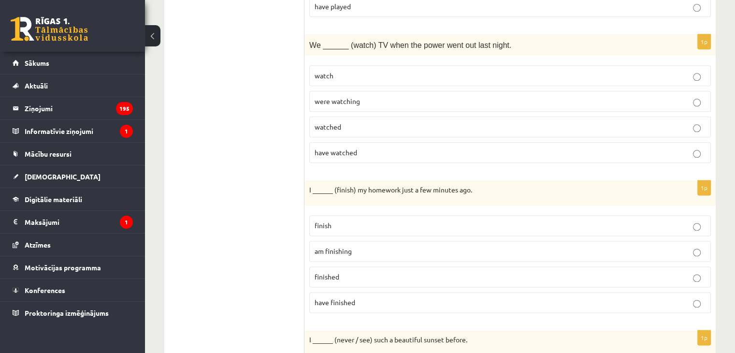
click at [406, 91] on label "were watching" at bounding box center [509, 101] width 401 height 21
click at [350, 273] on label "finished" at bounding box center [509, 276] width 401 height 21
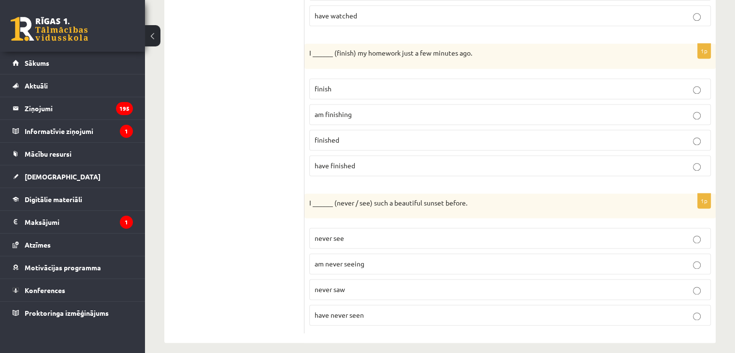
click at [390, 310] on p "have never seen" at bounding box center [510, 315] width 391 height 10
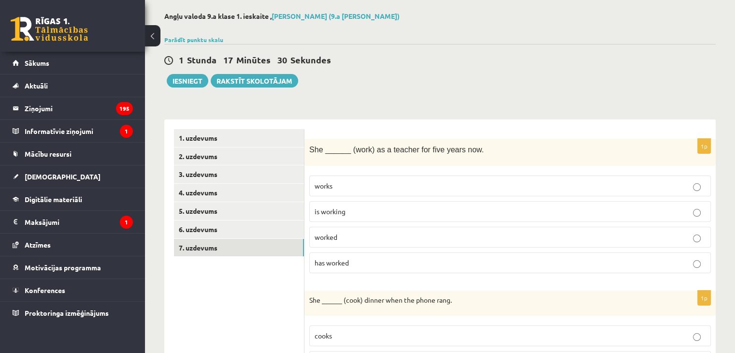
scroll to position [0, 0]
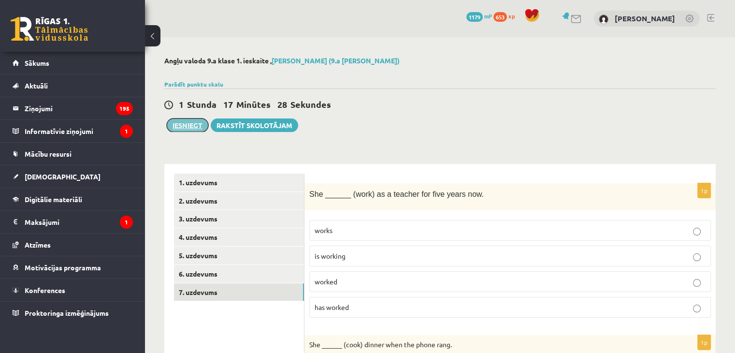
click at [180, 123] on button "Iesniegt" at bounding box center [188, 125] width 42 height 14
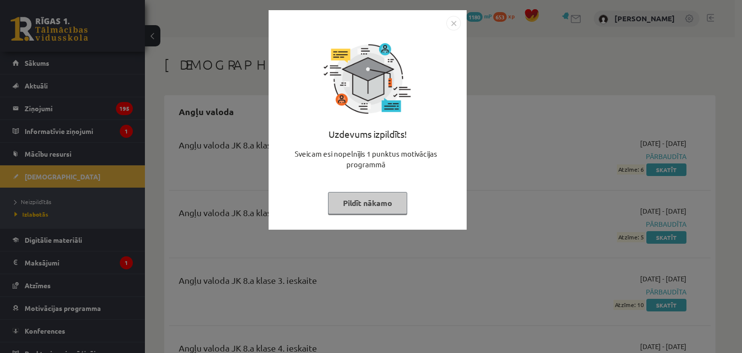
click at [451, 23] on img "Close" at bounding box center [453, 23] width 14 height 14
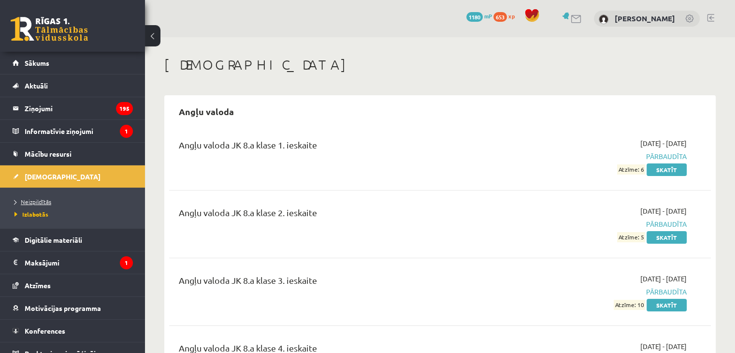
click at [40, 203] on span "Neizpildītās" at bounding box center [32, 202] width 37 height 8
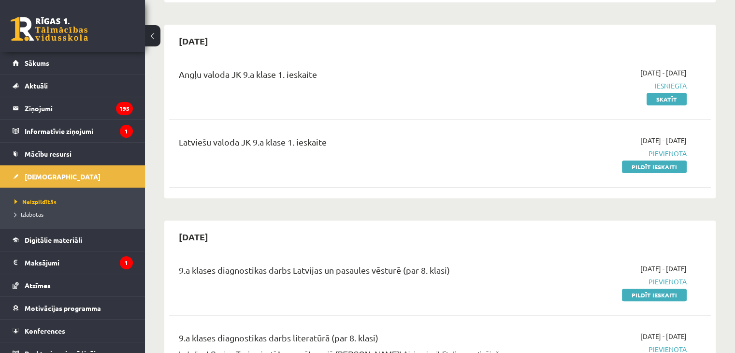
scroll to position [278, 0]
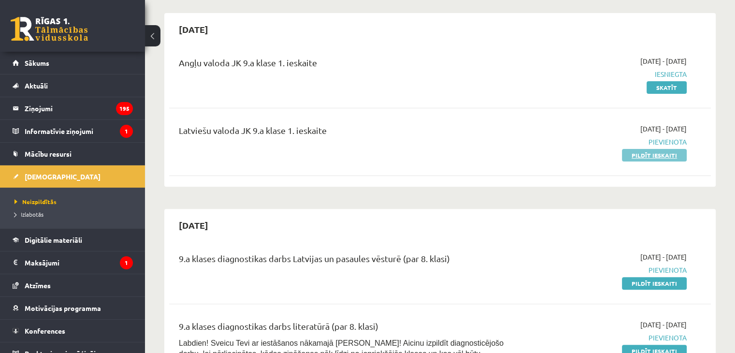
click at [671, 152] on link "Pildīt ieskaiti" at bounding box center [654, 155] width 65 height 13
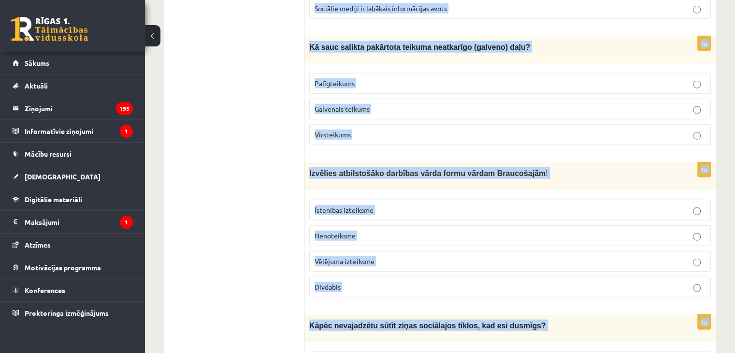
scroll to position [2573, 0]
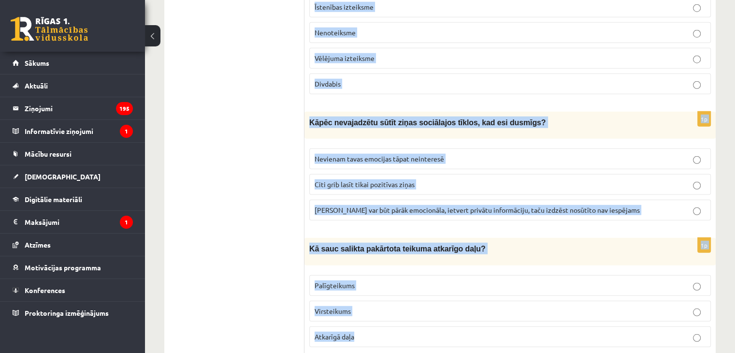
drag, startPoint x: 307, startPoint y: 172, endPoint x: 673, endPoint y: 373, distance: 417.7
copy form "Lore ip dolo sitametco ad elitsed doeiusmod? Temporin utlabo etdo magn aliquaen…"
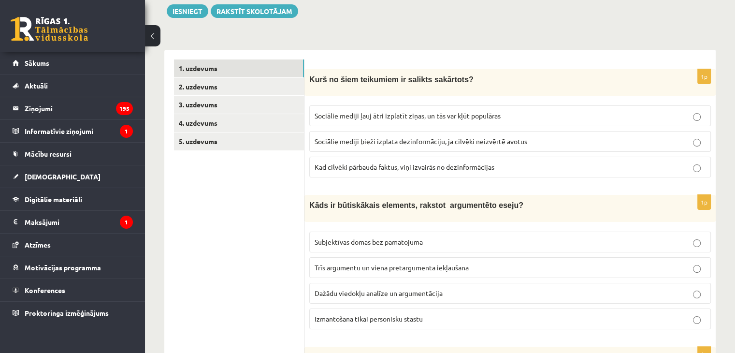
scroll to position [100, 0]
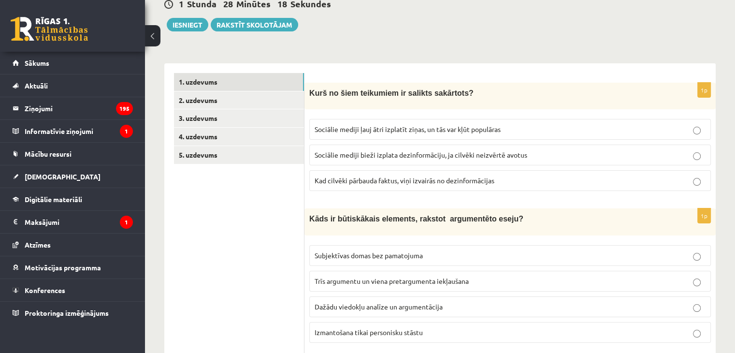
click at [550, 126] on p "Sociālie mediji ļauj ātri izplatīt ziņas, un tās var kļūt populāras" at bounding box center [510, 129] width 391 height 10
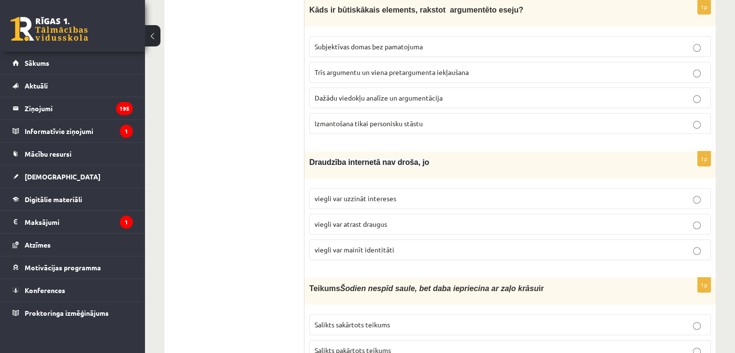
scroll to position [299, 0]
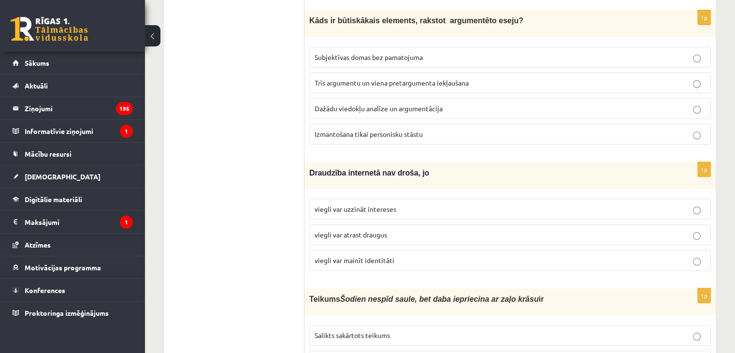
click at [488, 105] on p "Dažādu viedokļu analīze un argumentācija" at bounding box center [510, 108] width 391 height 10
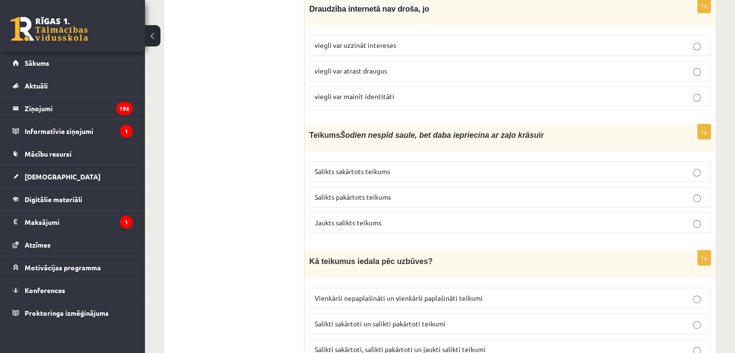
scroll to position [466, 0]
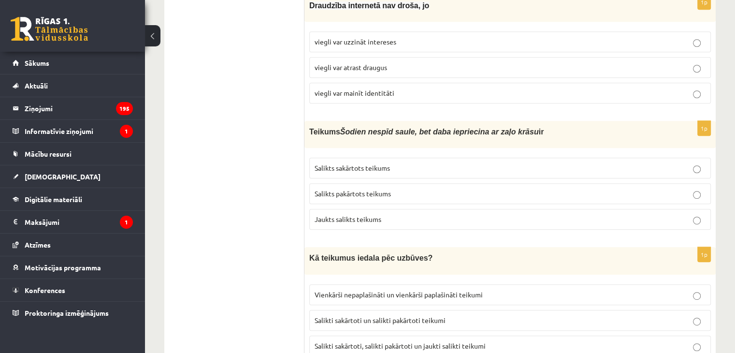
click at [435, 88] on p "viegli var mainīt identitāti" at bounding box center [510, 93] width 391 height 10
click at [406, 163] on p "Salikts sakārtots teikums" at bounding box center [510, 168] width 391 height 10
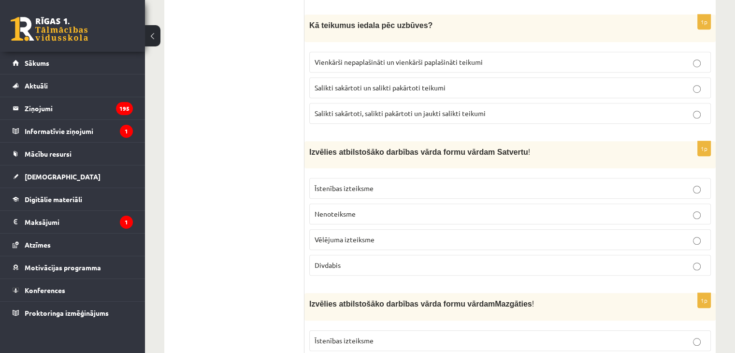
scroll to position [708, 0]
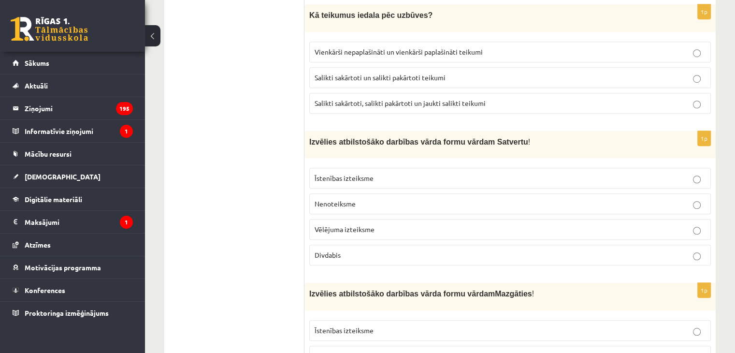
click at [472, 99] on span "Salikti sakārtoti, salikti pakārtoti un jaukti salikti teikumi" at bounding box center [400, 103] width 171 height 9
click at [440, 199] on p "Nenoteiksme" at bounding box center [510, 204] width 391 height 10
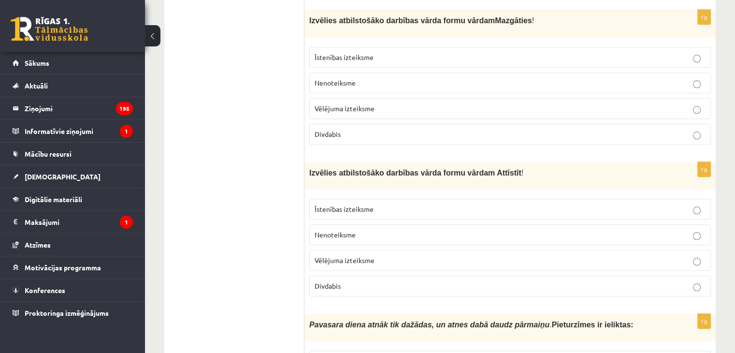
scroll to position [971, 0]
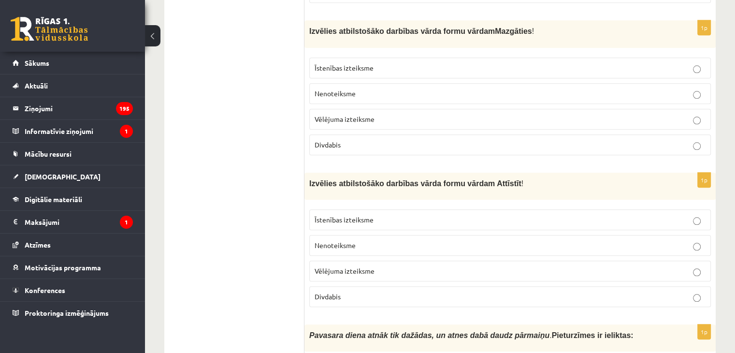
click at [386, 140] on p "Divdabis" at bounding box center [510, 145] width 391 height 10
click at [382, 235] on label "Nenoteiksme" at bounding box center [509, 245] width 401 height 21
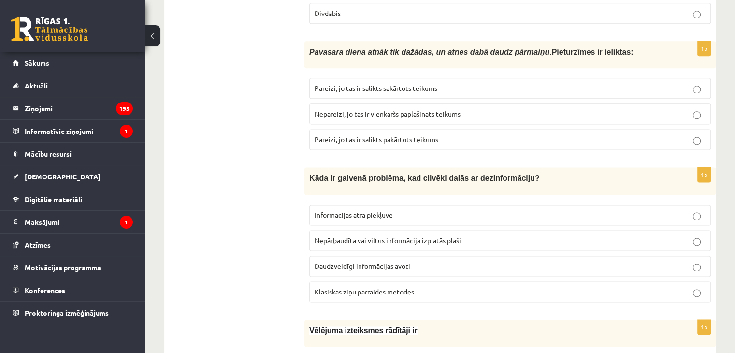
scroll to position [1257, 0]
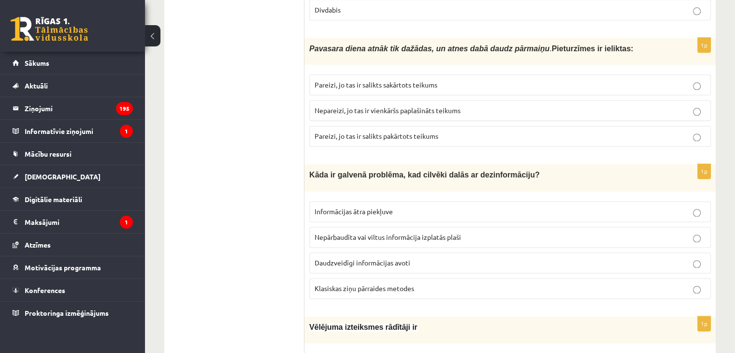
click at [458, 80] on p "Pareizi, jo tas ir salikts sakārtots teikums" at bounding box center [510, 85] width 391 height 10
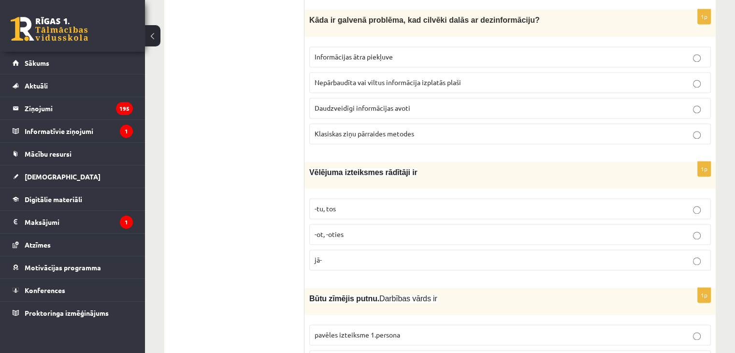
scroll to position [1418, 0]
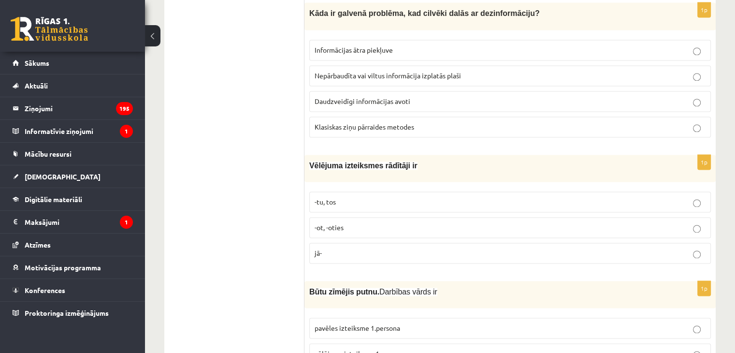
click at [486, 71] on p "Nepārbaudīta vai viltus informācija izplatās plaši" at bounding box center [510, 76] width 391 height 10
click at [381, 197] on p "-tu, tos" at bounding box center [510, 202] width 391 height 10
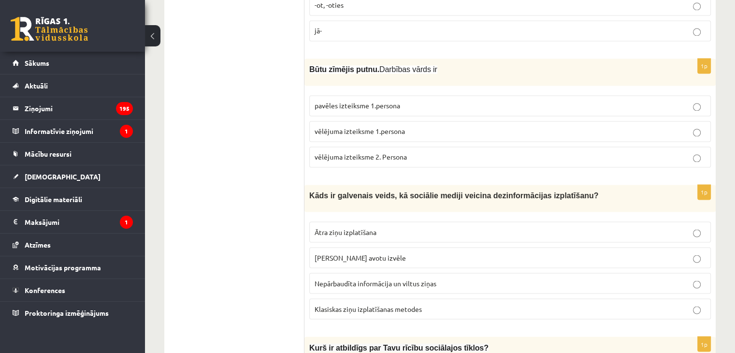
scroll to position [1671, 0]
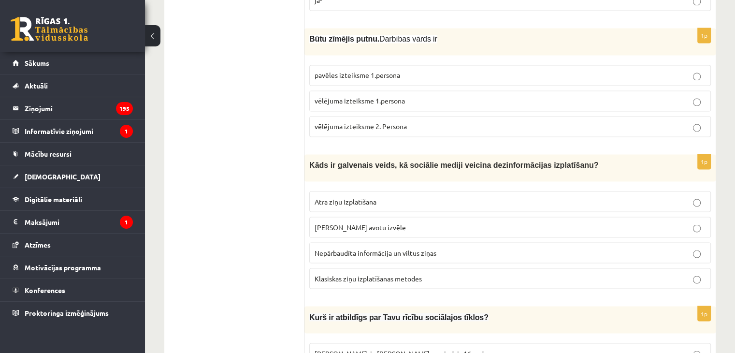
click at [388, 96] on span "vēlējuma izteiksme 1.persona" at bounding box center [360, 100] width 90 height 9
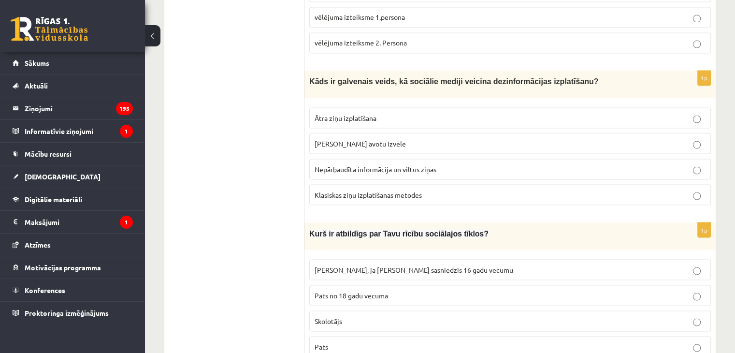
scroll to position [1791, 0]
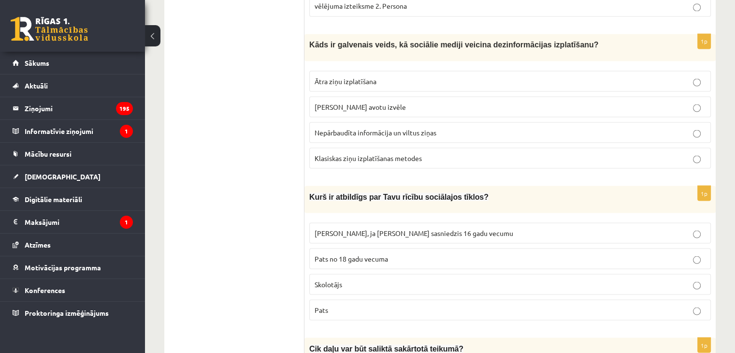
click at [512, 76] on p "Ātra ziņu izplatīšana" at bounding box center [510, 81] width 391 height 10
click at [384, 304] on p "Pats" at bounding box center [510, 309] width 391 height 10
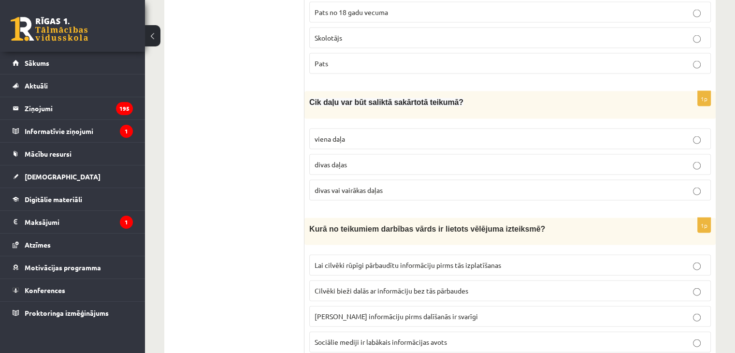
scroll to position [2051, 0]
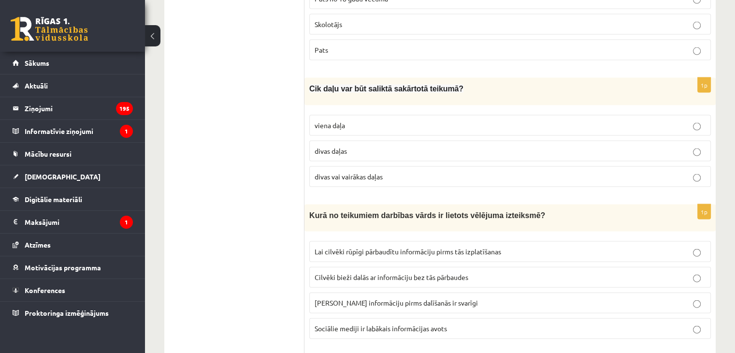
click at [439, 166] on label "divas vai vairākas daļas" at bounding box center [509, 176] width 401 height 21
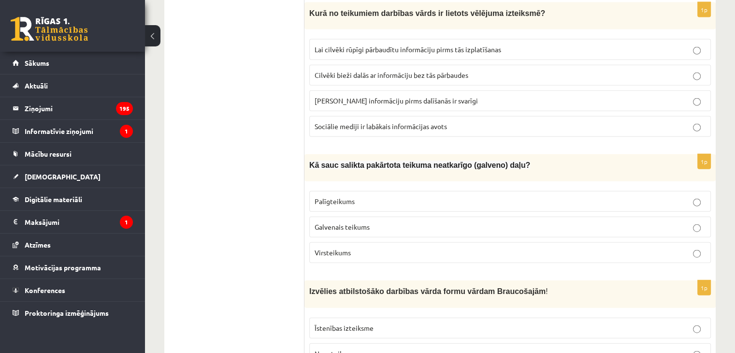
scroll to position [2205, 0]
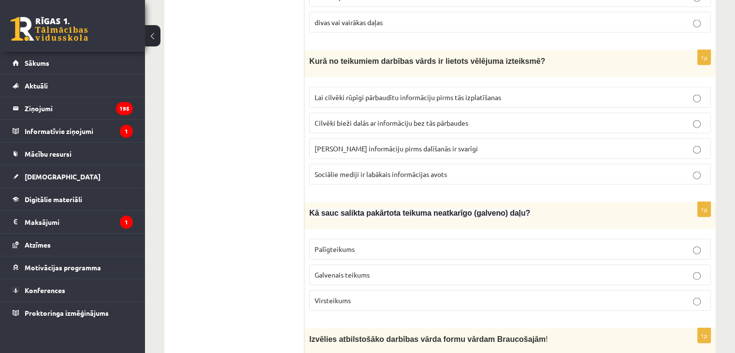
click at [559, 92] on p "Lai cilvēki rūpīgi pārbaudītu informāciju pirms tās izplatīšanas" at bounding box center [510, 97] width 391 height 10
click at [400, 270] on p "Galvenais teikums" at bounding box center [510, 275] width 391 height 10
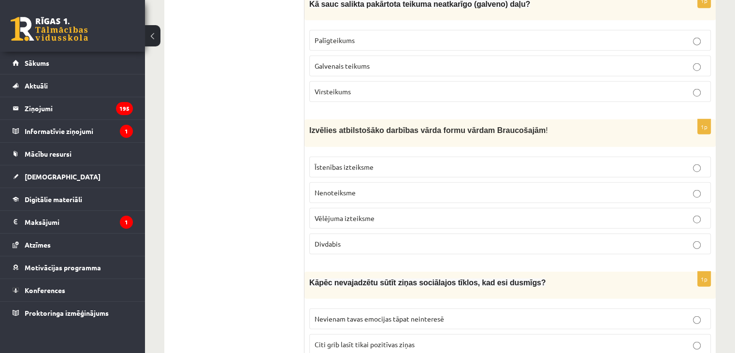
scroll to position [2417, 0]
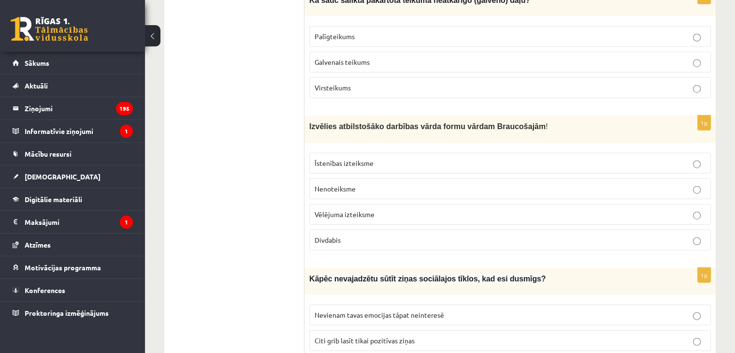
click at [441, 153] on label "Īstenības izteiksme" at bounding box center [509, 163] width 401 height 21
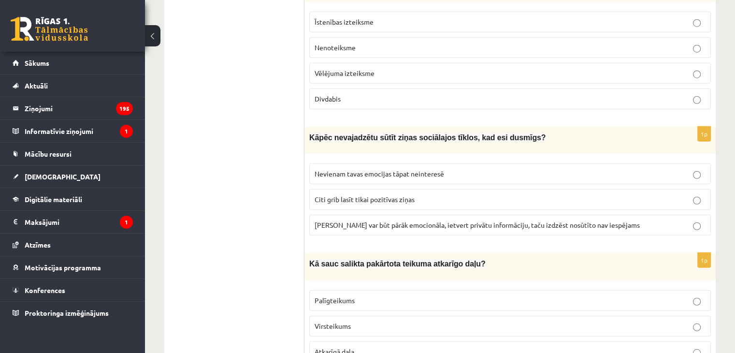
scroll to position [2573, 0]
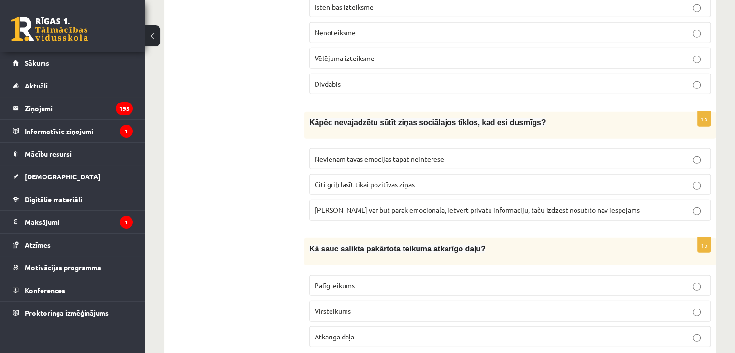
click at [531, 205] on span "Ziņa var būt pārāk emocionāla, ietvert privātu informāciju, taču izdzēst nosūtī…" at bounding box center [477, 209] width 325 height 9
click at [359, 331] on p "Atkarīgā daļa" at bounding box center [510, 336] width 391 height 10
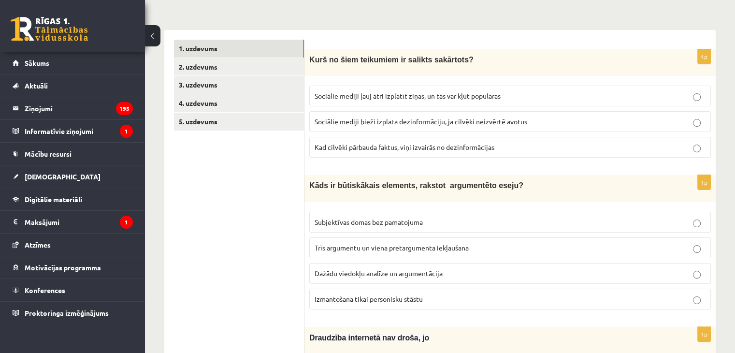
scroll to position [114, 0]
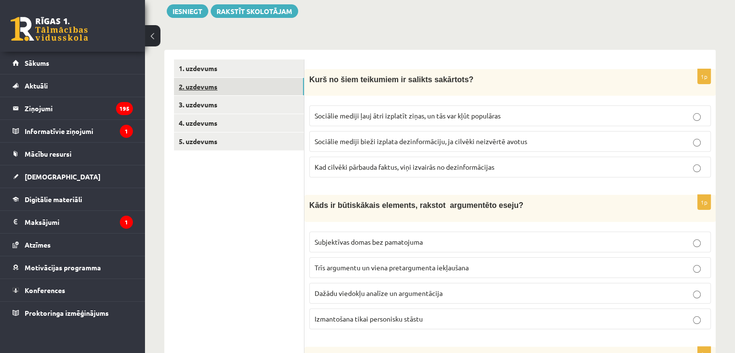
click at [253, 83] on link "2. uzdevums" at bounding box center [239, 87] width 130 height 18
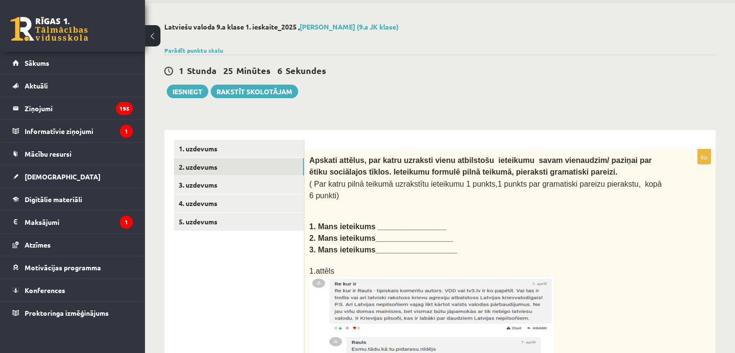
scroll to position [39, 0]
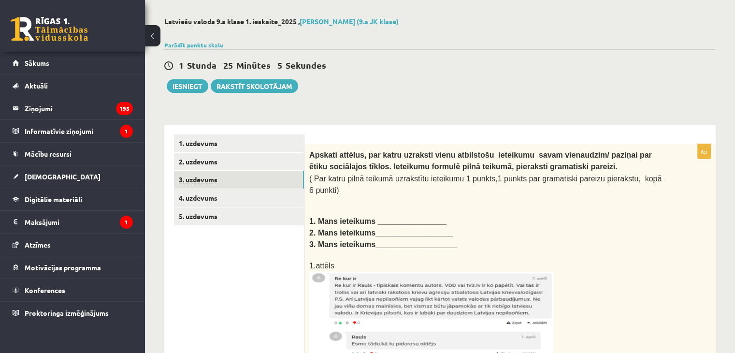
click at [256, 182] on link "3. uzdevums" at bounding box center [239, 180] width 130 height 18
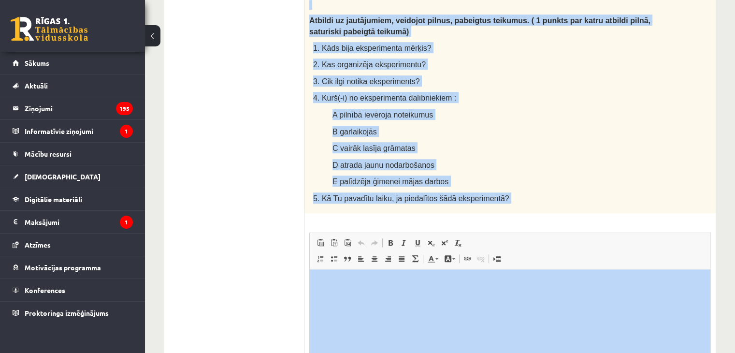
scroll to position [710, 0]
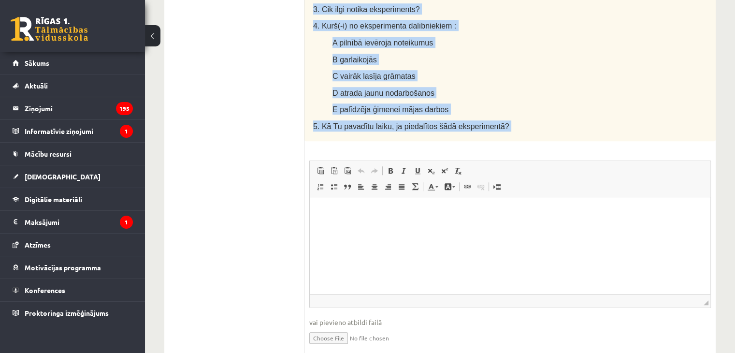
drag, startPoint x: 307, startPoint y: 111, endPoint x: 603, endPoint y: 105, distance: 295.7
copy div "Lasi tekstu un veic uzdevumus! Cik grūta ir dzīve bez sociālajiem tīkliem? Daud…"
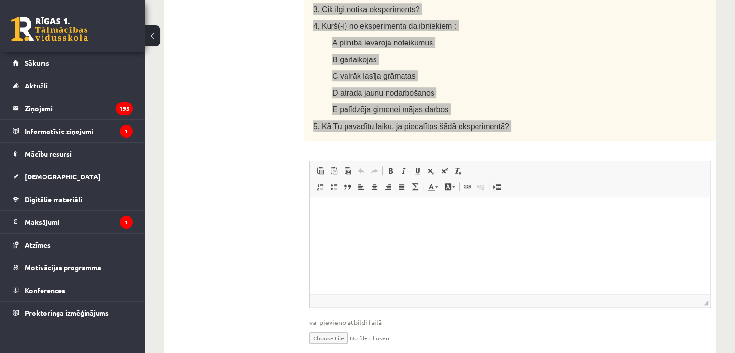
click at [518, 227] on html at bounding box center [510, 211] width 400 height 29
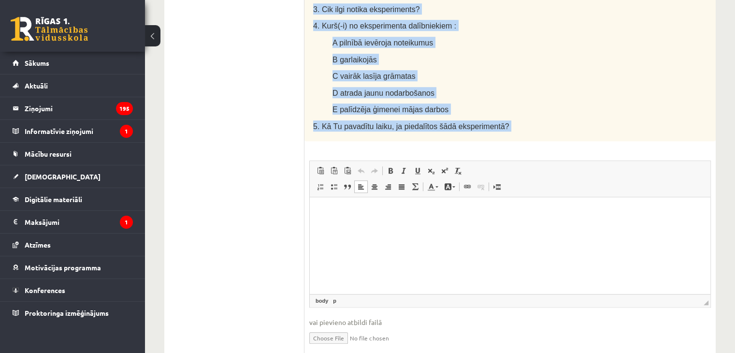
click at [657, 327] on input "file" at bounding box center [509, 337] width 401 height 20
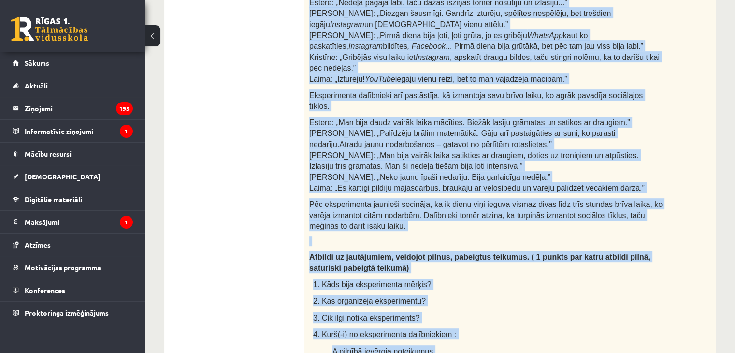
click at [691, 166] on div "Lasi tekstu un veic uzdevumus! Cik grūta ir dzīve bez sociālajiem tīkliem? Daud…" at bounding box center [509, 115] width 411 height 669
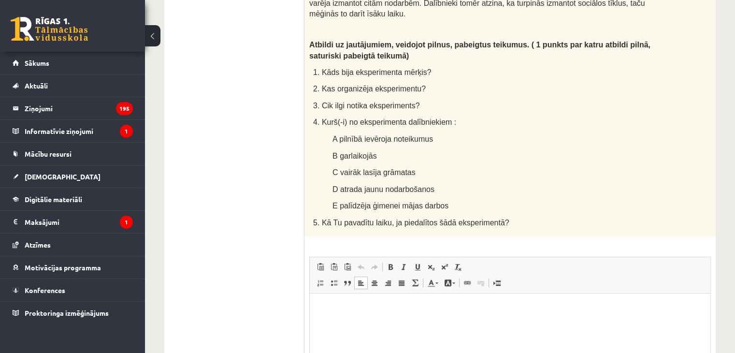
scroll to position [645, 0]
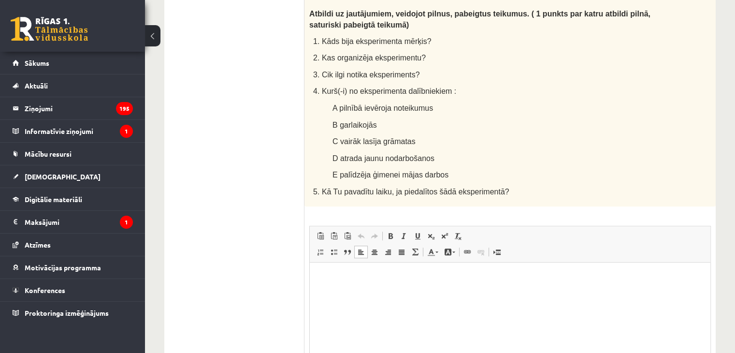
click at [448, 292] on html at bounding box center [510, 276] width 400 height 29
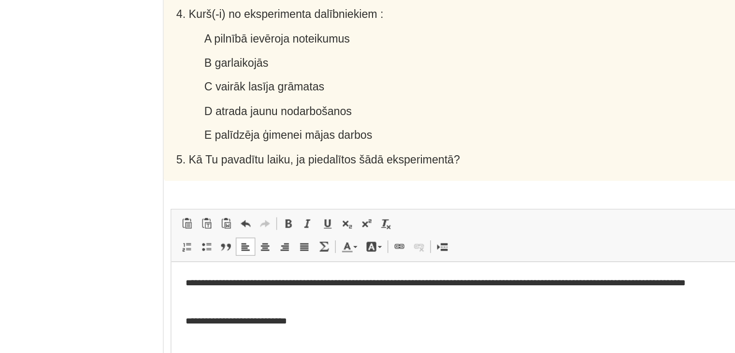
click at [318, 307] on p "**********" at bounding box center [372, 303] width 382 height 10
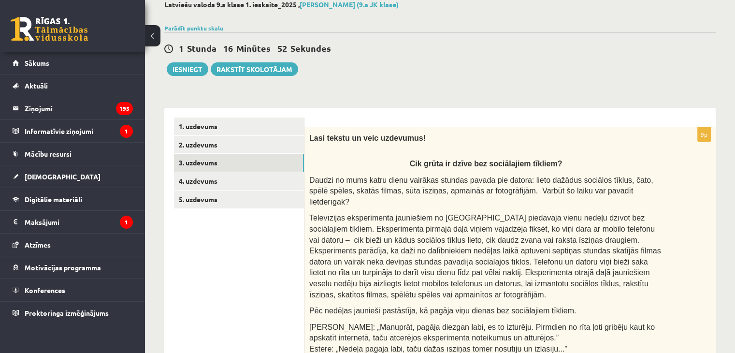
scroll to position [47, 0]
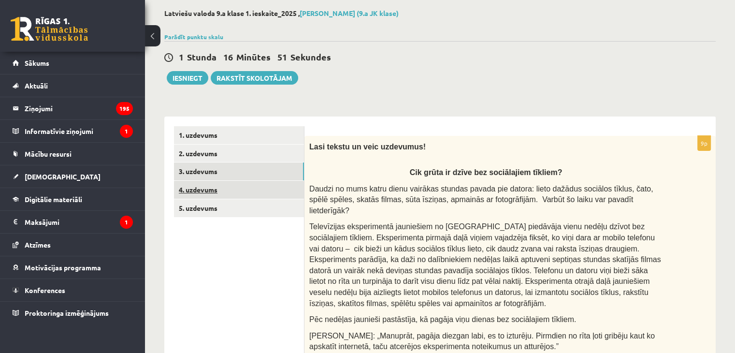
click at [251, 196] on link "4. uzdevums" at bounding box center [239, 190] width 130 height 18
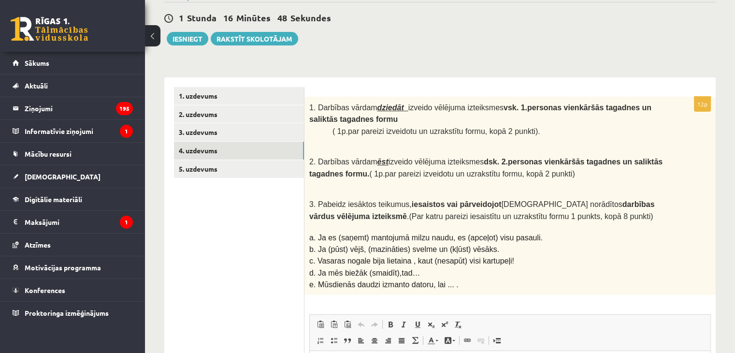
scroll to position [96, 0]
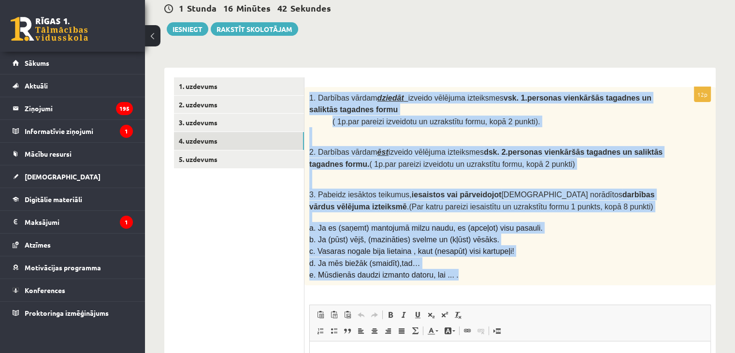
drag, startPoint x: 305, startPoint y: 93, endPoint x: 513, endPoint y: 261, distance: 267.2
click at [513, 261] on div "1. Darbības vārdam dziedāt izveido vēlējuma izteiksmes vsk. 1.personas vienkārš…" at bounding box center [509, 186] width 411 height 199
copy div "1. Darbības vārdam dziedāt izveido vēlējuma izteiksmes vsk. 1.personas vienkārš…"
click at [644, 245] on p "c. Vasaras nogale bija lietaina , kaut (nesapūt) visi kartupeļi!" at bounding box center [485, 251] width 353 height 12
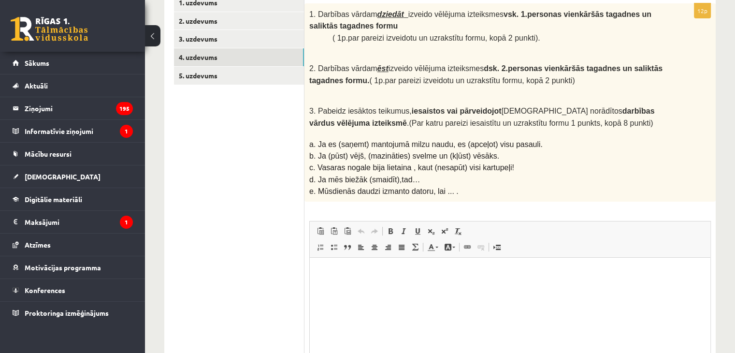
scroll to position [169, 0]
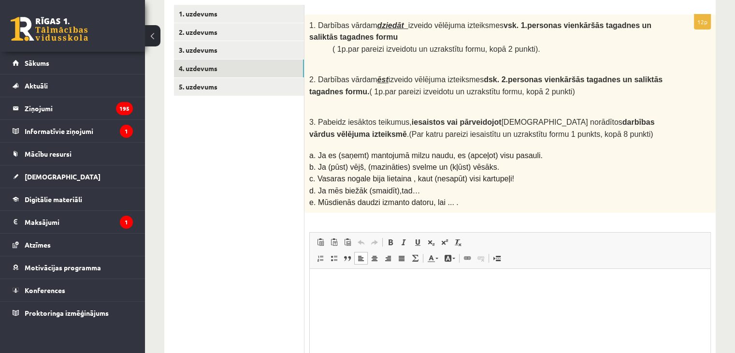
click at [446, 282] on p "Визуальный текстовый редактор, wiswyg-editor-user-answer-47433989084160" at bounding box center [509, 283] width 381 height 10
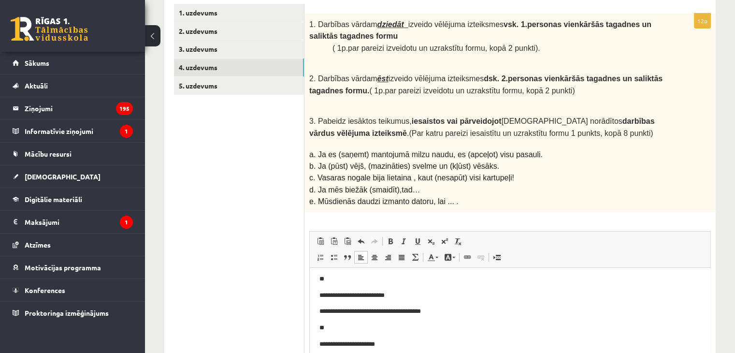
scroll to position [170, 0]
click at [405, 310] on p "**********" at bounding box center [506, 311] width 374 height 10
click at [408, 311] on p "**********" at bounding box center [506, 311] width 374 height 10
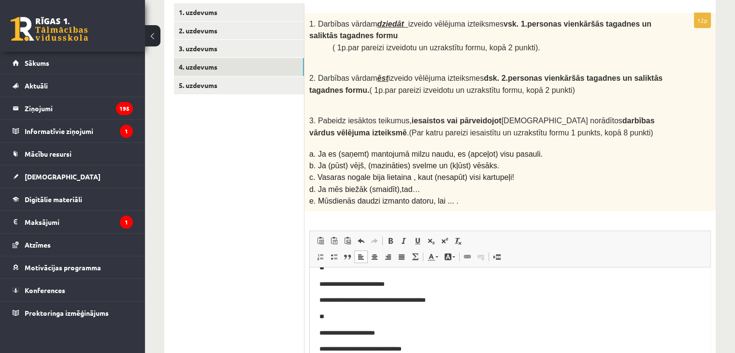
click at [431, 347] on p "**********" at bounding box center [506, 349] width 374 height 10
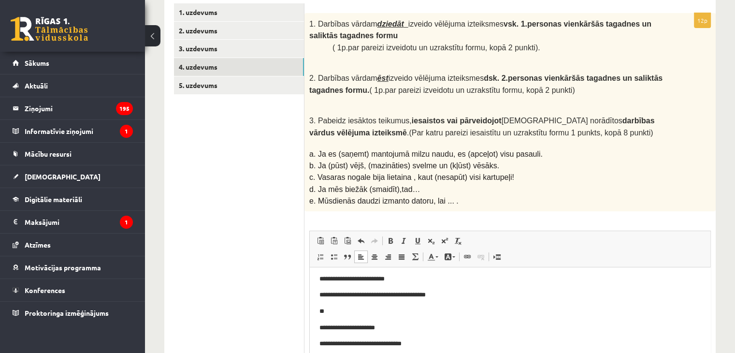
scroll to position [267, 0]
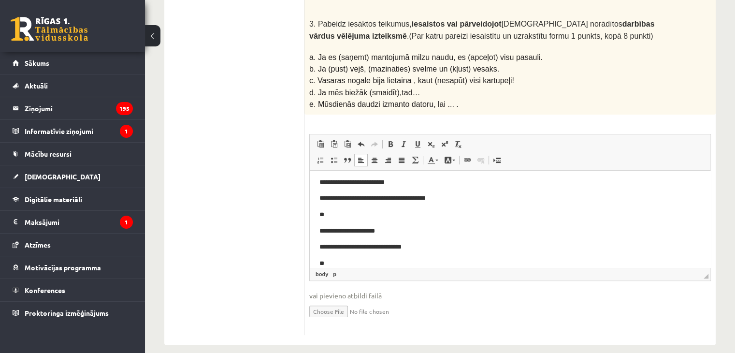
click at [672, 97] on div "1. Darbības vārdam dziedāt izveido vēlējuma izteiksmes vsk. 1.personas vienkārš…" at bounding box center [509, 15] width 411 height 199
click at [379, 257] on body "**********" at bounding box center [509, 215] width 381 height 108
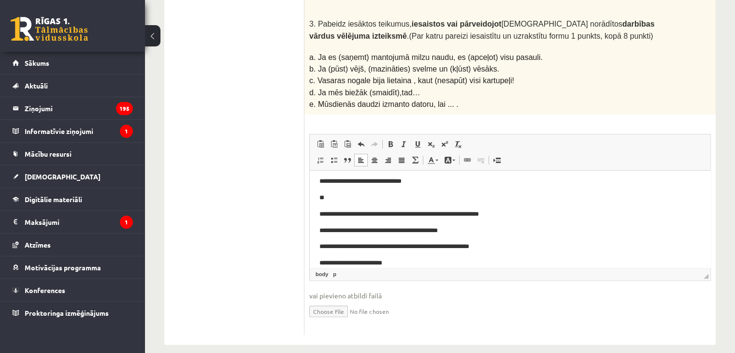
scroll to position [96, 0]
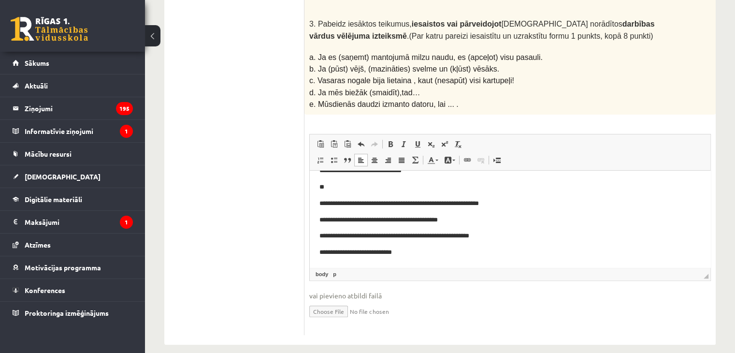
click at [435, 203] on p "**********" at bounding box center [506, 204] width 374 height 10
click at [416, 258] on html "**********" at bounding box center [510, 171] width 400 height 192
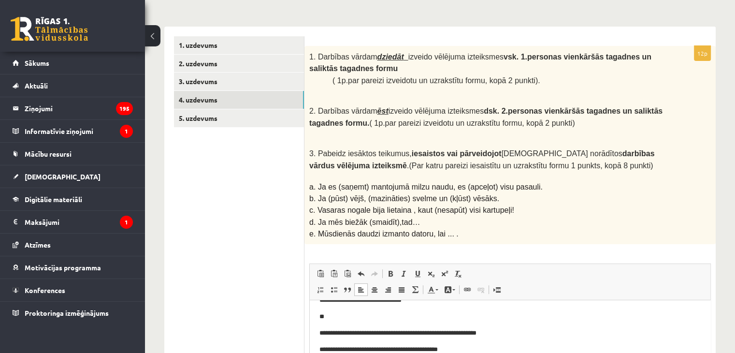
scroll to position [129, 0]
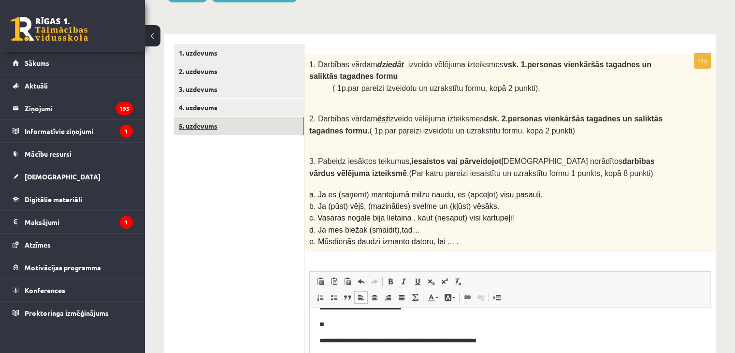
click at [244, 133] on link "5. uzdevums" at bounding box center [239, 126] width 130 height 18
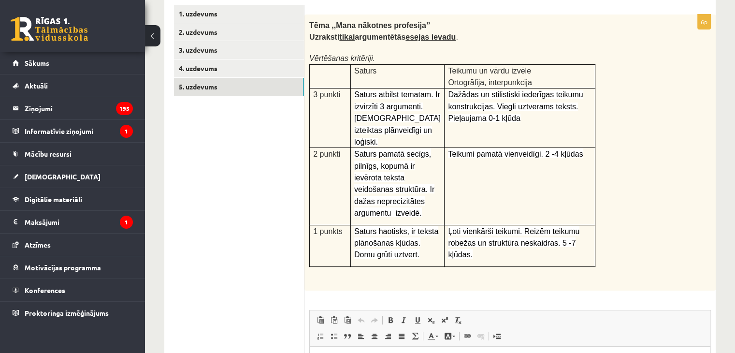
scroll to position [168, 0]
click at [265, 37] on link "2. uzdevums" at bounding box center [239, 33] width 130 height 18
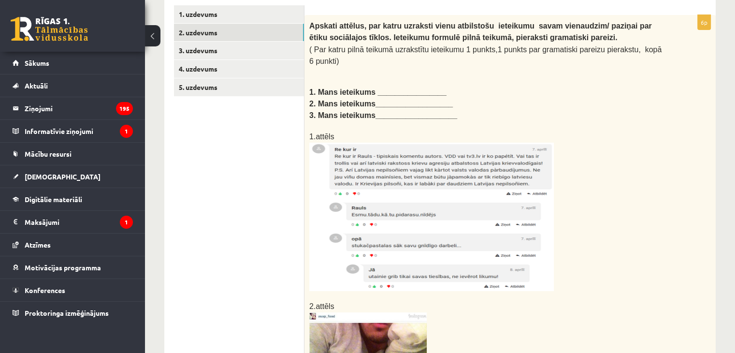
scroll to position [0, 0]
click at [314, 22] on b "Apskati attēlus, par katru uzraksti vienu atbilstošu ieteikumu savam vienaudzim…" at bounding box center [480, 32] width 343 height 20
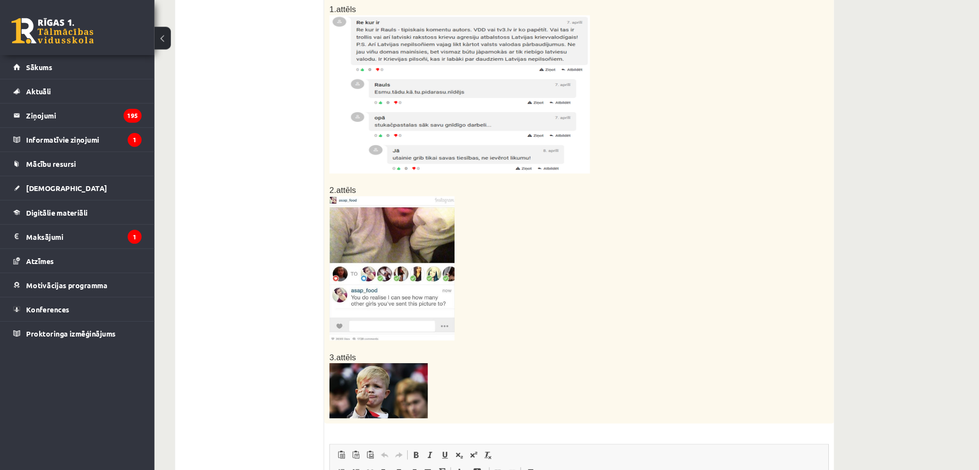
scroll to position [284, 0]
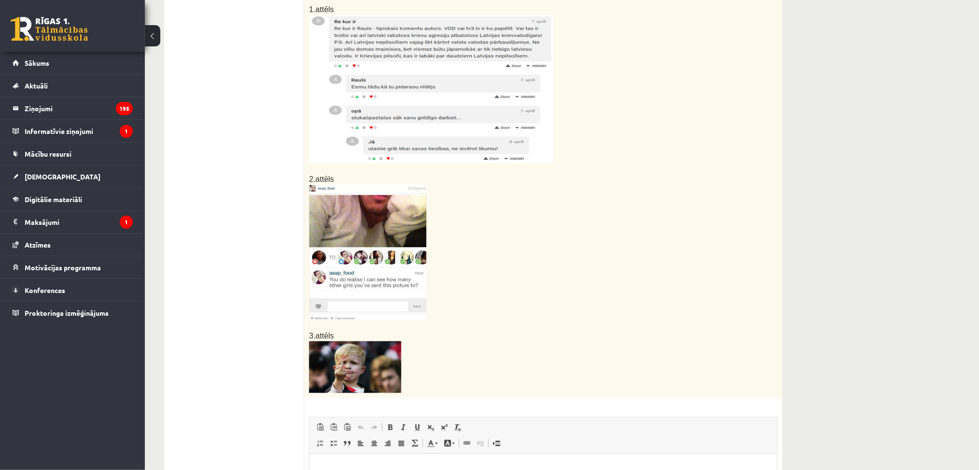
drag, startPoint x: 727, startPoint y: 0, endPoint x: 599, endPoint y: 293, distance: 319.5
click at [599, 293] on p at bounding box center [519, 252] width 420 height 135
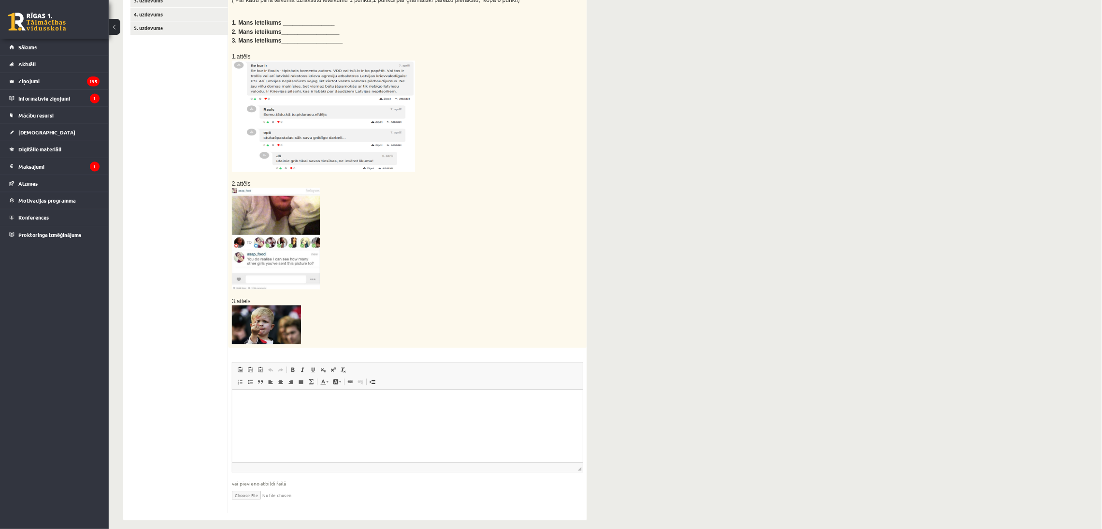
scroll to position [0, 0]
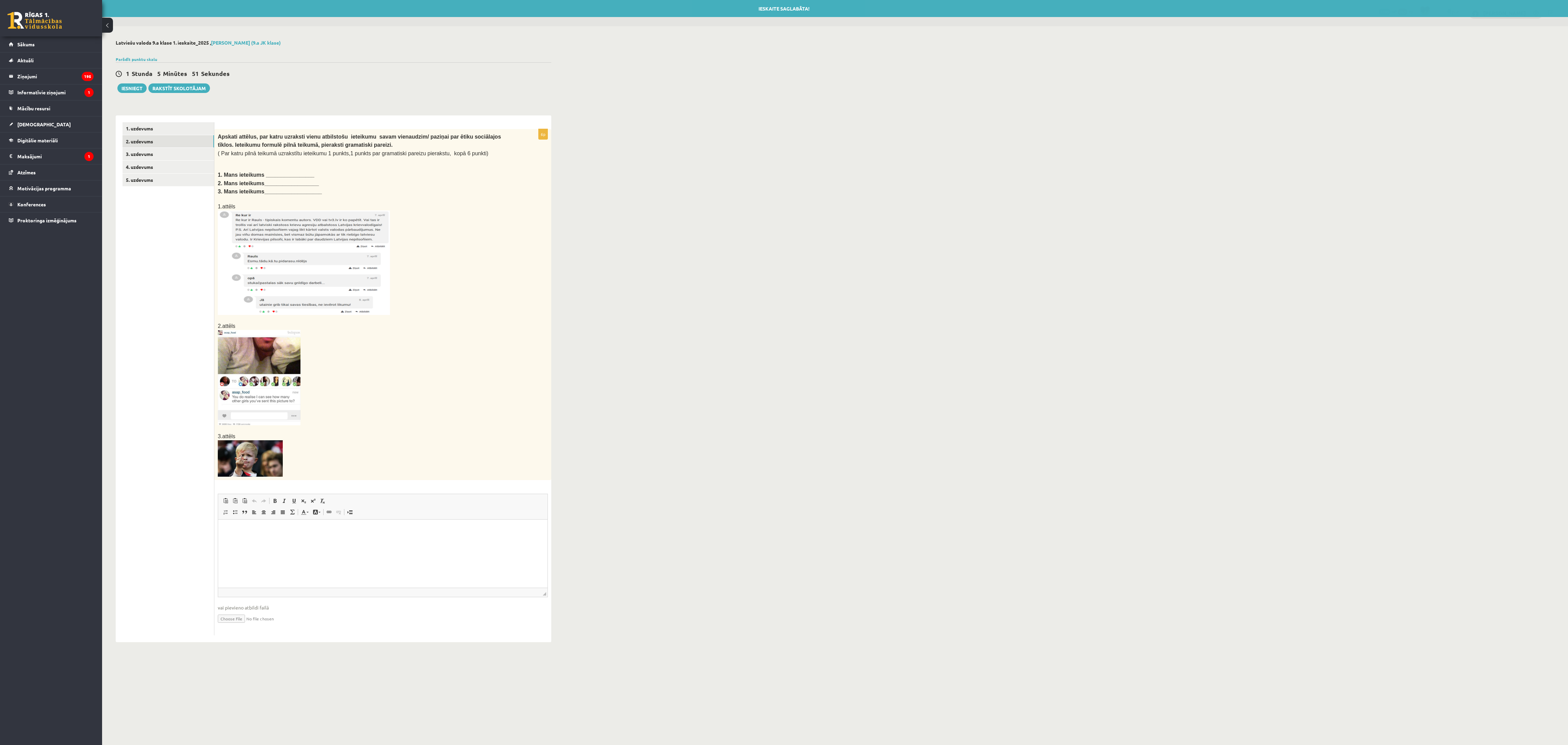
drag, startPoint x: 668, startPoint y: 1, endPoint x: 1116, endPoint y: 453, distance: 636.4
click at [517, 248] on div "**********" at bounding box center [835, 340] width 1466 height 629
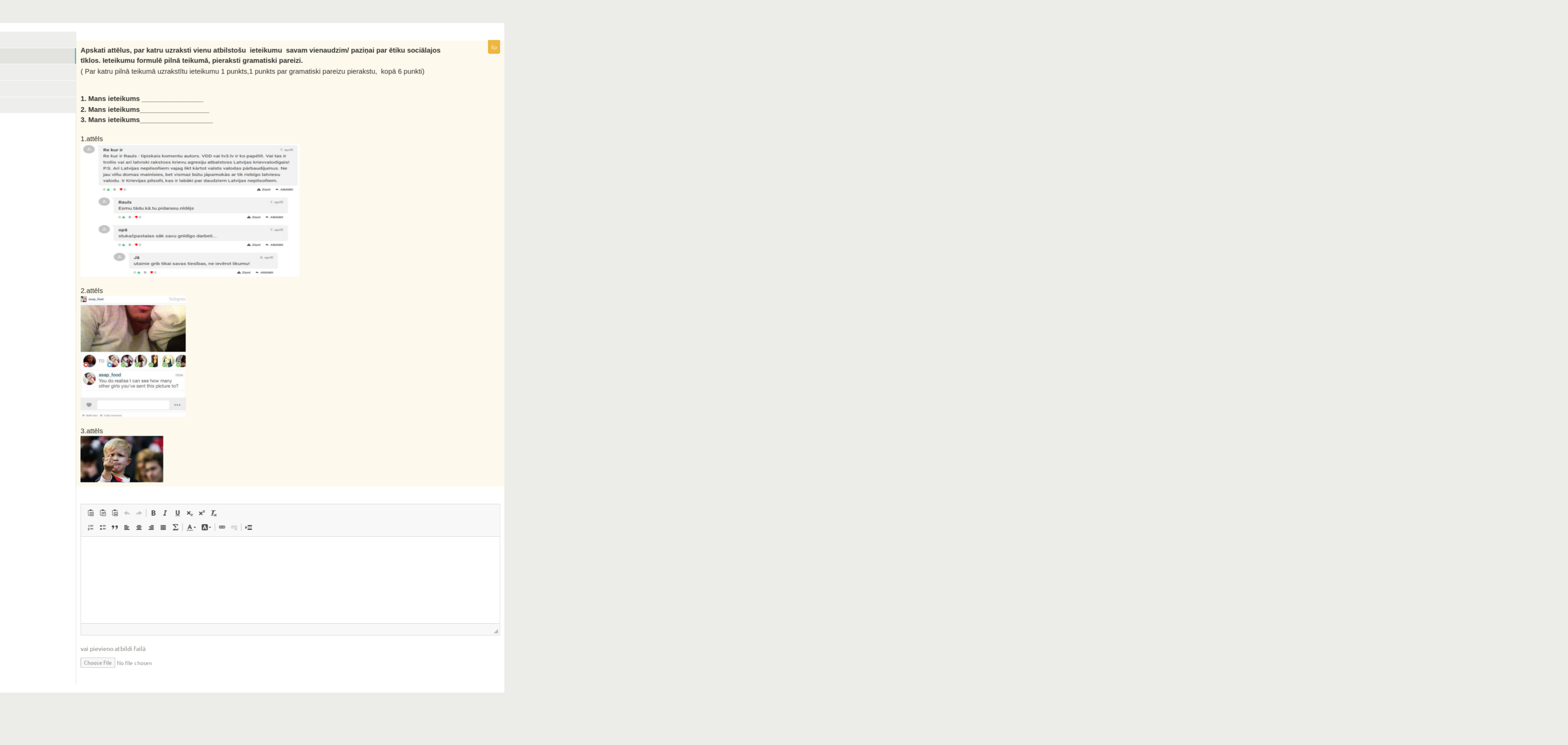
click at [517, 248] on div "**********" at bounding box center [835, 340] width 1466 height 629
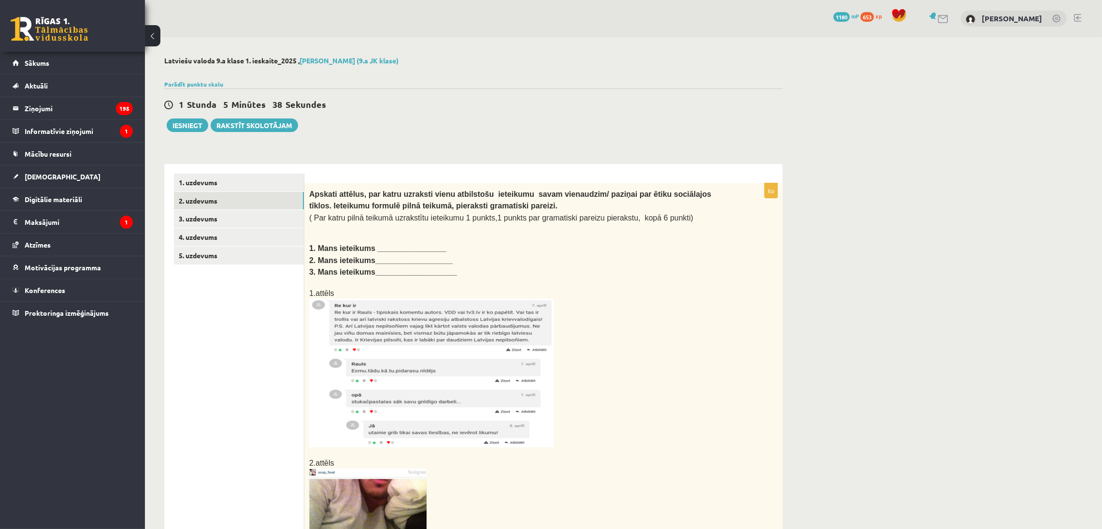
drag, startPoint x: 2160, startPoint y: 3, endPoint x: 753, endPoint y: 335, distance: 1445.3
click at [734, 335] on div "Apskati attēlus, par katru uzraksti vienu atbilstošu ieteikumu savam vienaudzim…" at bounding box center [543, 432] width 478 height 498
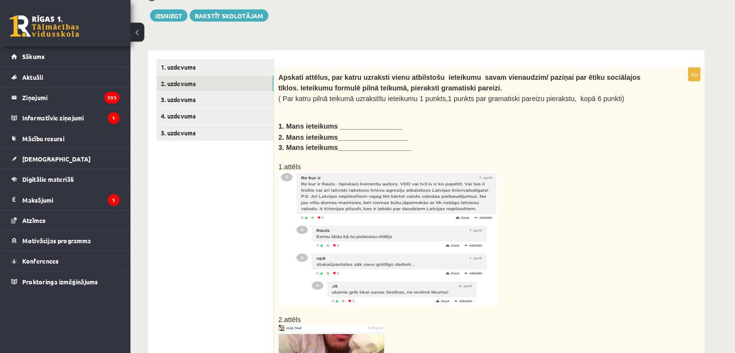
scroll to position [108, 0]
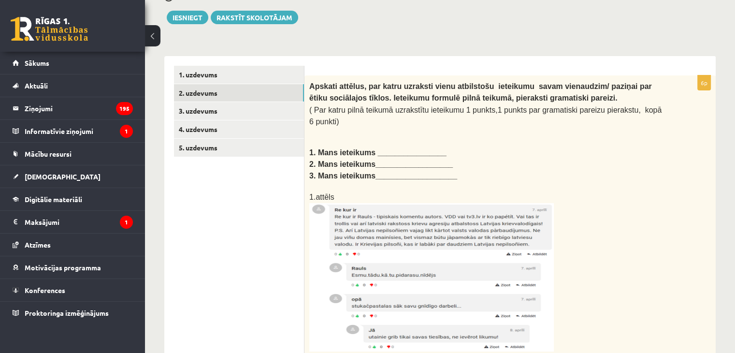
drag, startPoint x: 1092, startPoint y: 1, endPoint x: 452, endPoint y: 247, distance: 685.3
click at [452, 247] on img at bounding box center [431, 277] width 244 height 148
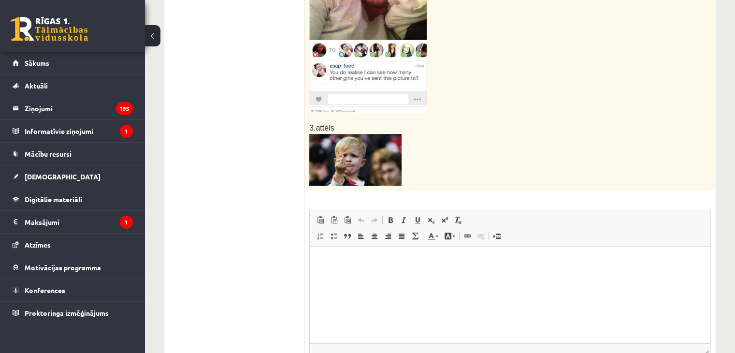
scroll to position [501, 0]
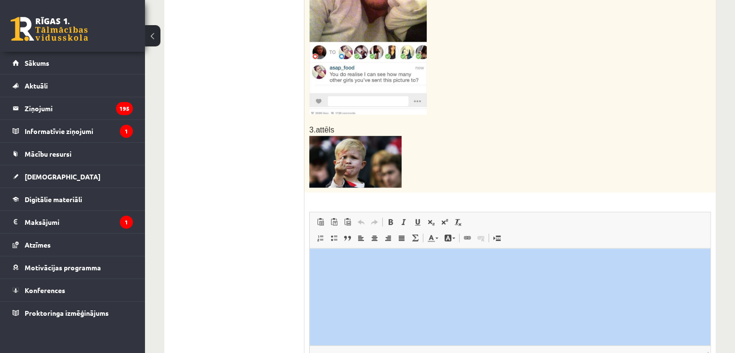
drag, startPoint x: 726, startPoint y: 288, endPoint x: 735, endPoint y: 281, distance: 12.4
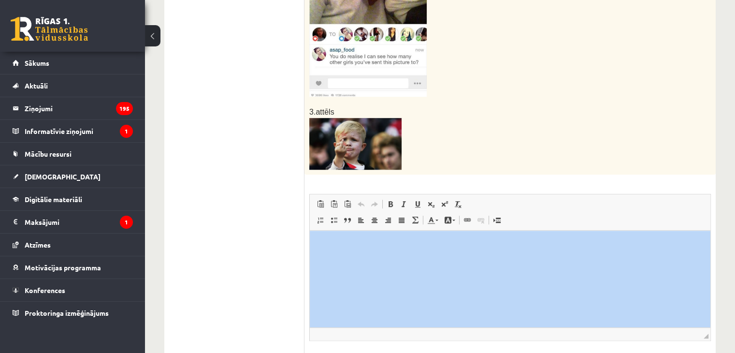
scroll to position [569, 0]
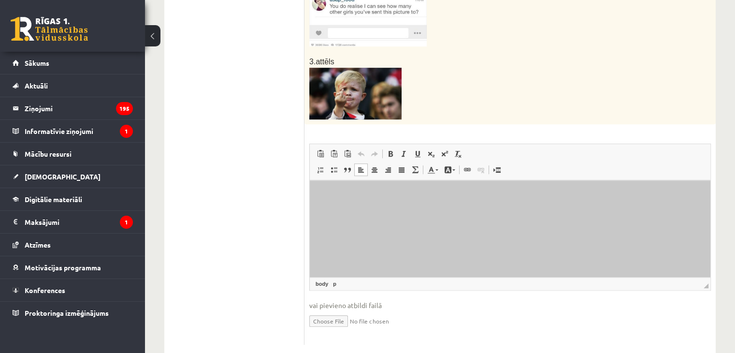
click at [433, 209] on html at bounding box center [510, 194] width 400 height 29
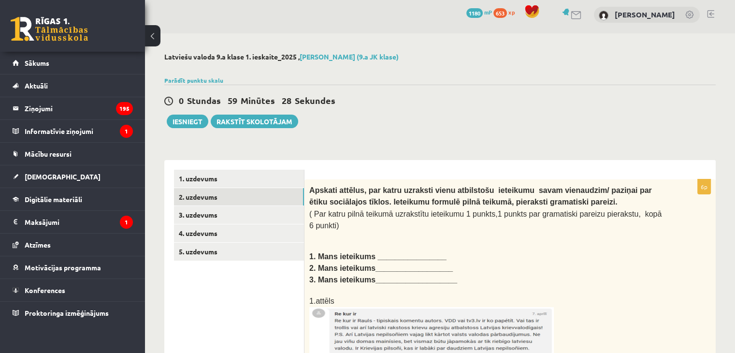
scroll to position [0, 0]
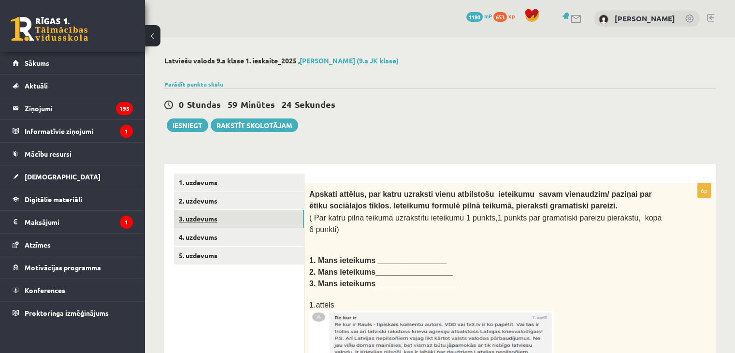
click at [248, 217] on link "3. uzdevums" at bounding box center [239, 219] width 130 height 18
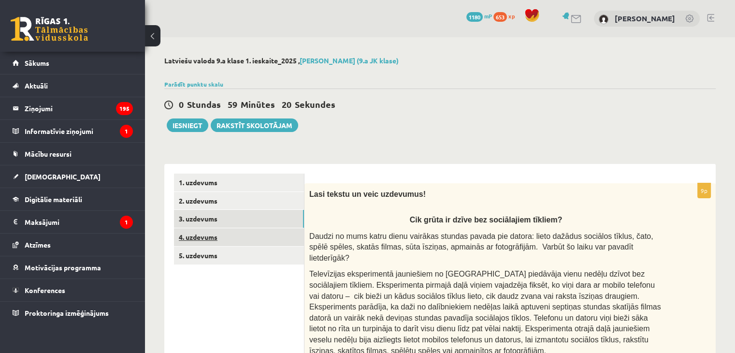
click at [216, 237] on link "4. uzdevums" at bounding box center [239, 237] width 130 height 18
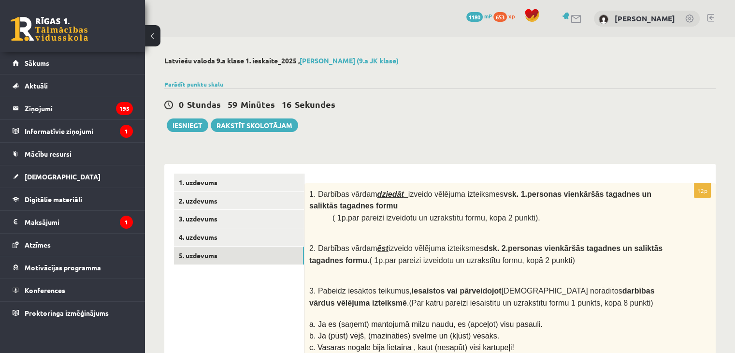
click at [251, 254] on link "5. uzdevums" at bounding box center [239, 255] width 130 height 18
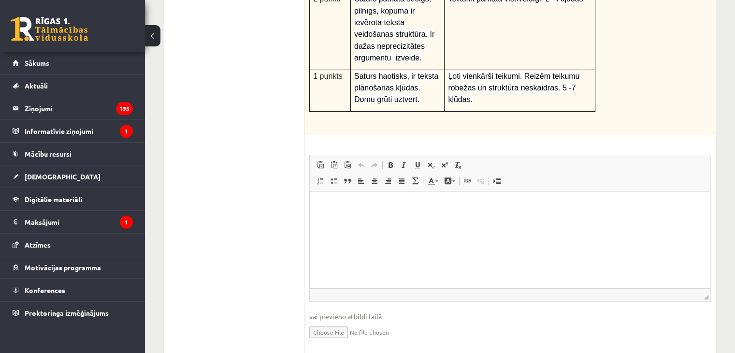
scroll to position [337, 0]
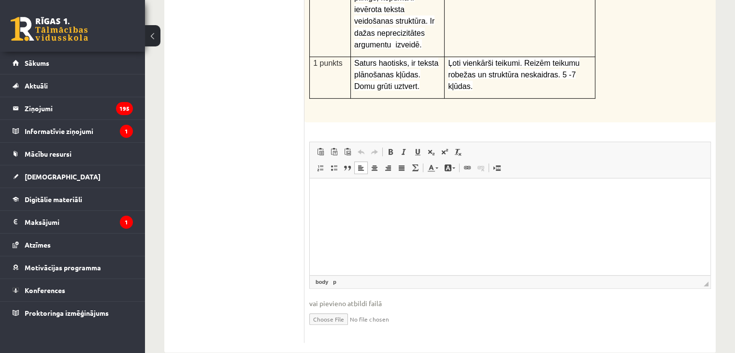
click at [506, 208] on html at bounding box center [510, 192] width 400 height 29
click at [372, 161] on link "По центру" at bounding box center [375, 167] width 14 height 13
click at [359, 164] on span at bounding box center [361, 168] width 8 height 8
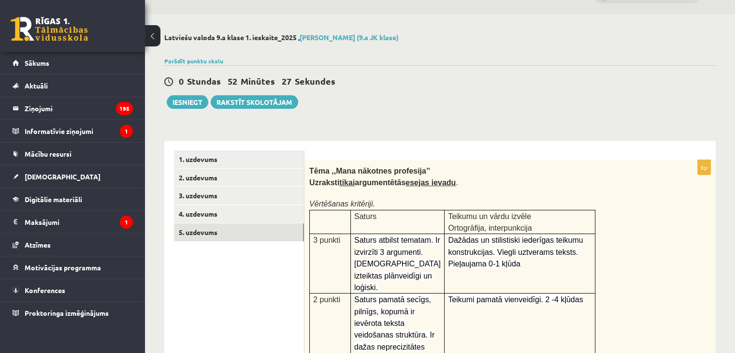
scroll to position [23, 0]
click at [193, 102] on button "Iesniegt" at bounding box center [188, 103] width 42 height 14
